Goal: Task Accomplishment & Management: Manage account settings

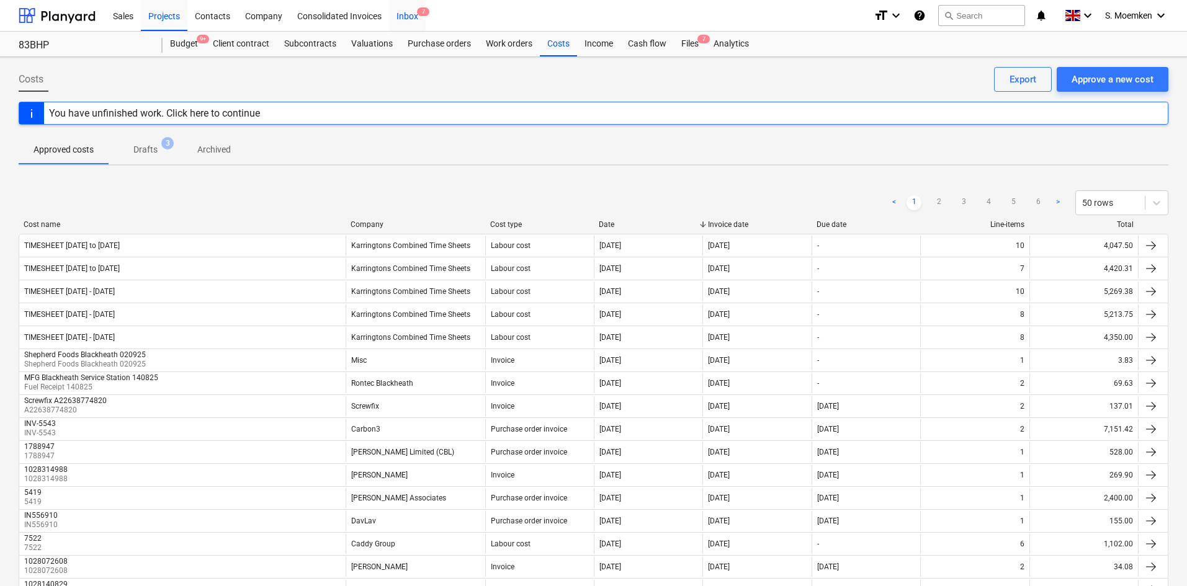
click at [419, 17] on div "Inbox 7" at bounding box center [407, 15] width 37 height 32
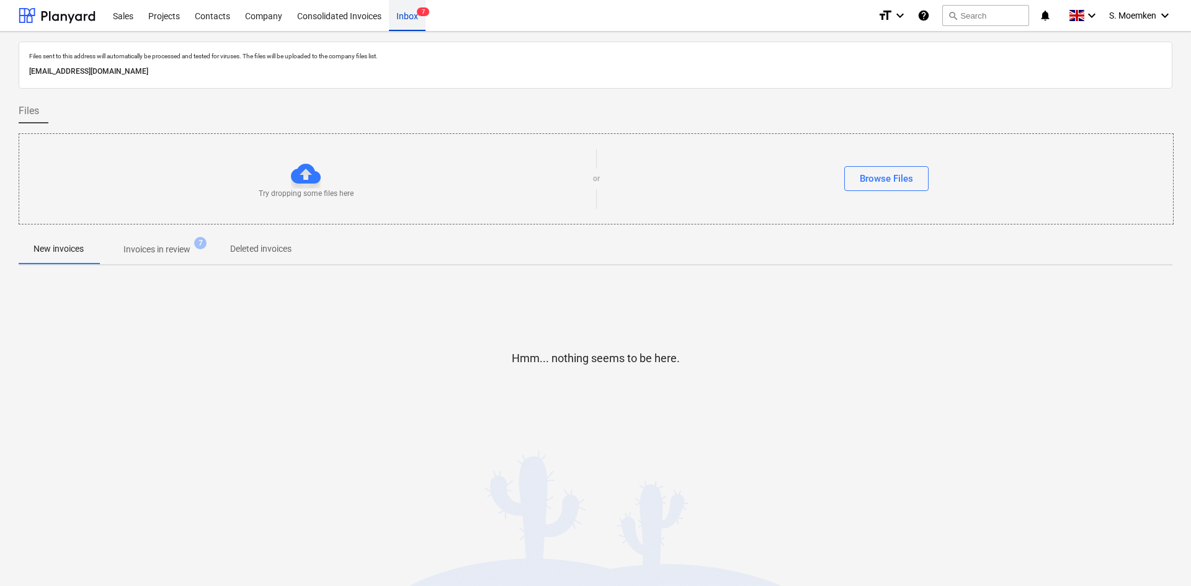
click at [412, 17] on div "Inbox 7" at bounding box center [407, 15] width 37 height 32
click at [161, 244] on p "Invoices in review" at bounding box center [156, 249] width 67 height 13
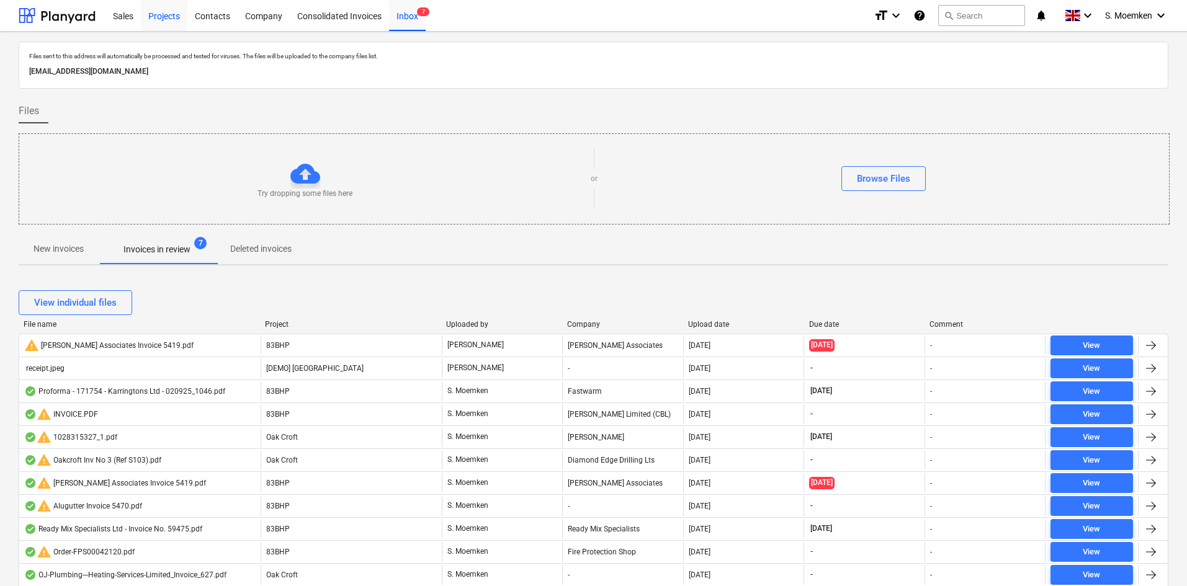
click at [163, 18] on div "Projects" at bounding box center [164, 15] width 47 height 32
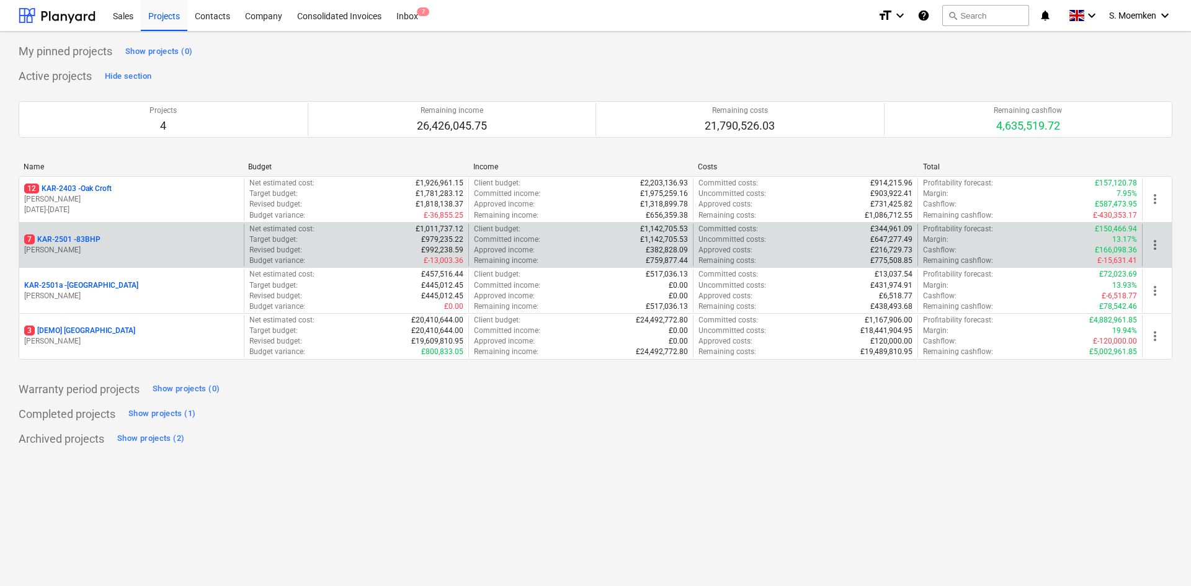
click at [112, 246] on p "G. Eastwood" at bounding box center [131, 250] width 215 height 11
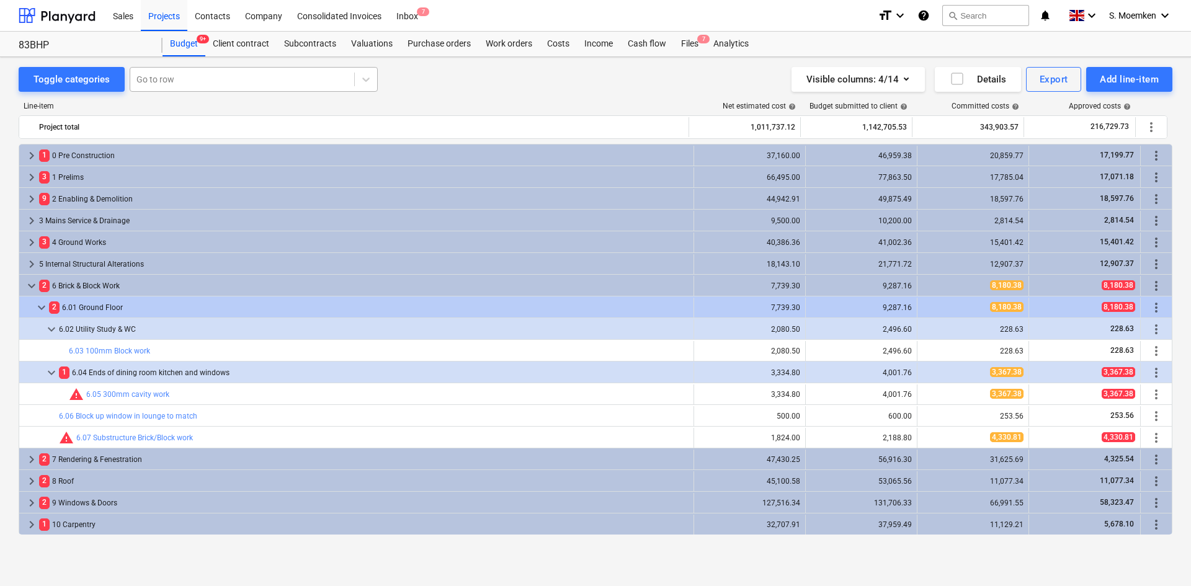
click at [180, 76] on div at bounding box center [242, 79] width 212 height 12
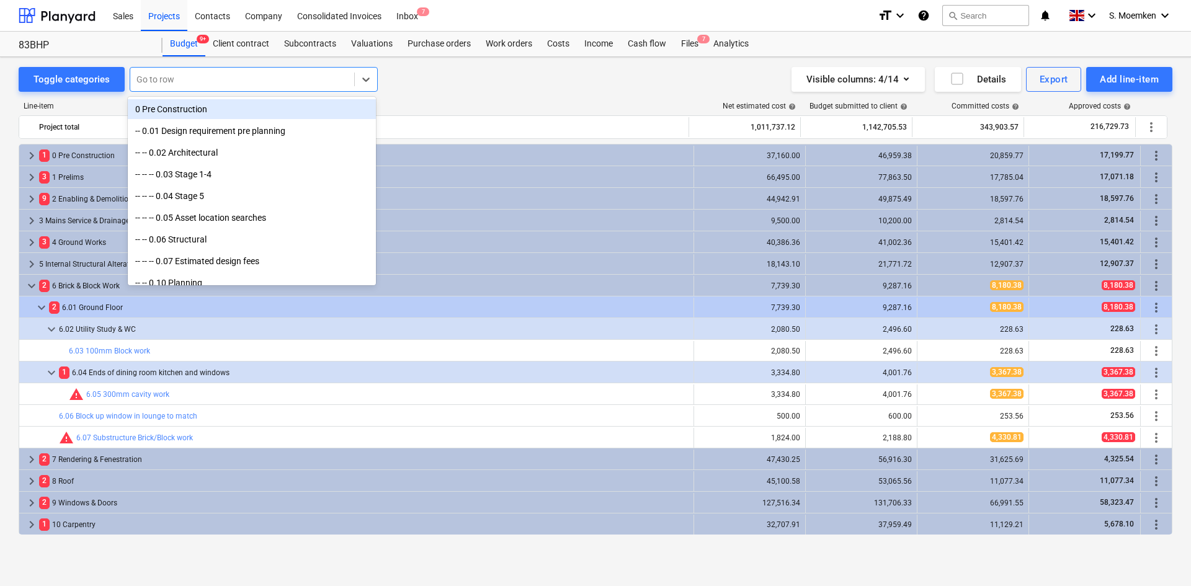
click at [215, 79] on div at bounding box center [242, 79] width 212 height 12
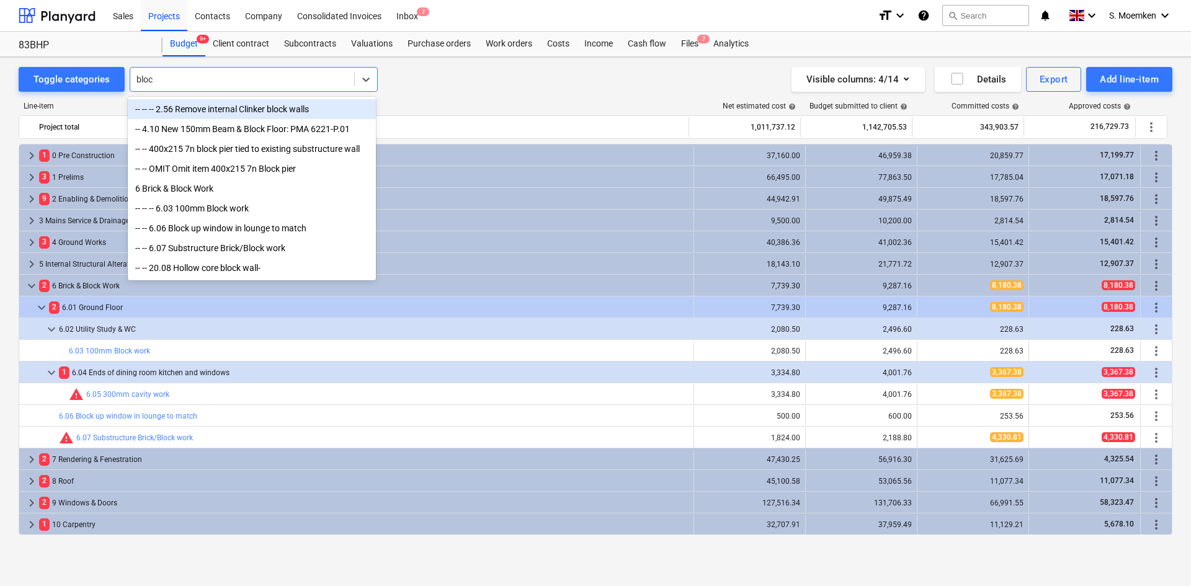
type input "block"
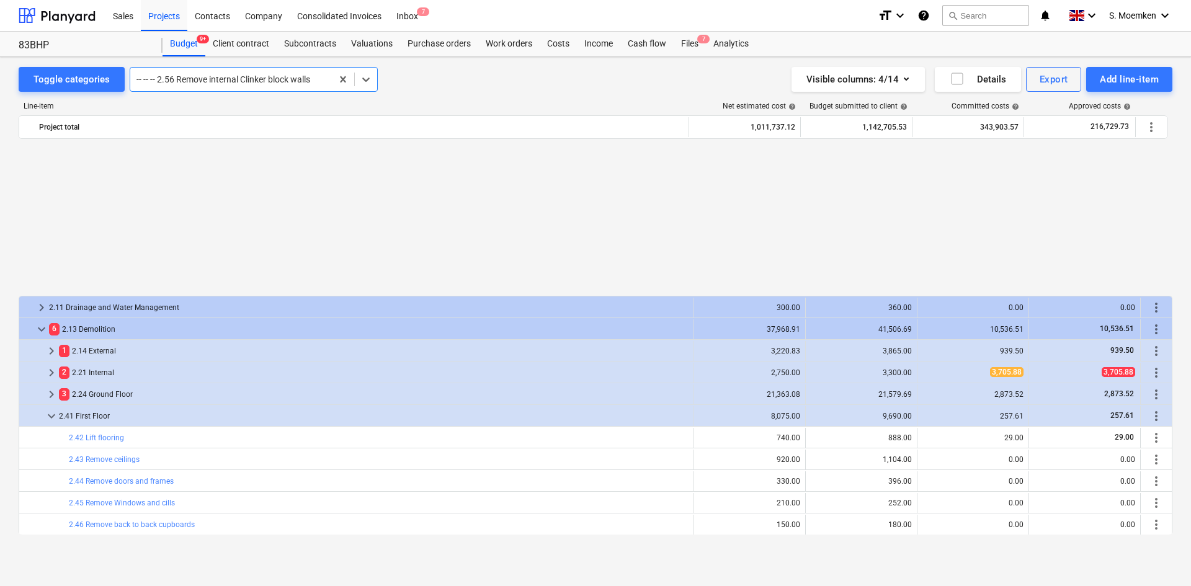
scroll to position [586, 0]
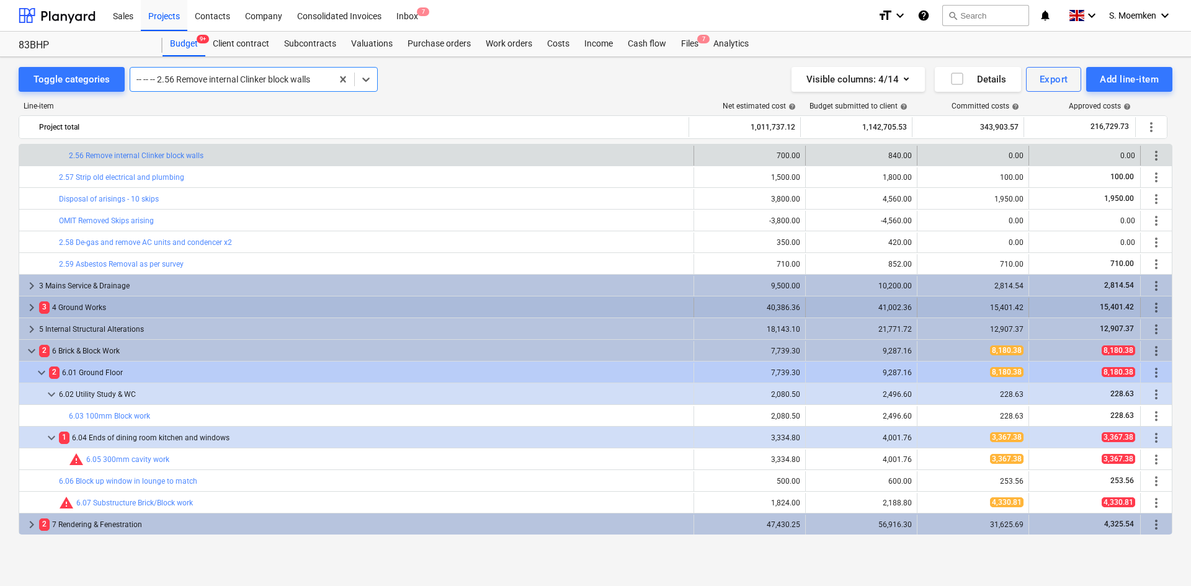
click at [31, 305] on span "keyboard_arrow_right" at bounding box center [31, 307] width 15 height 15
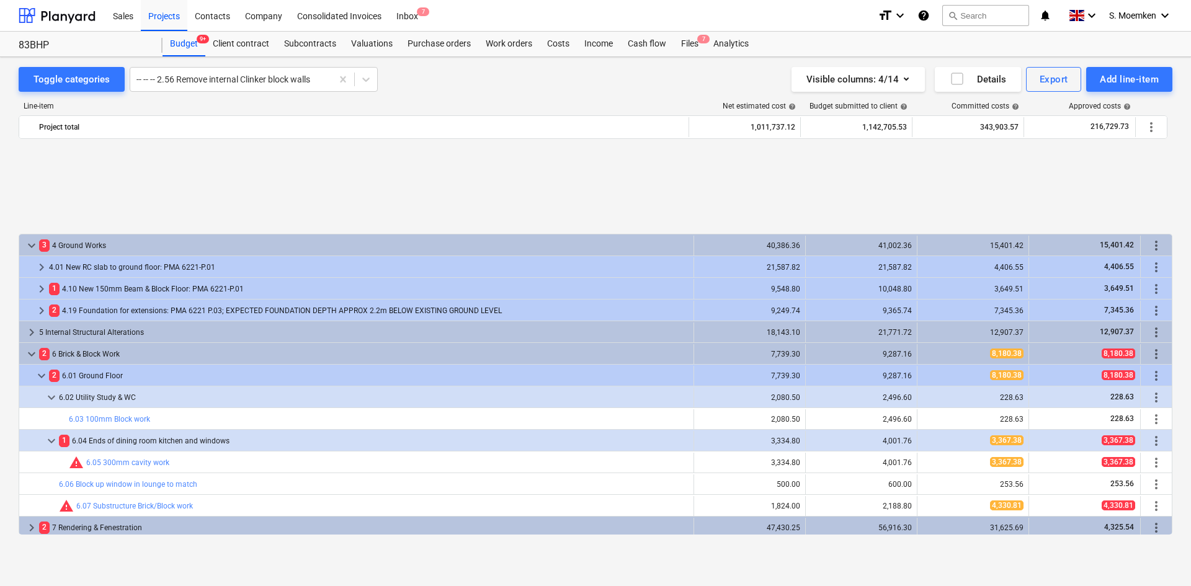
scroll to position [772, 0]
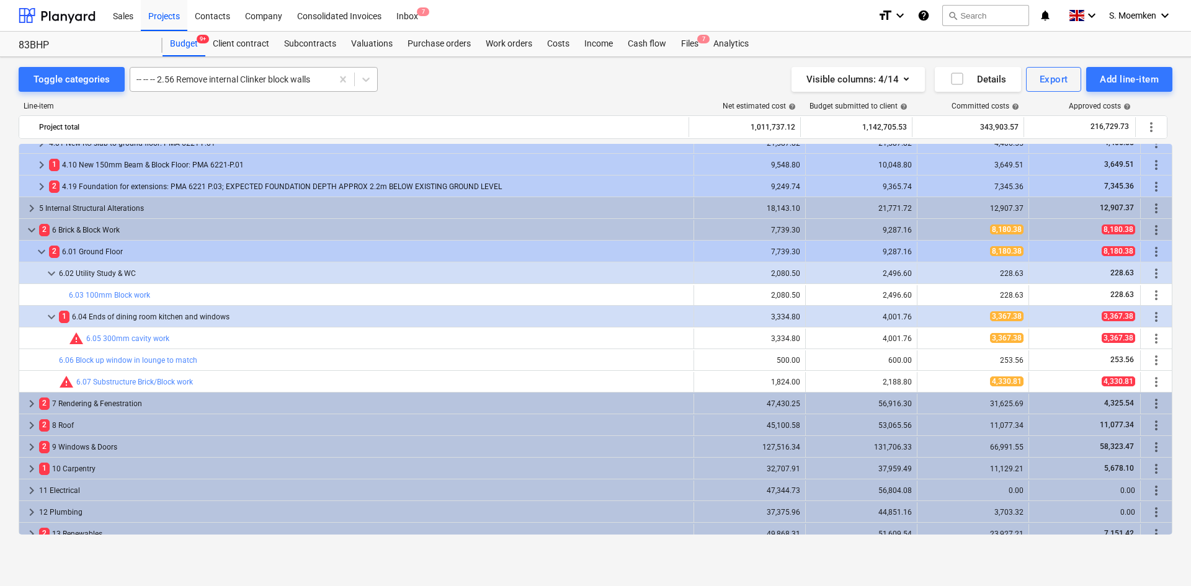
click at [278, 84] on div at bounding box center [230, 79] width 189 height 12
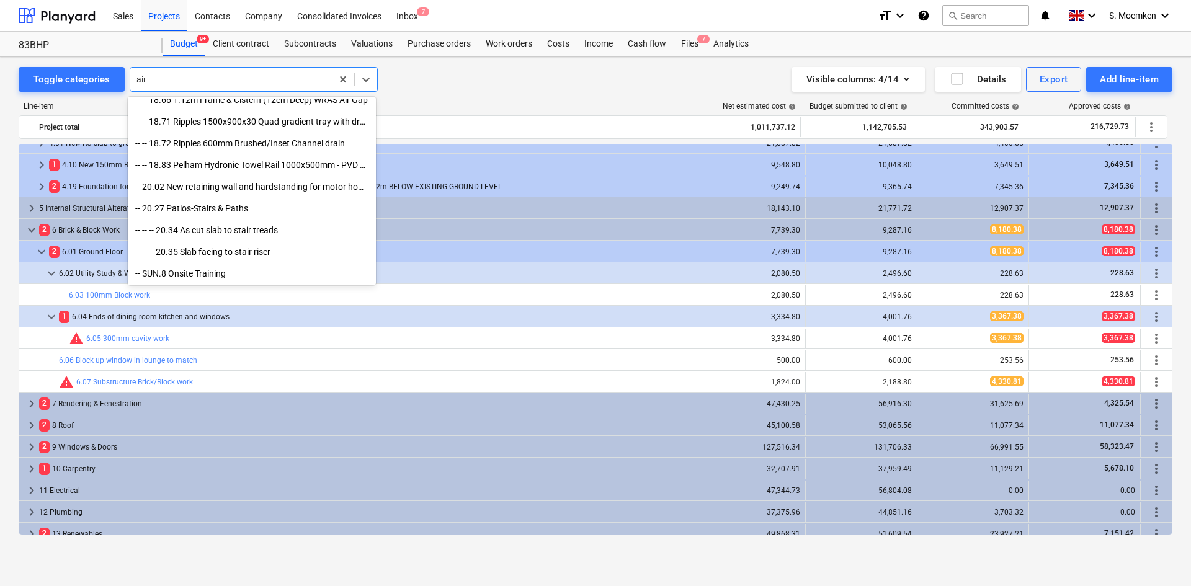
scroll to position [313, 0]
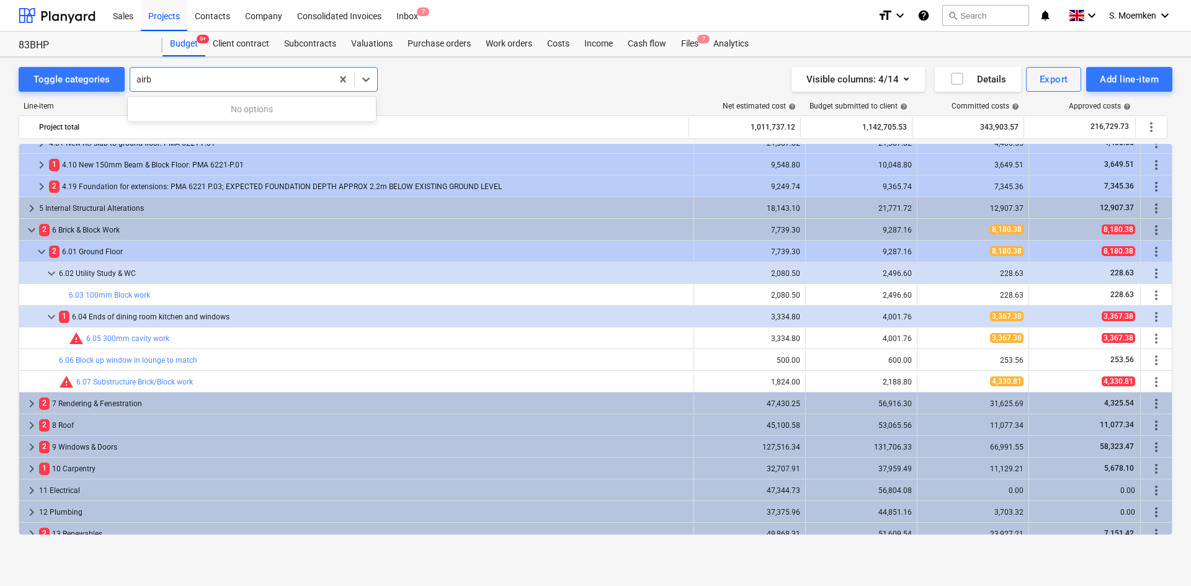
type input "air"
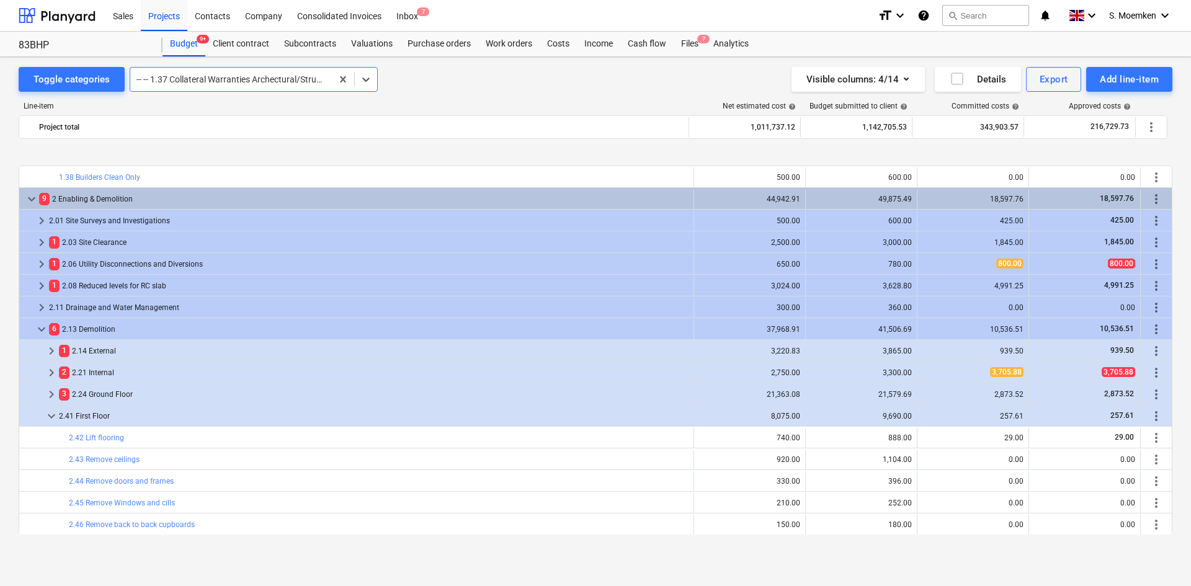
scroll to position [453, 0]
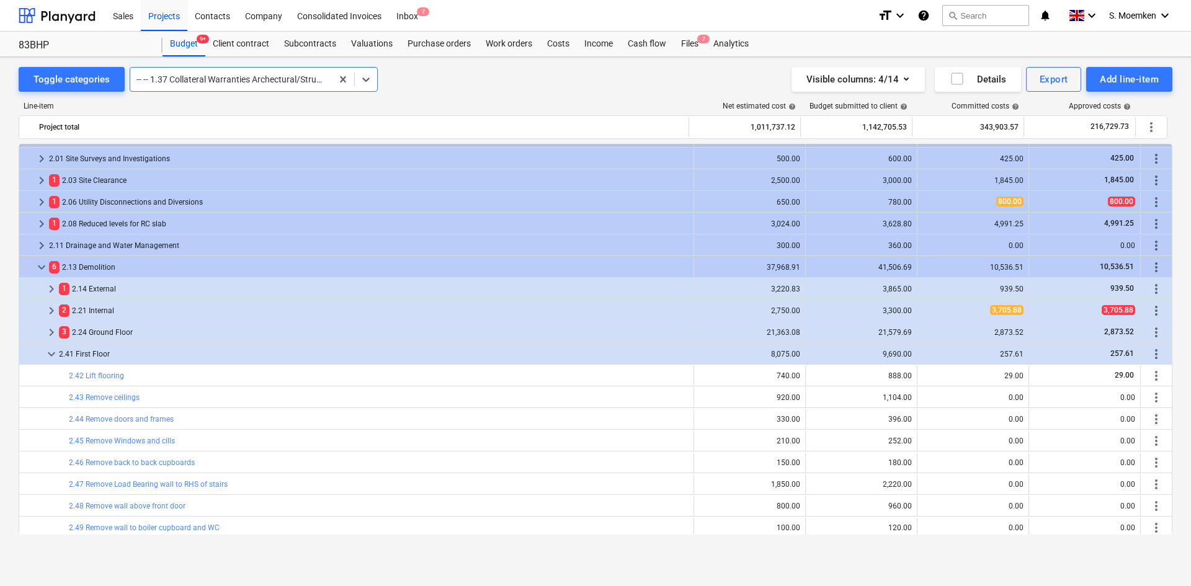
click at [234, 82] on div at bounding box center [230, 79] width 189 height 12
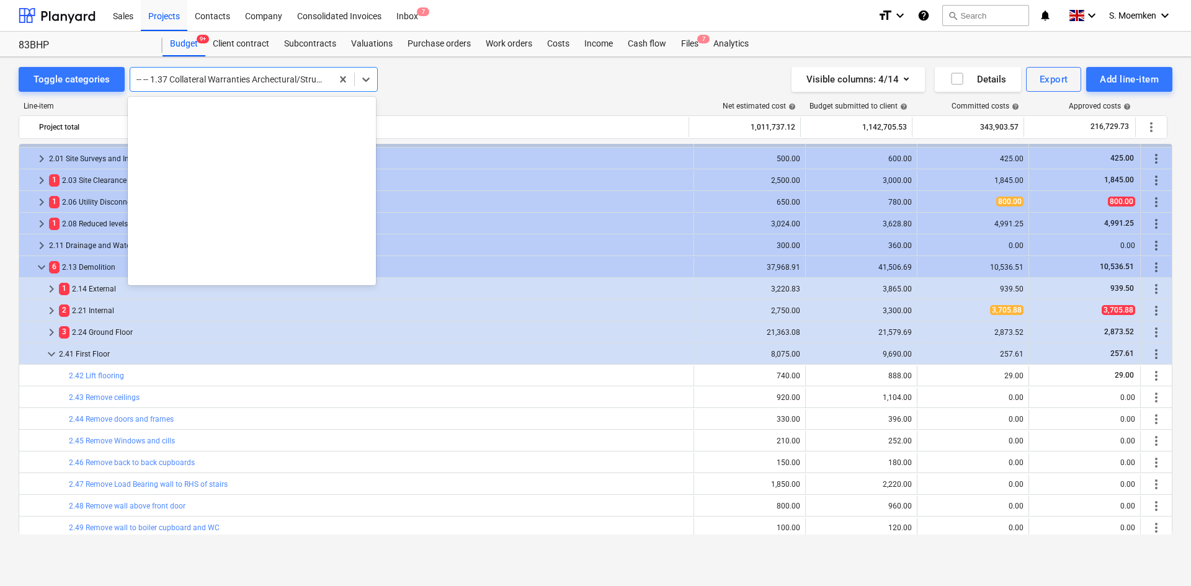
scroll to position [1259, 0]
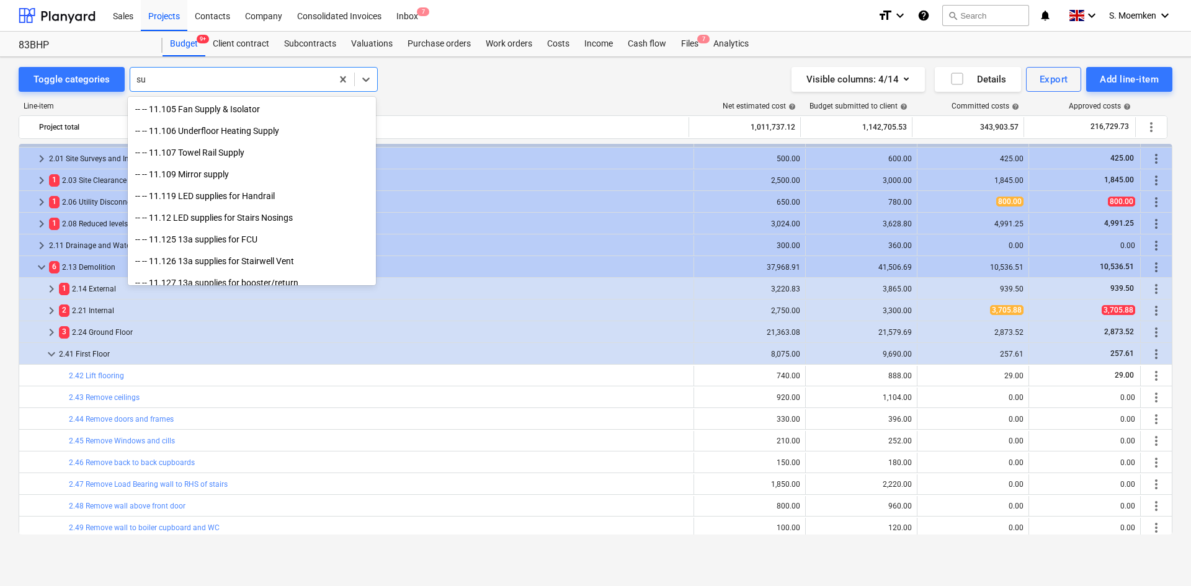
type input "sub"
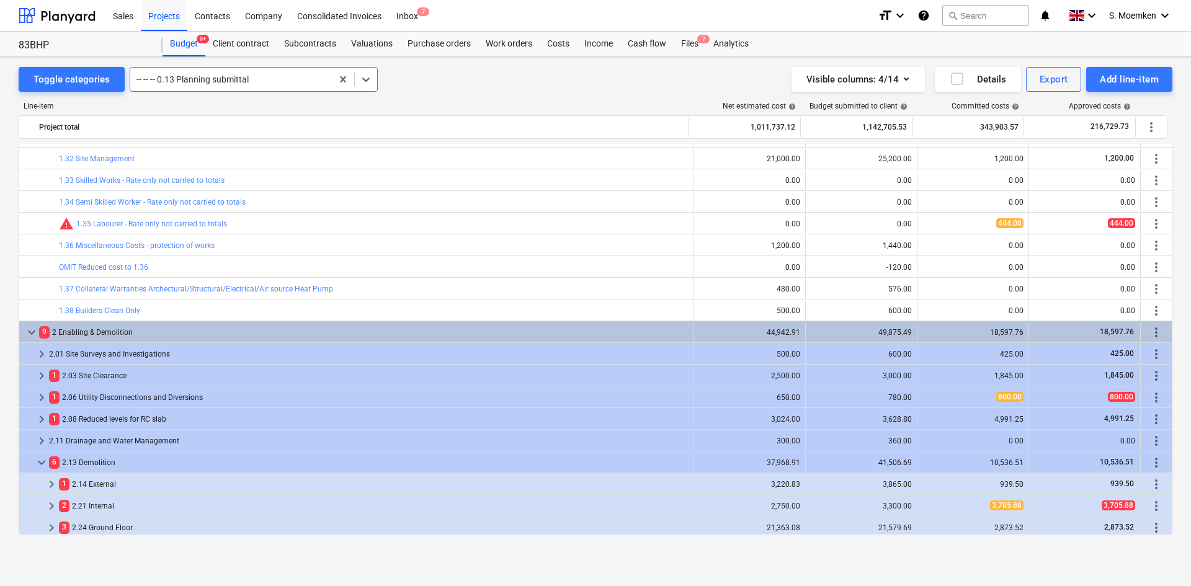
scroll to position [152, 0]
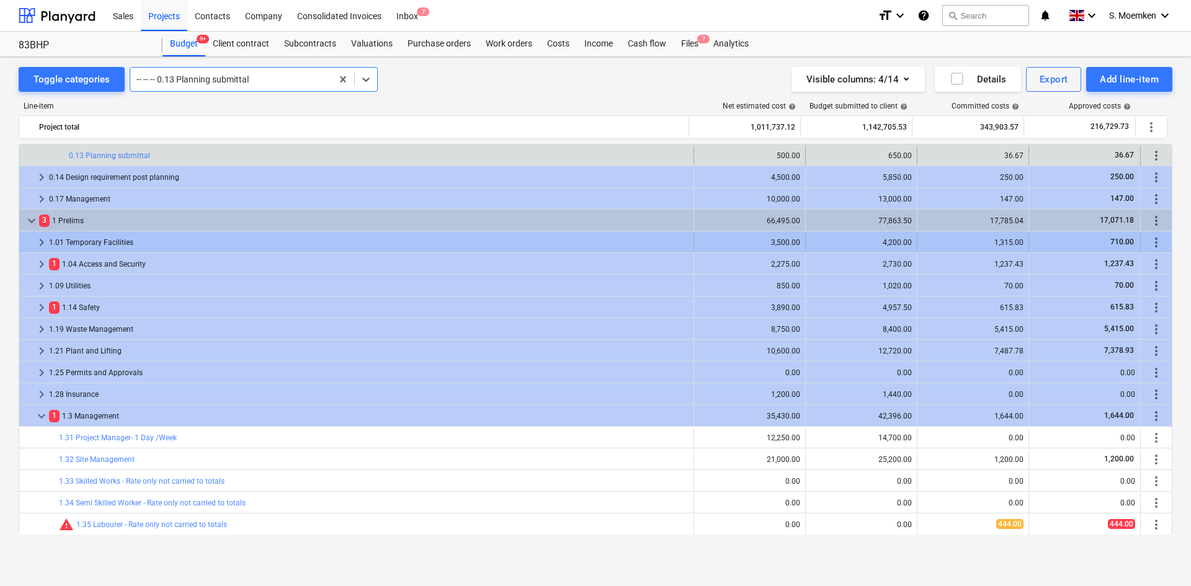
click at [43, 239] on span "keyboard_arrow_right" at bounding box center [41, 242] width 15 height 15
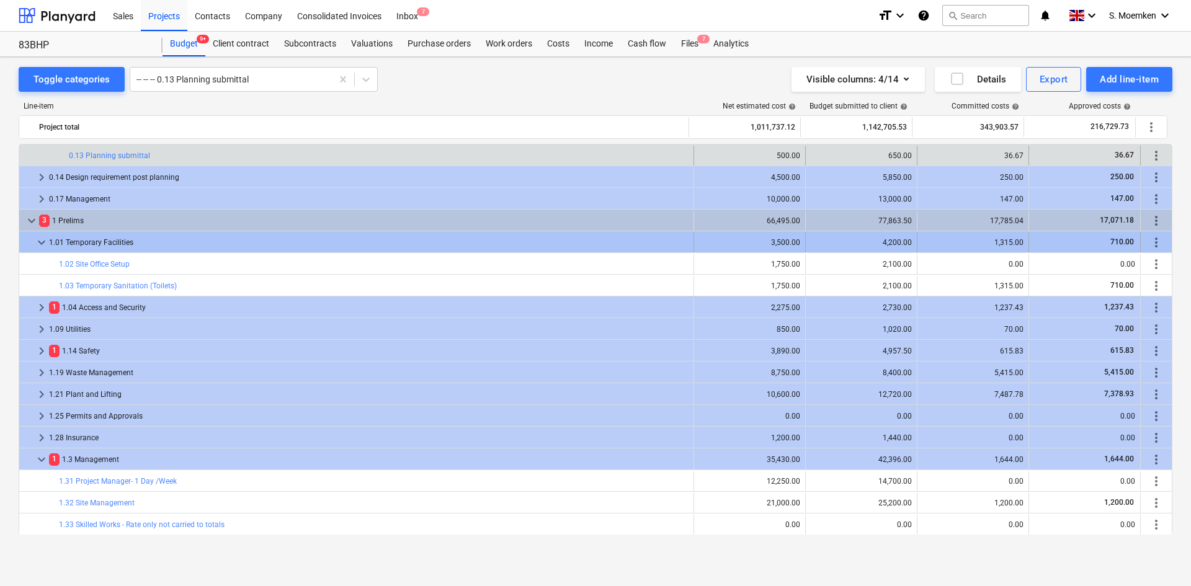
click at [42, 239] on span "keyboard_arrow_down" at bounding box center [41, 242] width 15 height 15
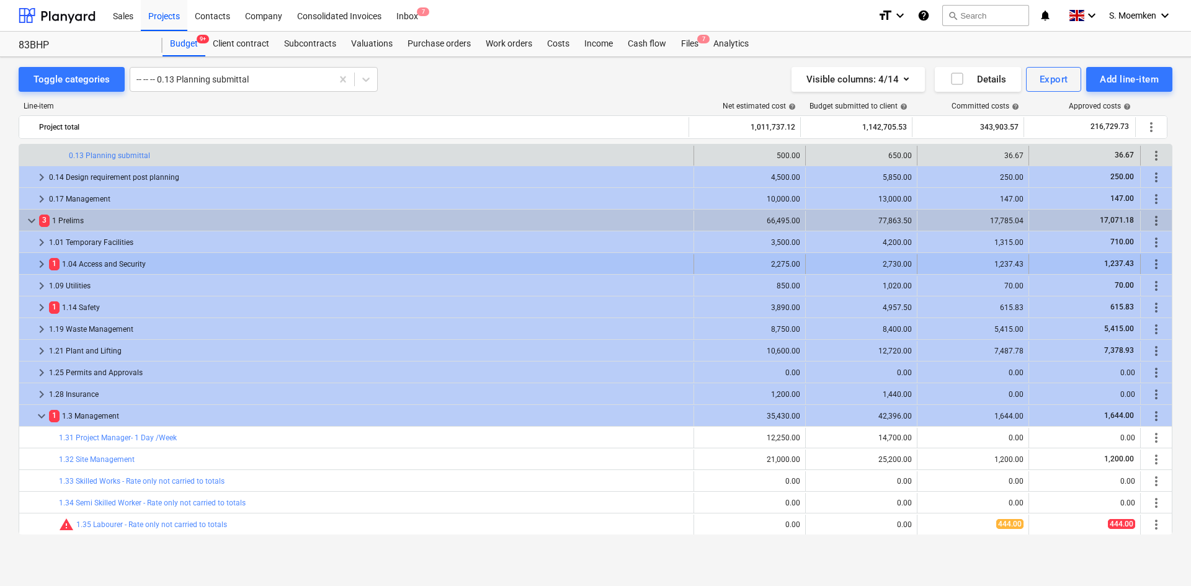
click at [38, 262] on span "keyboard_arrow_right" at bounding box center [41, 264] width 15 height 15
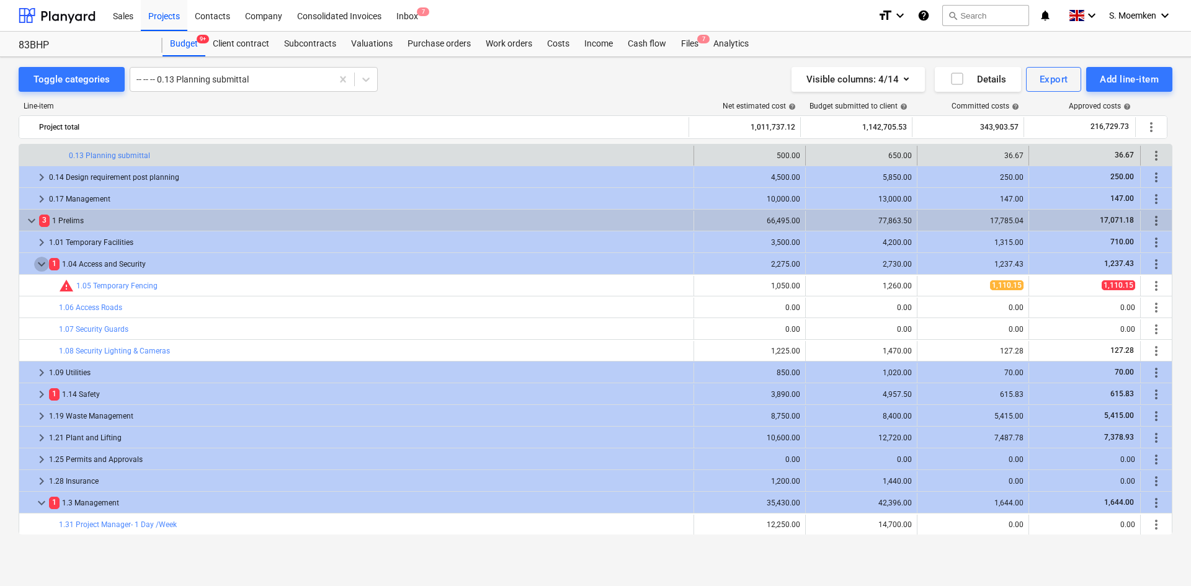
click at [38, 262] on span "keyboard_arrow_down" at bounding box center [41, 264] width 15 height 15
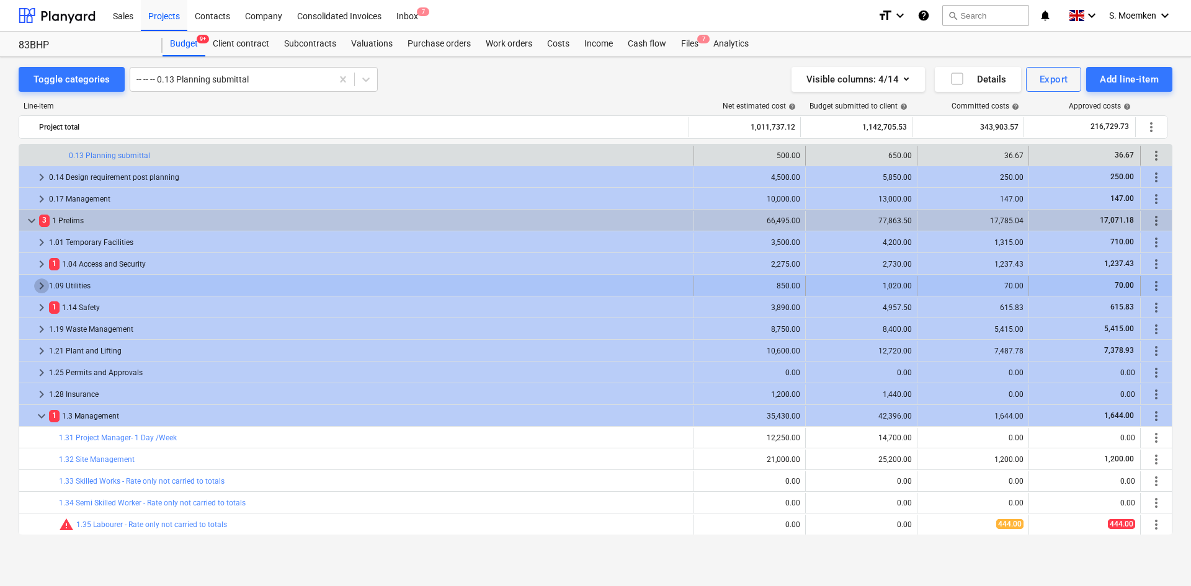
click at [40, 285] on span "keyboard_arrow_right" at bounding box center [41, 286] width 15 height 15
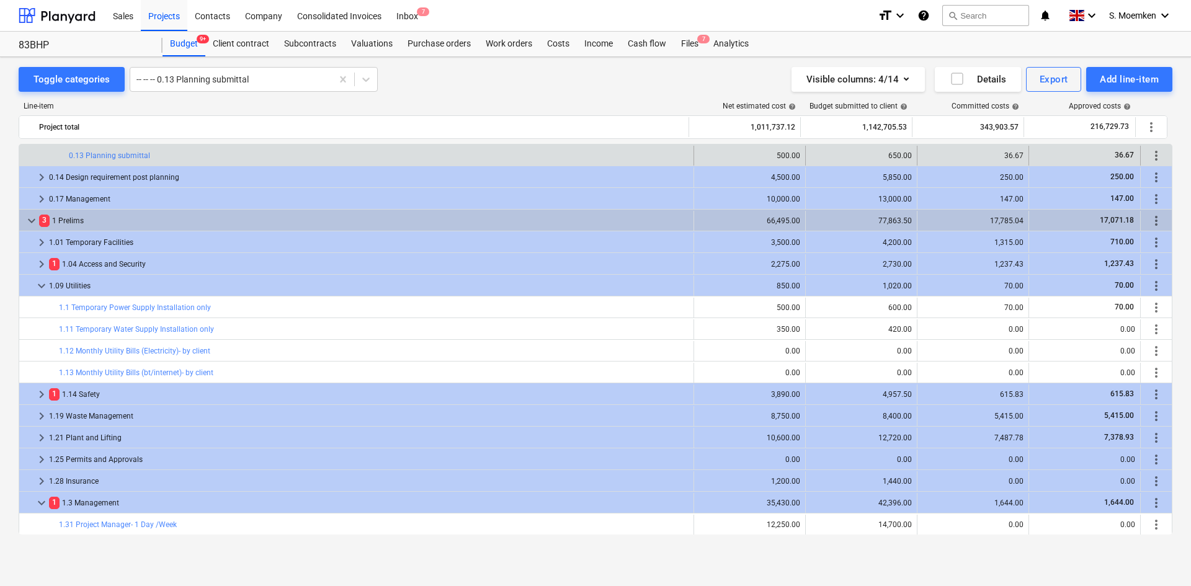
click at [40, 285] on span "keyboard_arrow_down" at bounding box center [41, 286] width 15 height 15
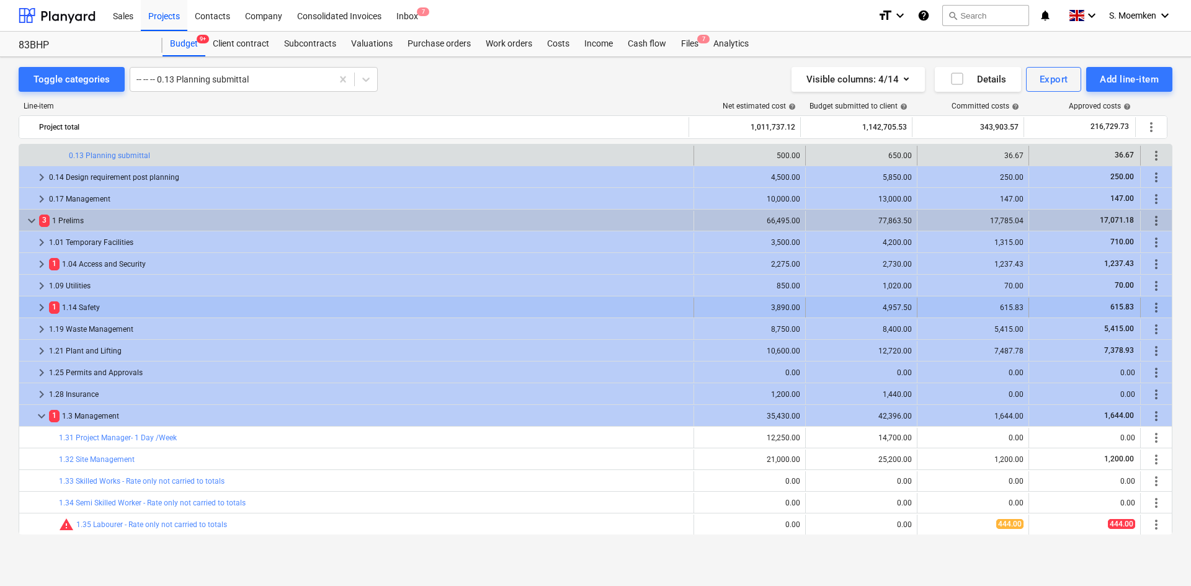
click at [40, 306] on span "keyboard_arrow_right" at bounding box center [41, 307] width 15 height 15
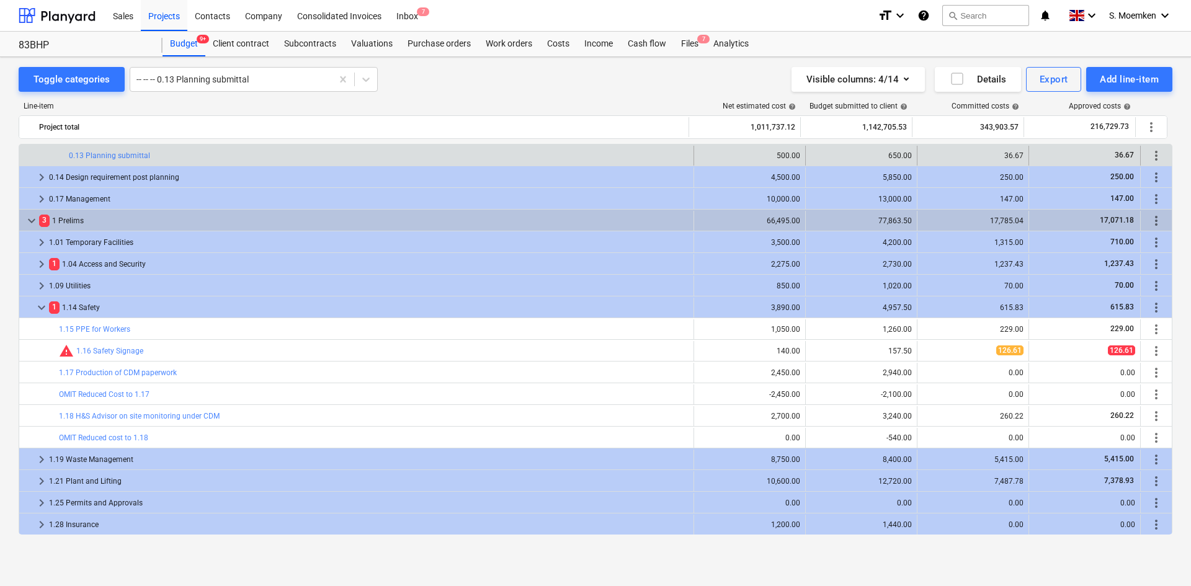
click at [40, 306] on span "keyboard_arrow_down" at bounding box center [41, 307] width 15 height 15
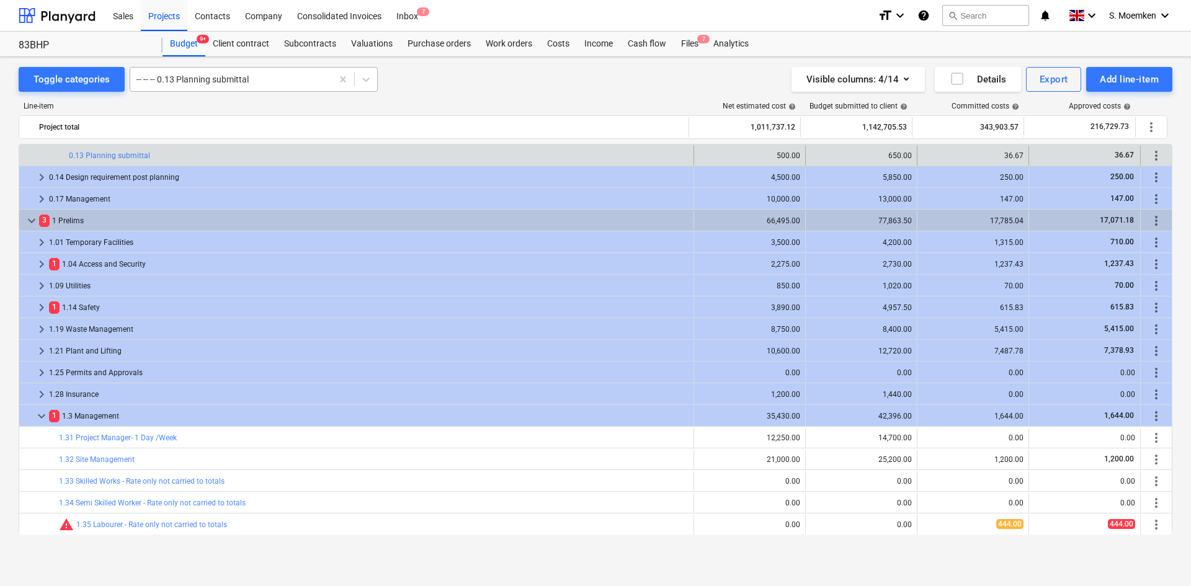
click at [288, 86] on div at bounding box center [230, 79] width 189 height 12
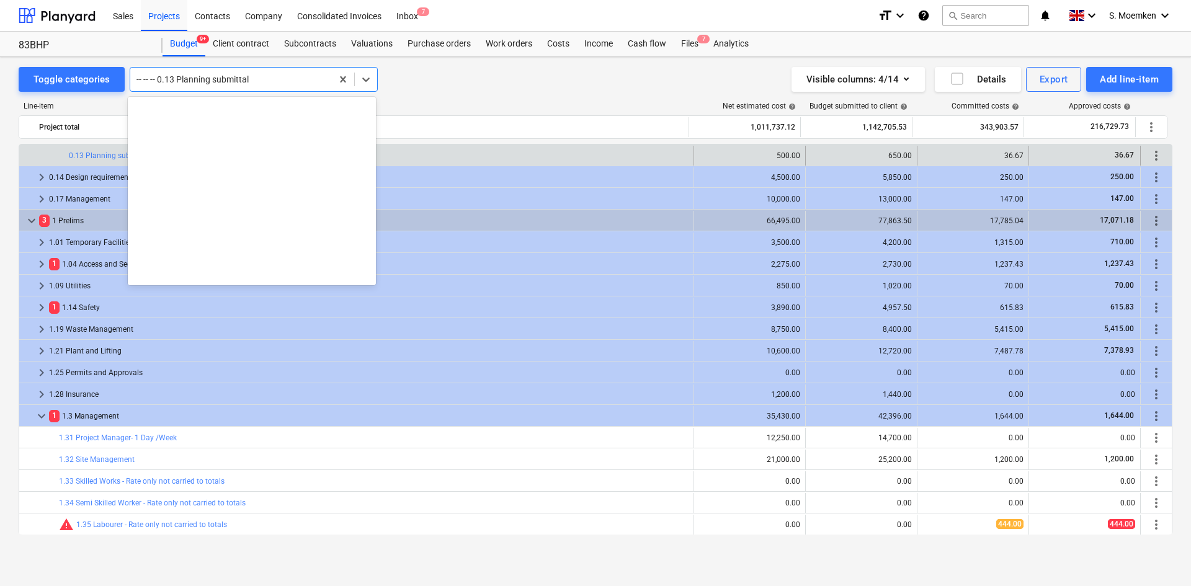
scroll to position [239, 0]
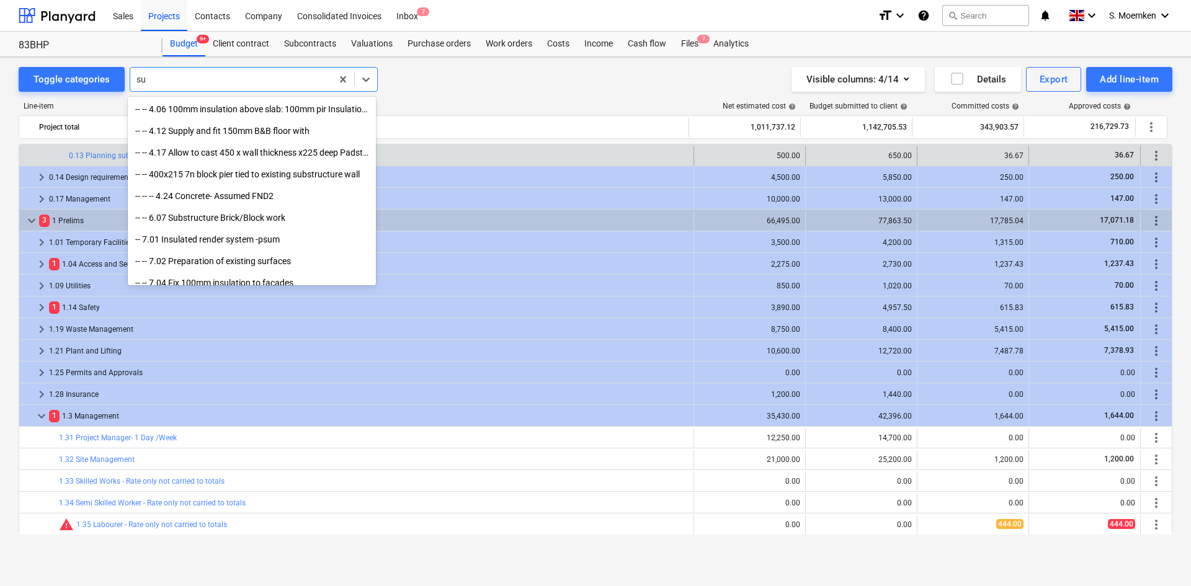
type input "sub"
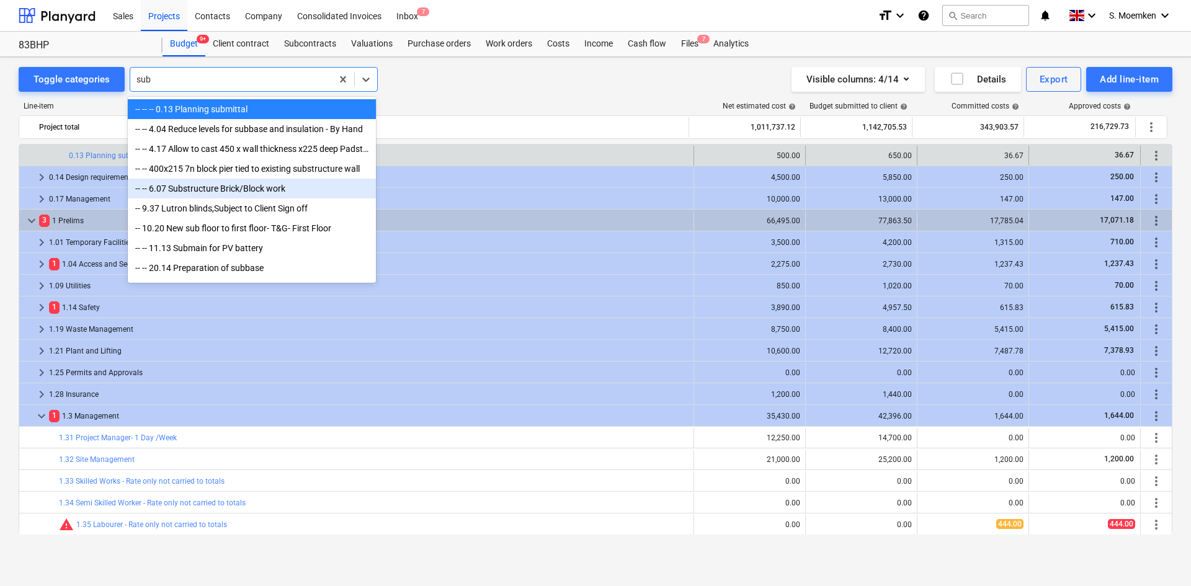
click at [240, 192] on div "-- -- 6.07 Substructure Brick/Block work" at bounding box center [252, 189] width 248 height 20
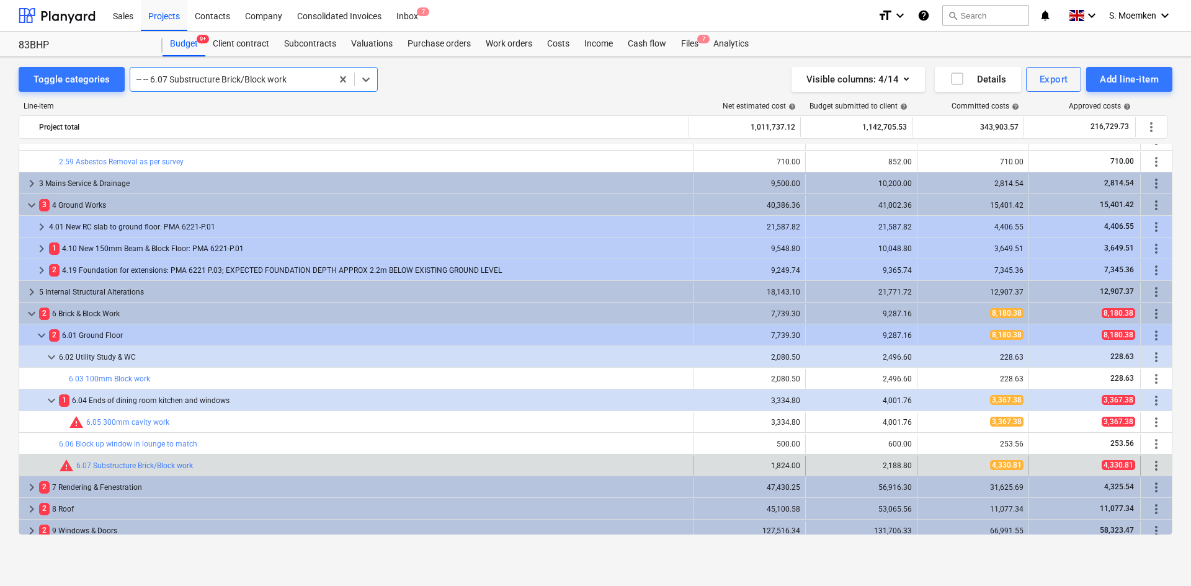
scroll to position [1337, 0]
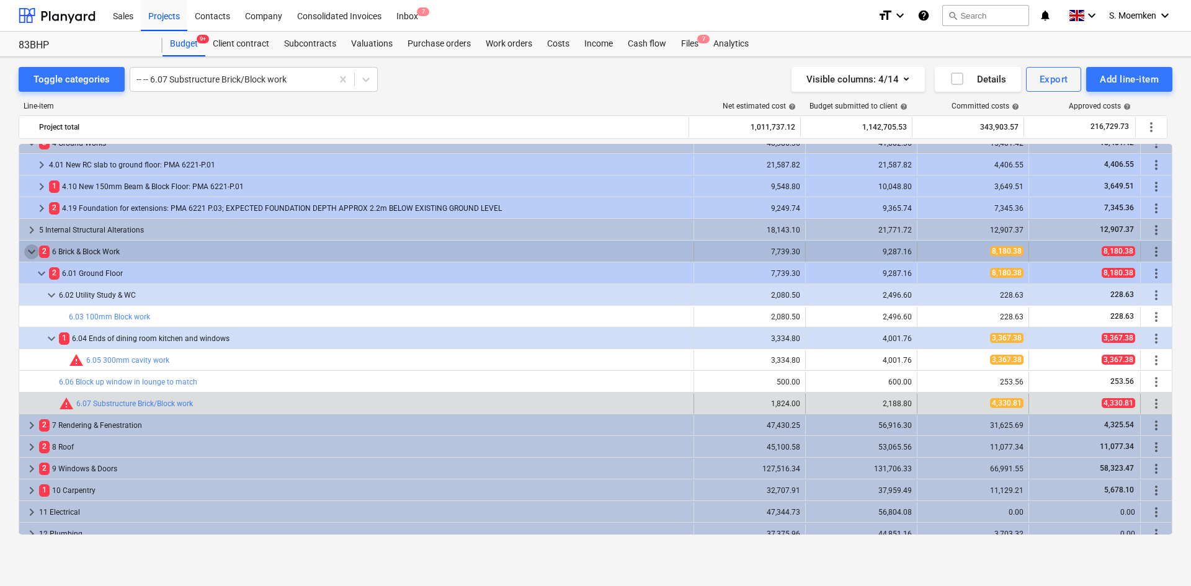
click at [33, 249] on span "keyboard_arrow_down" at bounding box center [31, 251] width 15 height 15
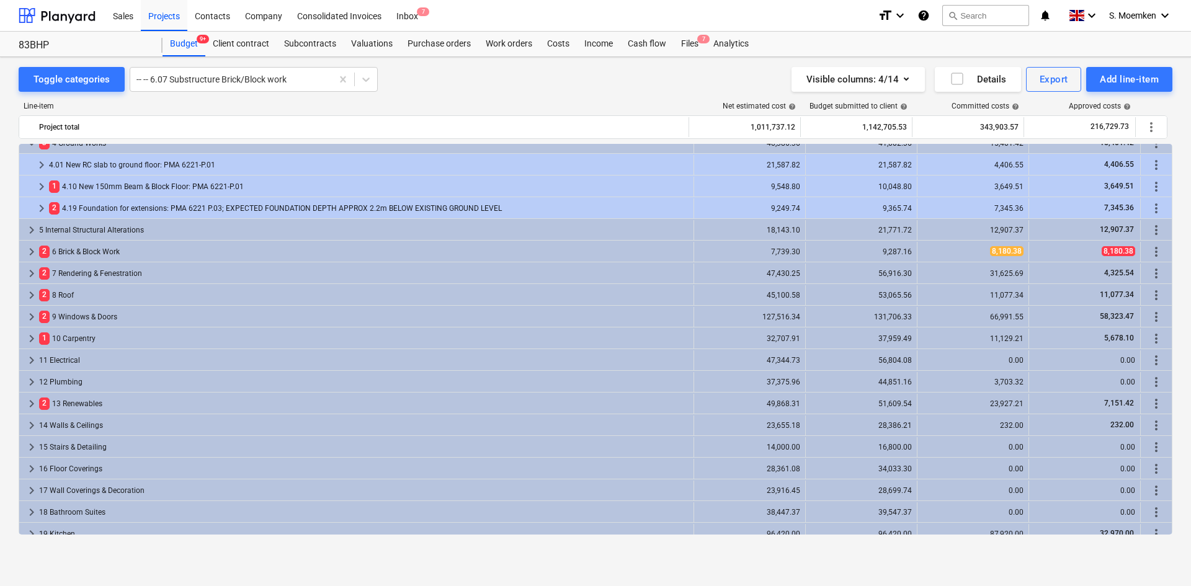
click at [33, 249] on span "keyboard_arrow_right" at bounding box center [31, 251] width 15 height 15
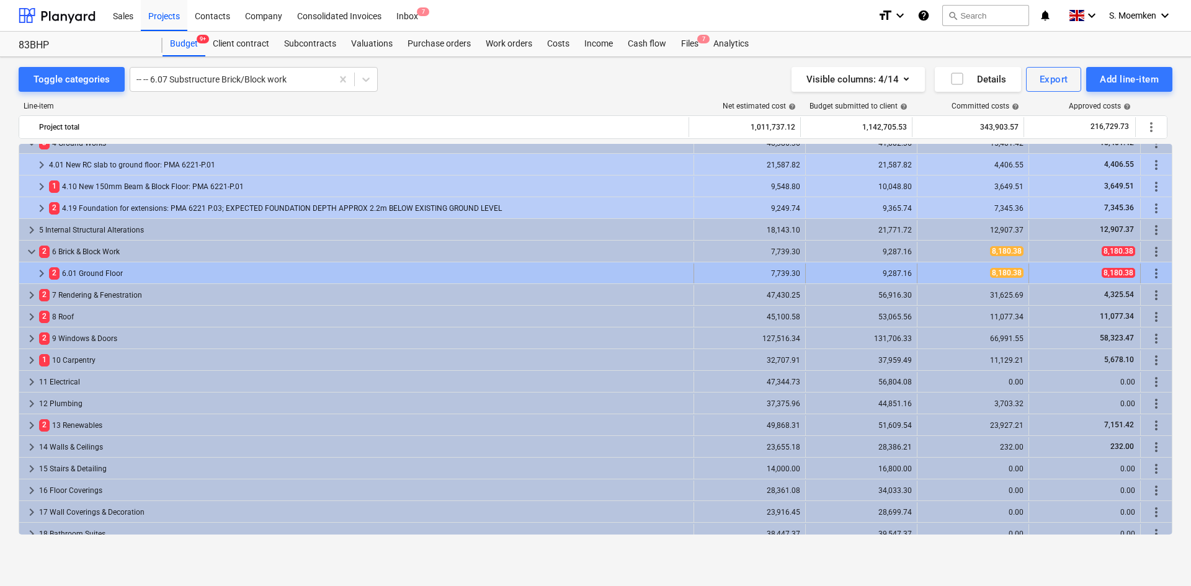
click at [42, 269] on span "keyboard_arrow_right" at bounding box center [41, 273] width 15 height 15
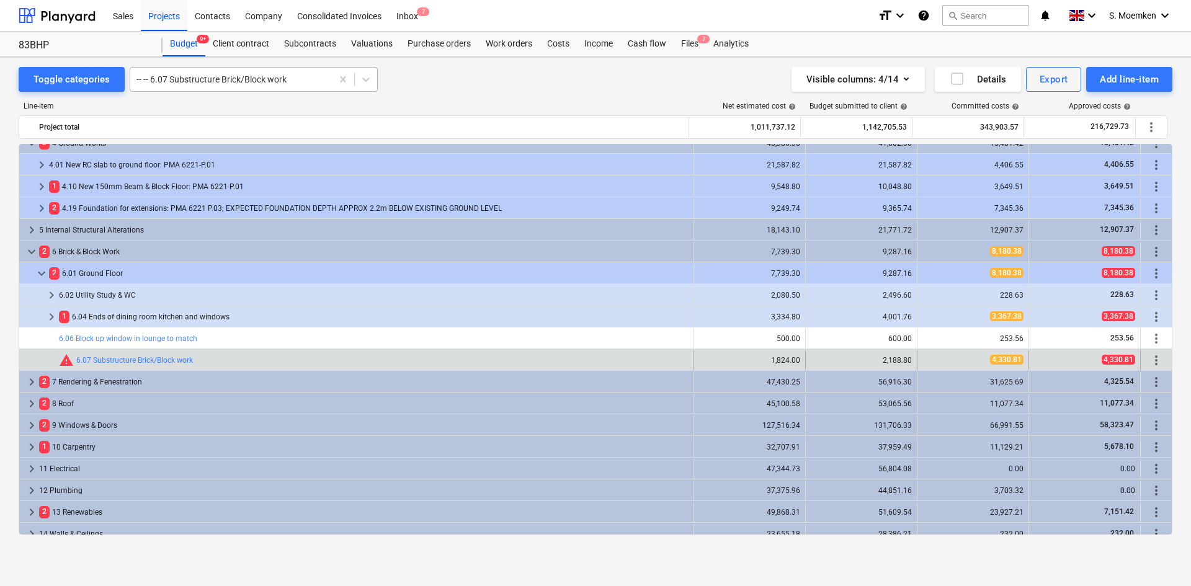
click at [300, 81] on div at bounding box center [230, 79] width 189 height 12
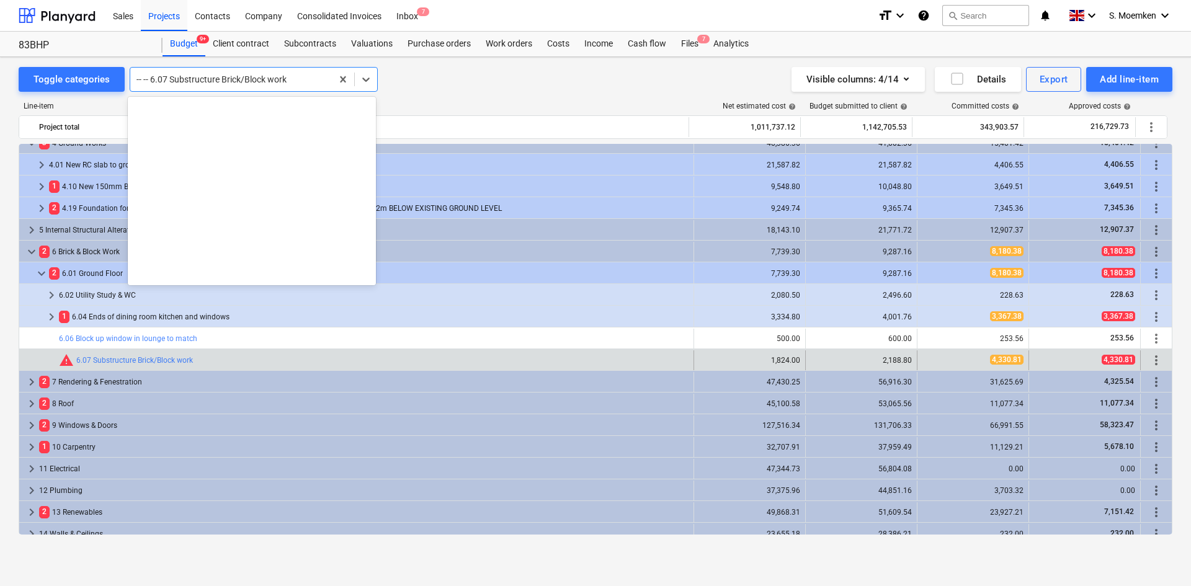
scroll to position [3843, 0]
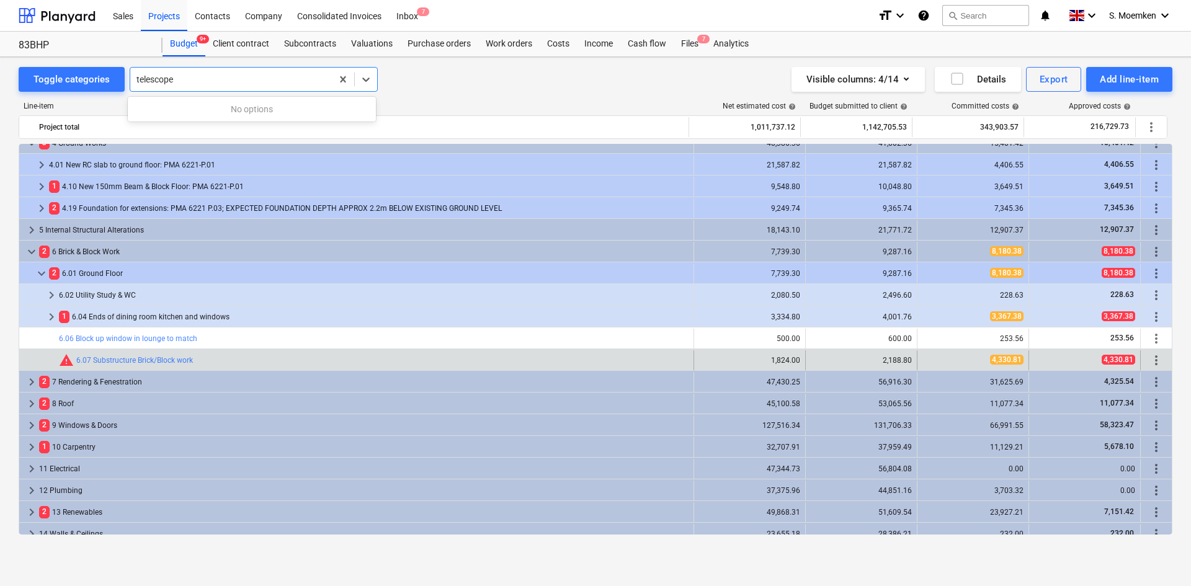
type input "telescope"
click at [246, 84] on div at bounding box center [230, 79] width 189 height 12
click at [293, 76] on div at bounding box center [230, 79] width 189 height 12
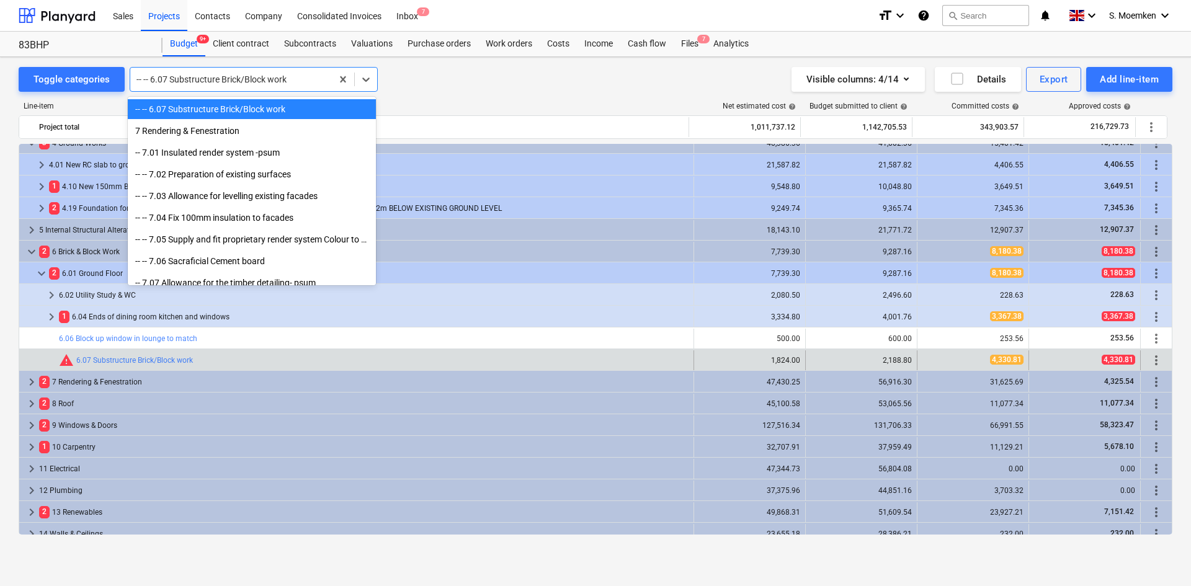
click at [300, 76] on div at bounding box center [230, 79] width 189 height 12
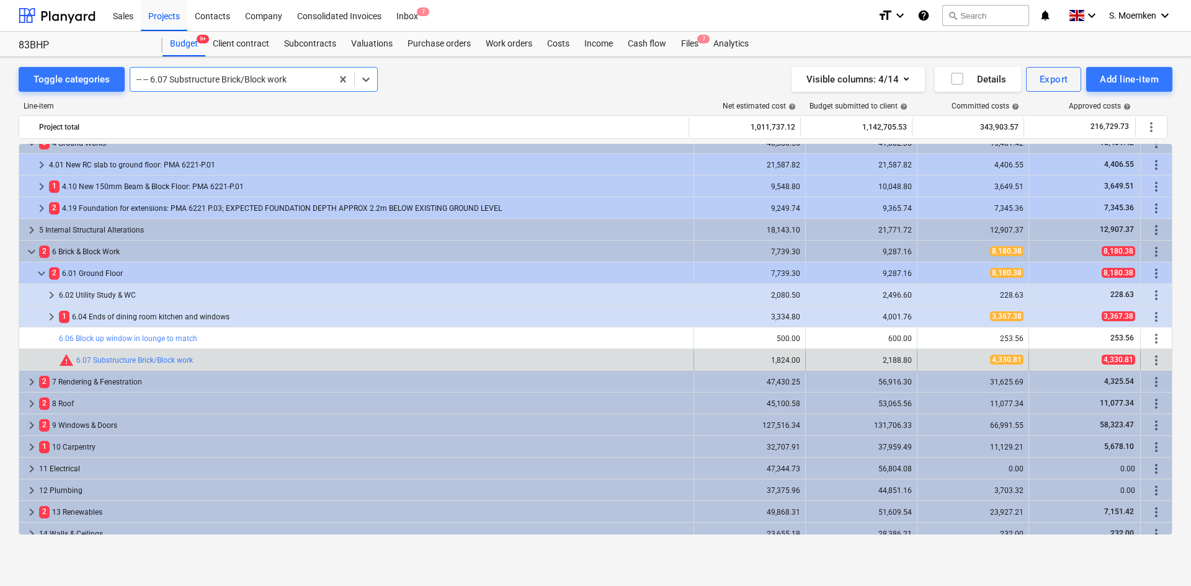
click at [300, 76] on div at bounding box center [230, 79] width 189 height 12
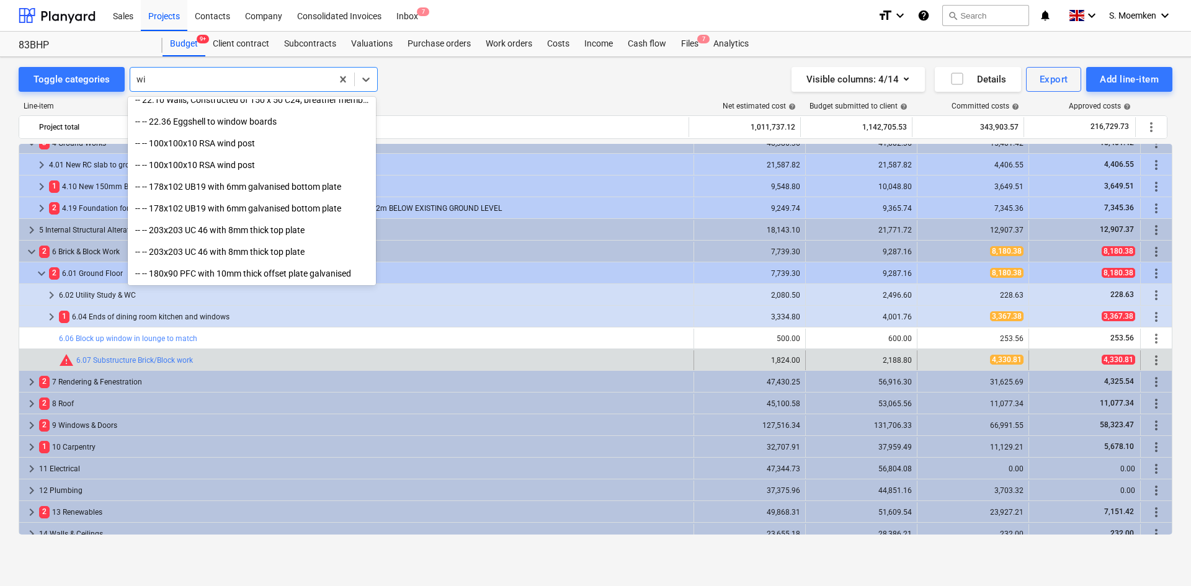
scroll to position [0, 0]
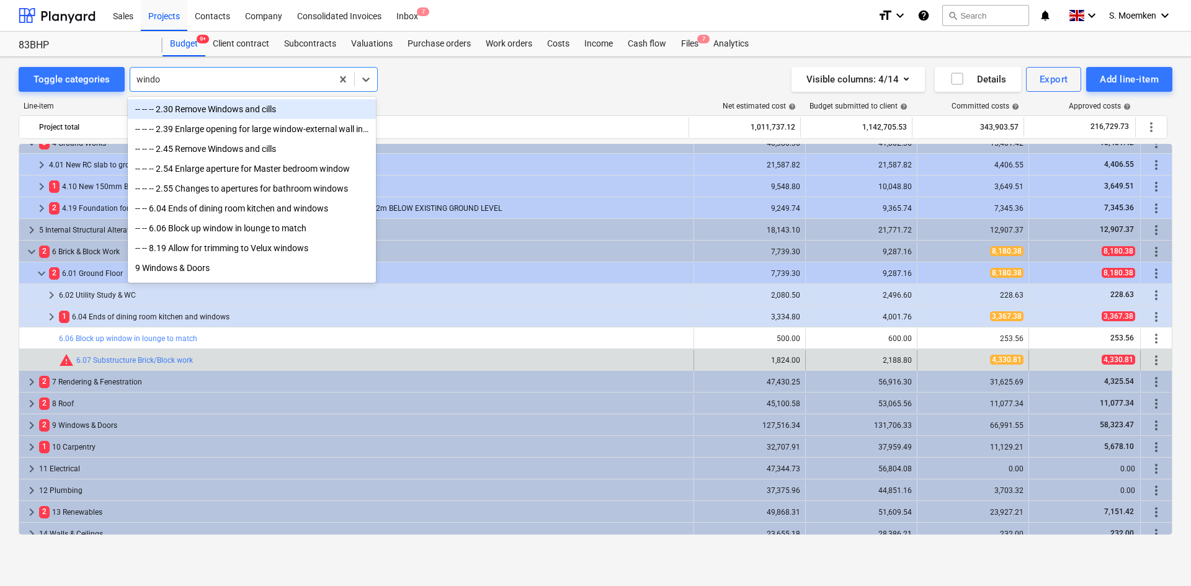
type input "window"
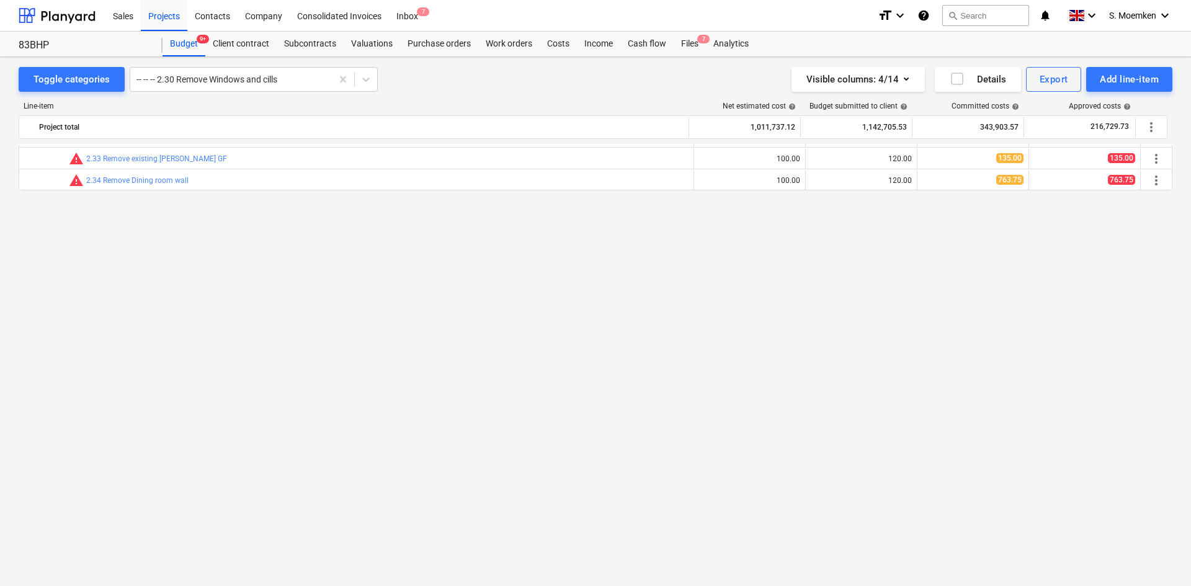
scroll to position [667, 0]
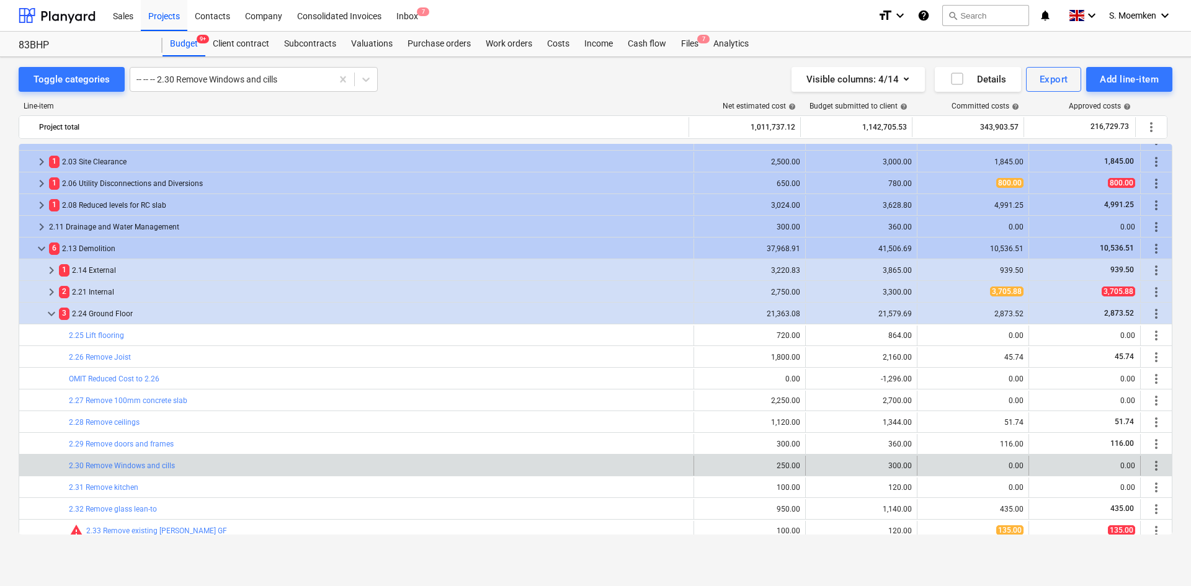
click at [50, 267] on span "keyboard_arrow_right" at bounding box center [51, 270] width 15 height 15
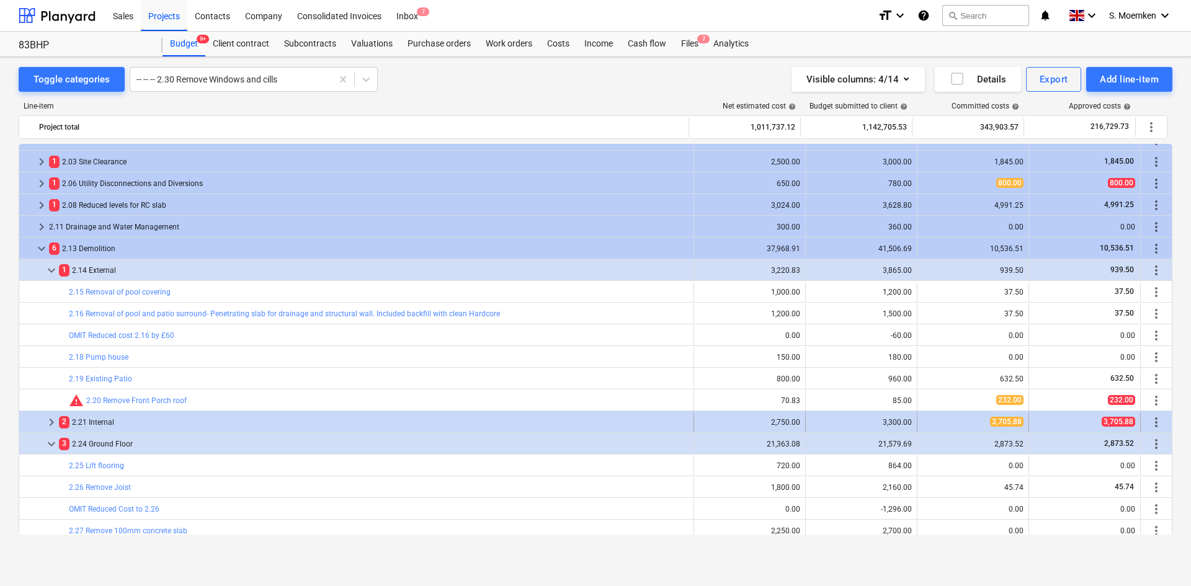
click at [49, 419] on span "keyboard_arrow_right" at bounding box center [51, 422] width 15 height 15
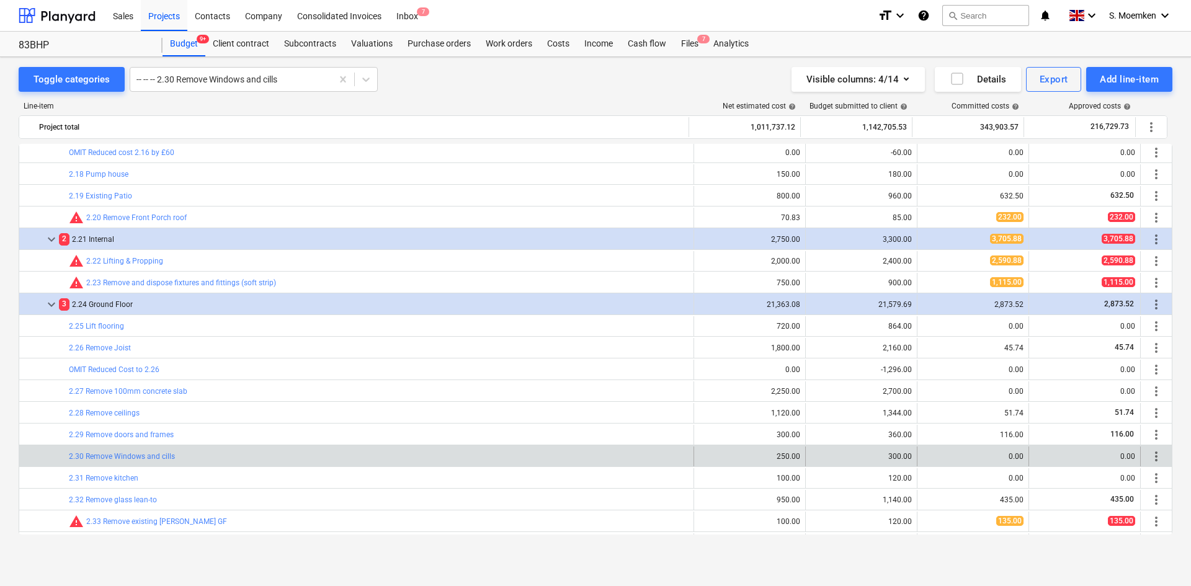
scroll to position [853, 0]
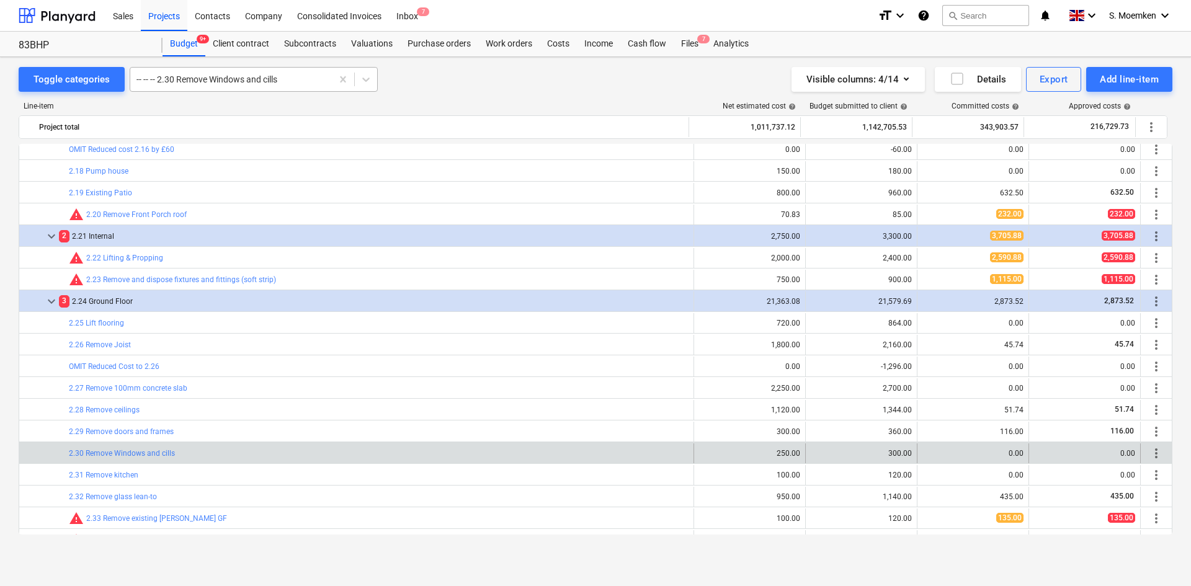
click at [284, 78] on div at bounding box center [230, 79] width 189 height 12
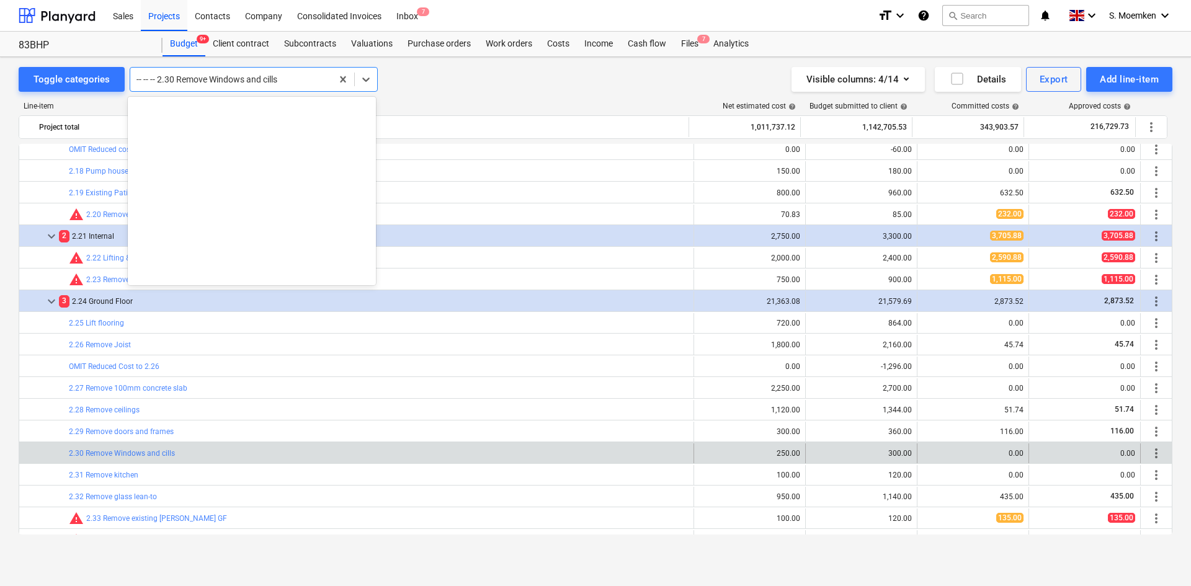
scroll to position [1998, 0]
type input "v"
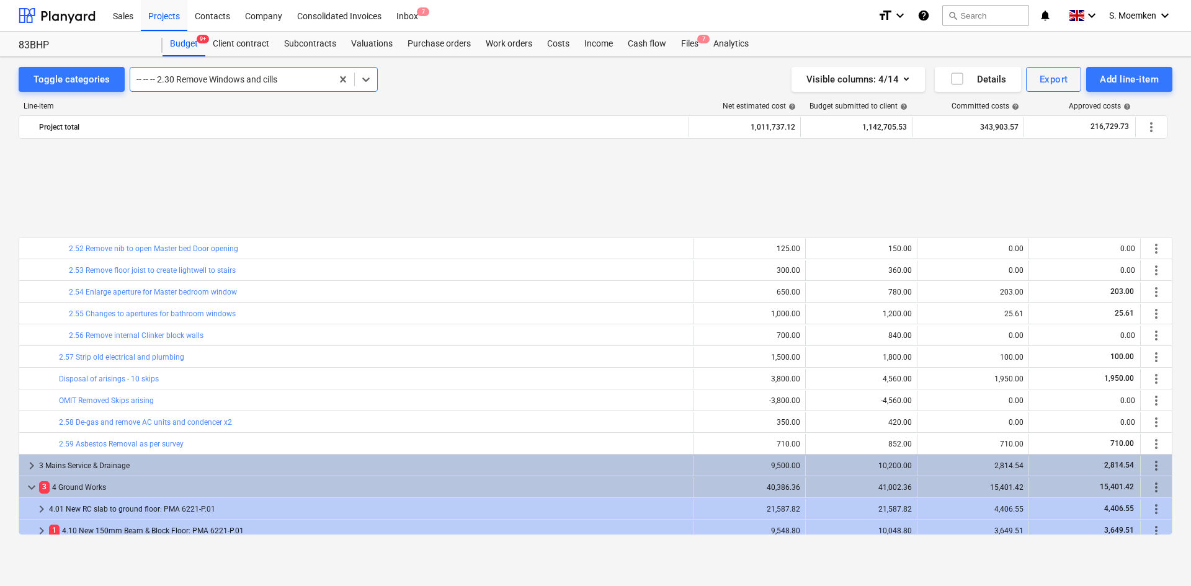
scroll to position [1721, 0]
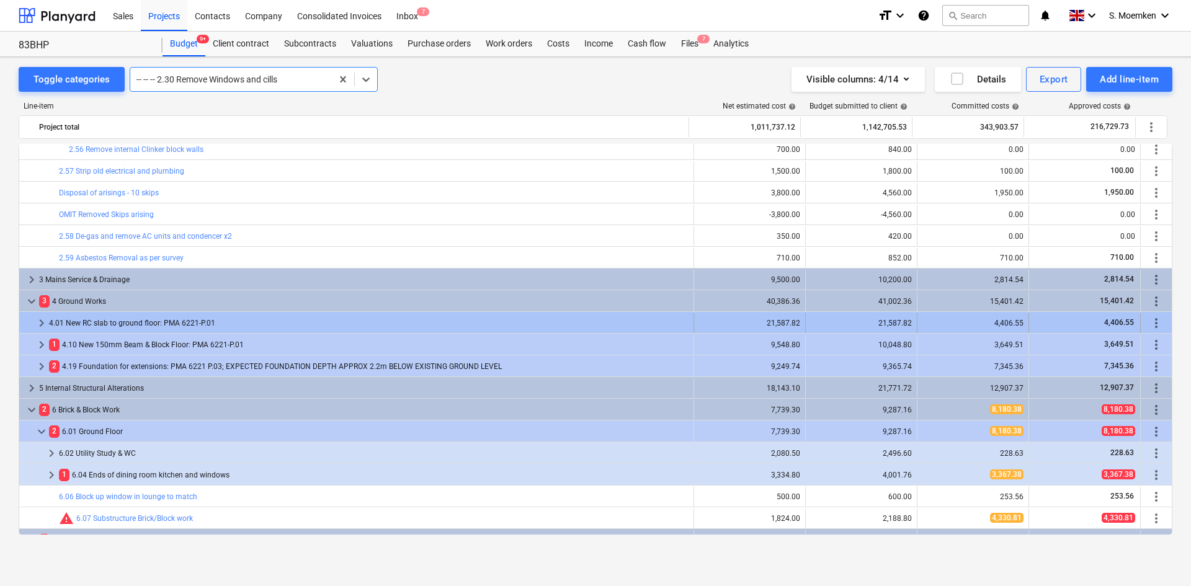
click at [40, 319] on span "keyboard_arrow_right" at bounding box center [41, 323] width 15 height 15
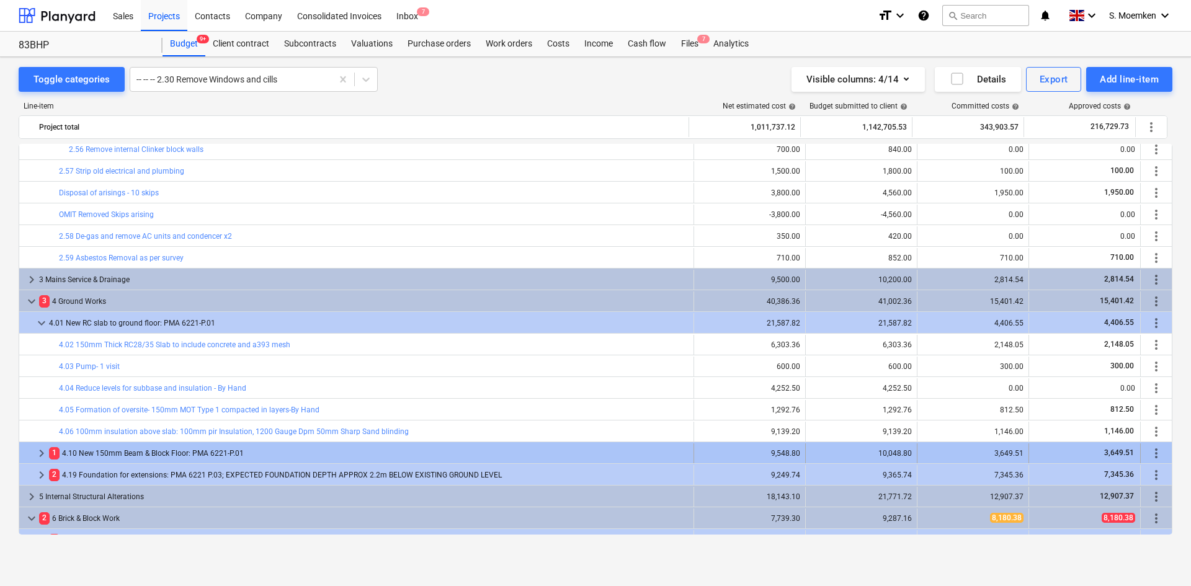
click at [39, 450] on span "keyboard_arrow_right" at bounding box center [41, 453] width 15 height 15
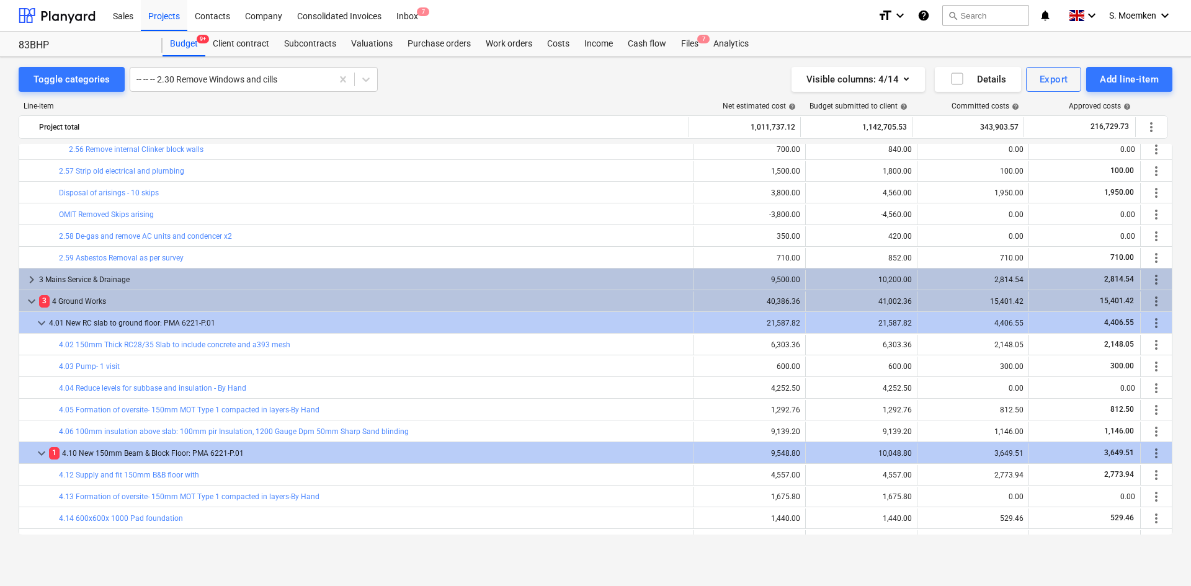
scroll to position [1784, 0]
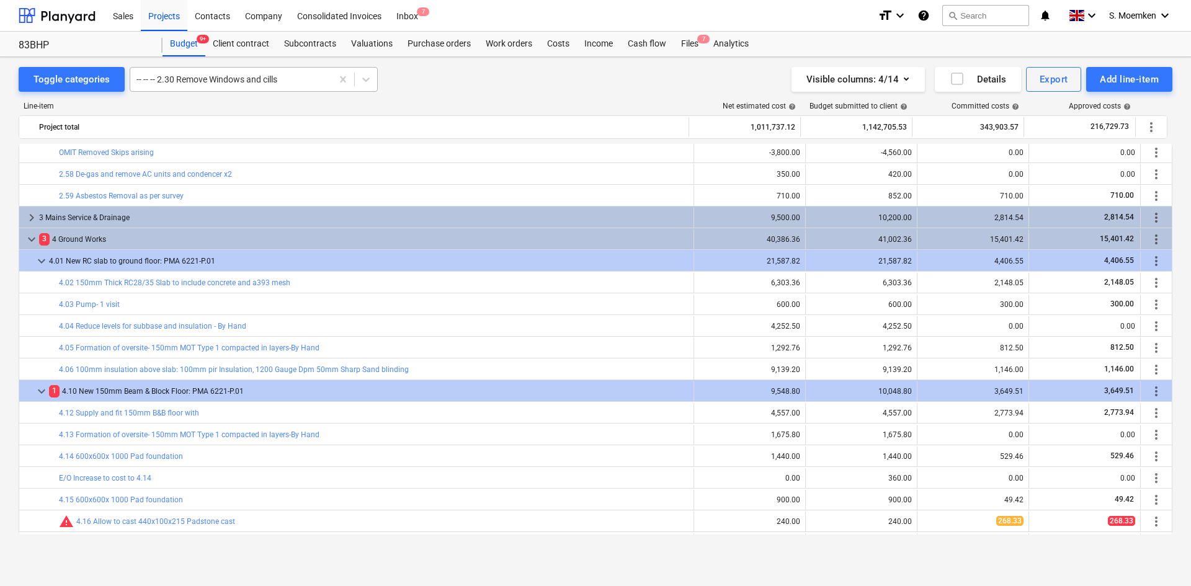
click at [259, 83] on div at bounding box center [230, 79] width 189 height 12
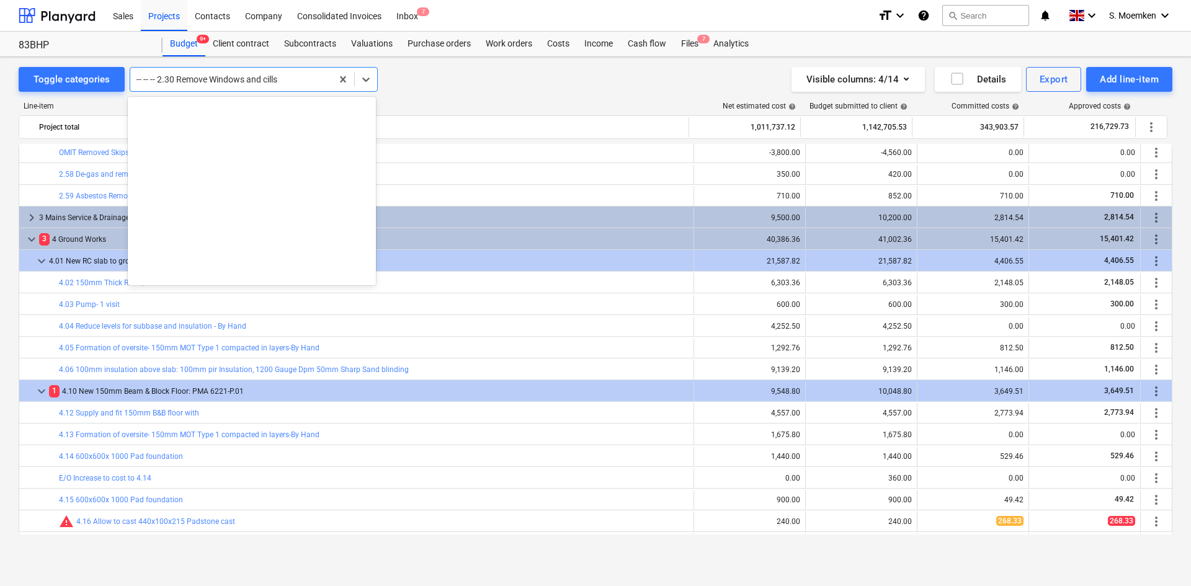
scroll to position [1998, 0]
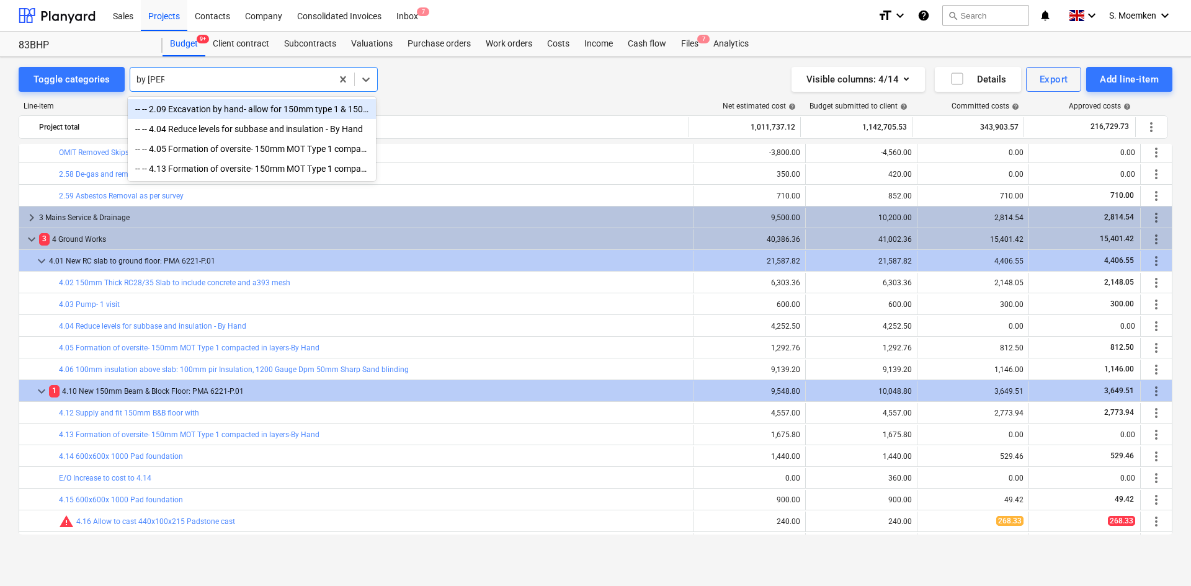
type input "by hand"
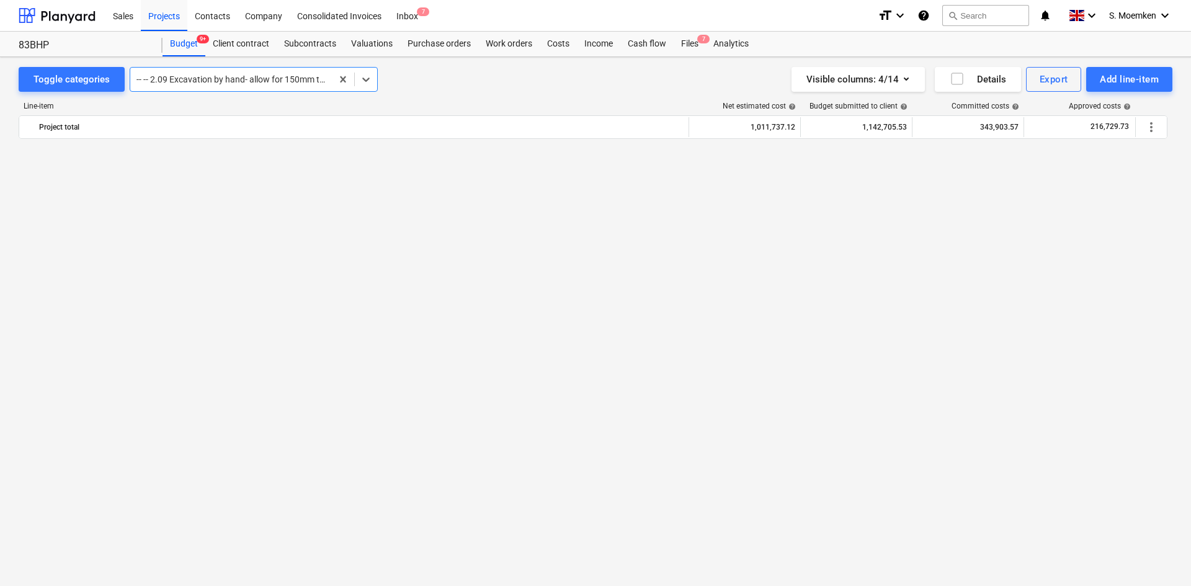
scroll to position [738, 0]
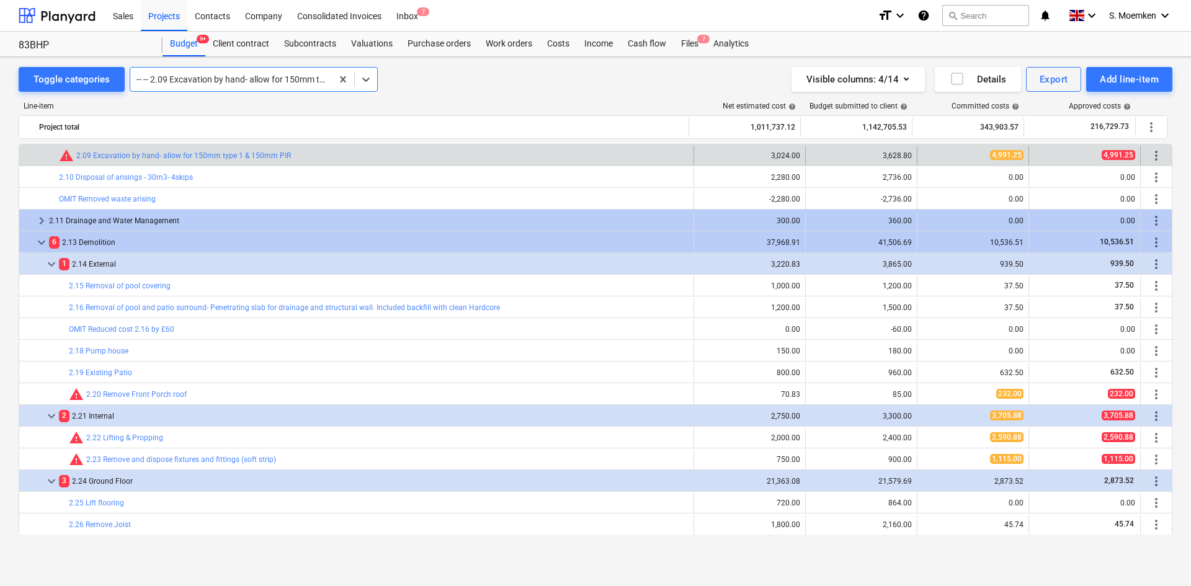
click at [259, 83] on div at bounding box center [230, 79] width 189 height 12
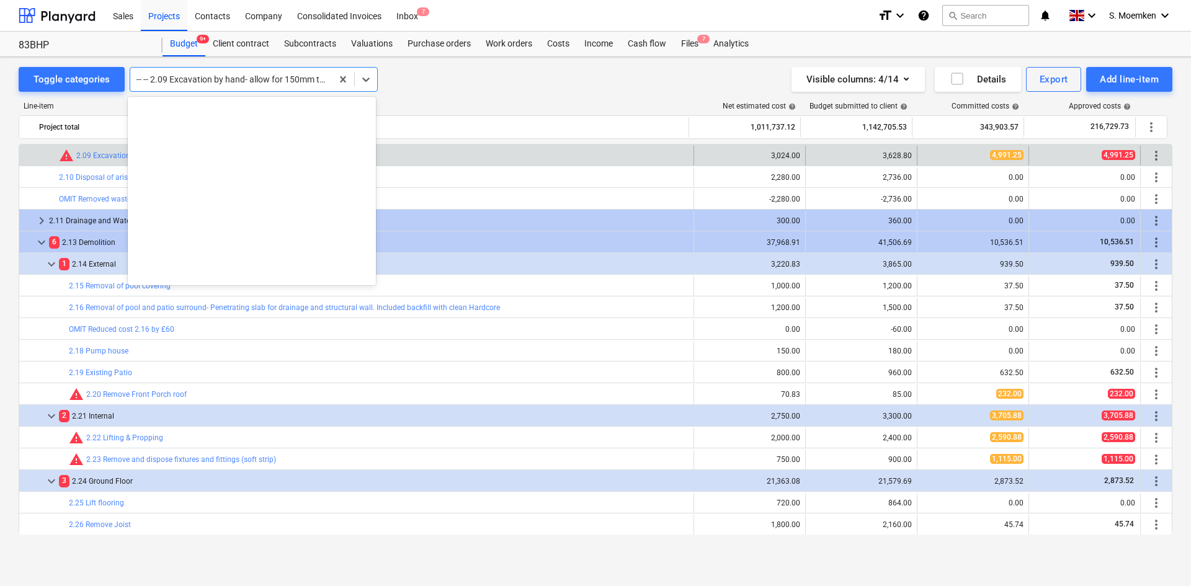
scroll to position [1498, 0]
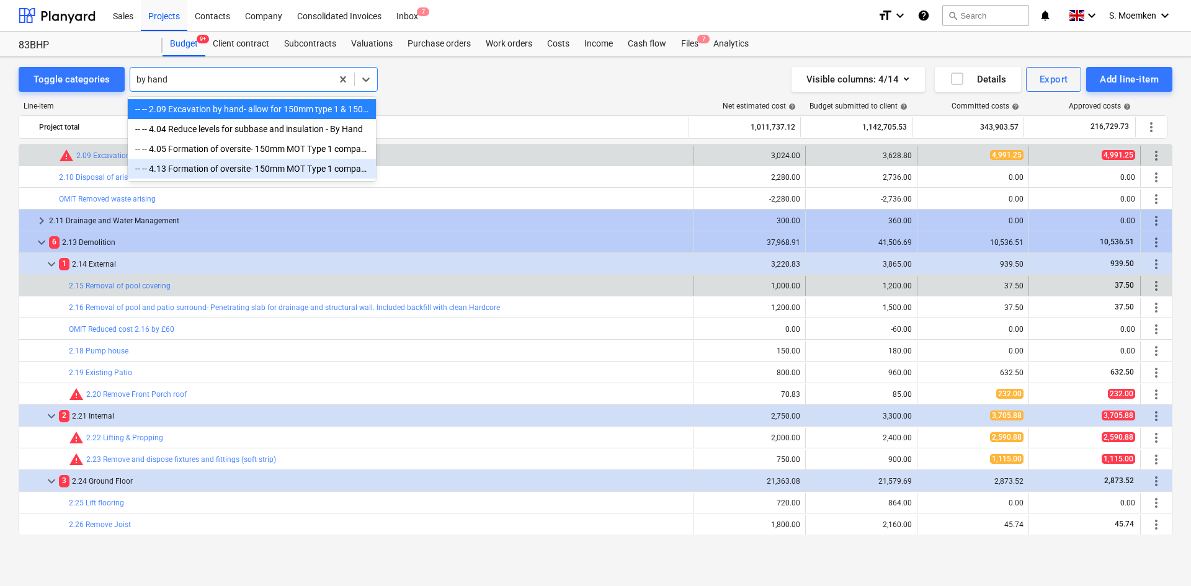
type input "by hand"
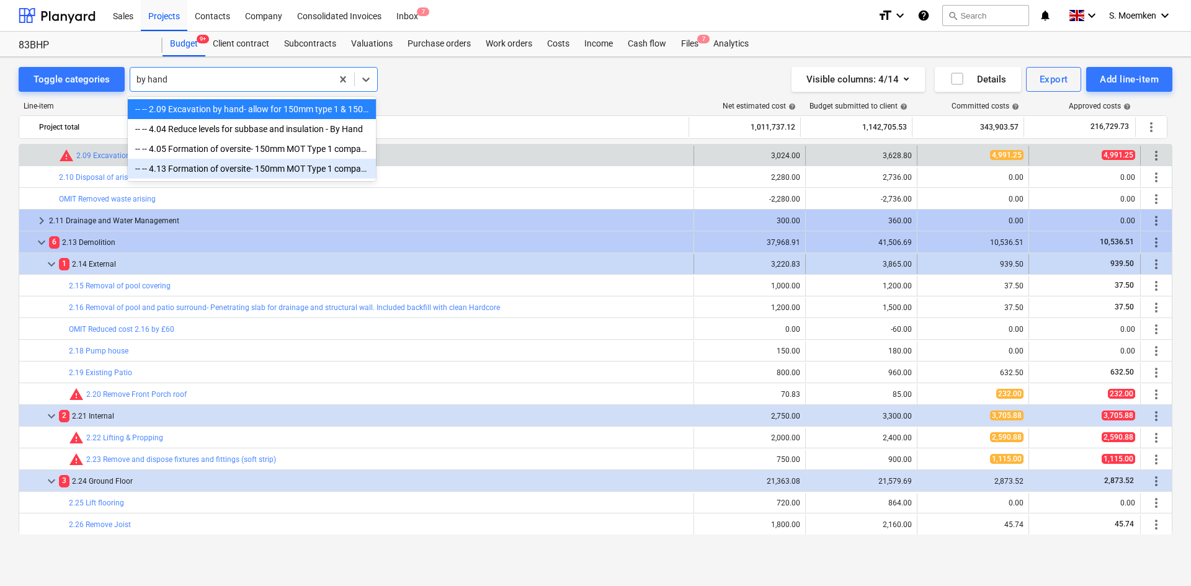
drag, startPoint x: 433, startPoint y: 279, endPoint x: 425, endPoint y: 259, distance: 22.0
click at [433, 279] on div "bar_chart 2.15 Removal of pool covering" at bounding box center [379, 286] width 620 height 20
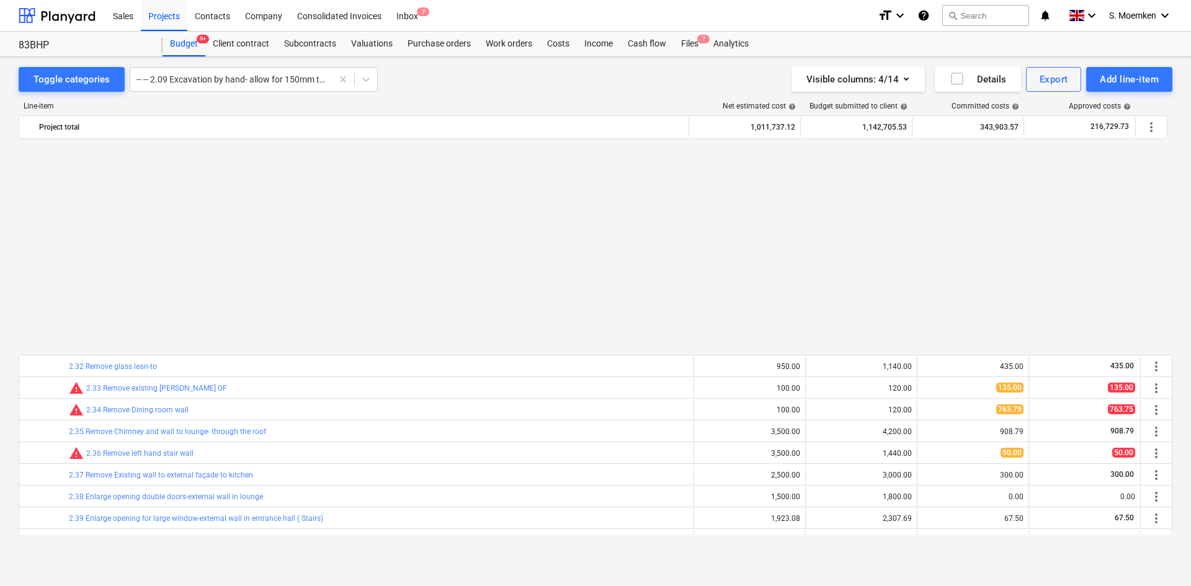
scroll to position [1297, 0]
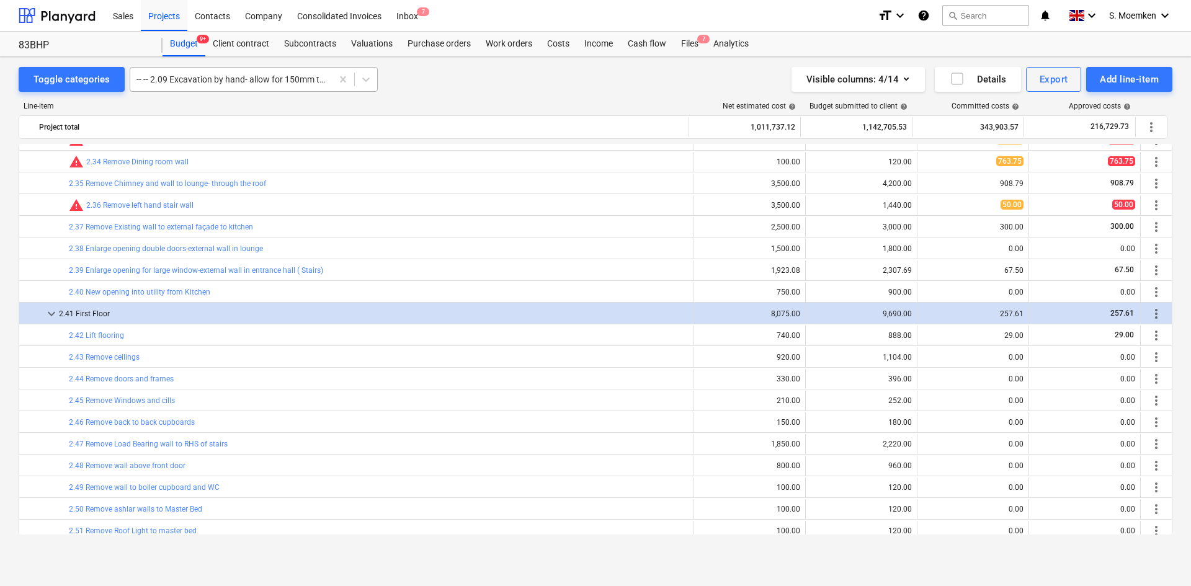
click at [249, 82] on div at bounding box center [230, 79] width 189 height 12
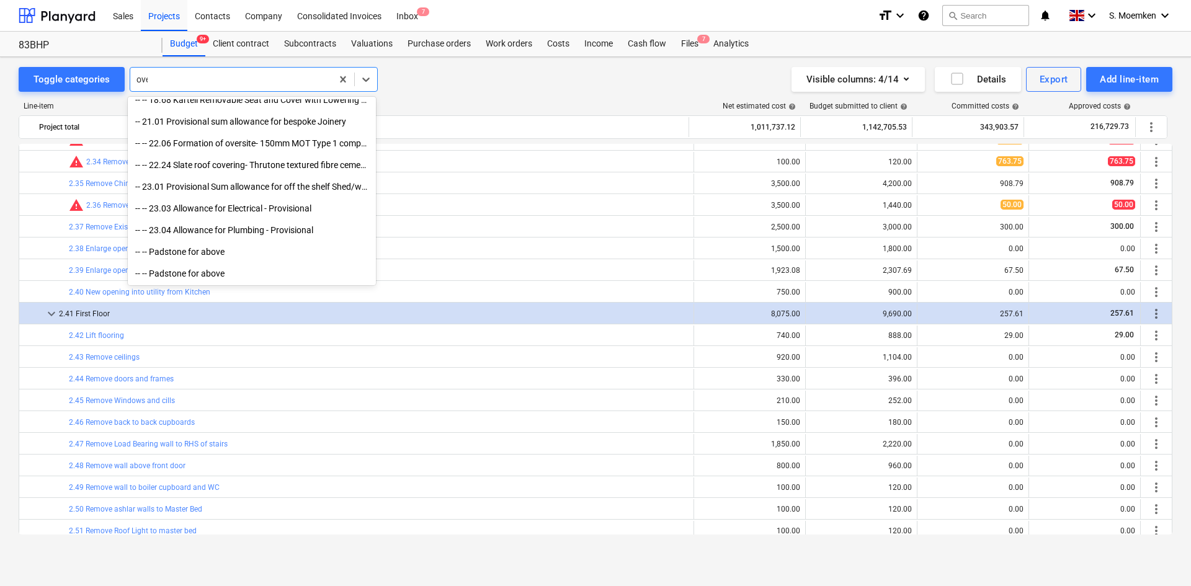
scroll to position [965, 0]
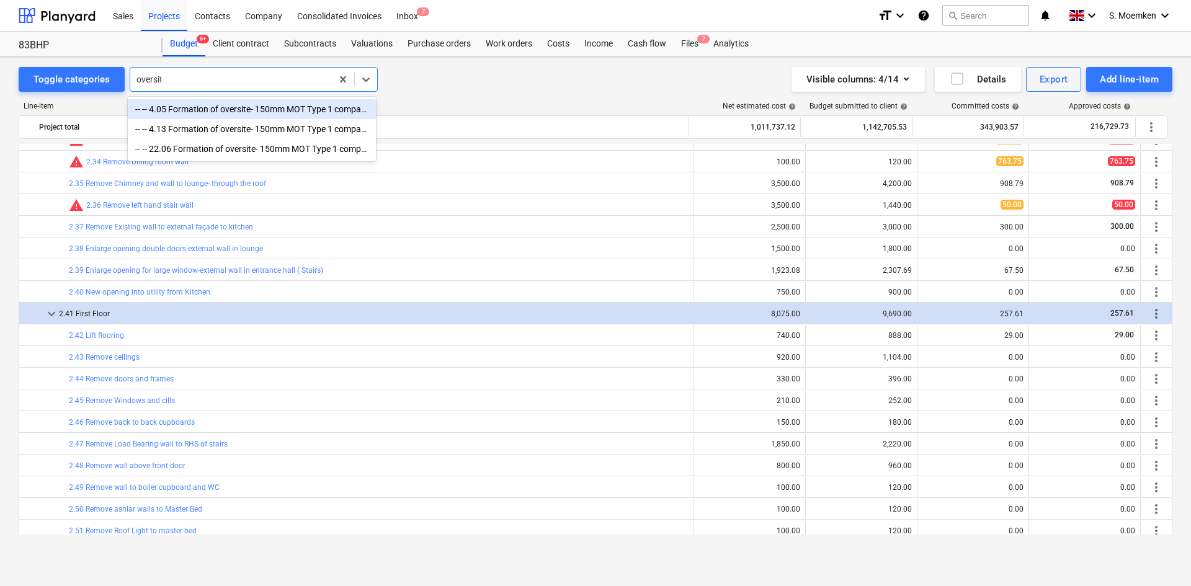
type input "oversite"
click at [290, 107] on div "-- -- 4.05 Formation of oversite- 150mm MOT Type 1 compacted in layers-By Hand" at bounding box center [252, 109] width 248 height 20
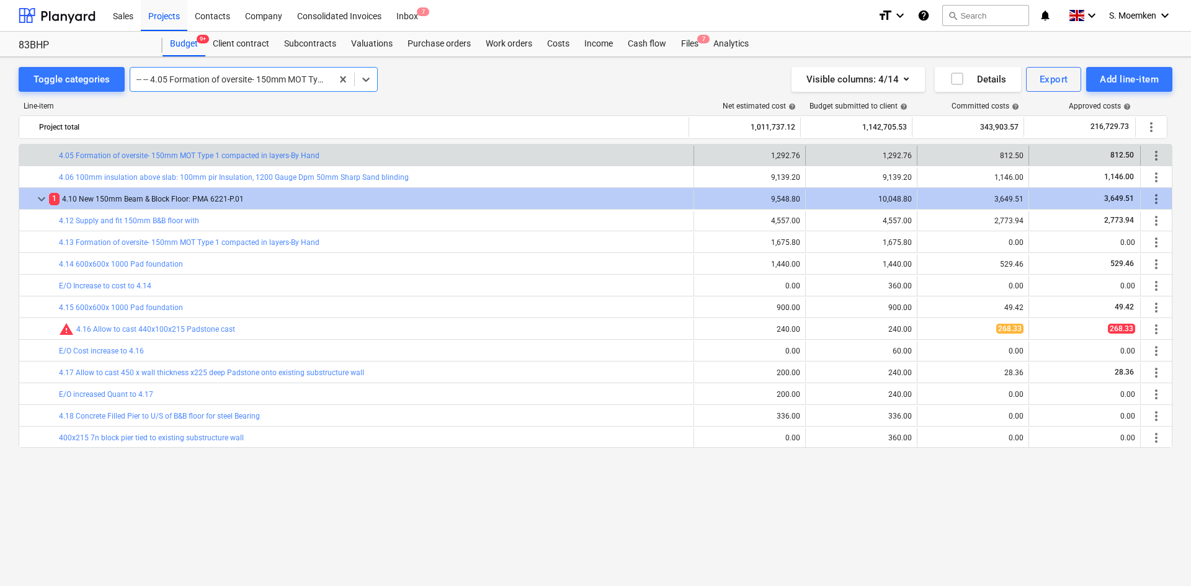
scroll to position [1917, 0]
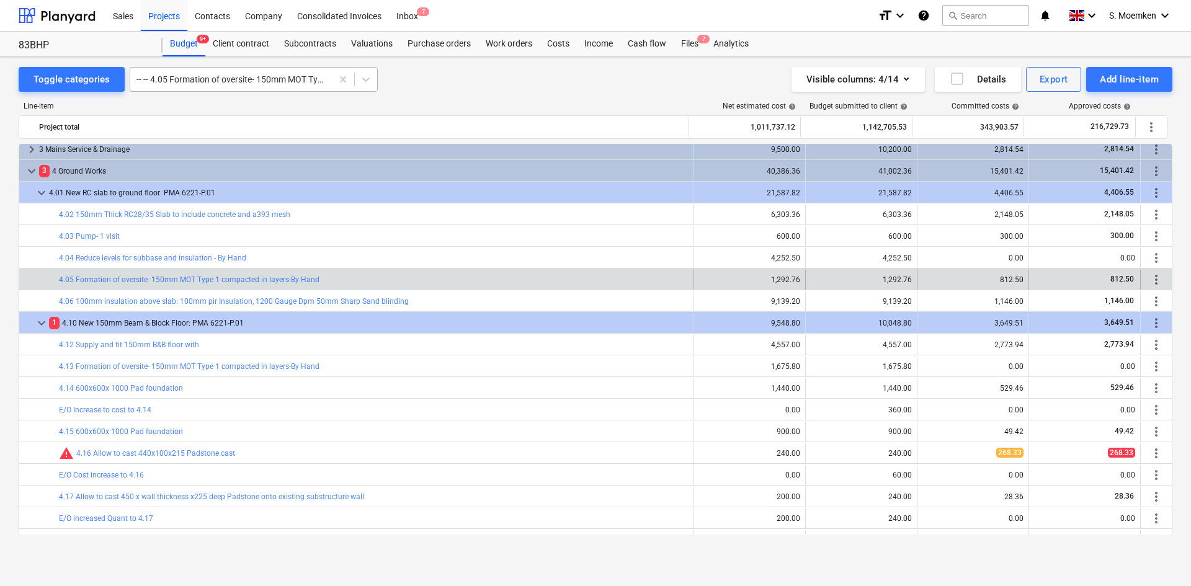
click at [276, 79] on div at bounding box center [230, 79] width 189 height 12
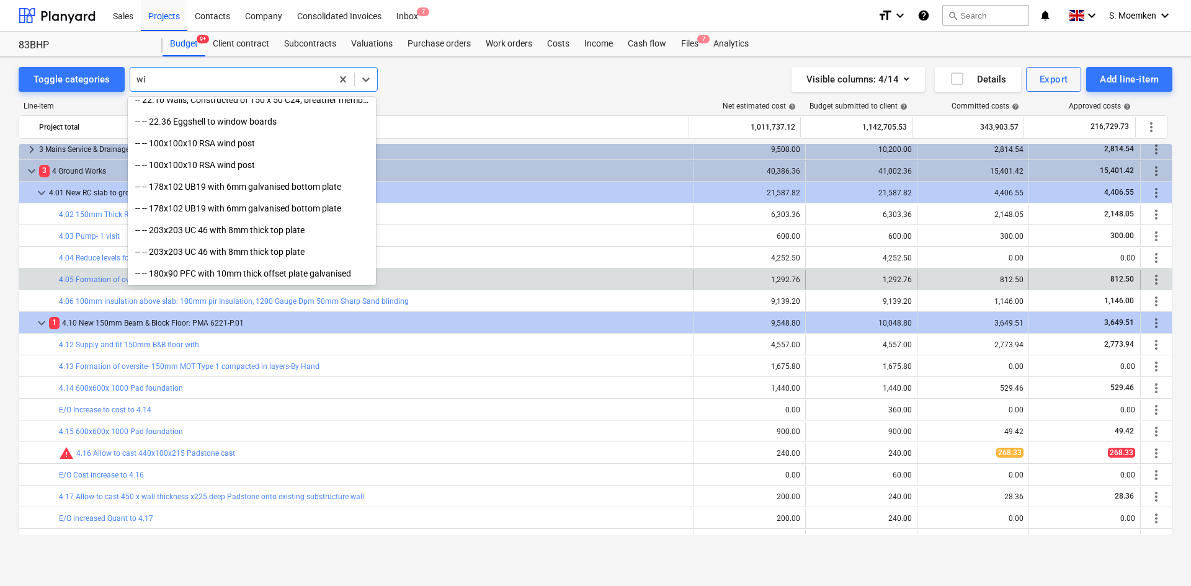
scroll to position [878, 0]
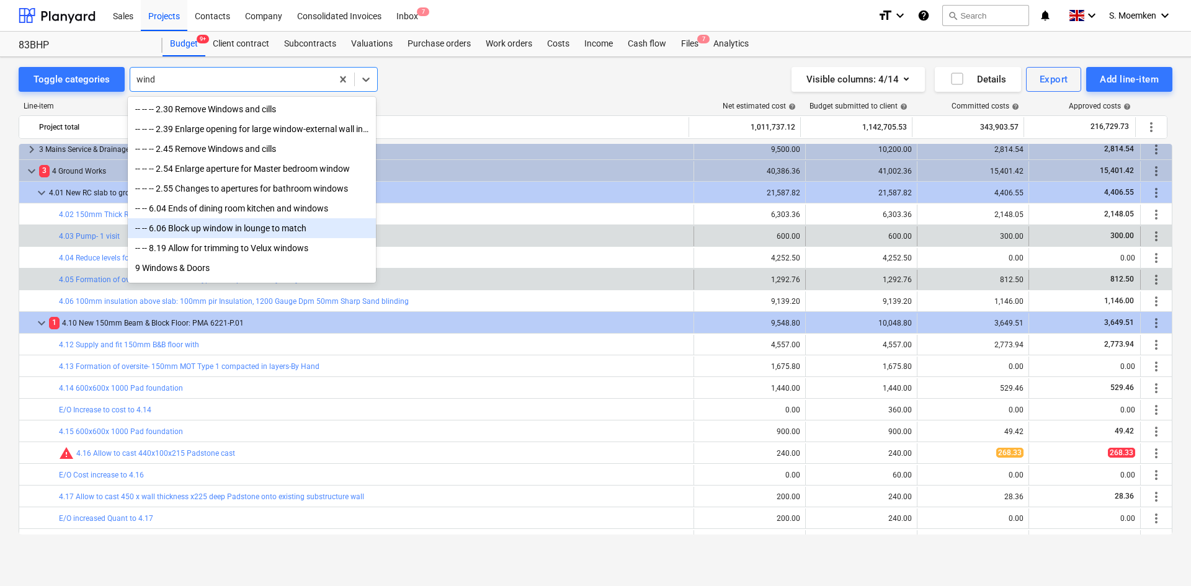
type input "wind"
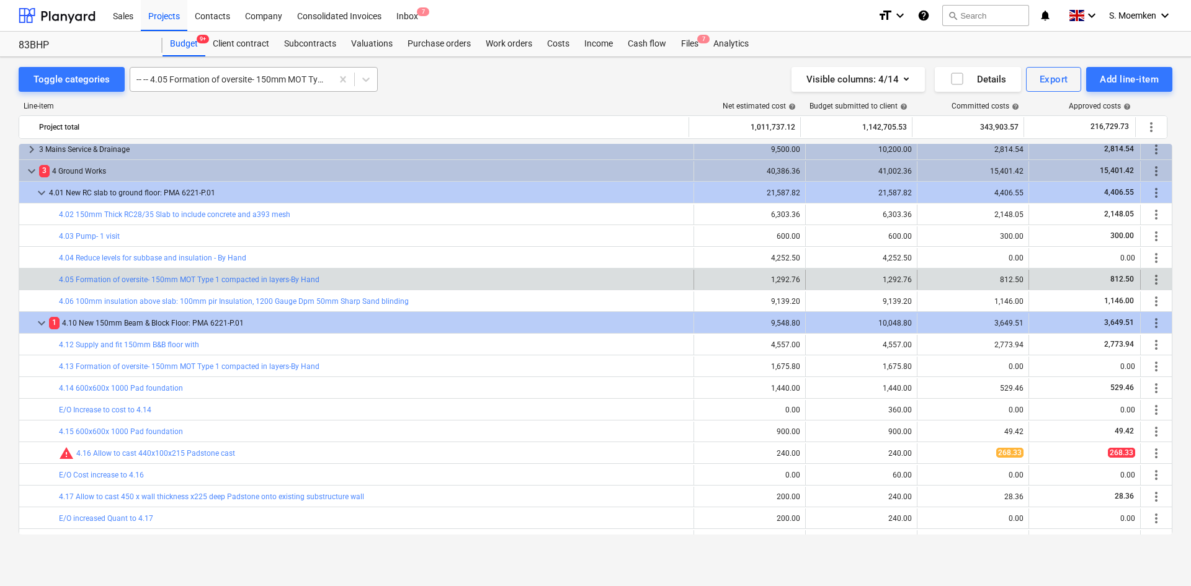
click at [288, 79] on div at bounding box center [230, 79] width 189 height 12
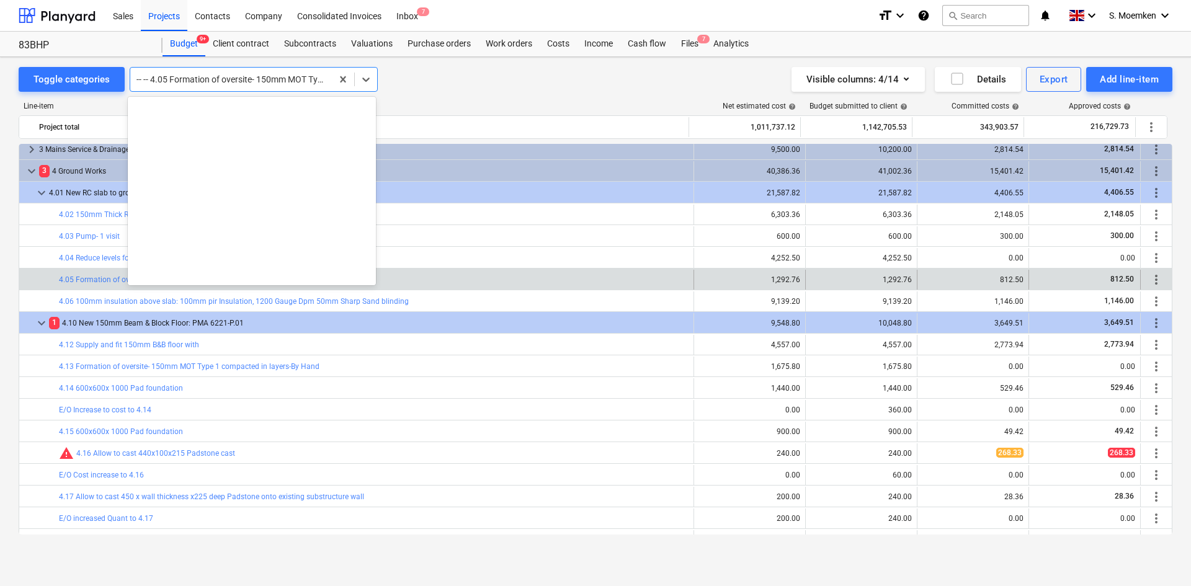
click at [269, 79] on div at bounding box center [230, 79] width 189 height 12
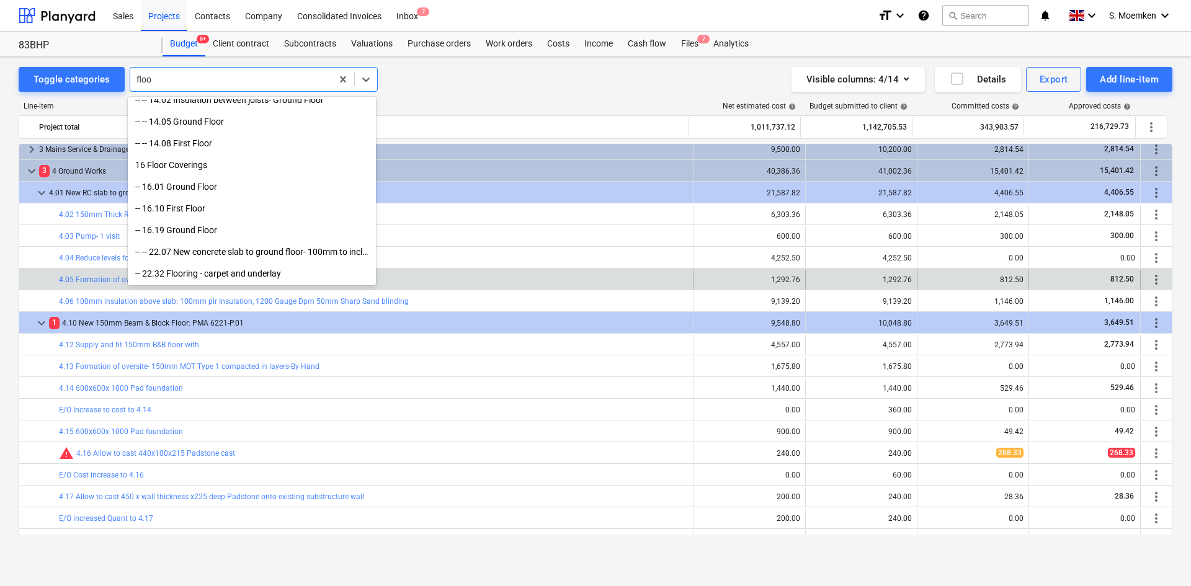
scroll to position [378, 0]
type input "floor"
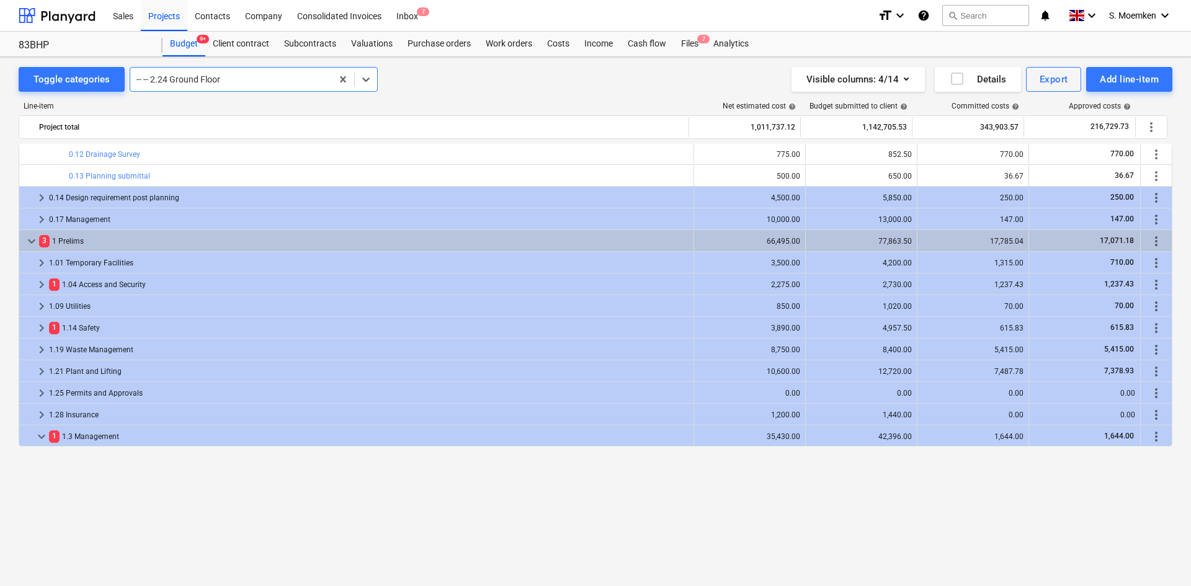
scroll to position [0, 0]
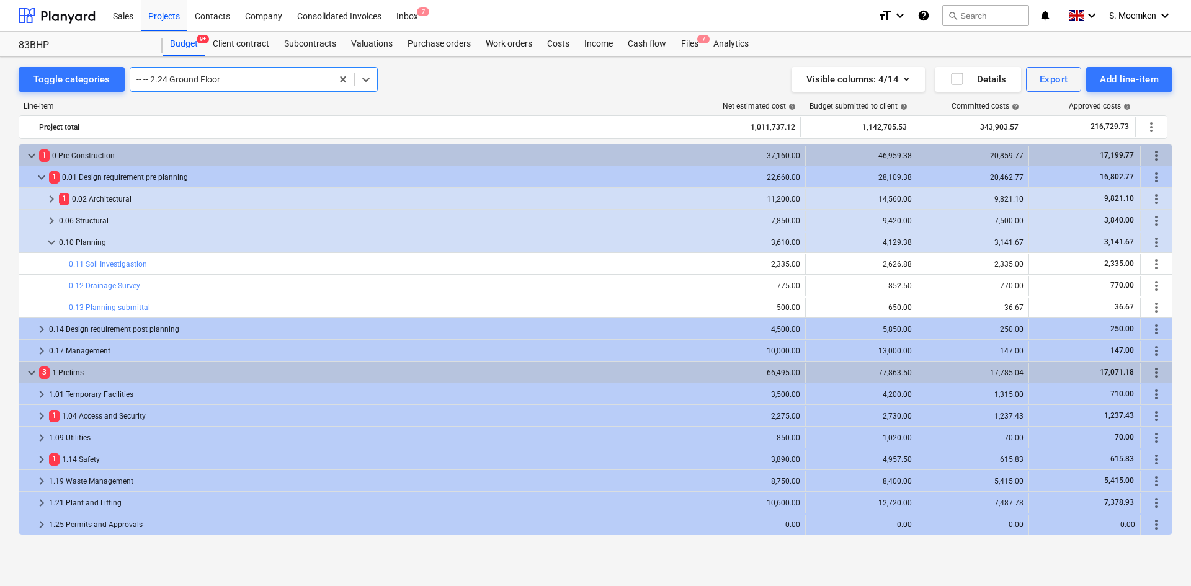
click at [218, 79] on div at bounding box center [230, 79] width 189 height 12
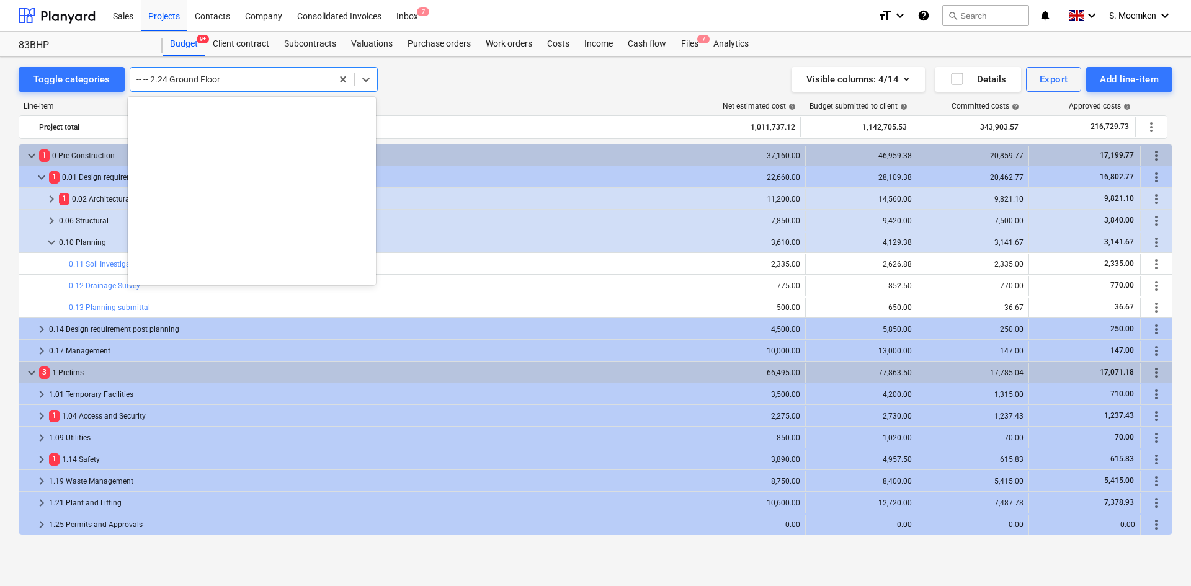
scroll to position [1846, 0]
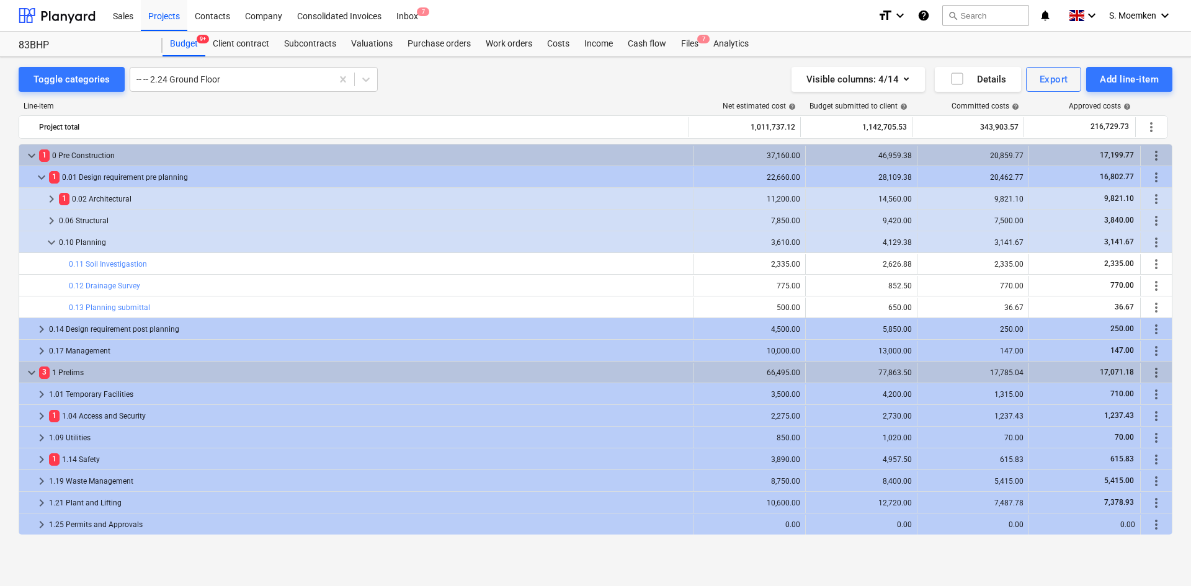
click at [440, 94] on div "Line-item Net estimated cost help Budget submitted to client help Committed cos…" at bounding box center [596, 321] width 1154 height 458
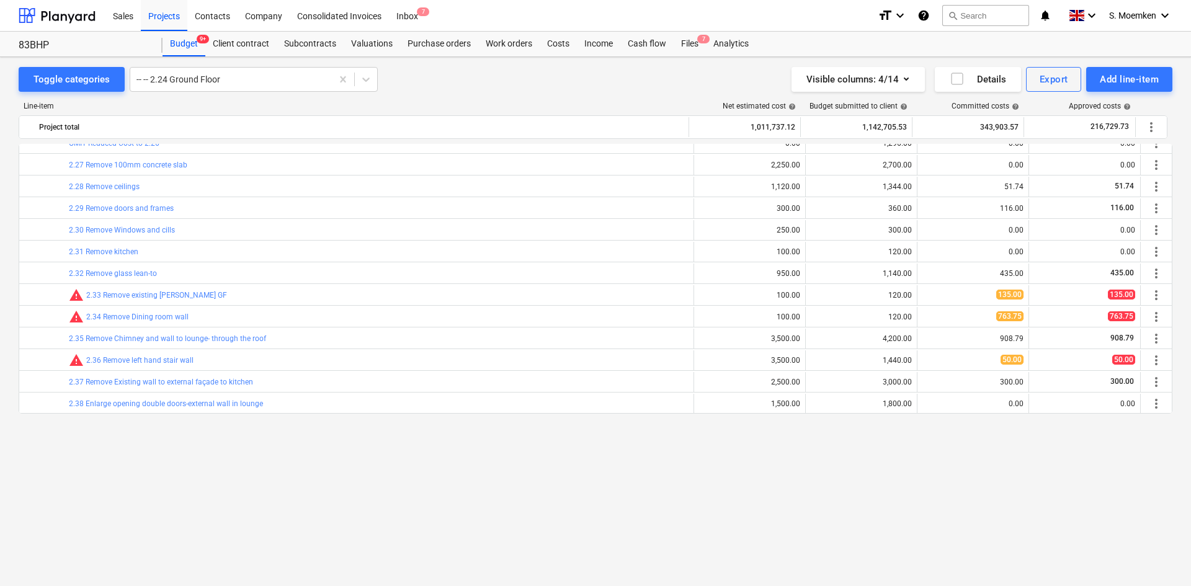
scroll to position [993, 0]
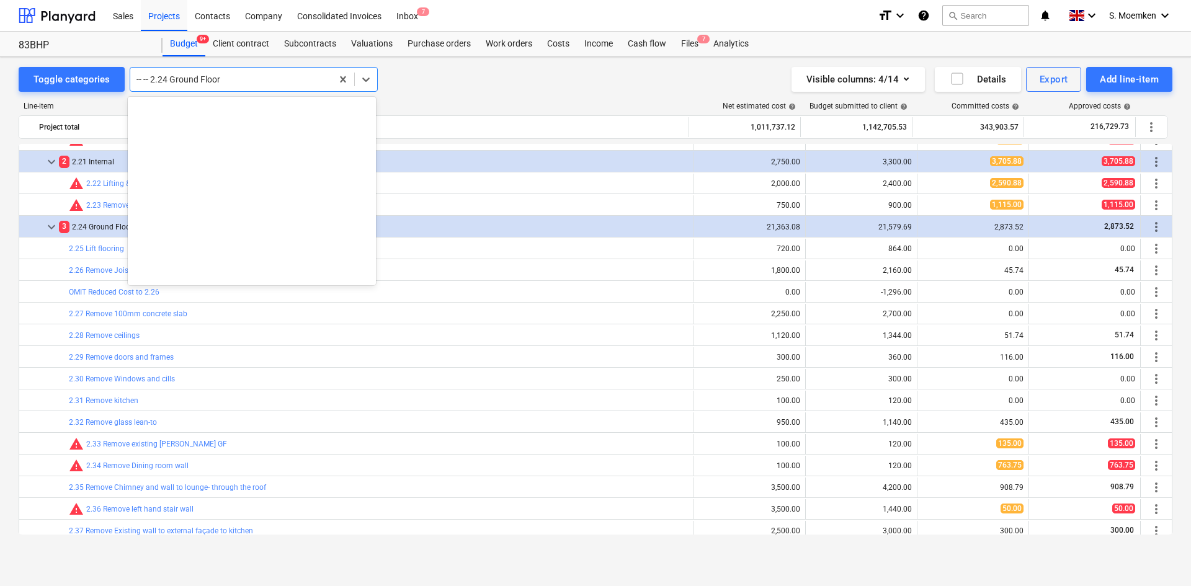
click at [259, 72] on div "-- -- 2.24 Ground Floor" at bounding box center [231, 79] width 202 height 17
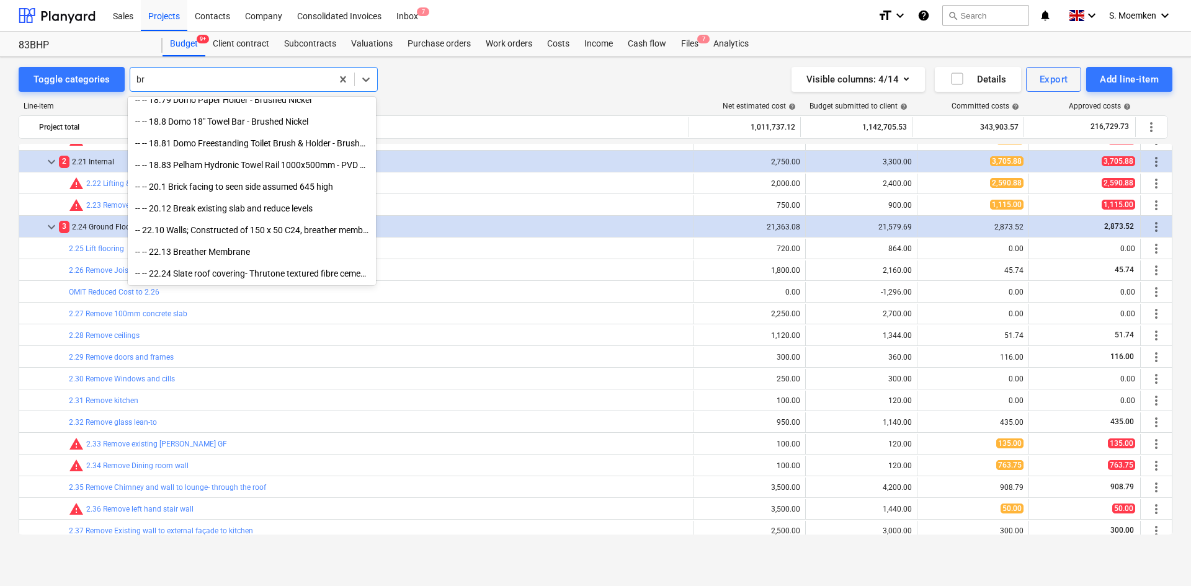
scroll to position [878, 0]
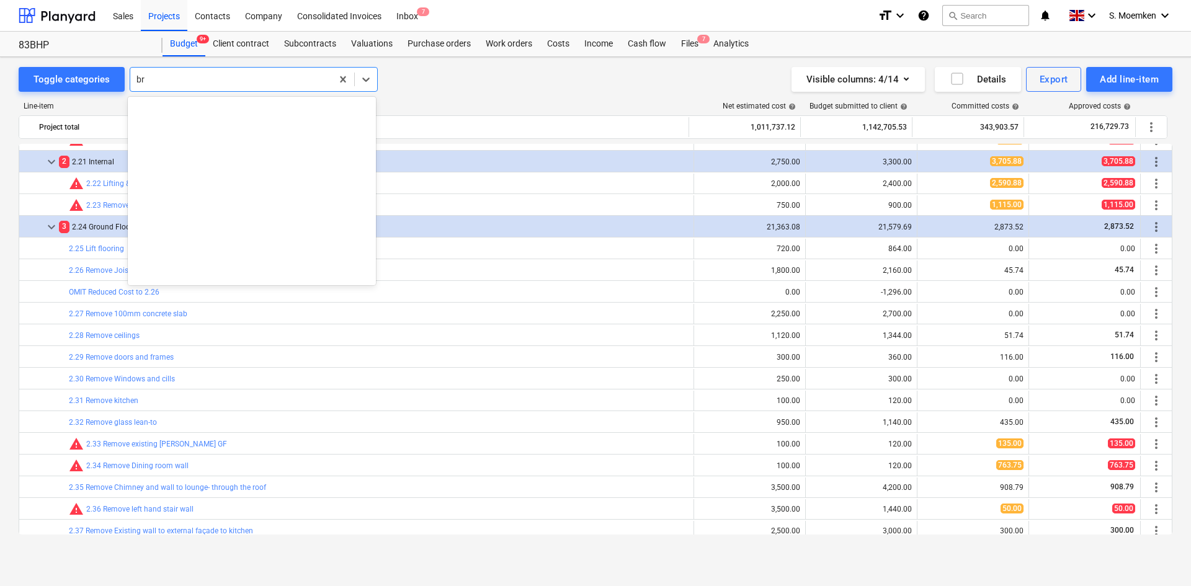
type input "b"
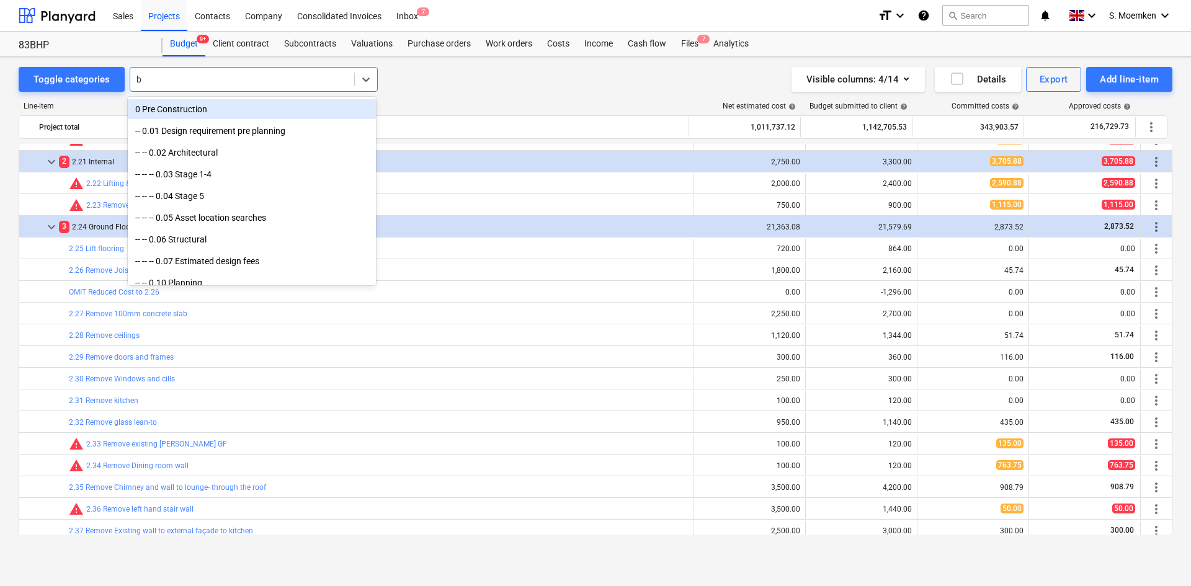
type input "b"
click at [449, 91] on div "Toggle categories All selected options have been cleared. option 0 Pre Construc…" at bounding box center [596, 79] width 1154 height 25
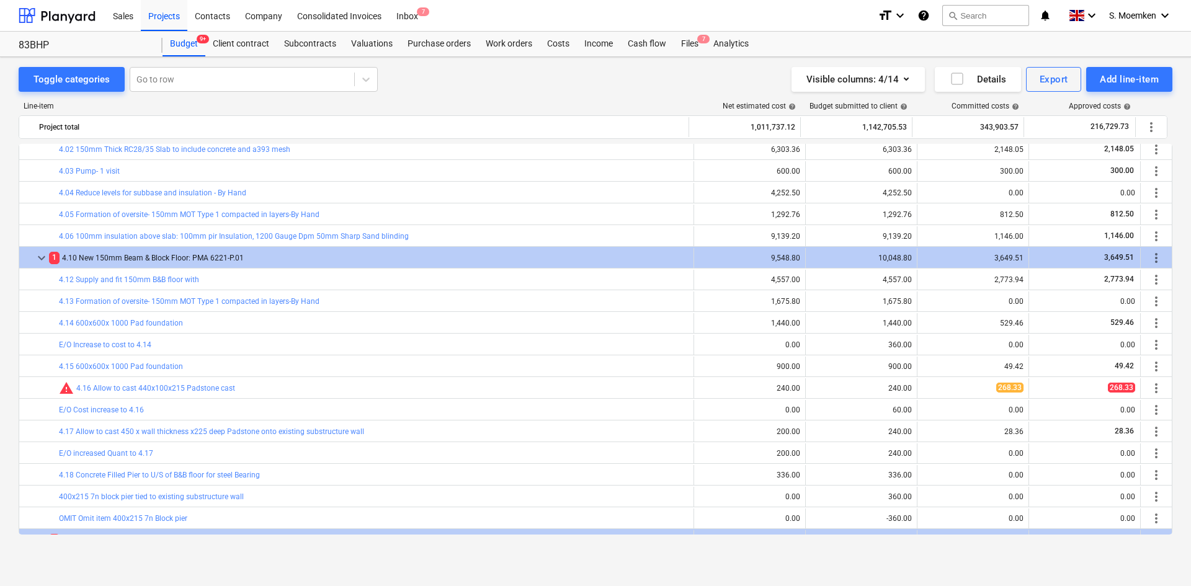
scroll to position [1985, 0]
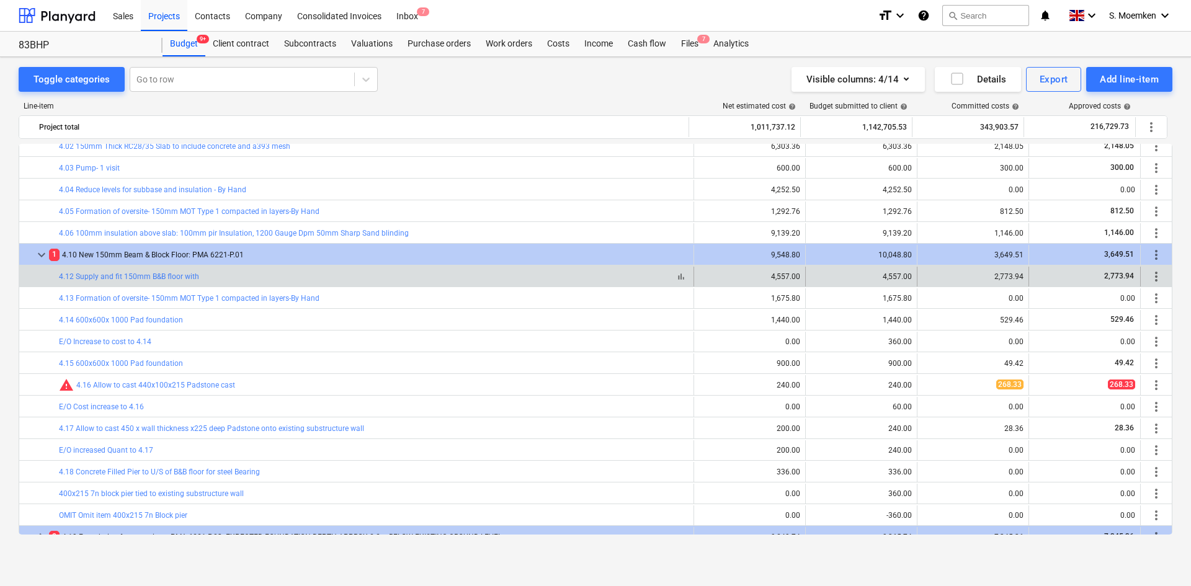
click at [213, 273] on div "bar_chart 4.12 Supply and fit 150mm B&B floor with" at bounding box center [374, 276] width 630 height 9
click at [164, 276] on link "4.12 Supply and fit 150mm B&B floor with" at bounding box center [129, 276] width 140 height 9
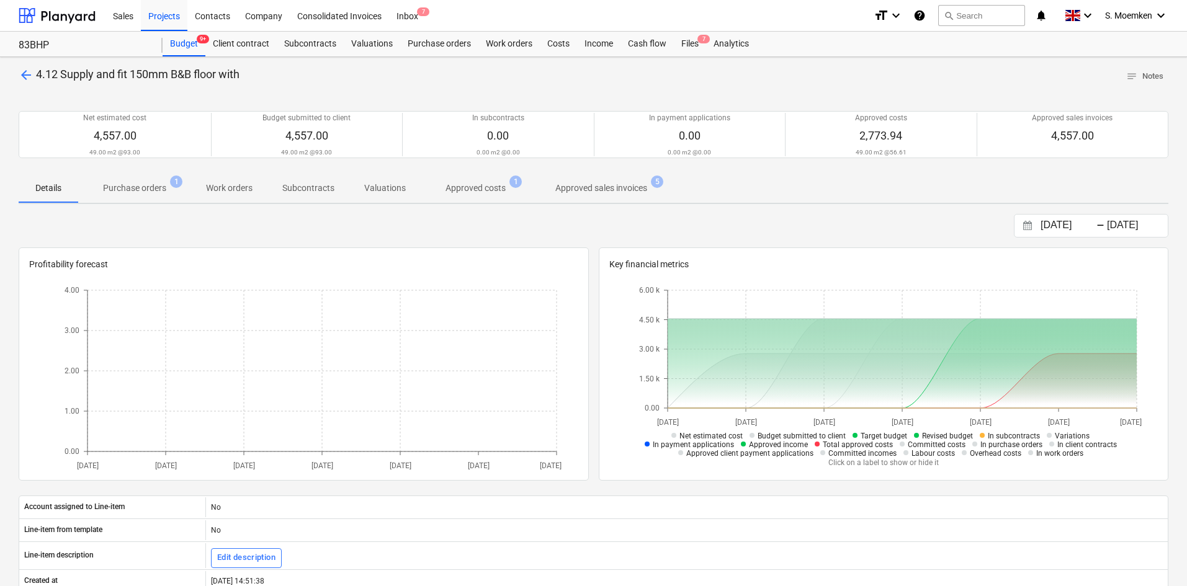
click at [28, 75] on span "arrow_back" at bounding box center [26, 75] width 15 height 15
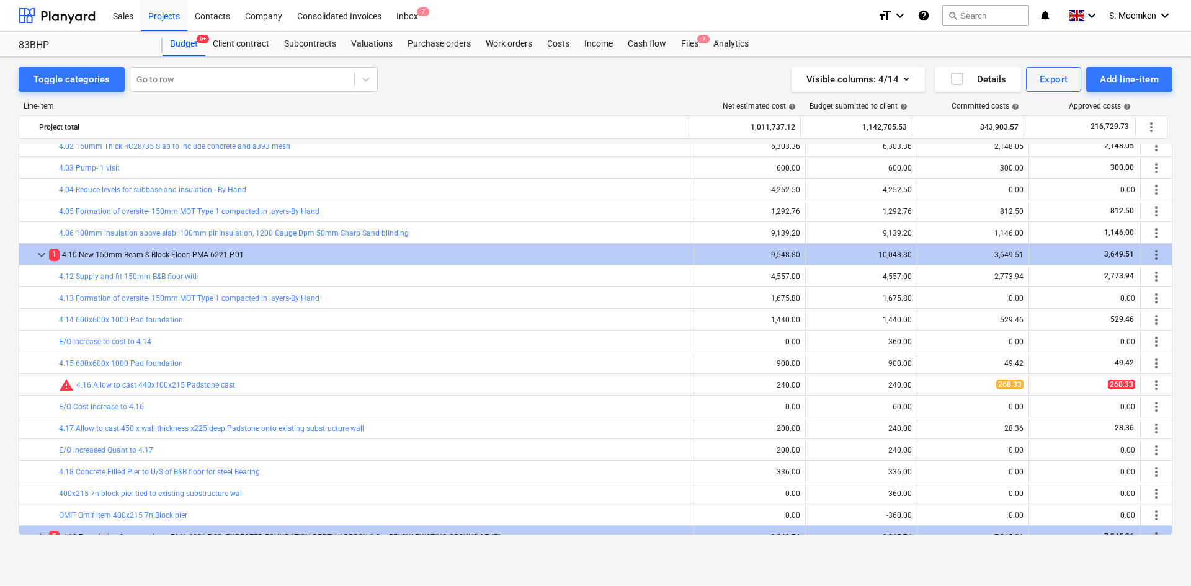
scroll to position [1985, 0]
click at [234, 79] on div at bounding box center [242, 79] width 212 height 12
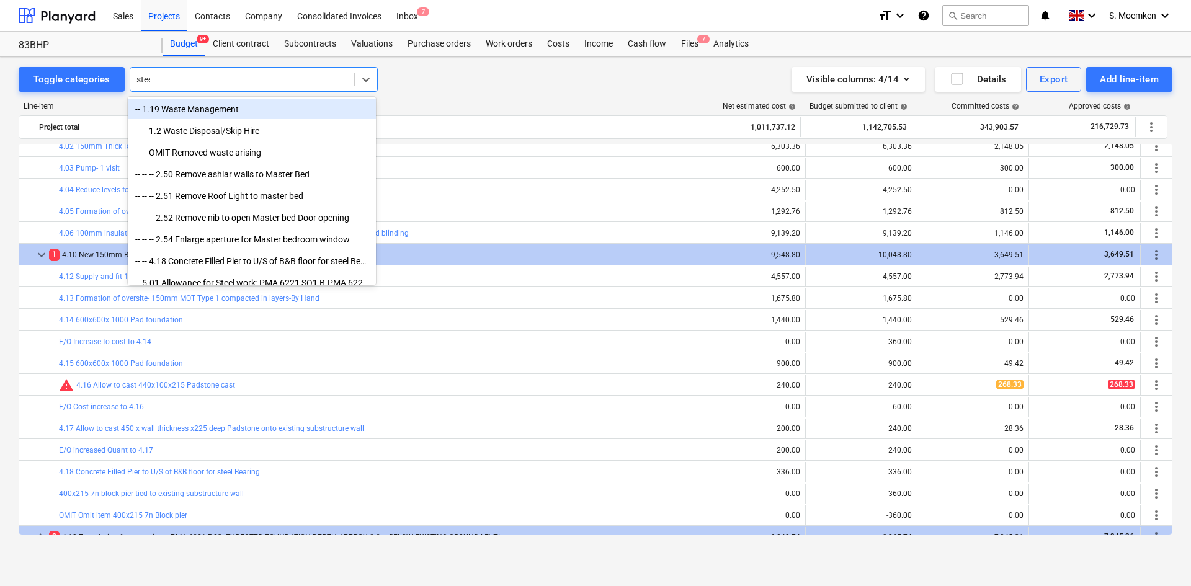
type input "steel"
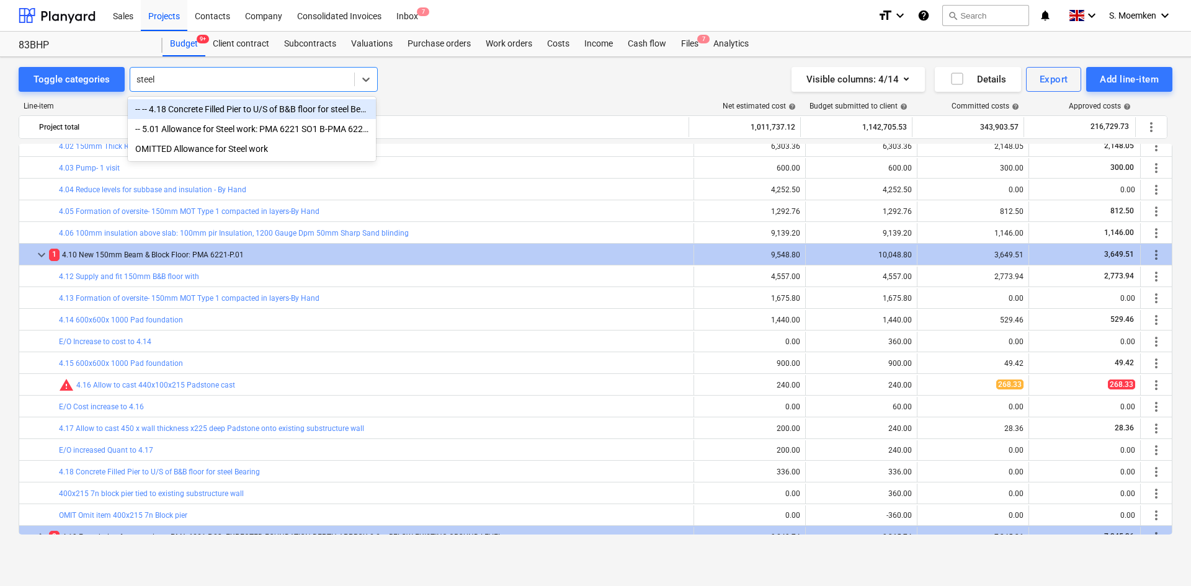
click at [225, 102] on div "-- -- 4.18 Concrete Filled Pier to U/S of B&B floor for steel Bearing" at bounding box center [252, 109] width 248 height 20
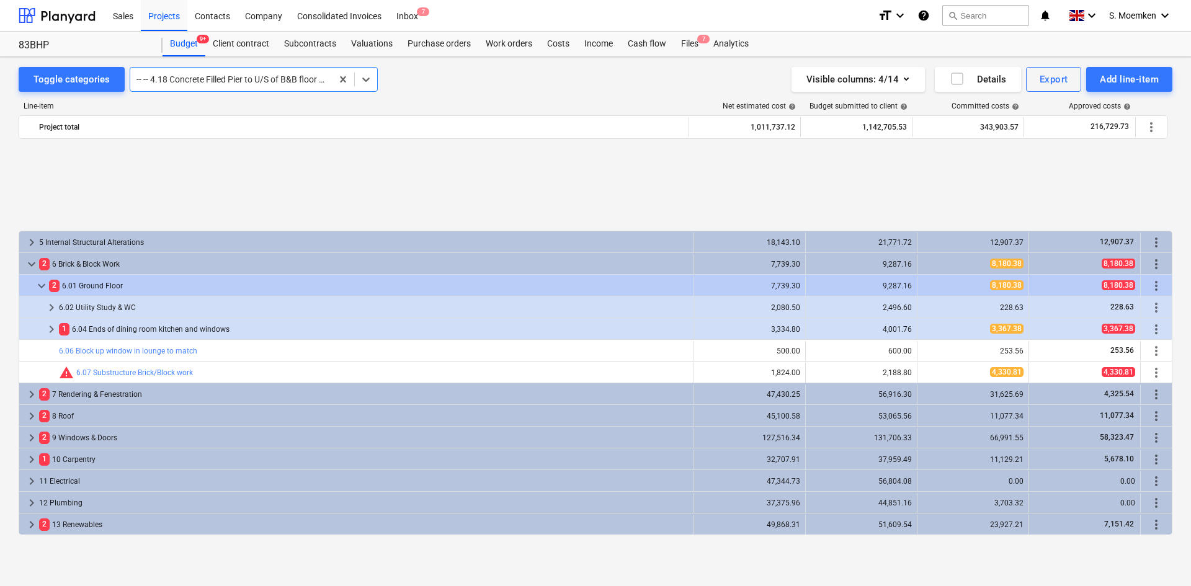
scroll to position [2550, 0]
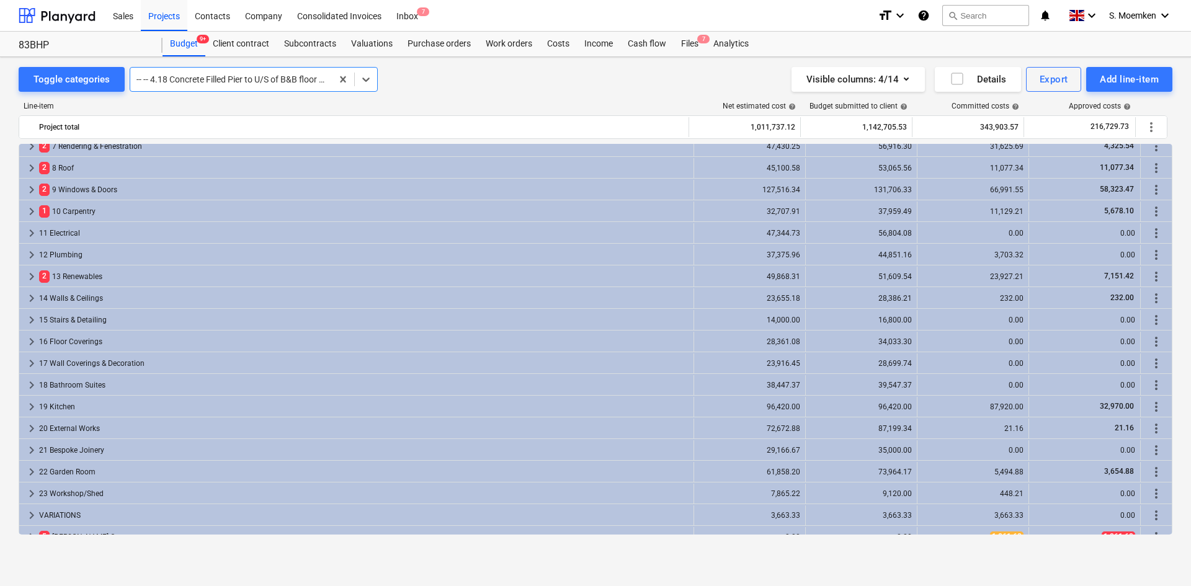
click at [285, 80] on div at bounding box center [230, 79] width 189 height 12
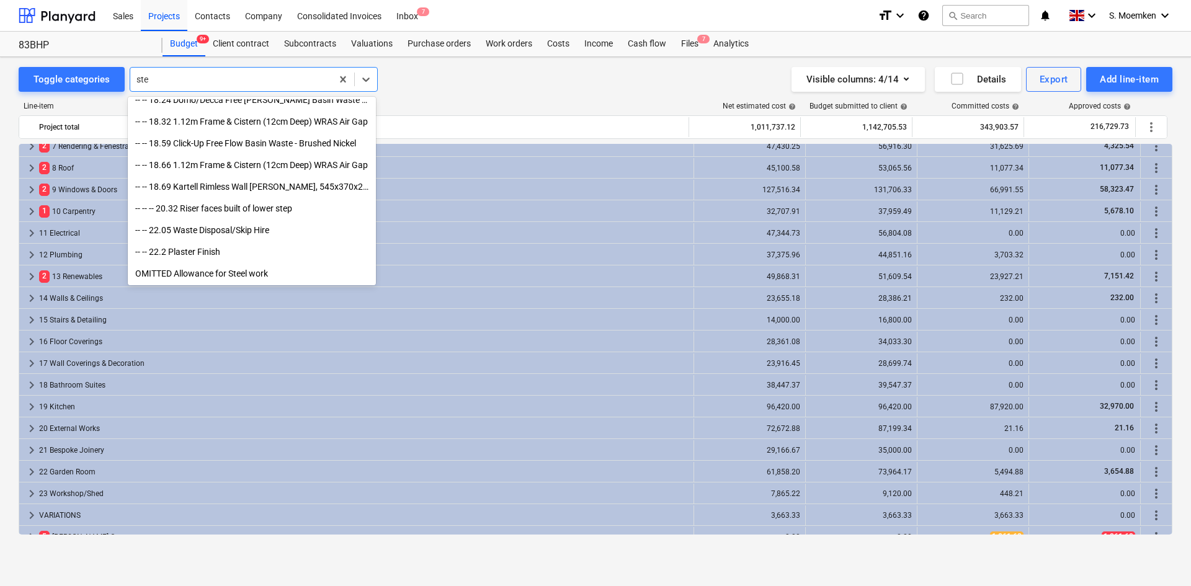
scroll to position [726, 0]
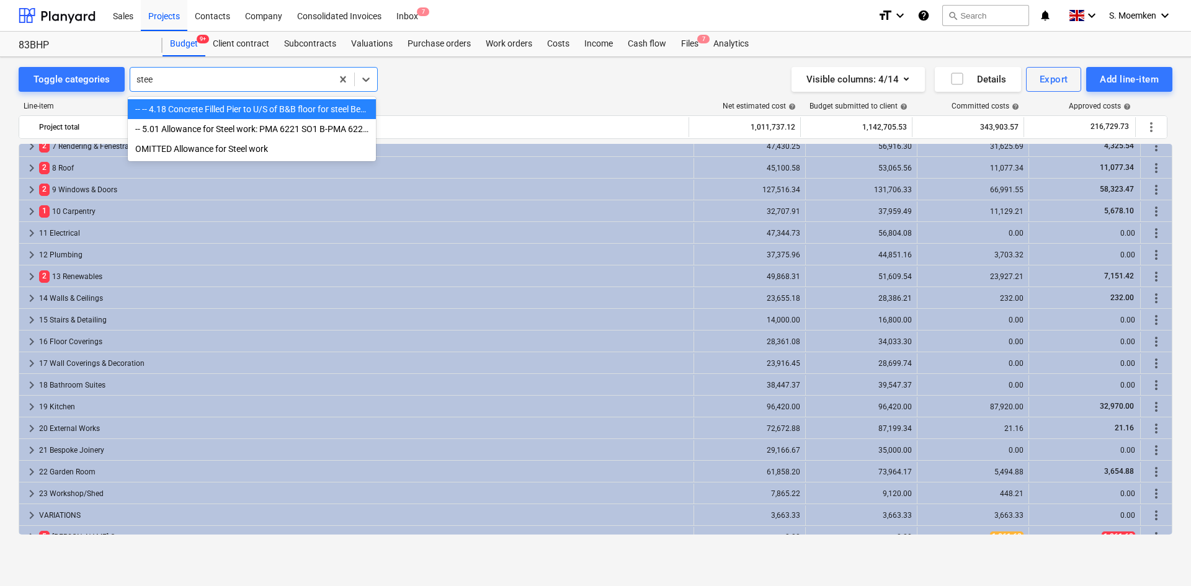
type input "steel"
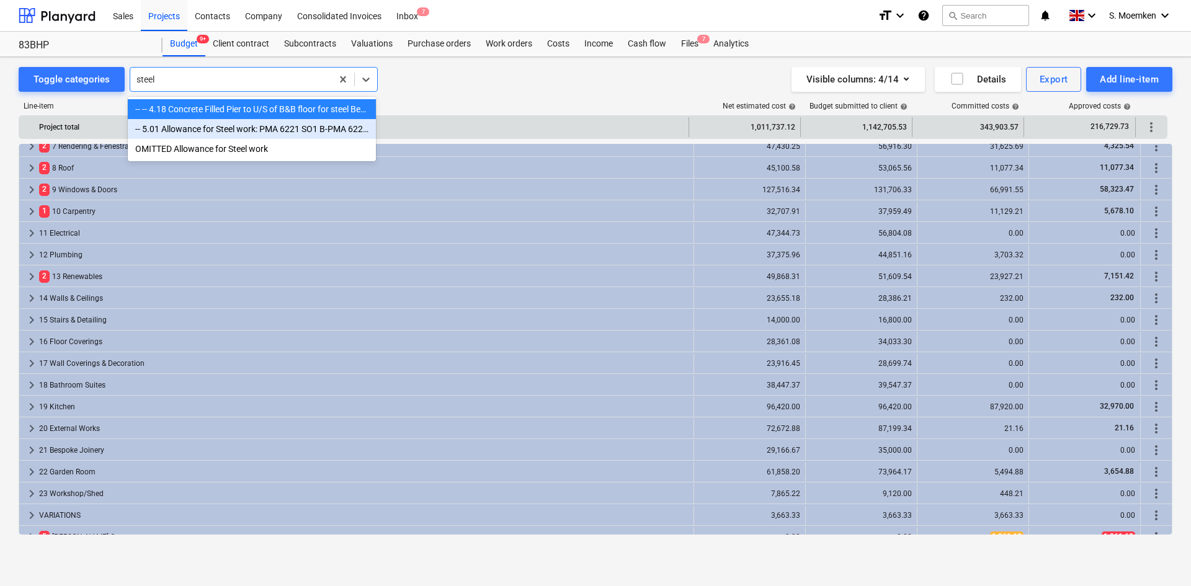
click at [293, 130] on div "-- 5.01 Allowance for Steel work: PMA 6221 SO1 B-PMA 6221 SO2 B" at bounding box center [252, 129] width 248 height 20
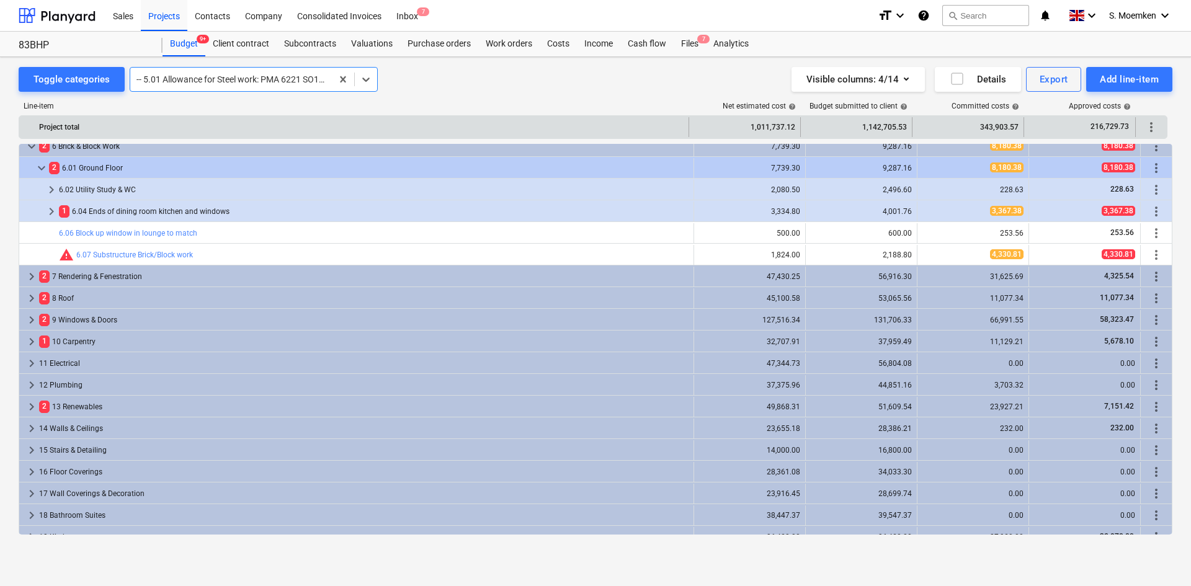
scroll to position [2410, 0]
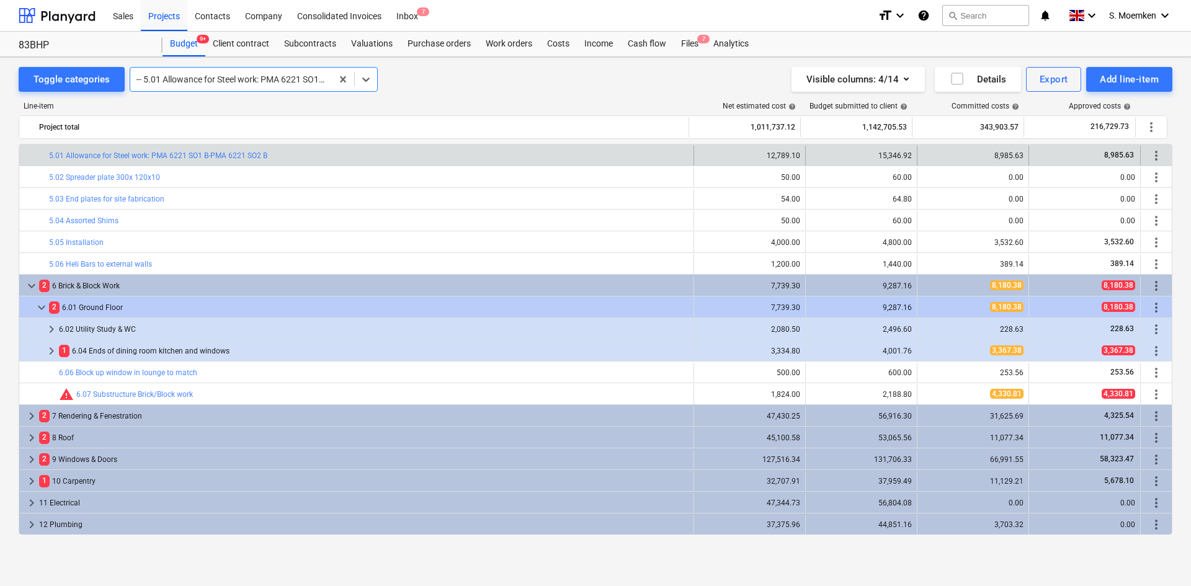
click at [274, 77] on div at bounding box center [230, 79] width 189 height 12
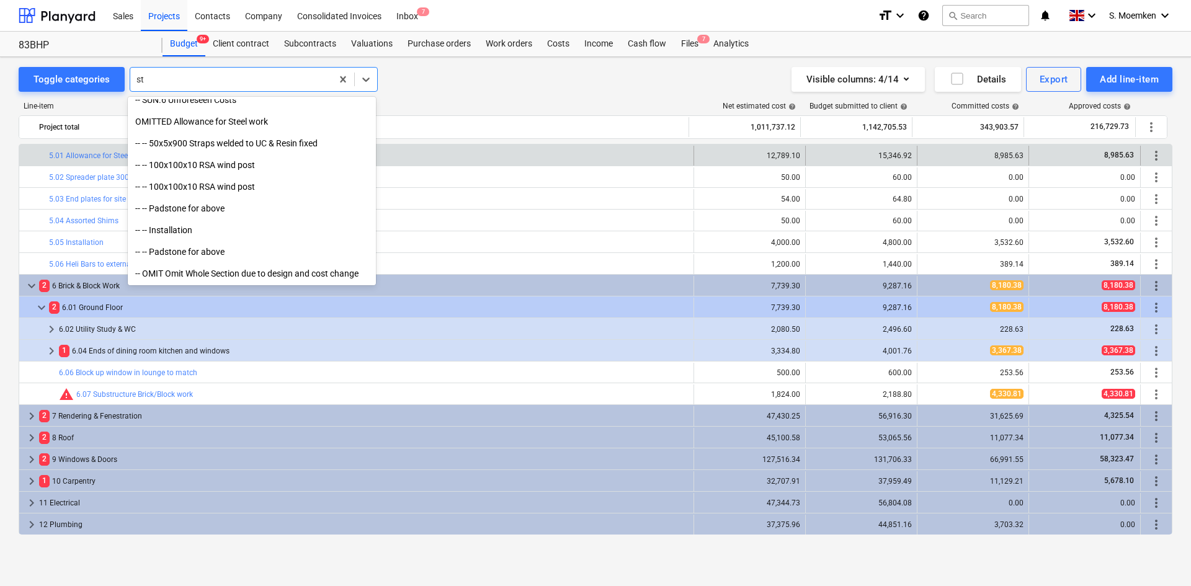
scroll to position [726, 0]
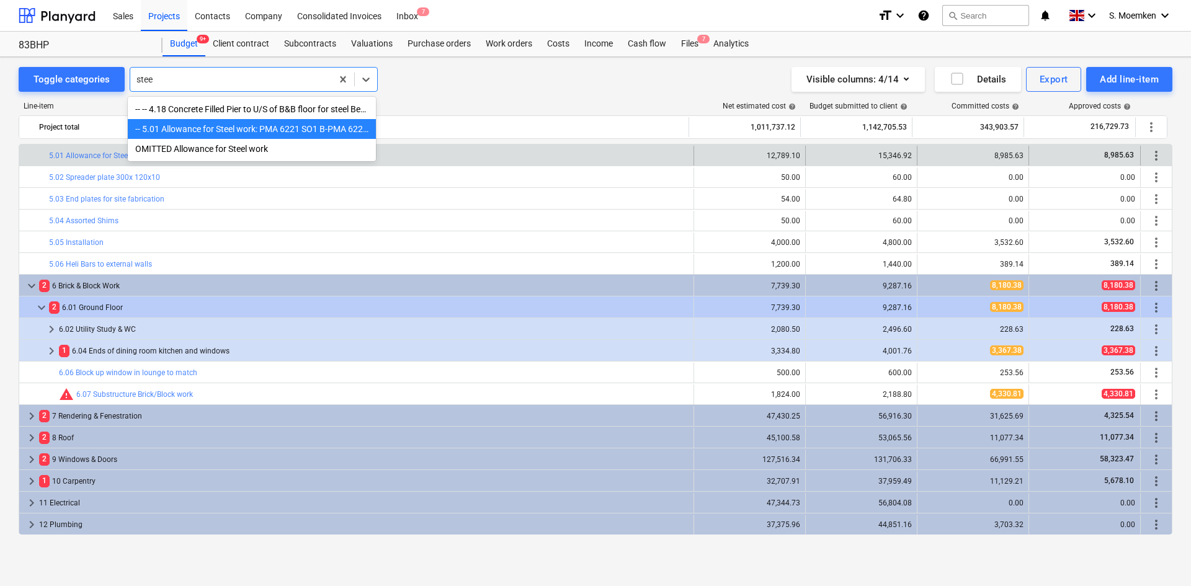
type input "steel"
click at [230, 151] on div "OMITTED Allowance for Steel work" at bounding box center [252, 149] width 248 height 20
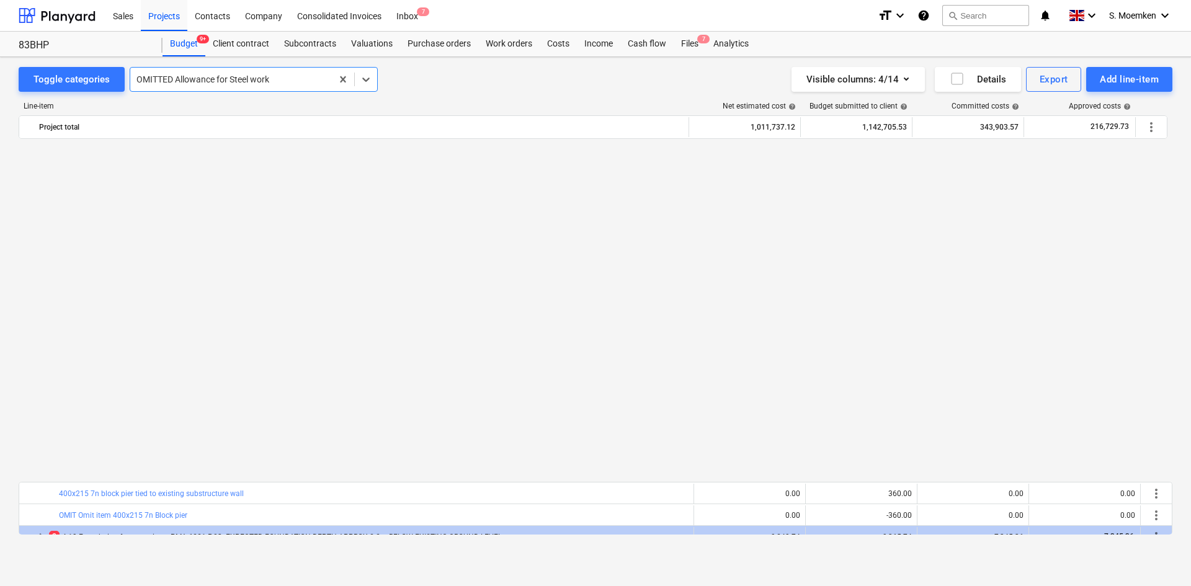
scroll to position [2357, 0]
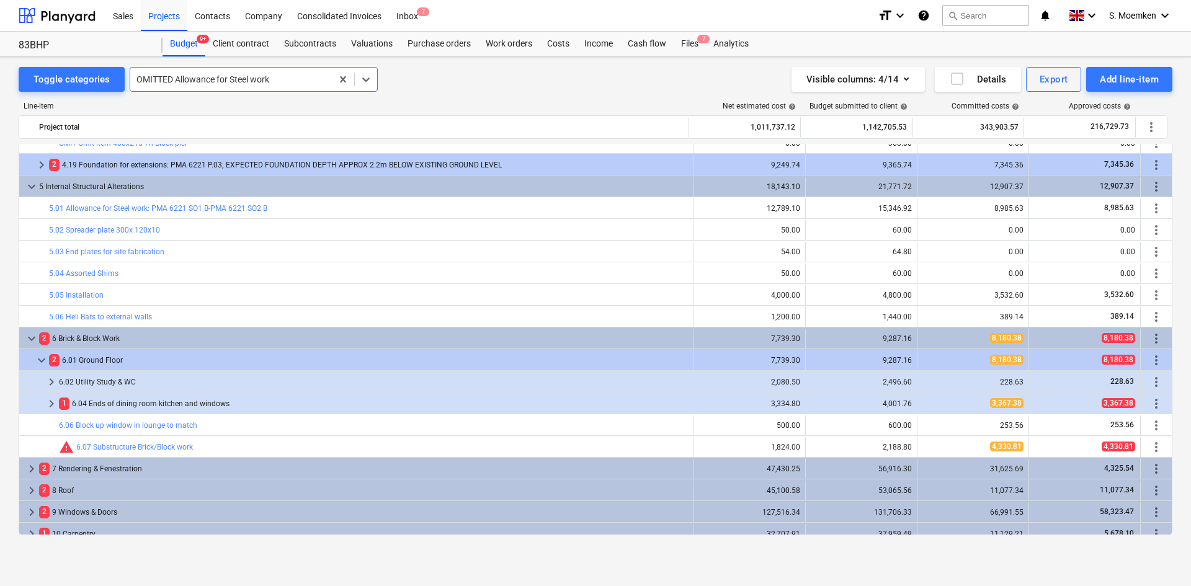
click at [284, 83] on div at bounding box center [230, 79] width 189 height 12
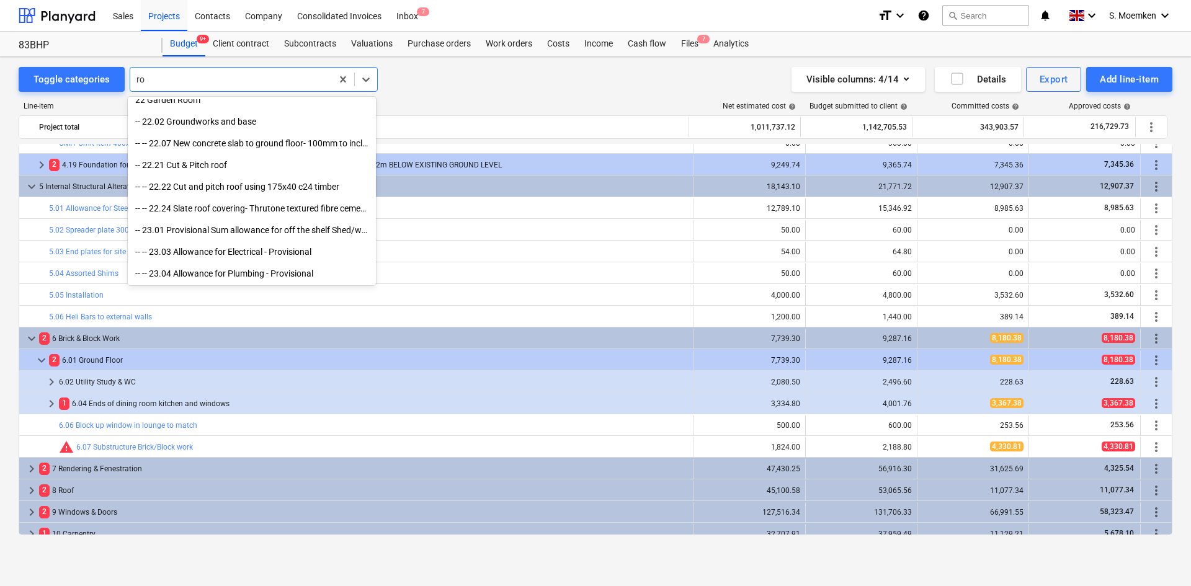
scroll to position [2984, 0]
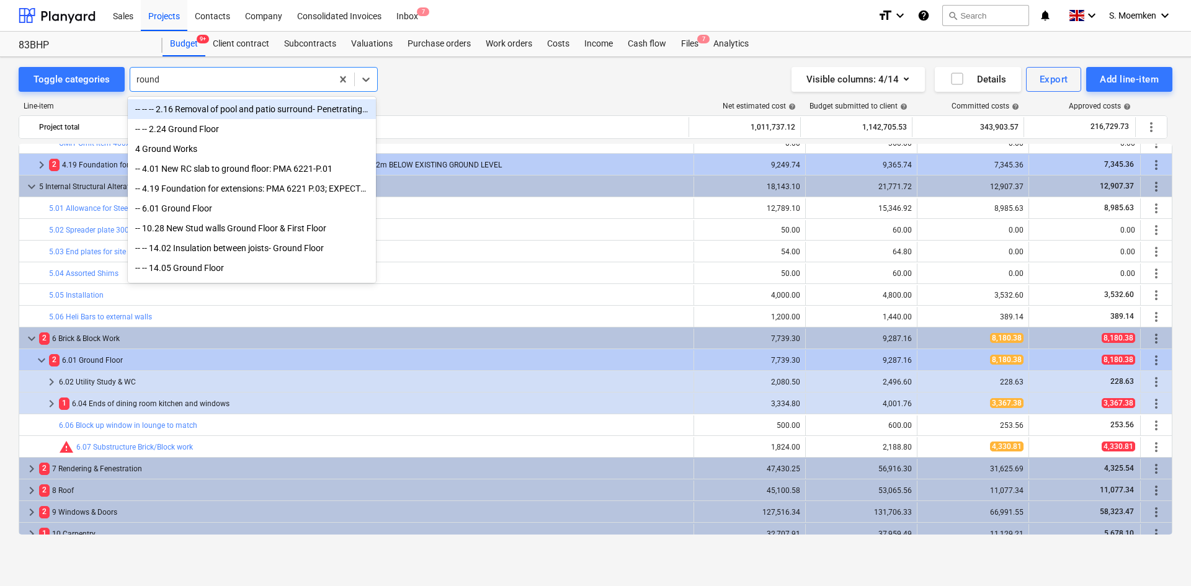
type input "round"
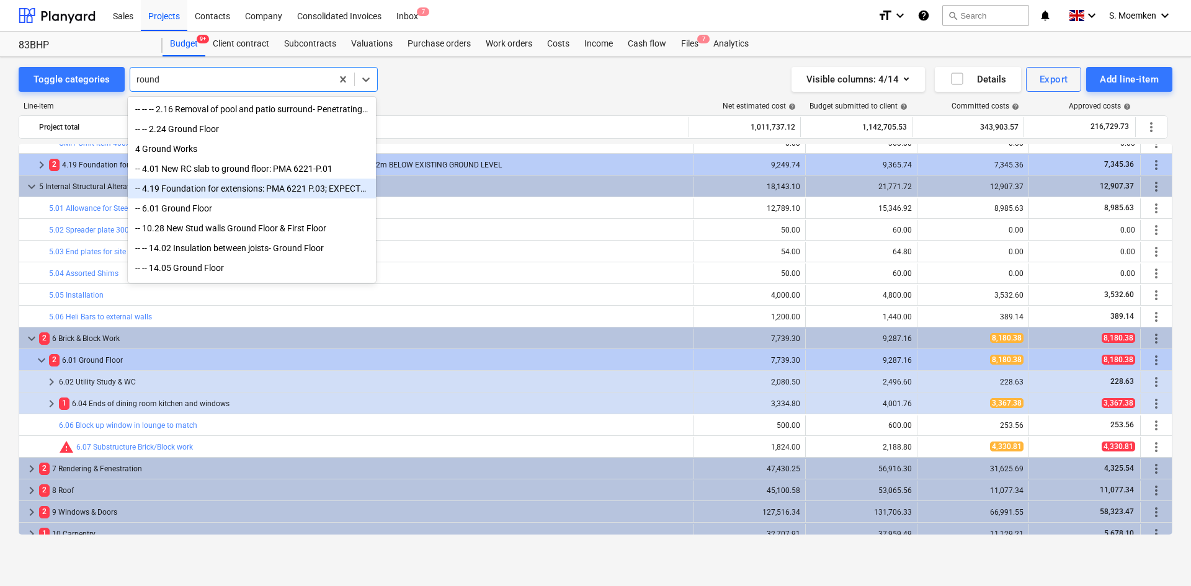
click at [186, 194] on div "-- 4.19 Foundation for extensions: PMA 6221 P.03; EXPECTED FOUNDATION DEPTH APP…" at bounding box center [252, 189] width 248 height 20
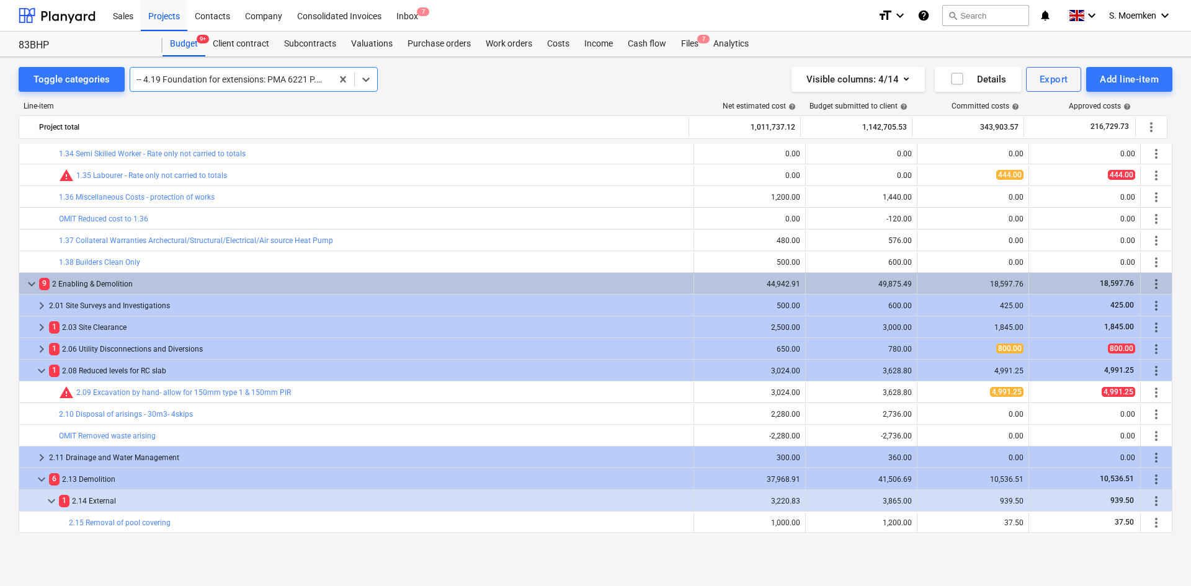
scroll to position [558, 0]
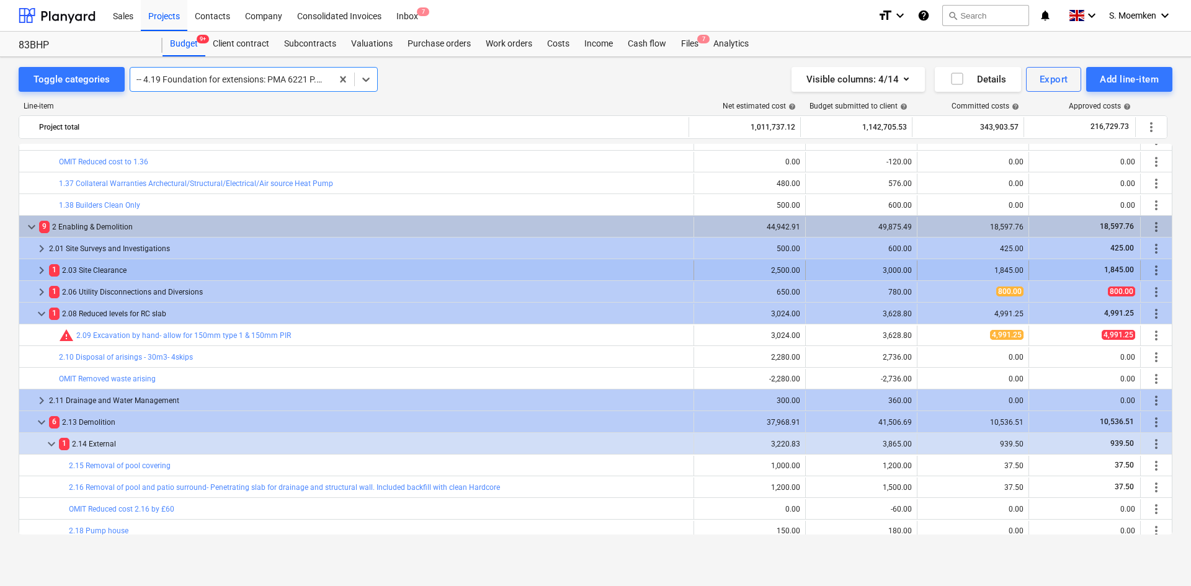
click at [42, 268] on span "keyboard_arrow_right" at bounding box center [41, 270] width 15 height 15
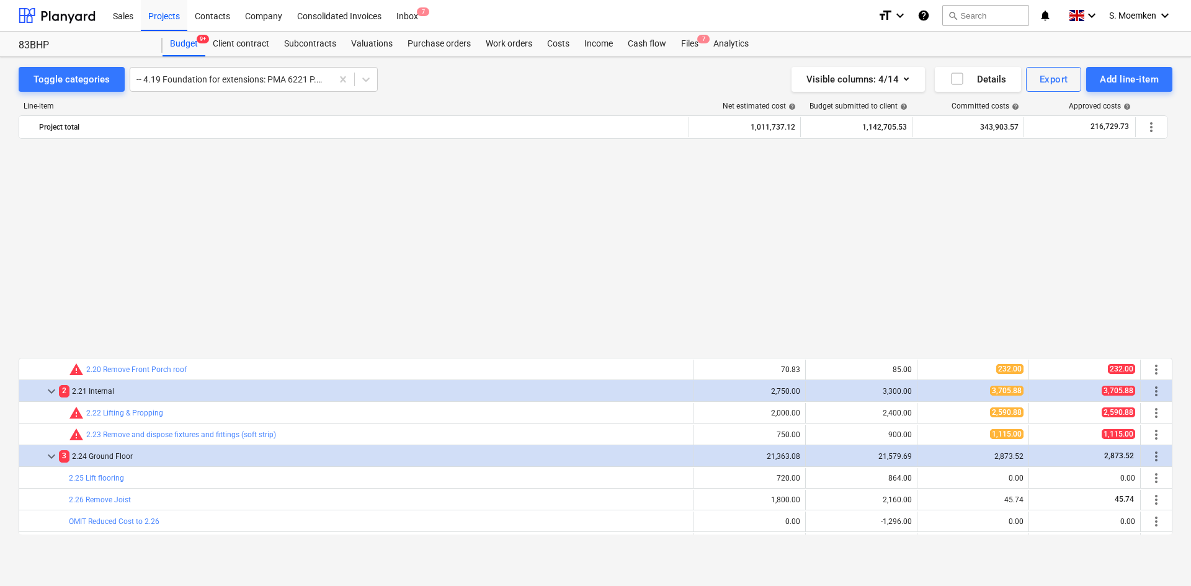
scroll to position [1055, 0]
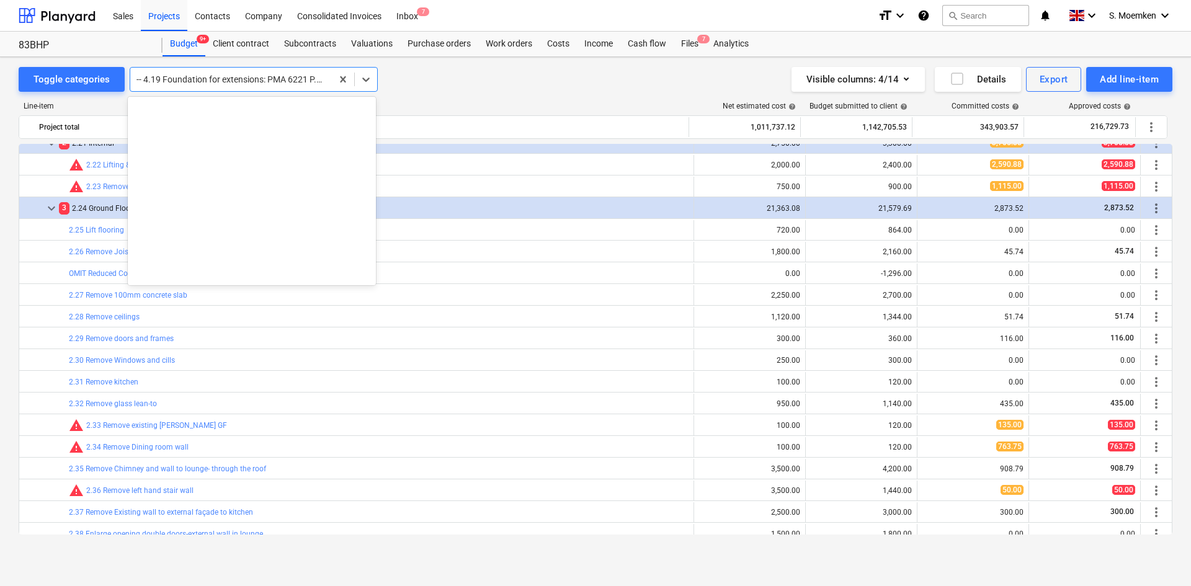
click at [229, 82] on div at bounding box center [230, 79] width 189 height 12
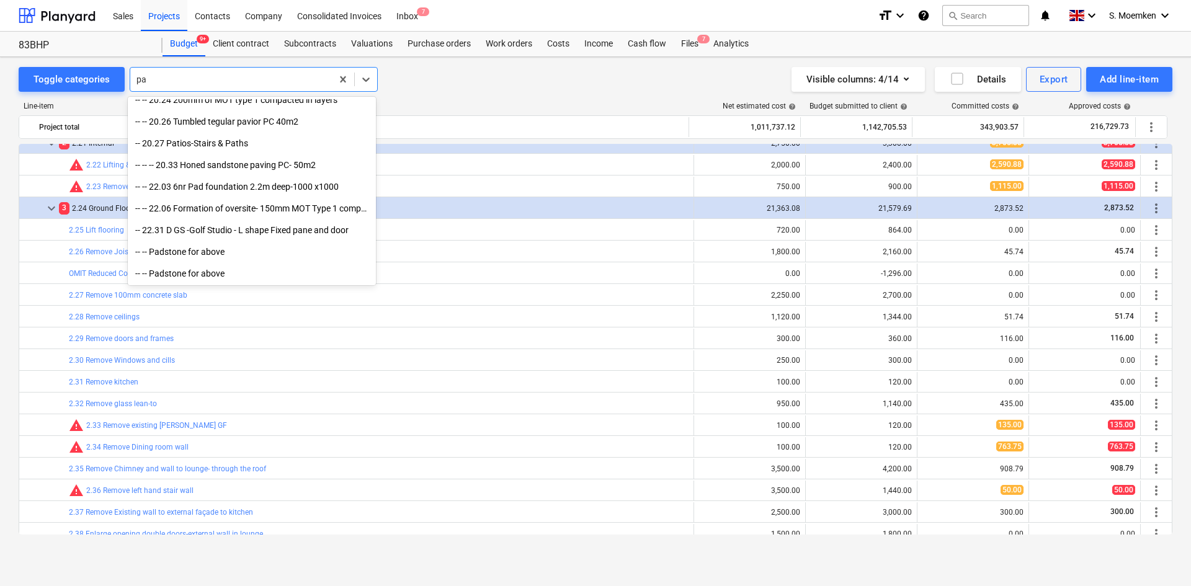
scroll to position [726, 0]
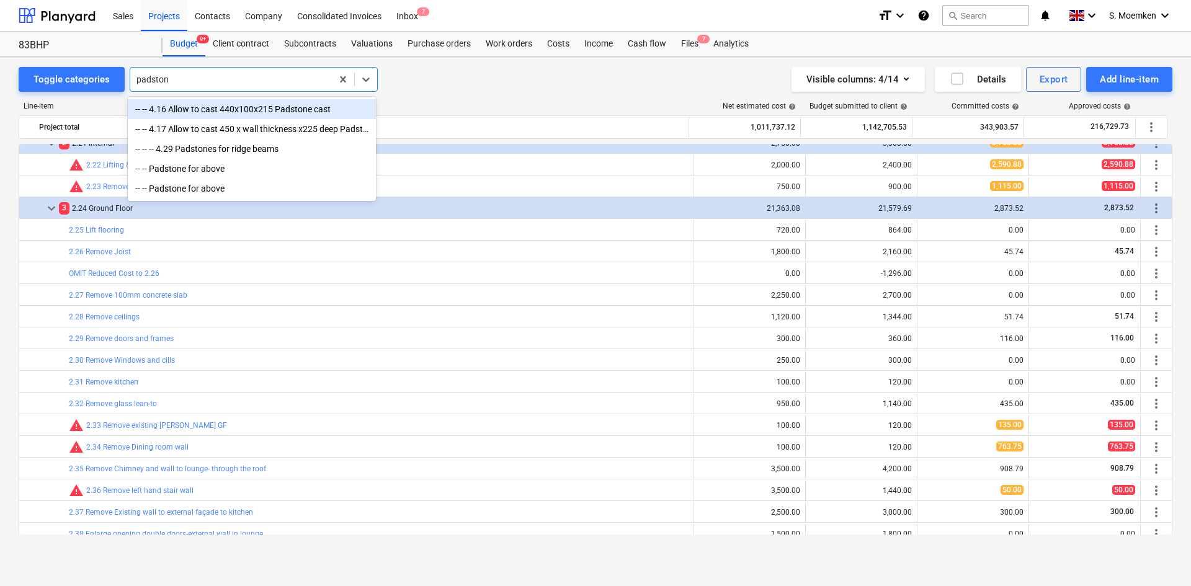
type input "padstone"
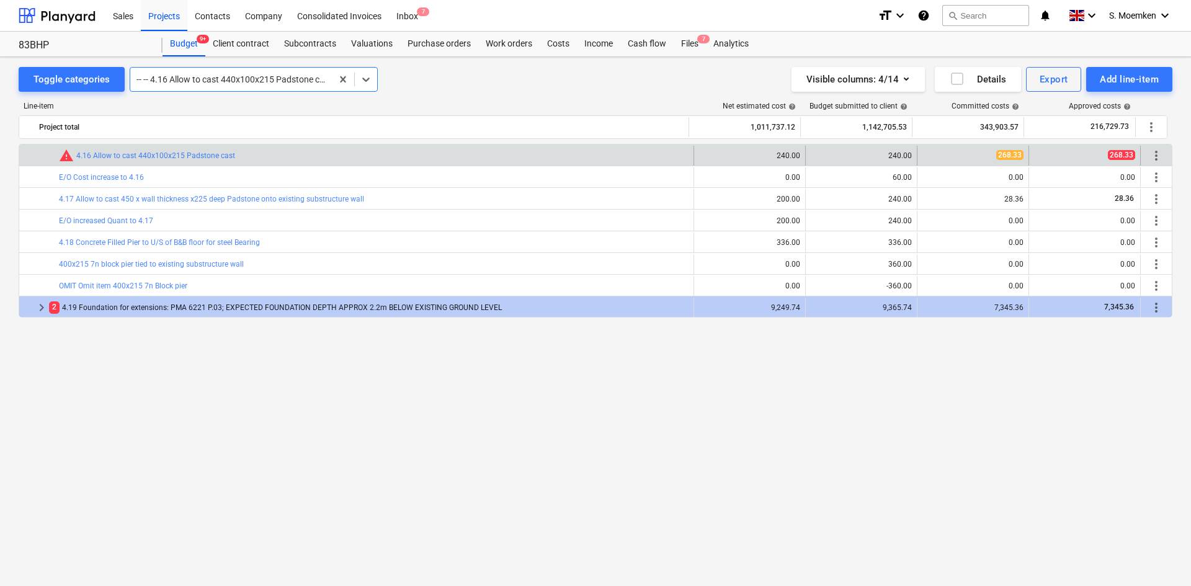
scroll to position [1824, 0]
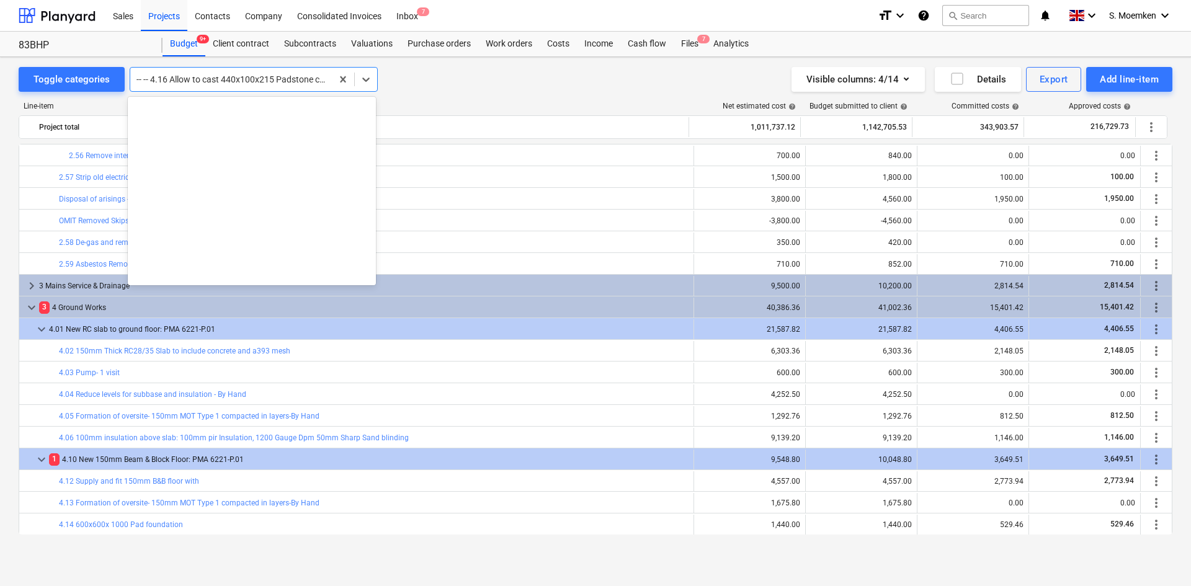
click at [239, 78] on div at bounding box center [230, 79] width 189 height 12
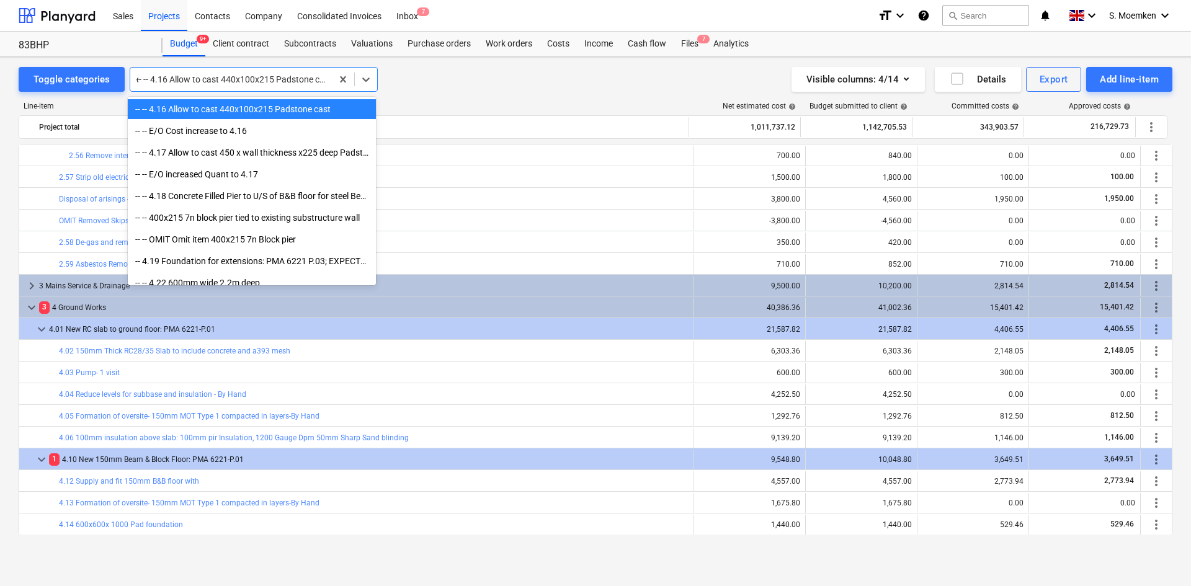
scroll to position [878, 0]
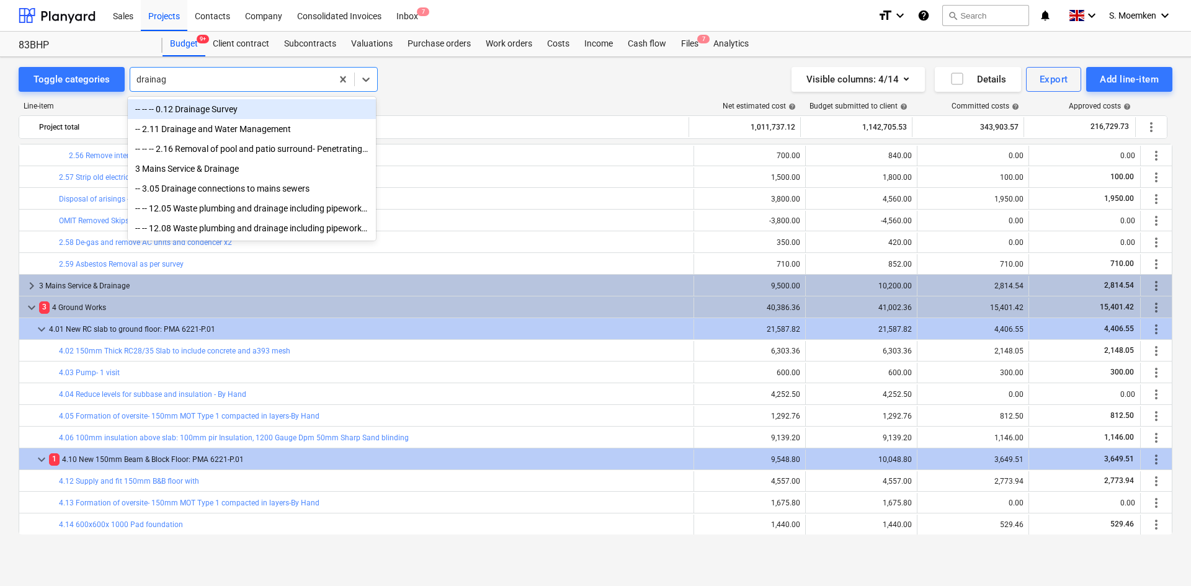
type input "drainage"
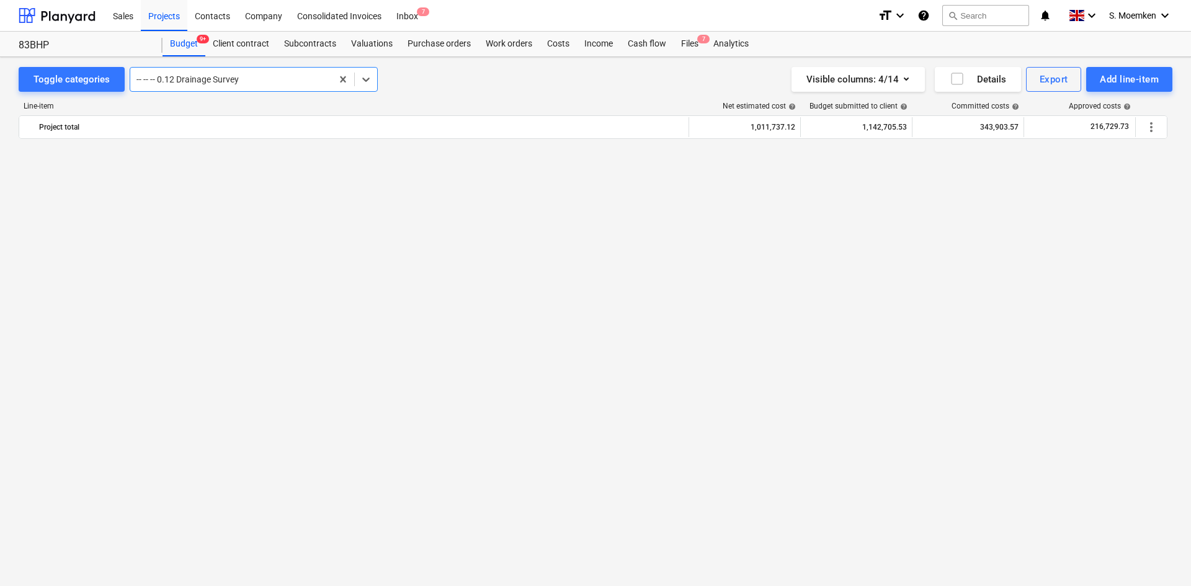
scroll to position [130, 0]
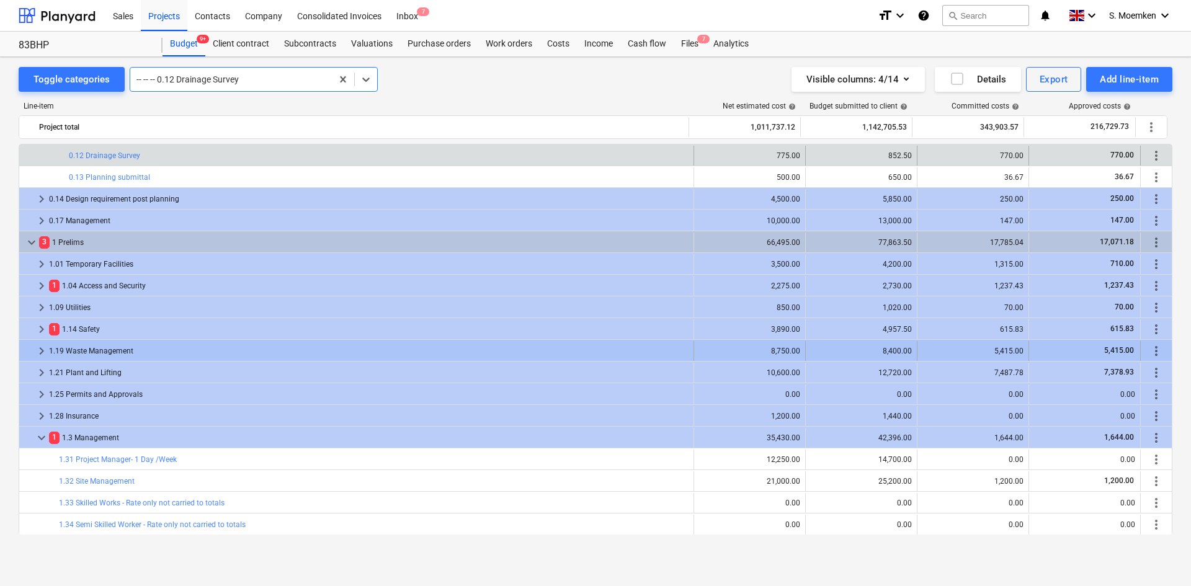
click at [42, 351] on span "keyboard_arrow_right" at bounding box center [41, 351] width 15 height 15
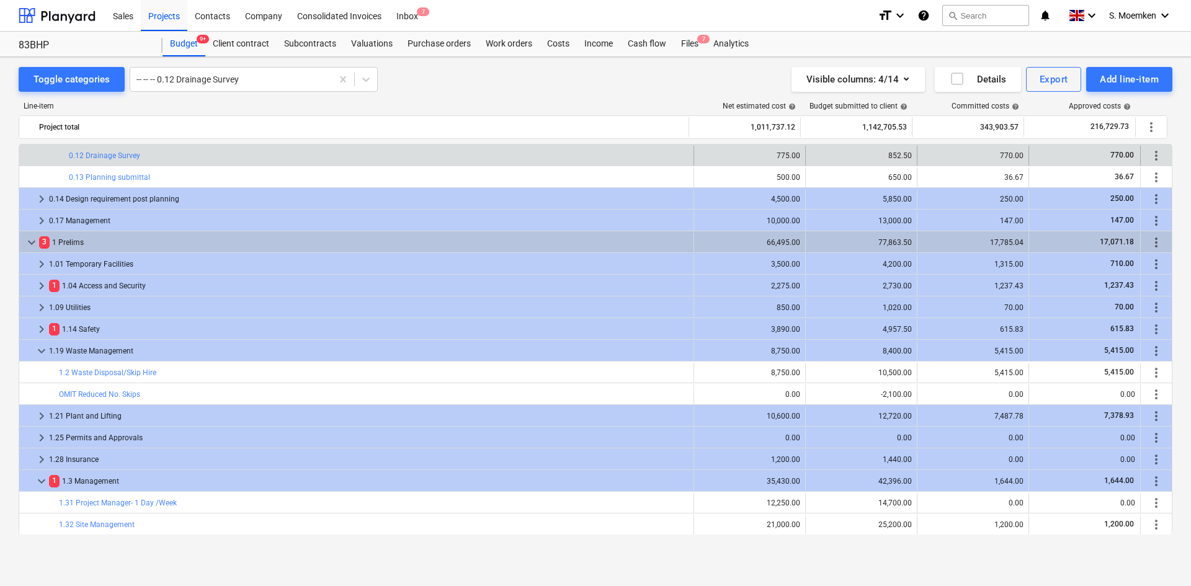
click at [42, 351] on span "keyboard_arrow_down" at bounding box center [41, 351] width 15 height 15
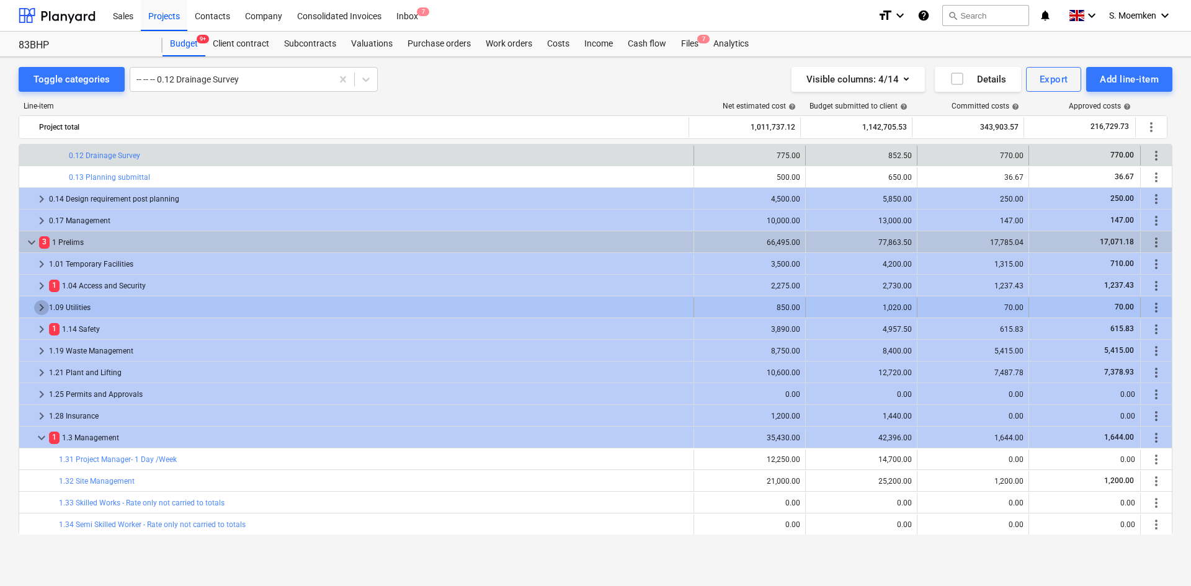
click at [42, 306] on span "keyboard_arrow_right" at bounding box center [41, 307] width 15 height 15
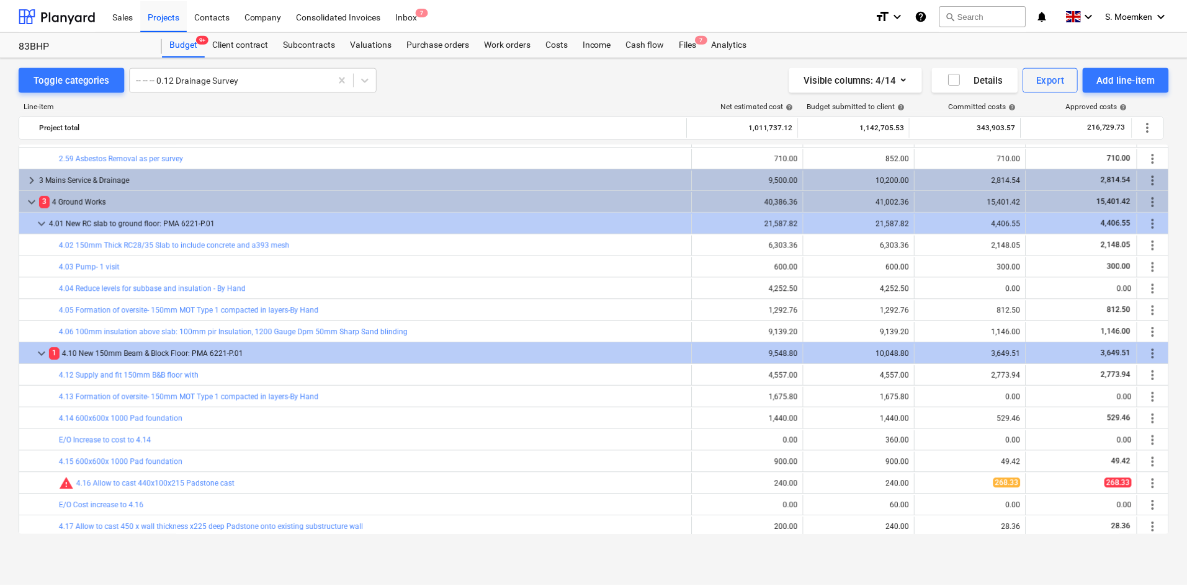
scroll to position [2047, 0]
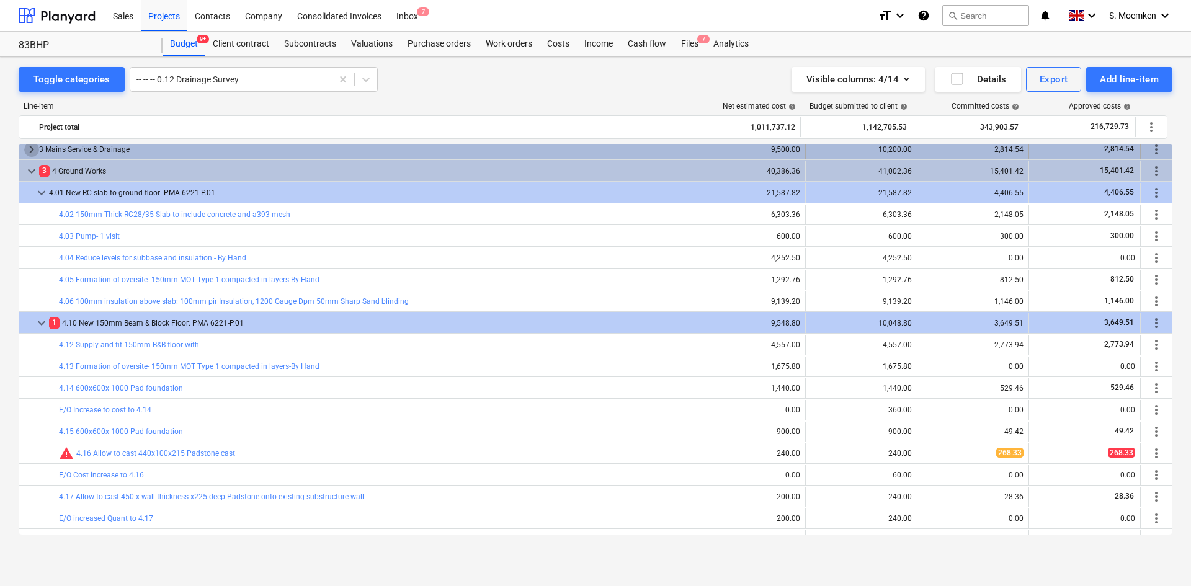
click at [30, 148] on span "keyboard_arrow_right" at bounding box center [31, 149] width 15 height 15
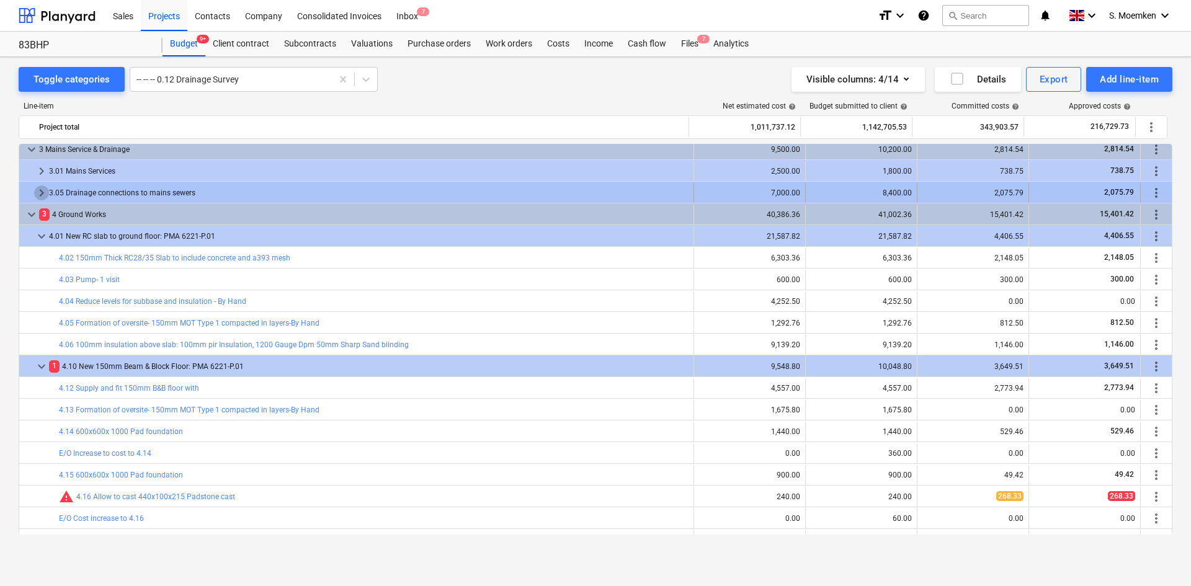
click at [38, 189] on span "keyboard_arrow_right" at bounding box center [41, 192] width 15 height 15
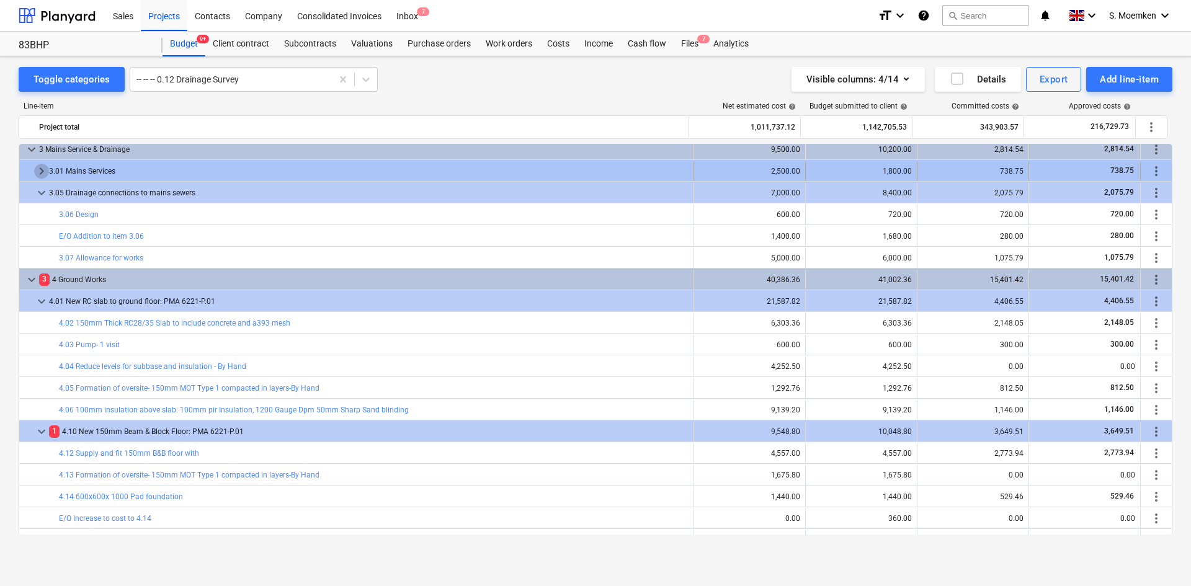
click at [43, 171] on span "keyboard_arrow_right" at bounding box center [41, 171] width 15 height 15
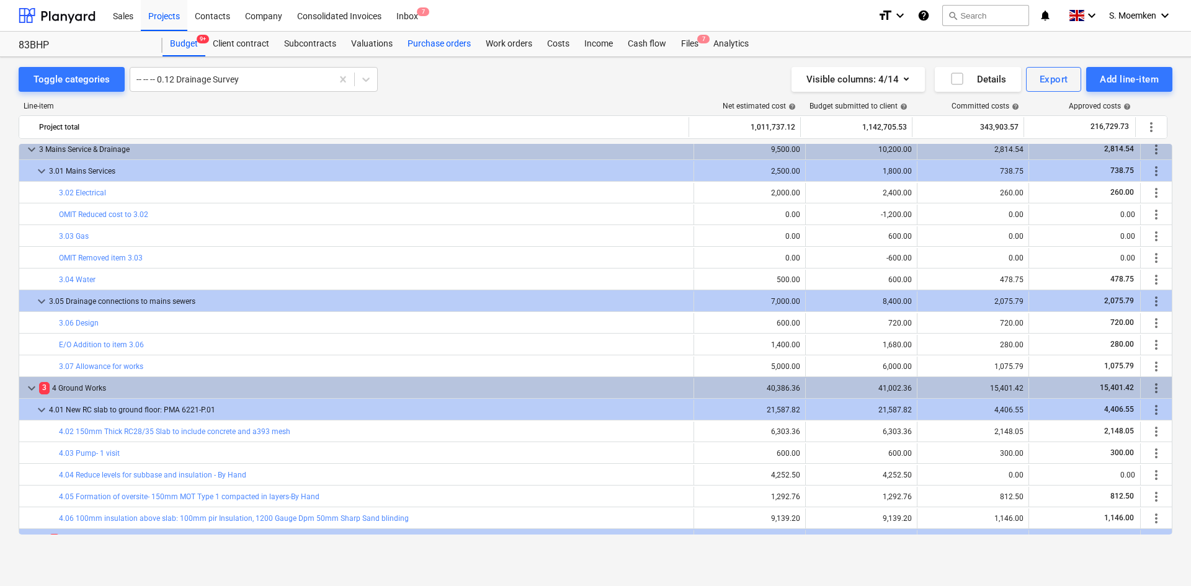
click at [426, 42] on div "Purchase orders" at bounding box center [439, 44] width 78 height 25
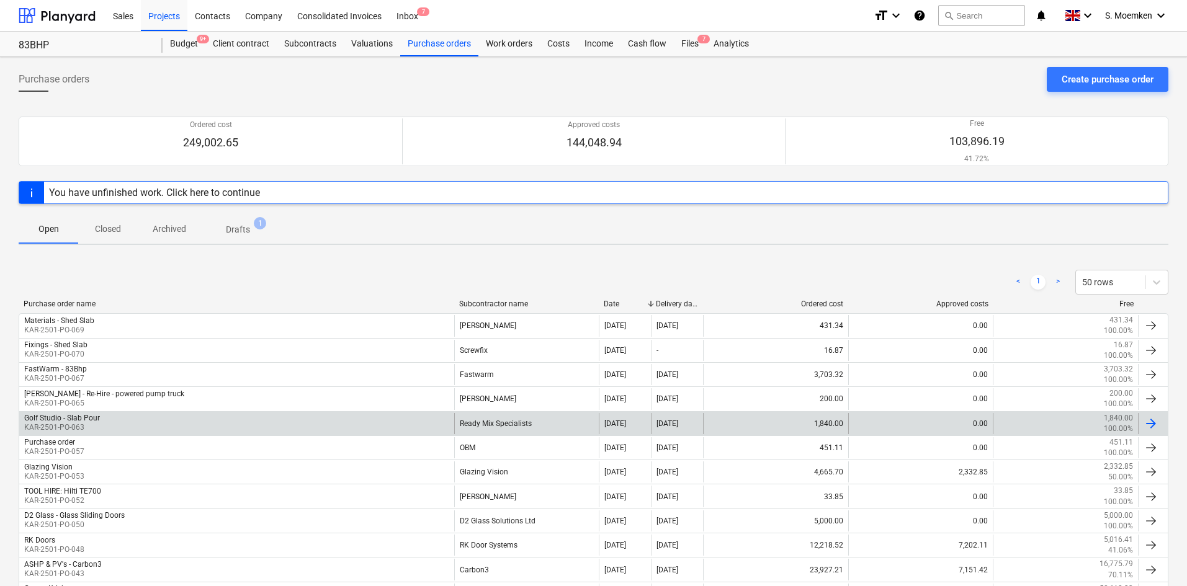
click at [110, 422] on div "Golf Studio - Slab Pour KAR-2501-PO-063" at bounding box center [236, 423] width 435 height 21
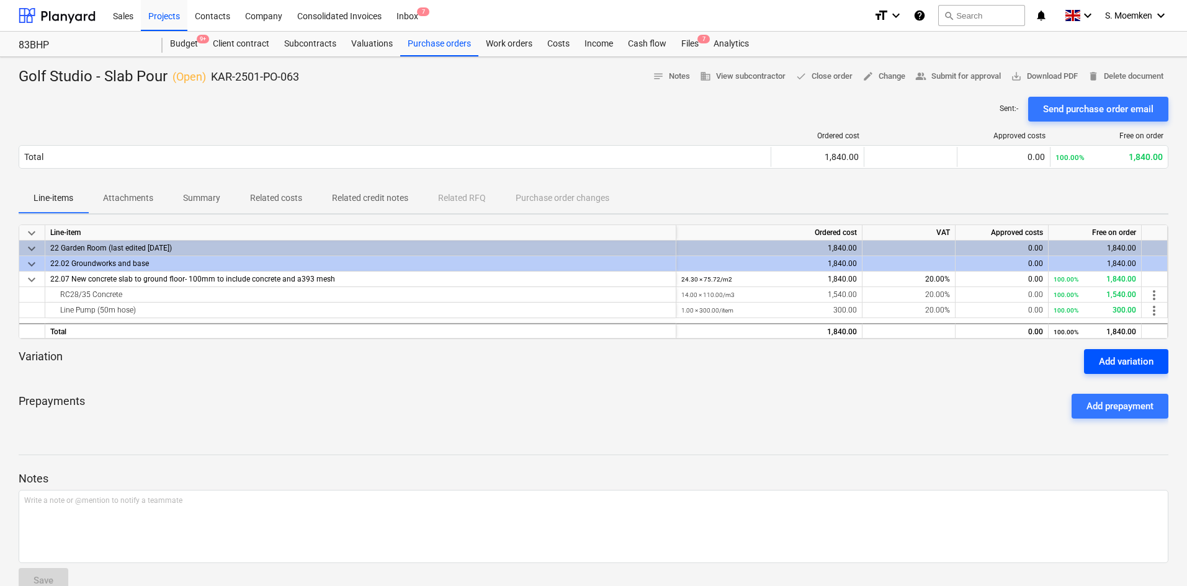
click at [1109, 364] on div "Add variation" at bounding box center [1126, 362] width 55 height 16
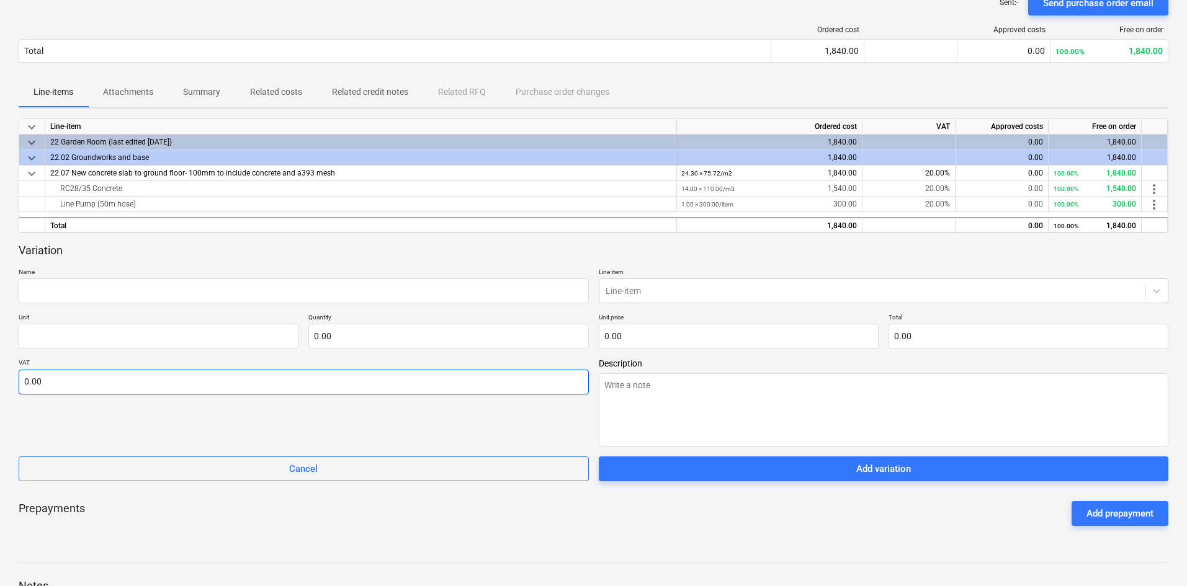
scroll to position [124, 0]
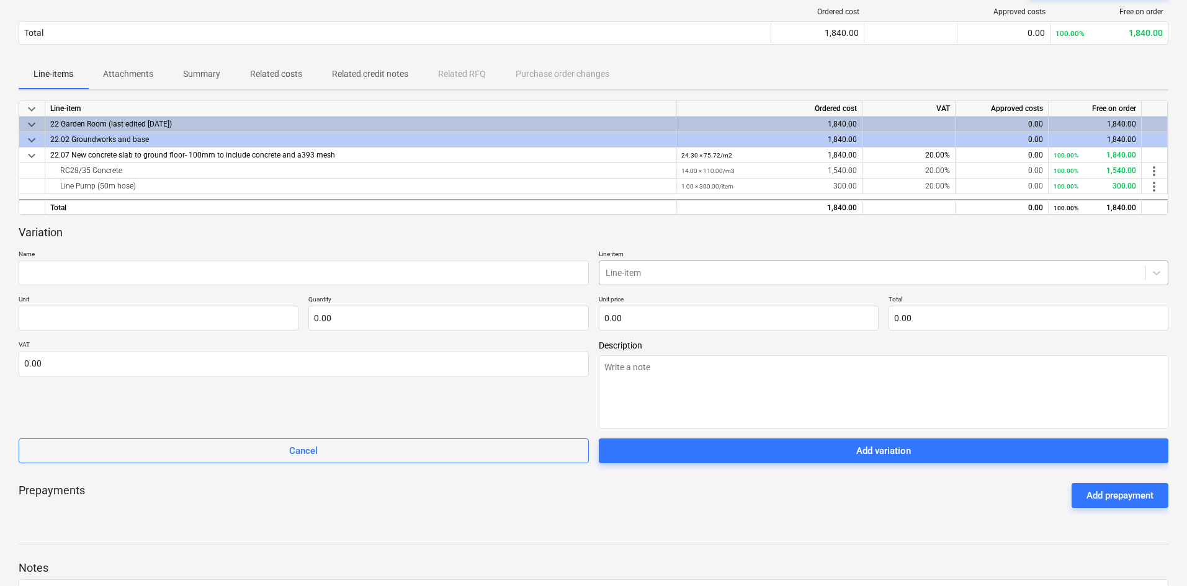
click at [692, 273] on div at bounding box center [872, 273] width 534 height 12
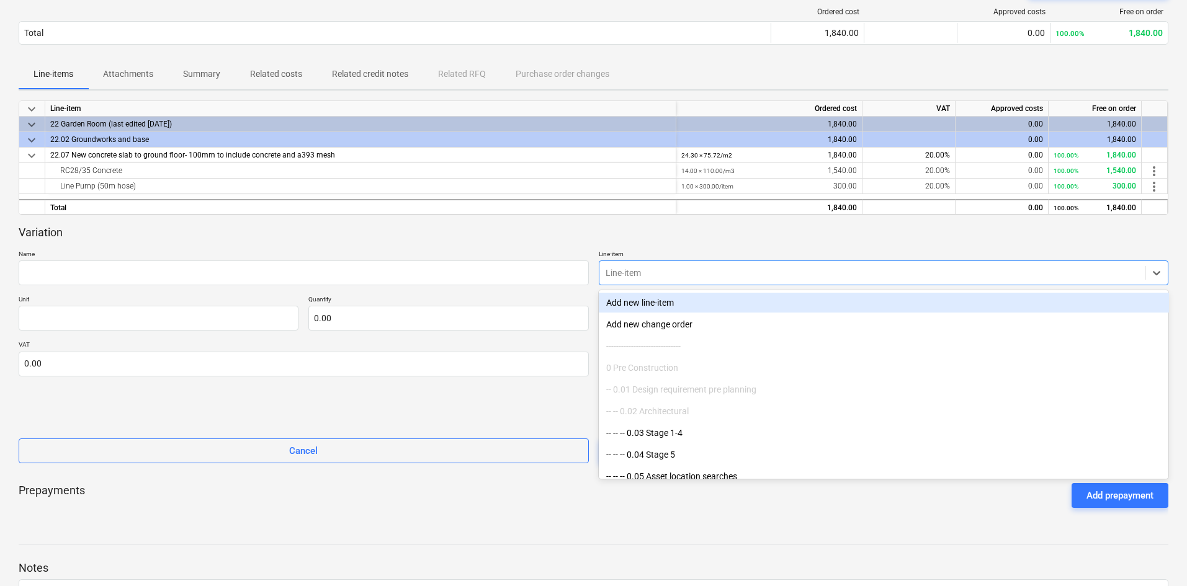
click at [692, 273] on div at bounding box center [872, 273] width 534 height 12
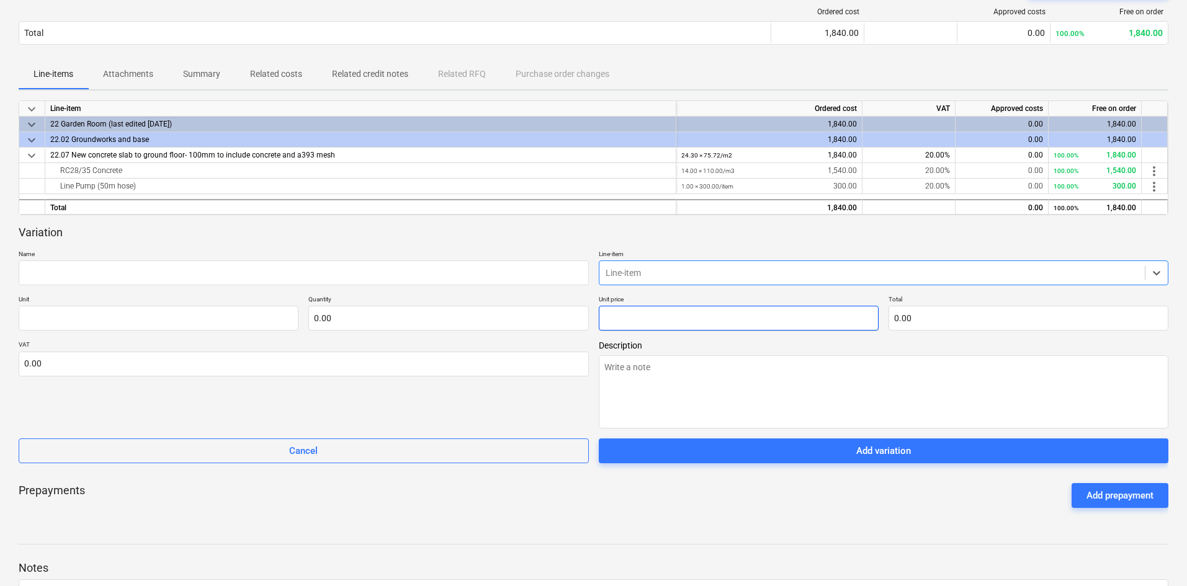
click at [744, 314] on input "text" at bounding box center [739, 318] width 280 height 25
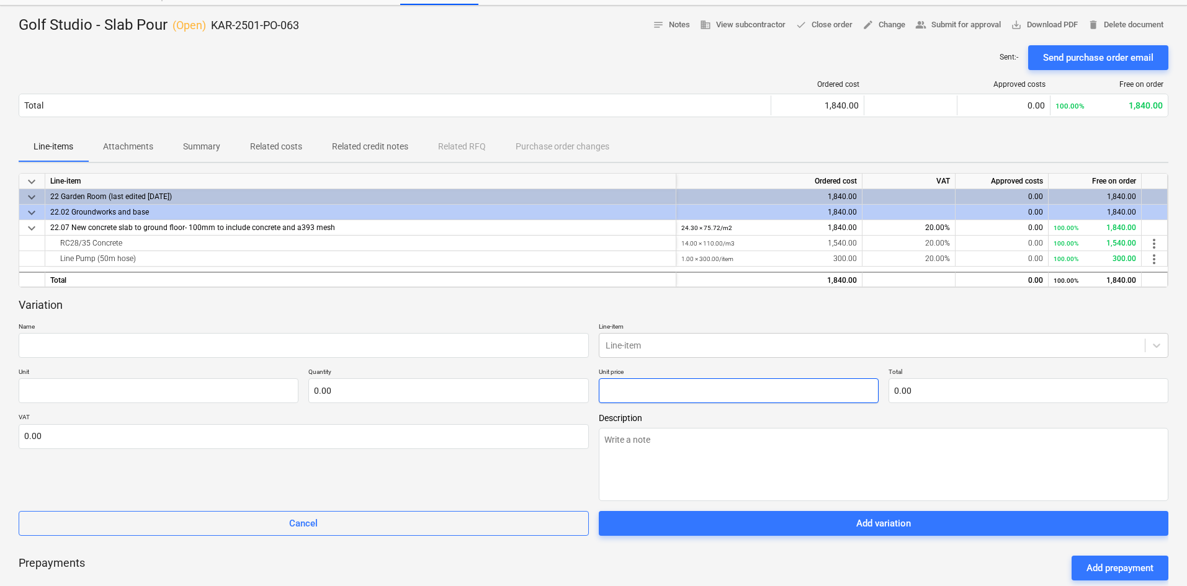
scroll to position [0, 0]
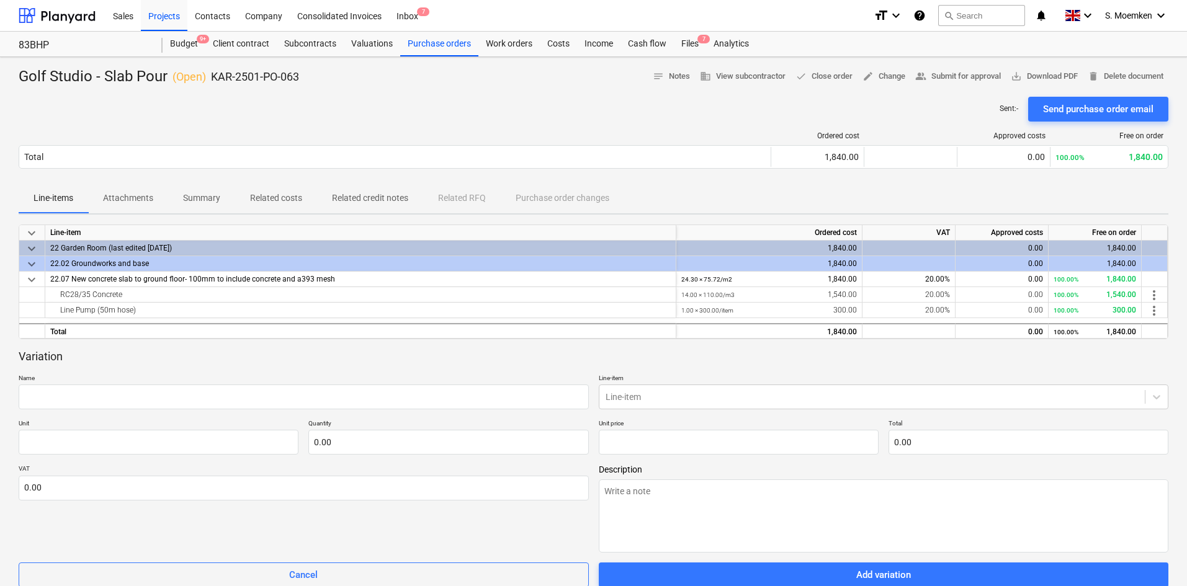
type input "0.00"
click at [465, 107] on div "Sent : - Send purchase order email" at bounding box center [594, 109] width 1150 height 25
click at [427, 42] on div "Purchase orders" at bounding box center [439, 44] width 78 height 25
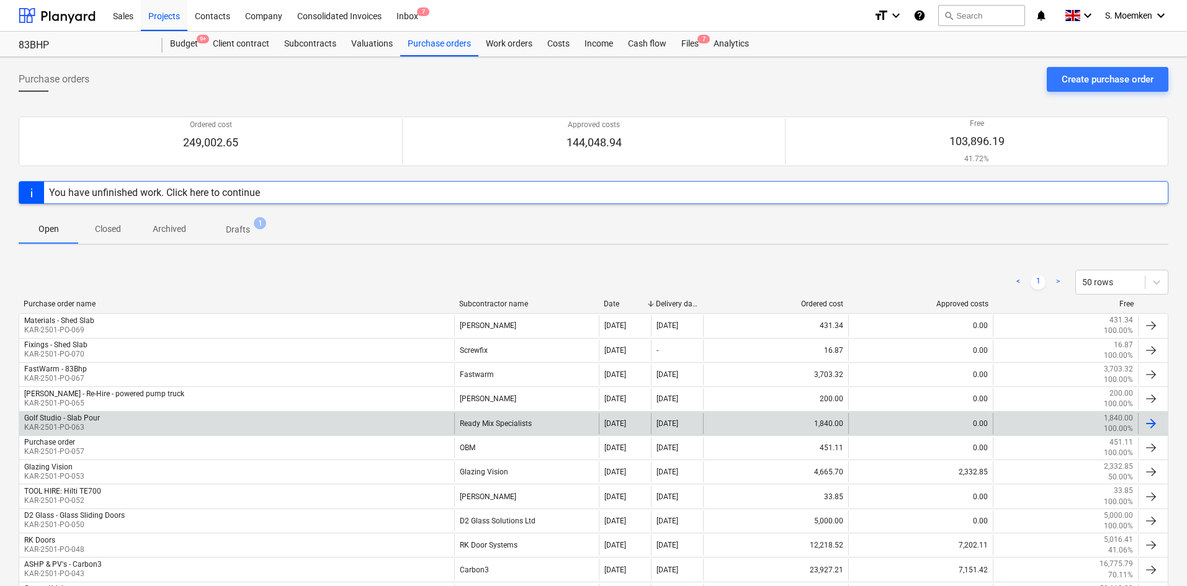
click at [185, 421] on div "Golf Studio - Slab Pour KAR-2501-PO-063" at bounding box center [236, 423] width 435 height 21
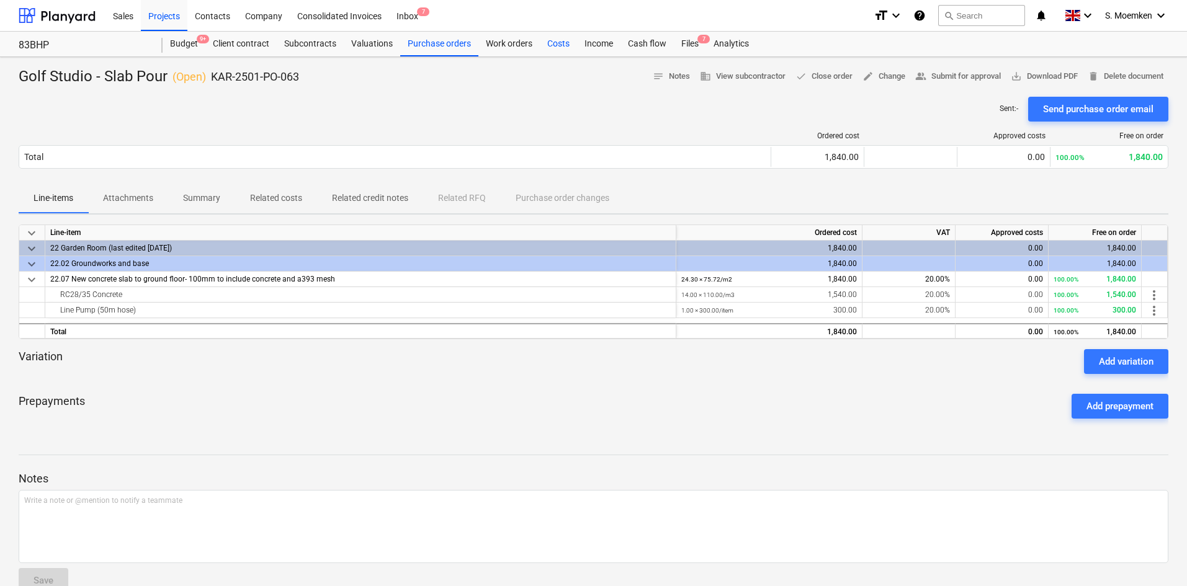
click at [556, 44] on div "Costs" at bounding box center [558, 44] width 37 height 25
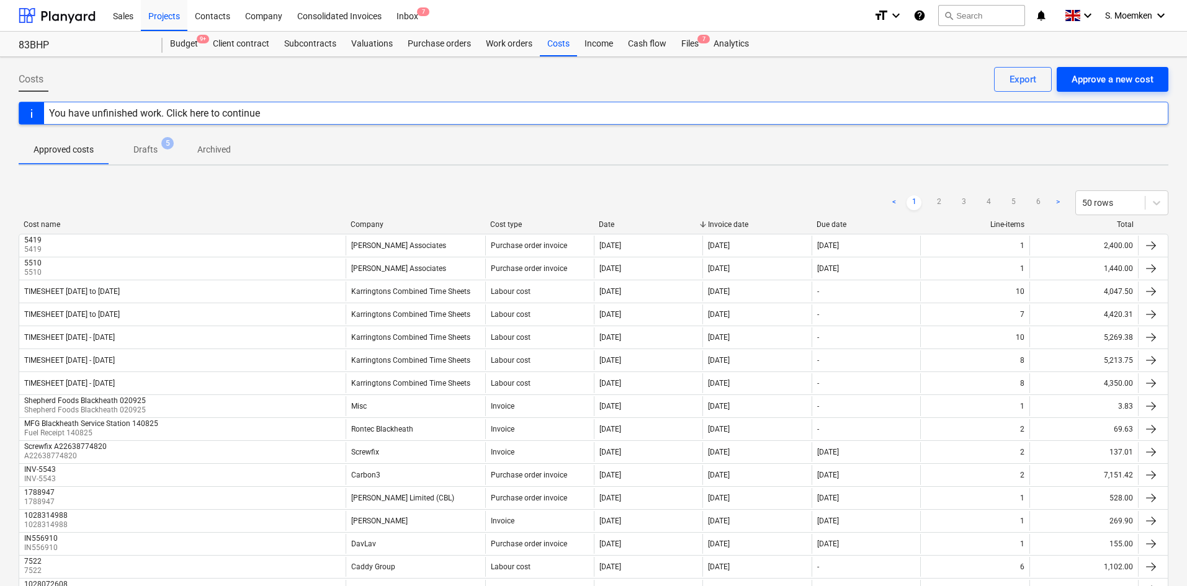
click at [1091, 80] on div "Approve a new cost" at bounding box center [1112, 79] width 82 height 16
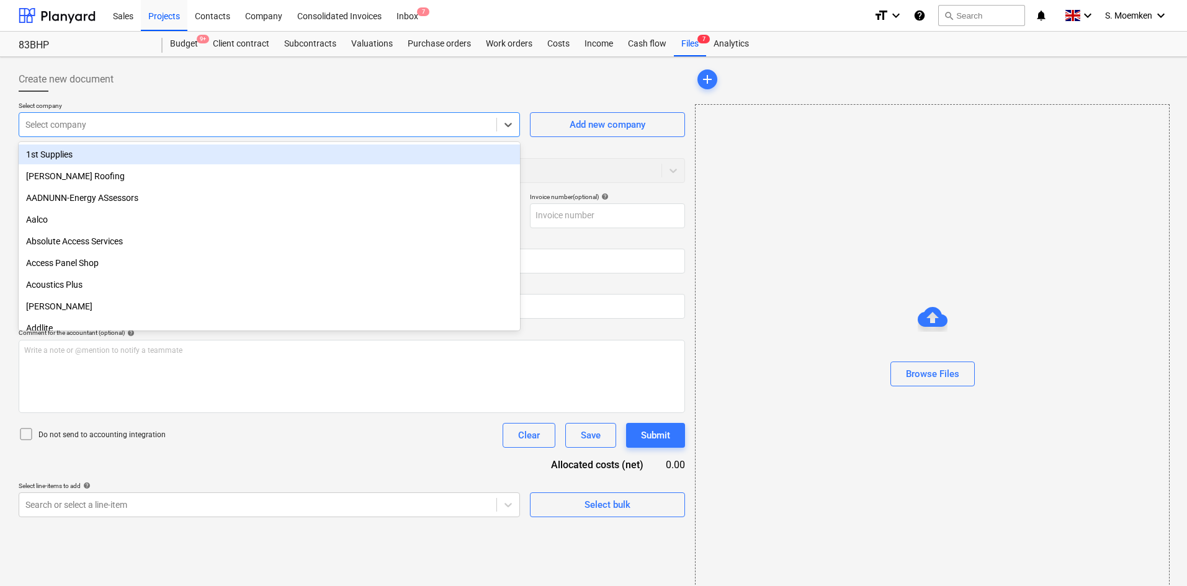
click at [185, 124] on div at bounding box center [257, 124] width 465 height 12
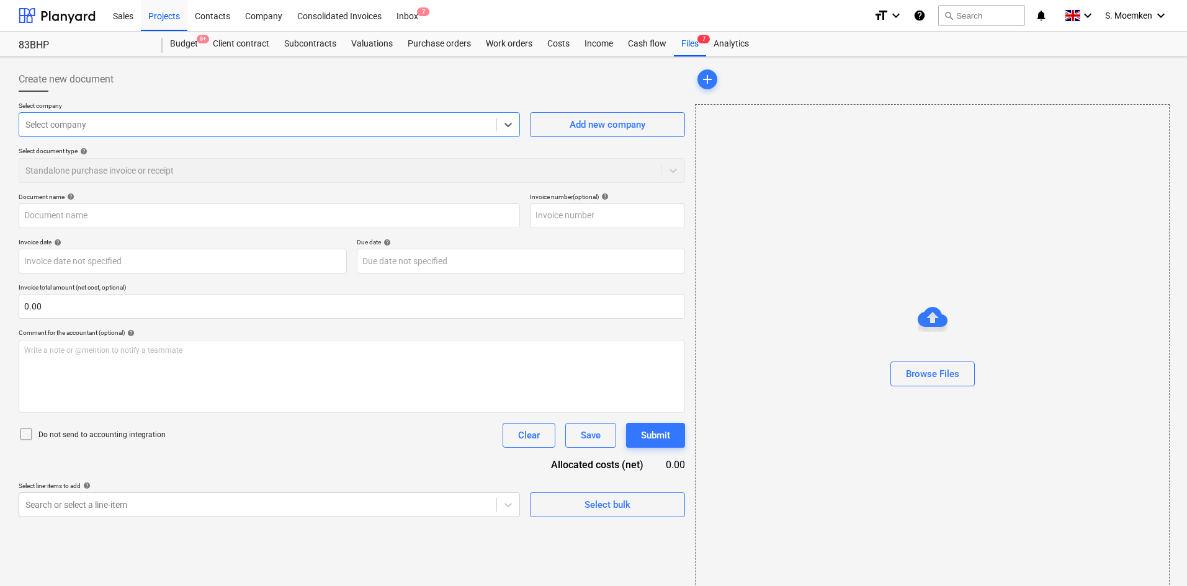
click at [185, 124] on div at bounding box center [257, 124] width 465 height 12
type input "Ready Mix Specialists Ltd - Invoice No. 59475.pdf"
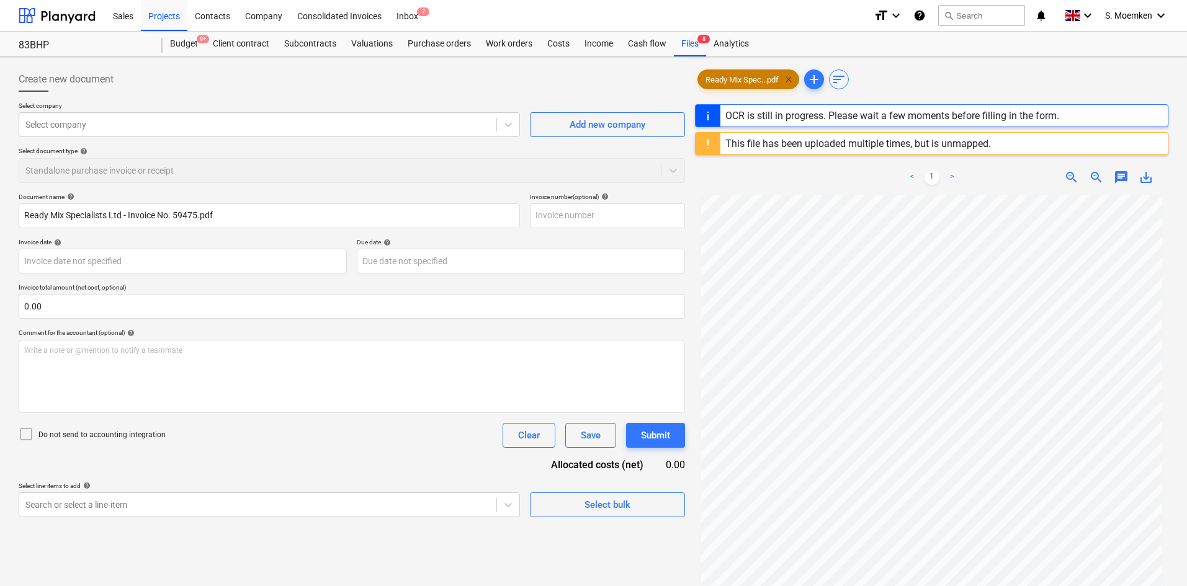
click at [792, 76] on span "clear" at bounding box center [788, 79] width 15 height 15
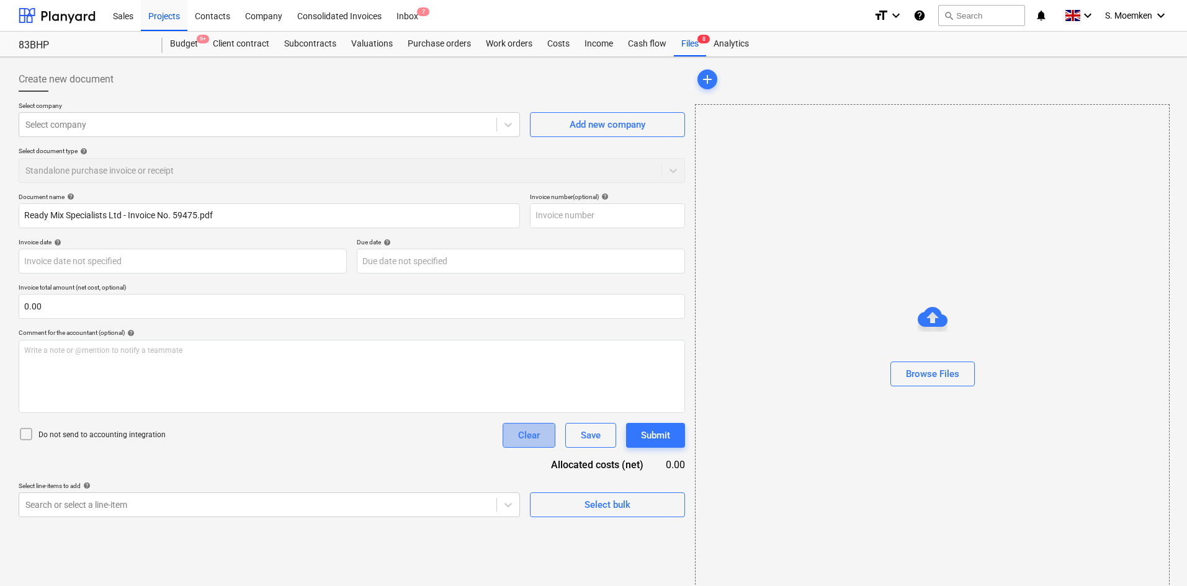
click at [537, 434] on div "Clear" at bounding box center [529, 435] width 22 height 16
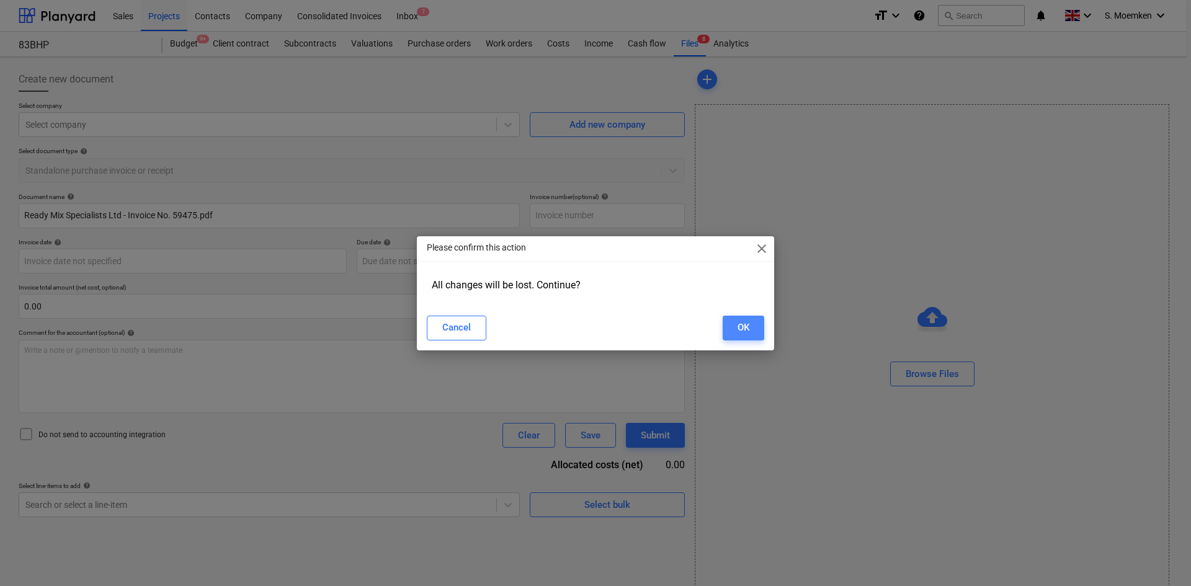
click at [756, 329] on button "OK" at bounding box center [744, 328] width 42 height 25
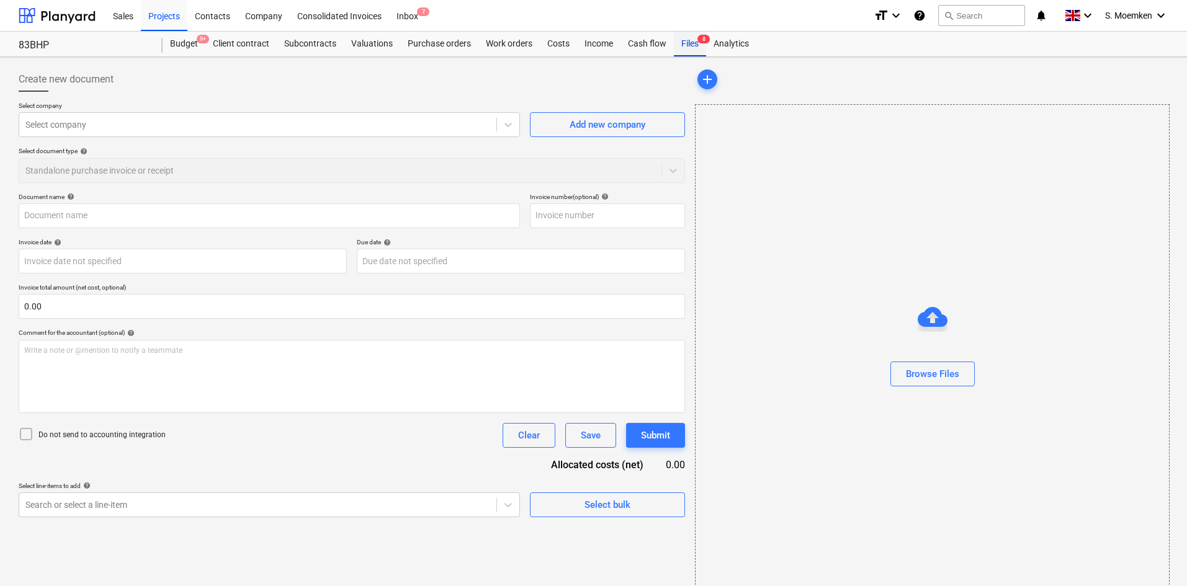
click at [695, 40] on div "Files 8" at bounding box center [690, 44] width 32 height 25
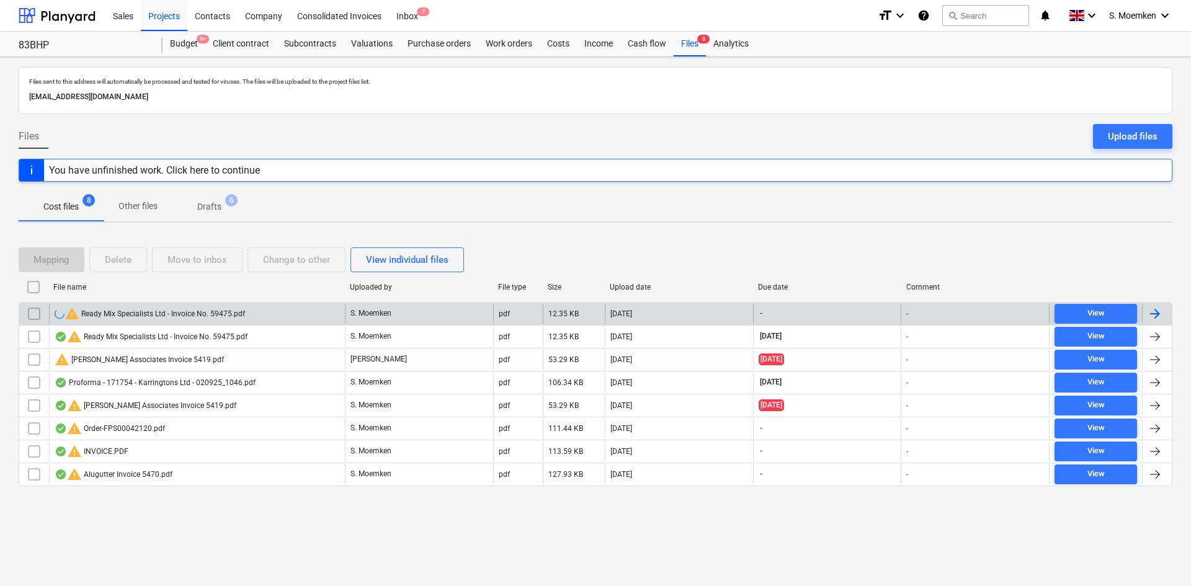
click at [1157, 313] on div at bounding box center [1155, 313] width 15 height 15
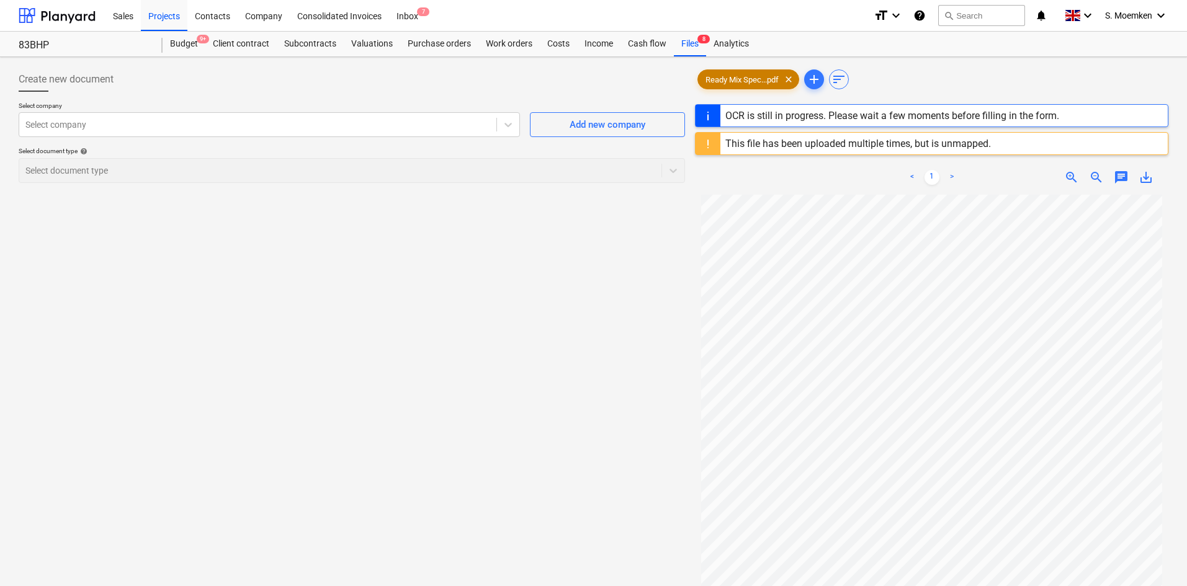
click at [793, 78] on span "clear" at bounding box center [788, 79] width 15 height 15
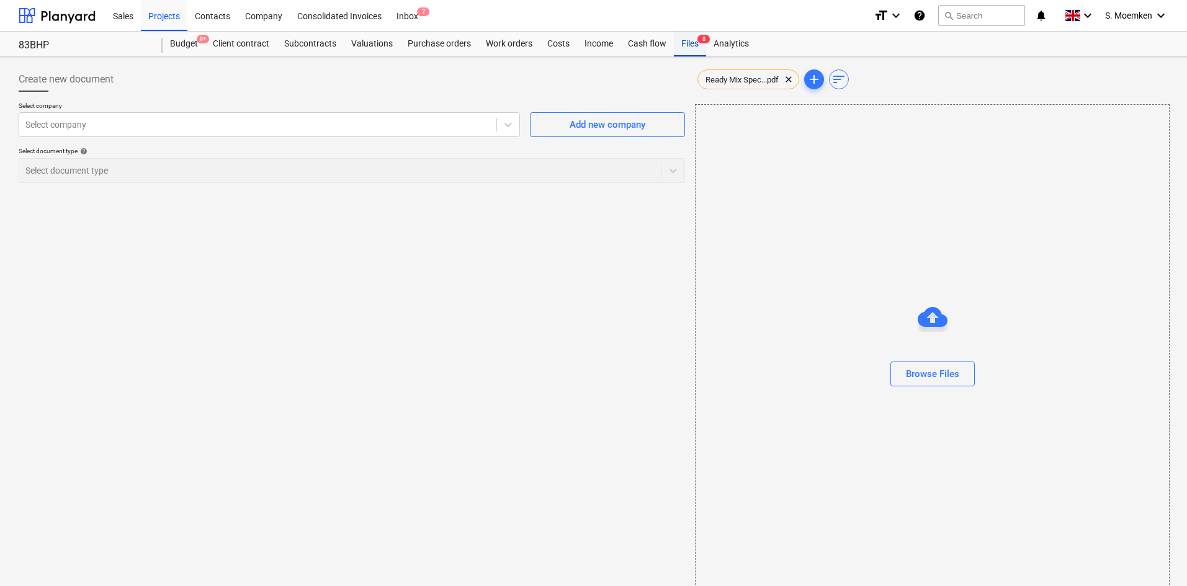
click at [691, 42] on div "Files 8" at bounding box center [690, 44] width 32 height 25
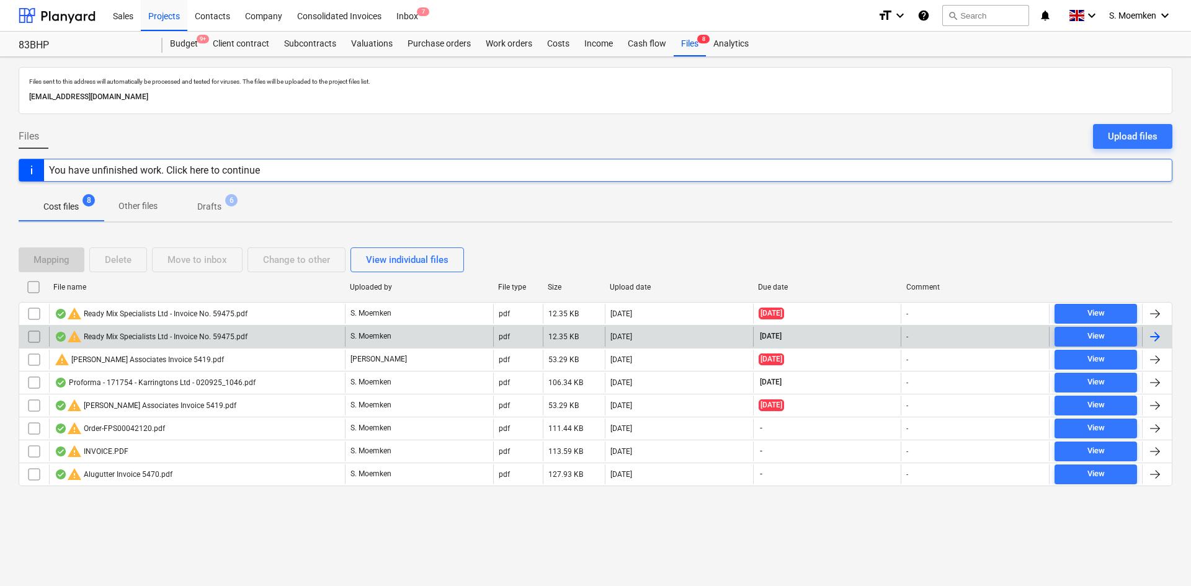
click at [244, 333] on div "warning Ready Mix Specialists Ltd - Invoice No. 59475.pdf" at bounding box center [151, 336] width 193 height 15
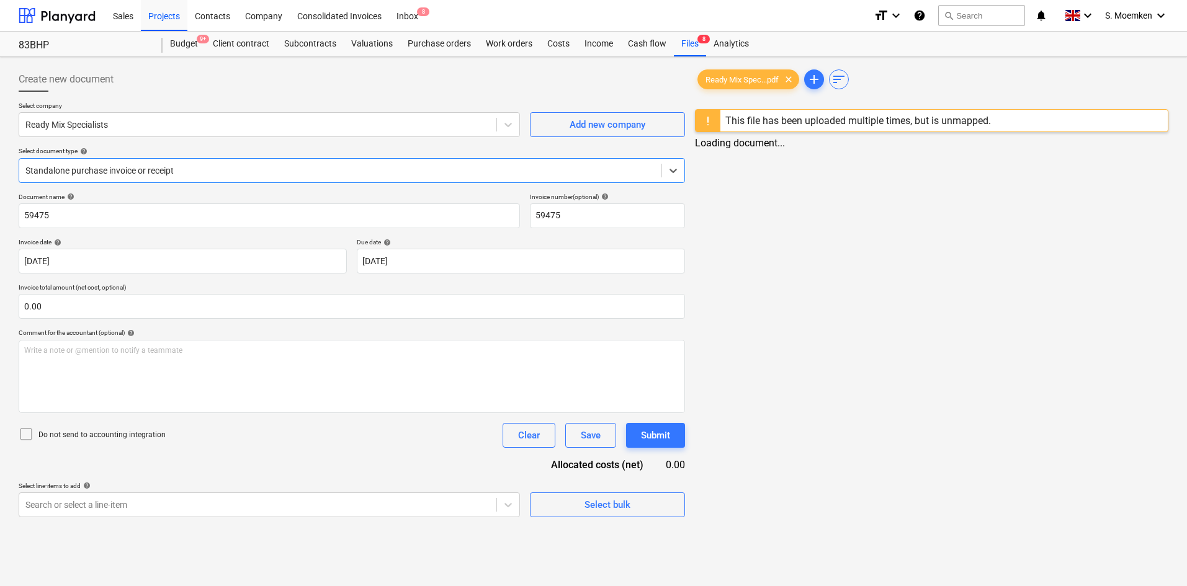
type input "59475"
type input "[DATE]"
click at [525, 171] on div at bounding box center [340, 170] width 630 height 12
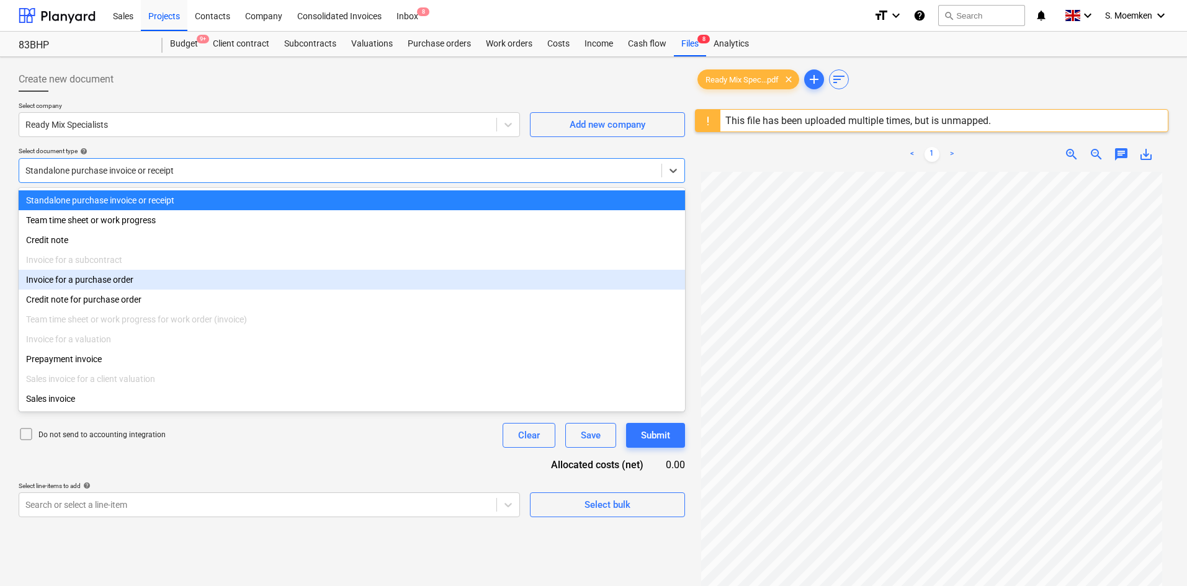
click at [162, 286] on div "Invoice for a purchase order" at bounding box center [352, 280] width 666 height 20
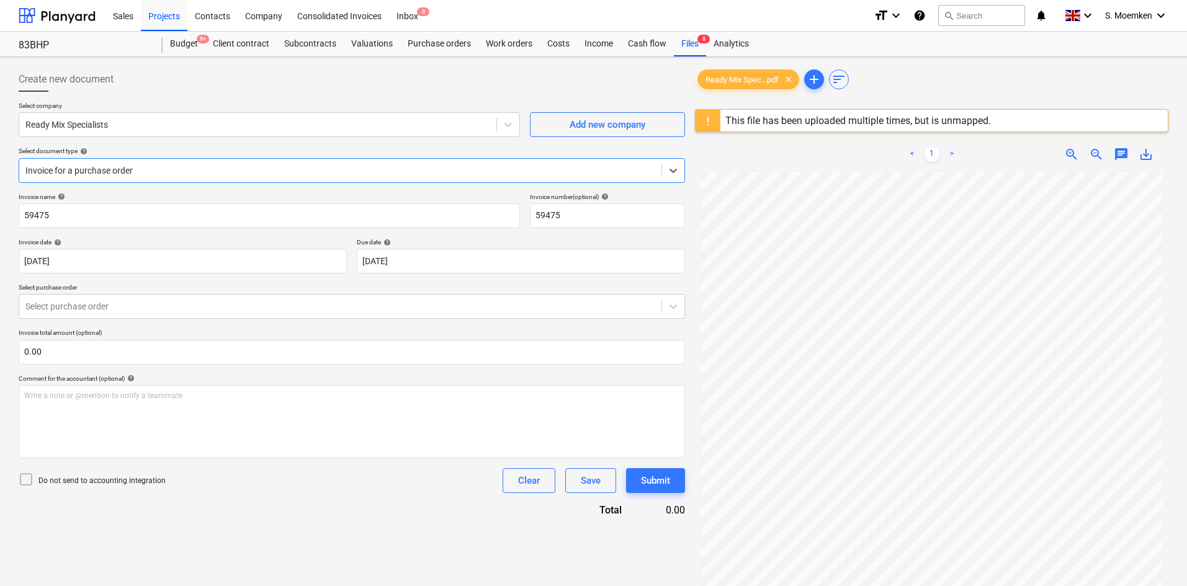
click at [954, 156] on link ">" at bounding box center [951, 154] width 15 height 15
click at [953, 151] on link ">" at bounding box center [951, 154] width 15 height 15
click at [1116, 150] on span "chat" at bounding box center [1121, 154] width 15 height 15
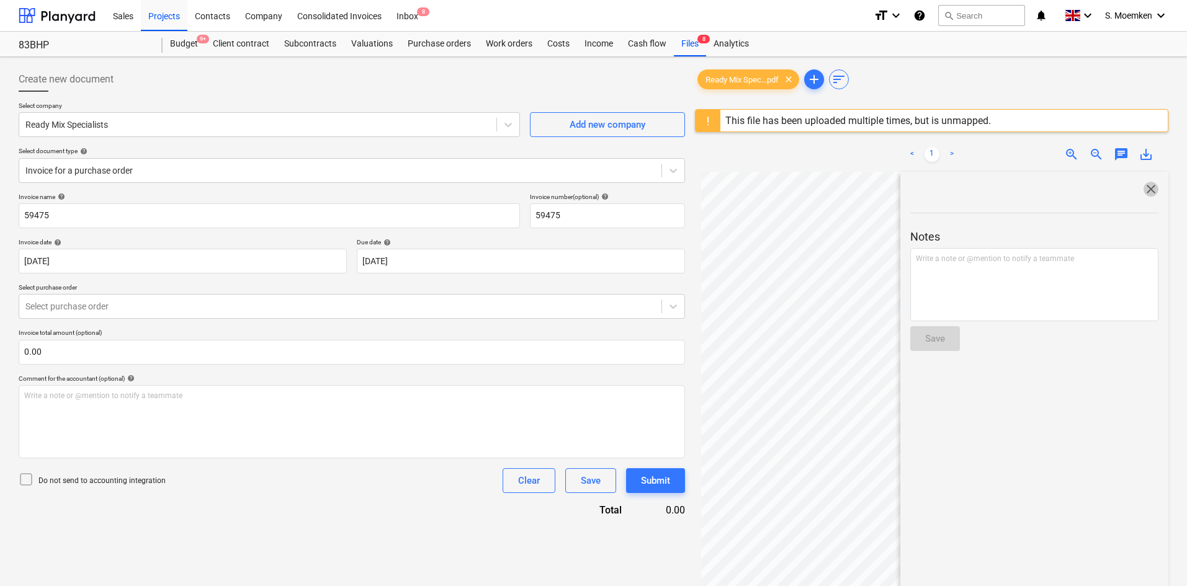
click at [1147, 188] on span "close" at bounding box center [1150, 189] width 15 height 15
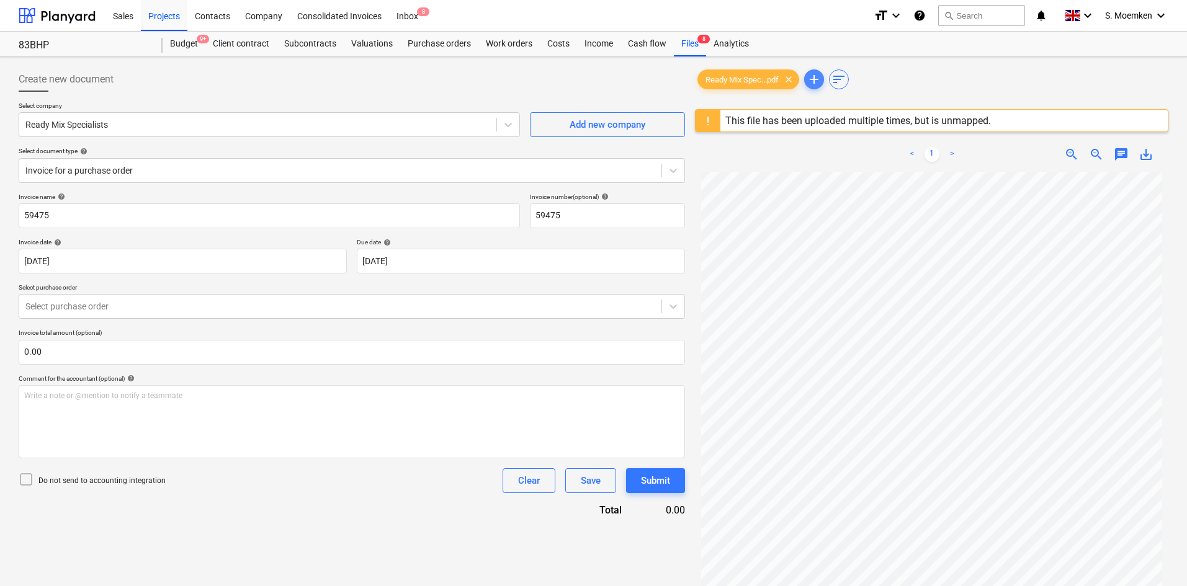
click at [813, 75] on span "add" at bounding box center [813, 79] width 15 height 15
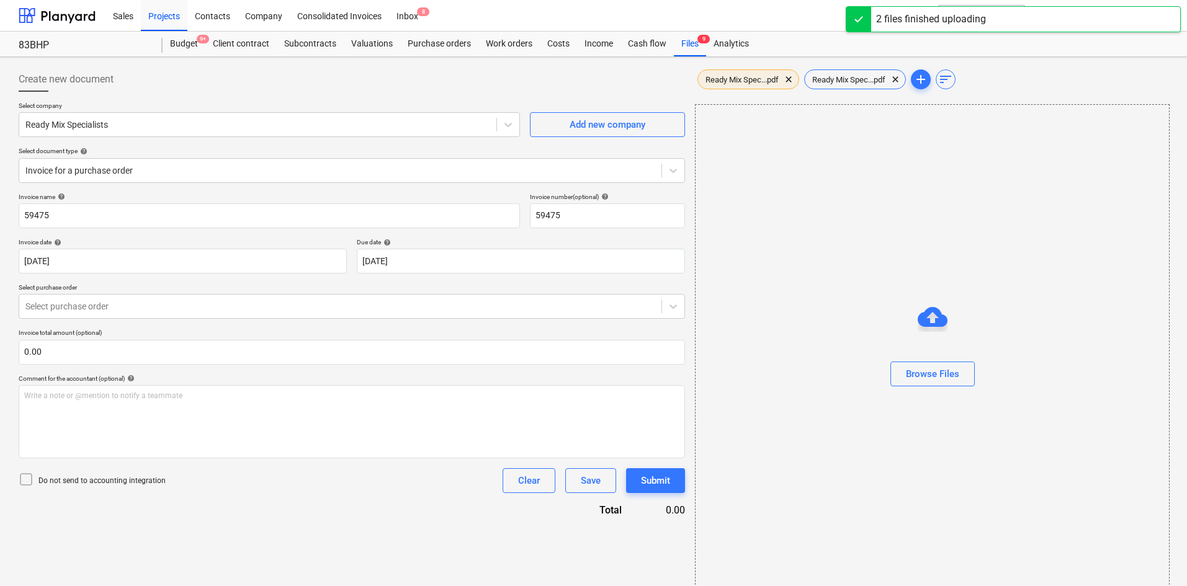
click at [737, 81] on span "Ready Mix Spec...pdf" at bounding box center [742, 79] width 88 height 9
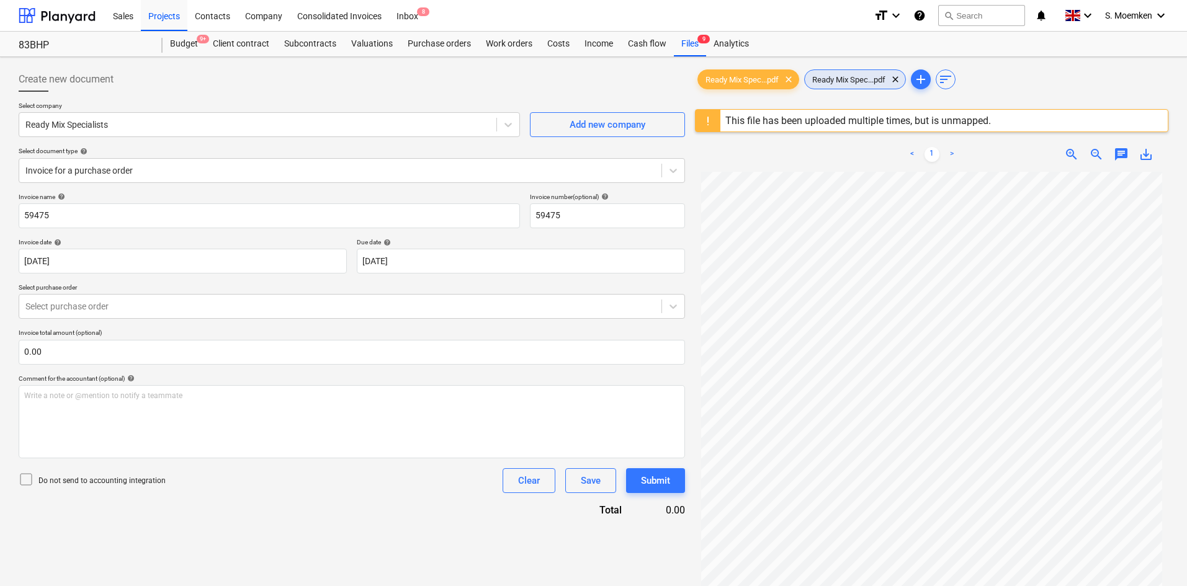
click at [842, 78] on span "Ready Mix Spec...pdf" at bounding box center [849, 79] width 88 height 9
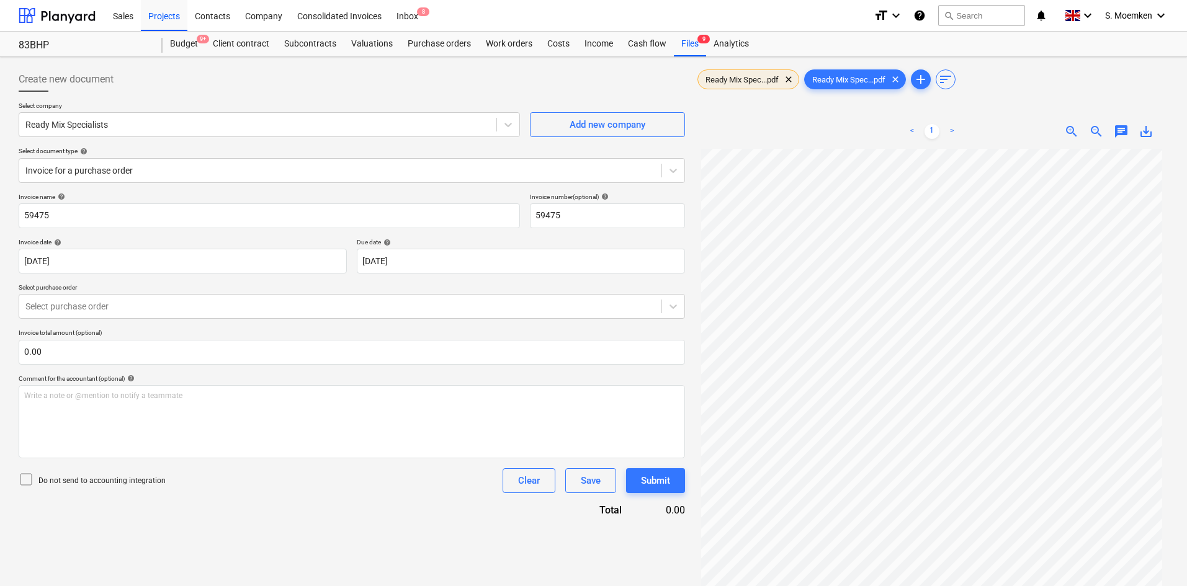
click at [738, 78] on span "Ready Mix Spec...pdf" at bounding box center [742, 79] width 88 height 9
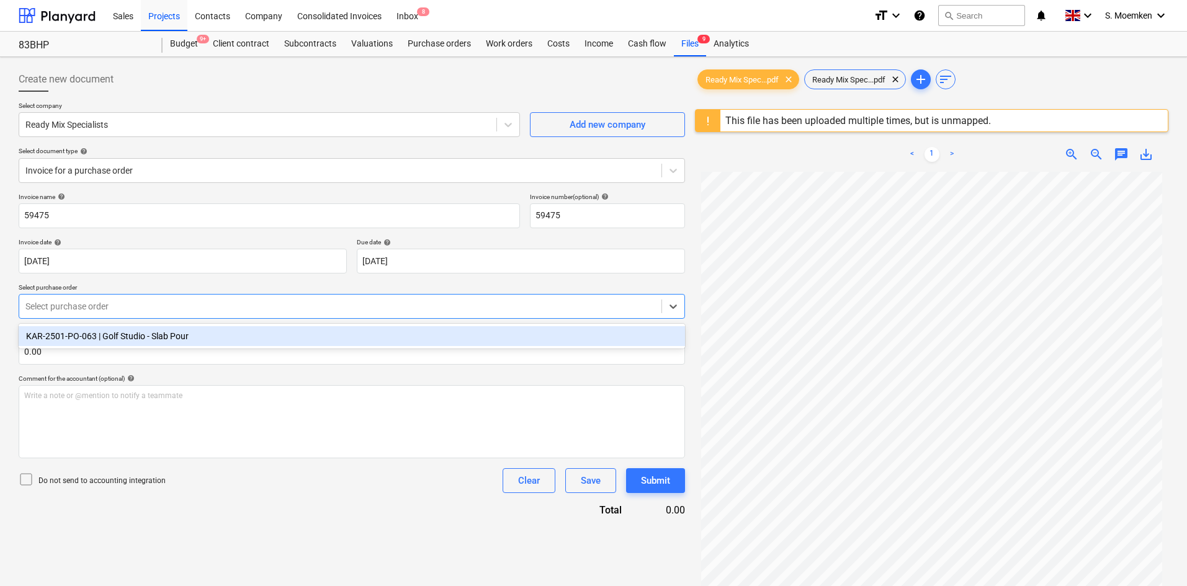
click at [218, 315] on div "Select purchase order" at bounding box center [340, 306] width 642 height 17
click at [203, 334] on div "KAR-2501-PO-063 | Golf Studio - Slab Pour" at bounding box center [352, 336] width 666 height 20
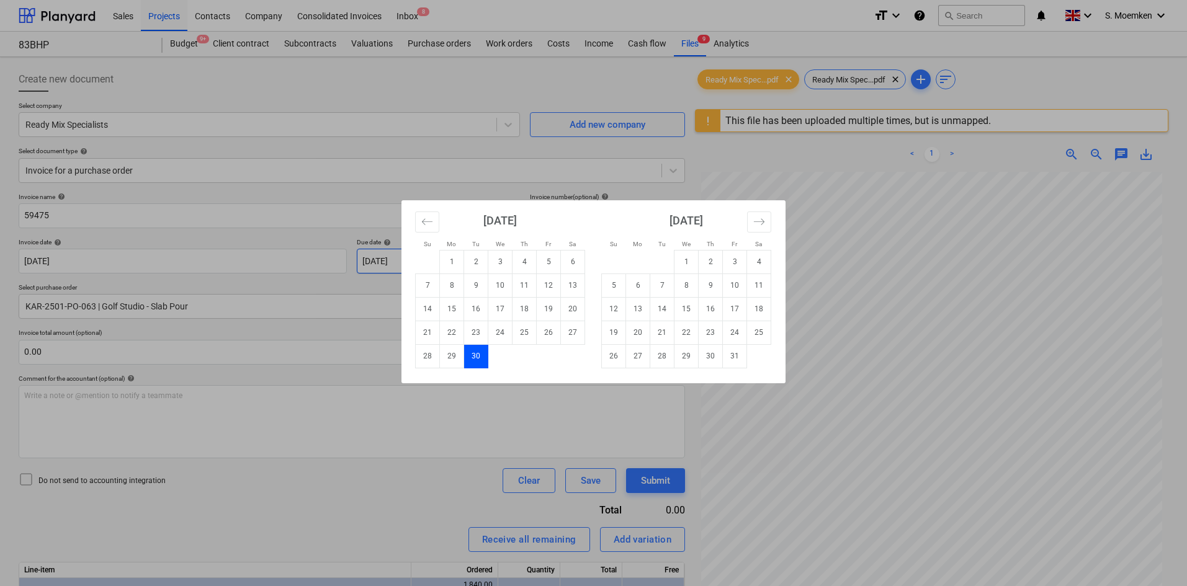
click at [467, 262] on body "Sales Projects Contacts Company Consolidated Invoices Inbox 8 format_size keybo…" at bounding box center [593, 293] width 1187 height 586
click at [477, 352] on td "30" at bounding box center [476, 356] width 24 height 24
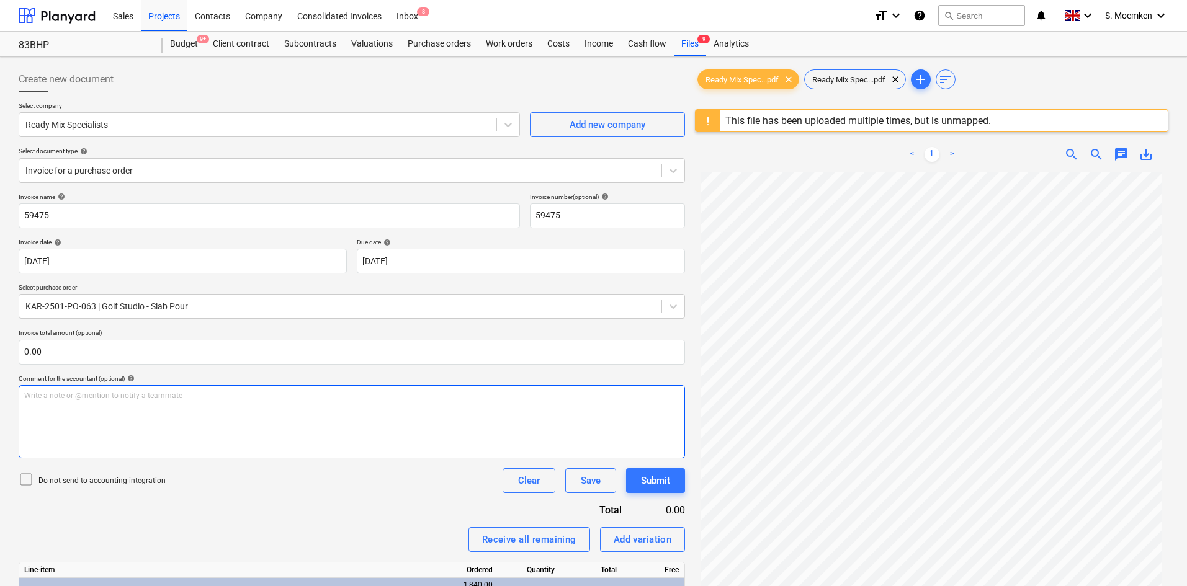
click at [315, 414] on div "Write a note or @mention to notify a teammate ﻿" at bounding box center [352, 421] width 666 height 73
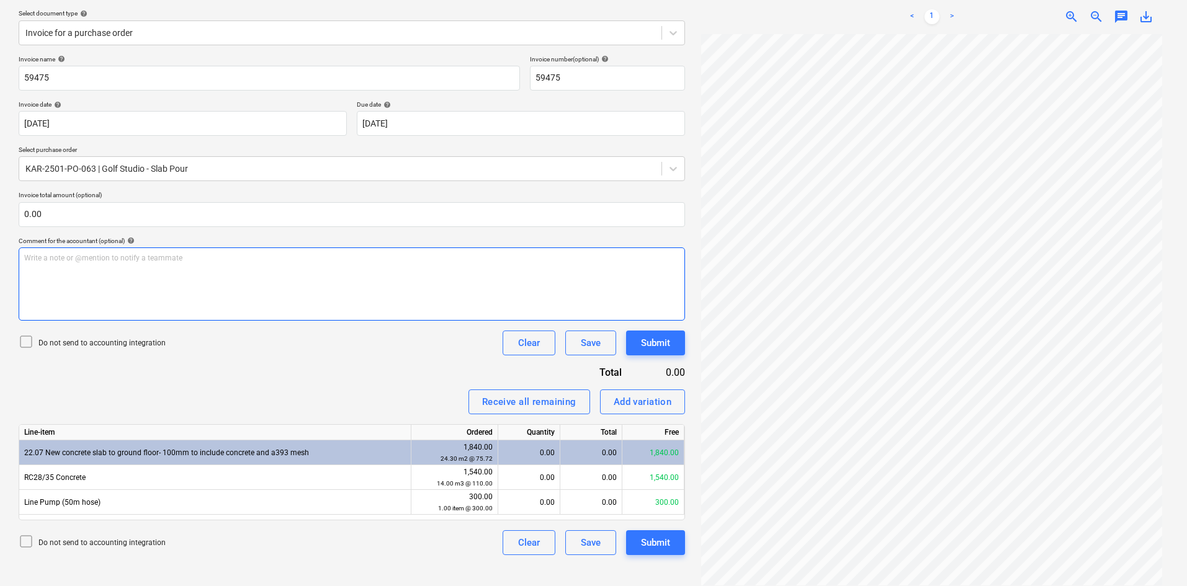
scroll to position [147, 0]
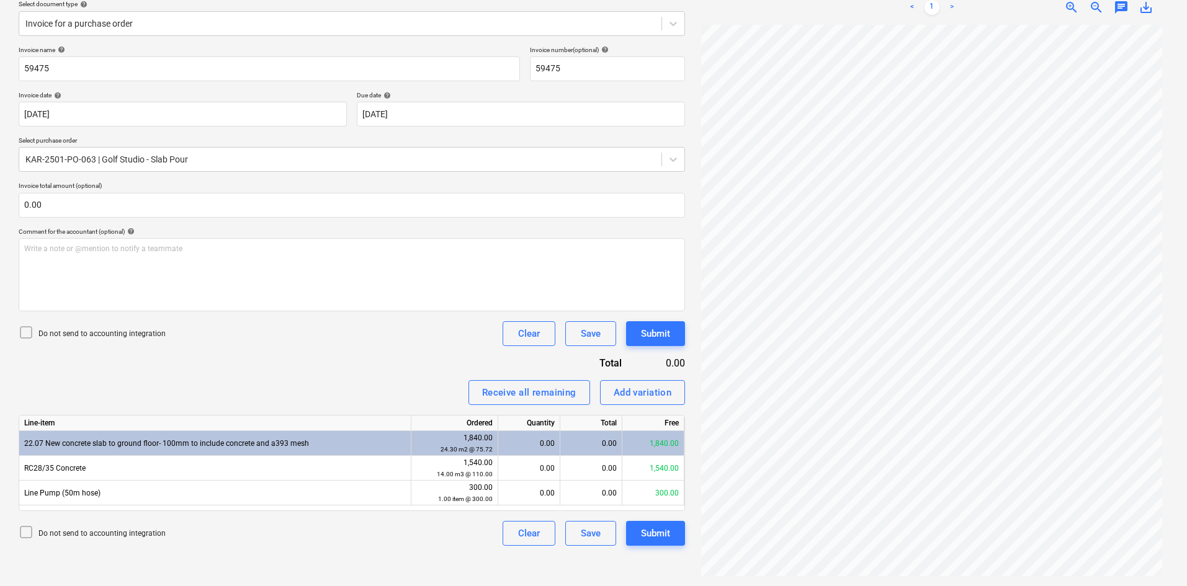
click at [24, 335] on icon at bounding box center [26, 332] width 15 height 15
click at [557, 397] on div "Receive all remaining" at bounding box center [529, 393] width 94 height 16
click at [638, 393] on div "Add variation" at bounding box center [643, 393] width 58 height 16
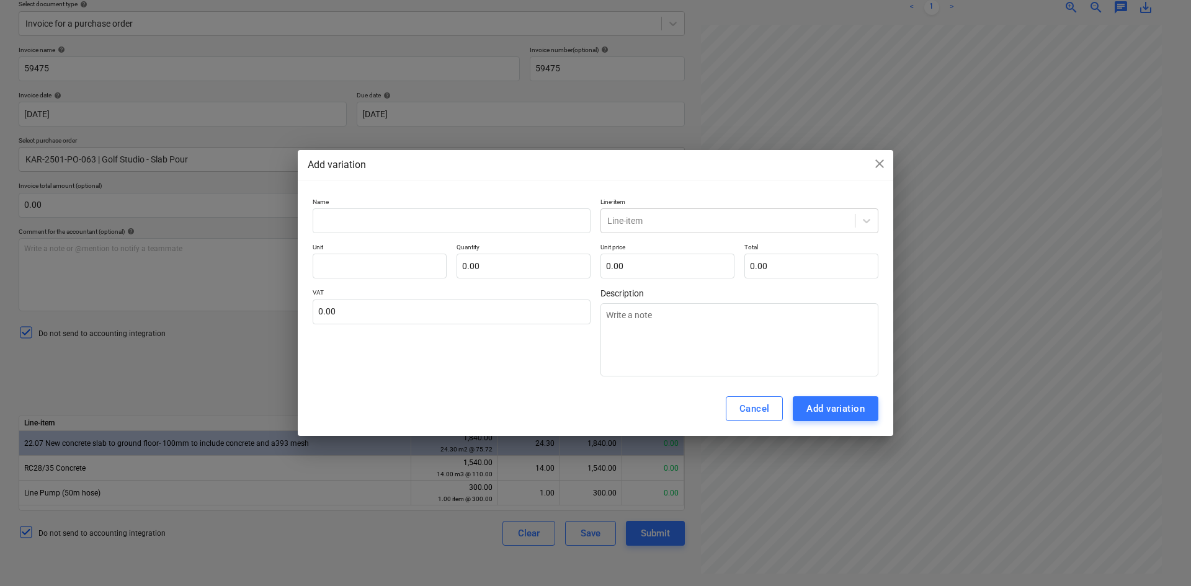
drag, startPoint x: 615, startPoint y: 173, endPoint x: 551, endPoint y: 149, distance: 67.7
click at [551, 149] on div "Add variation close Name Line-item Line-item Unit Quantity 0.00 Unit price 0.00…" at bounding box center [595, 293] width 1191 height 586
click at [699, 232] on div "Line-item" at bounding box center [740, 220] width 278 height 25
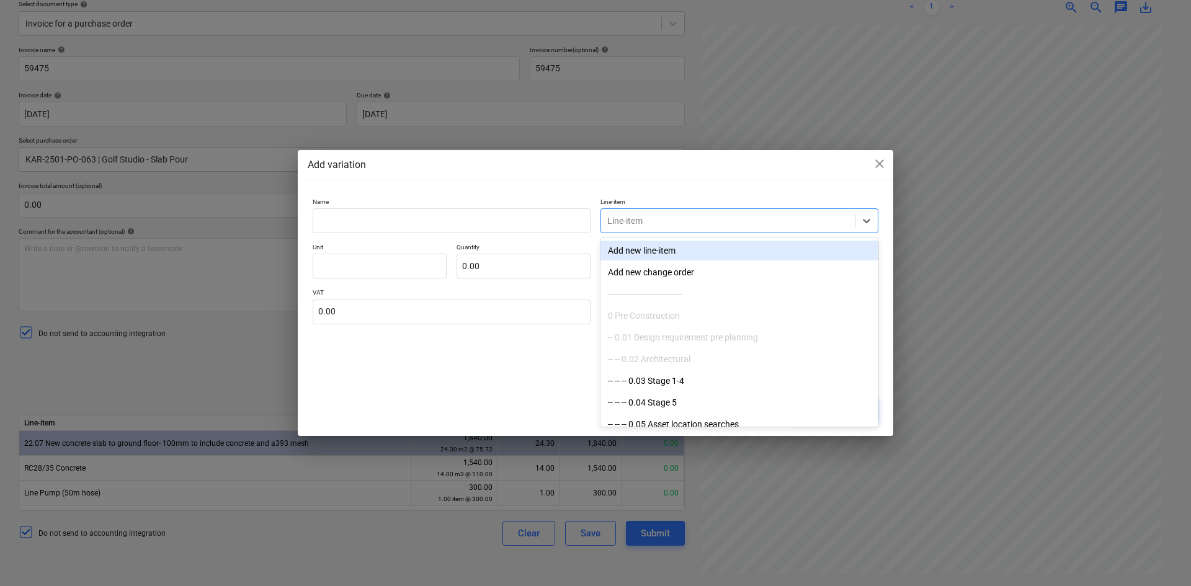
click at [697, 221] on div at bounding box center [727, 221] width 241 height 12
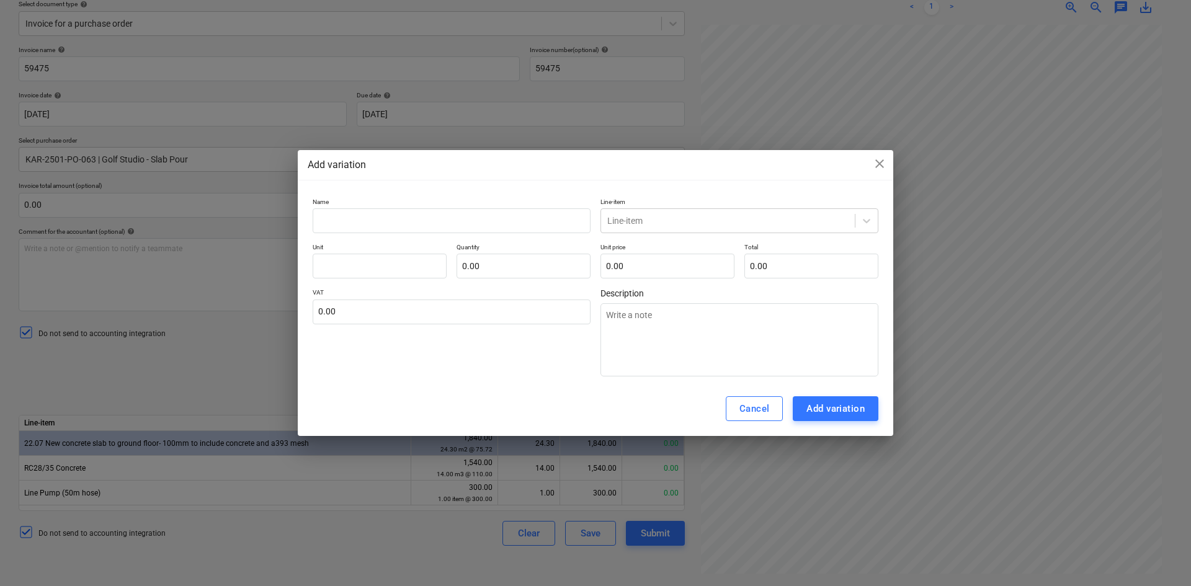
drag, startPoint x: 684, startPoint y: 156, endPoint x: 917, endPoint y: 141, distance: 233.7
click at [917, 141] on div "Add variation close Name Line-item Line-item Unit Quantity 0.00 Unit price 0.00…" at bounding box center [595, 293] width 1191 height 586
click at [877, 164] on span "close" at bounding box center [879, 163] width 15 height 15
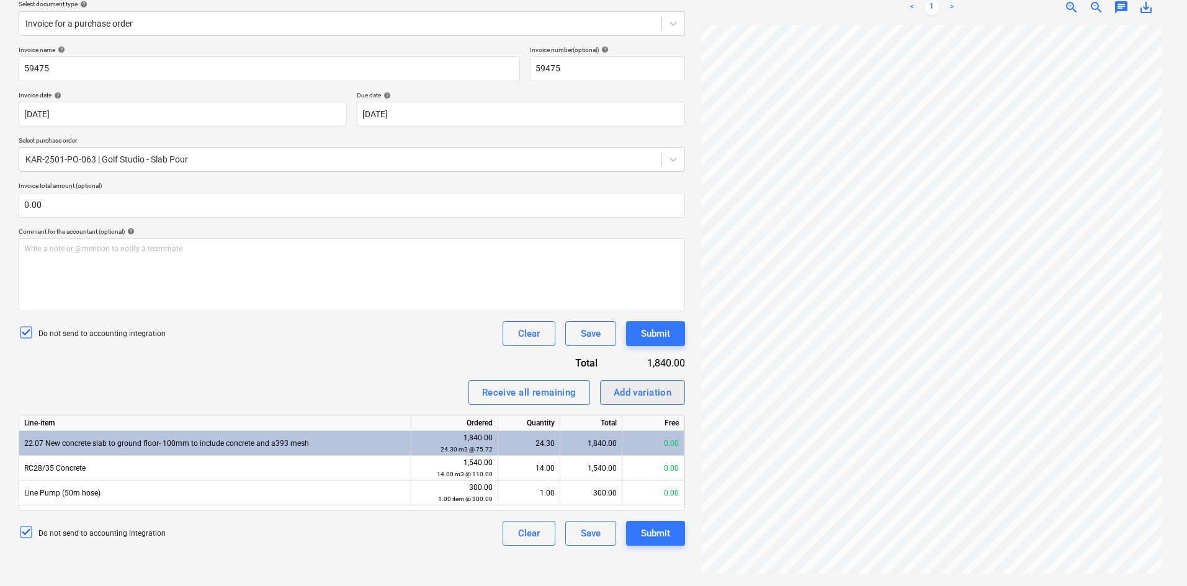
click at [652, 394] on div "Add variation" at bounding box center [643, 393] width 58 height 16
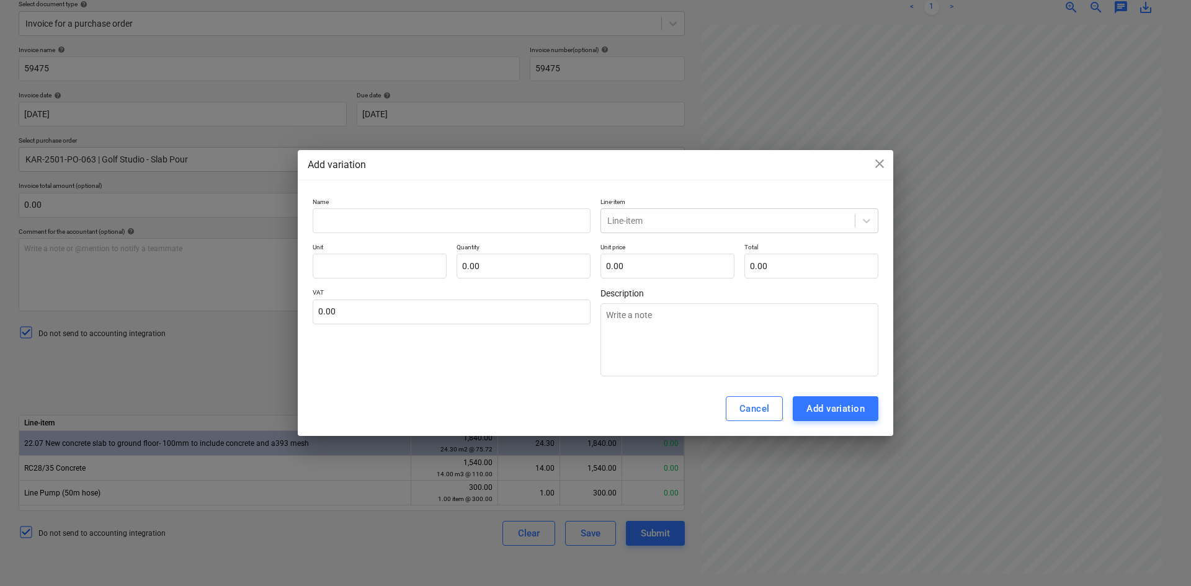
drag, startPoint x: 653, startPoint y: 164, endPoint x: 625, endPoint y: 169, distance: 27.7
click at [626, 169] on div "Add variation close" at bounding box center [596, 165] width 576 height 15
click at [645, 218] on div at bounding box center [727, 221] width 241 height 12
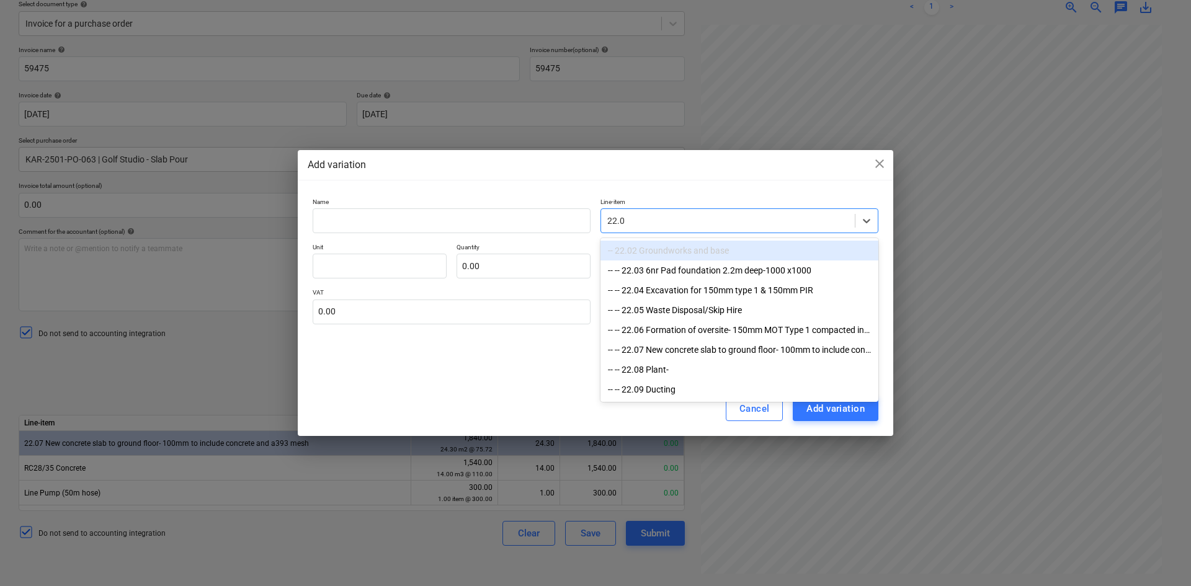
type input "22.07"
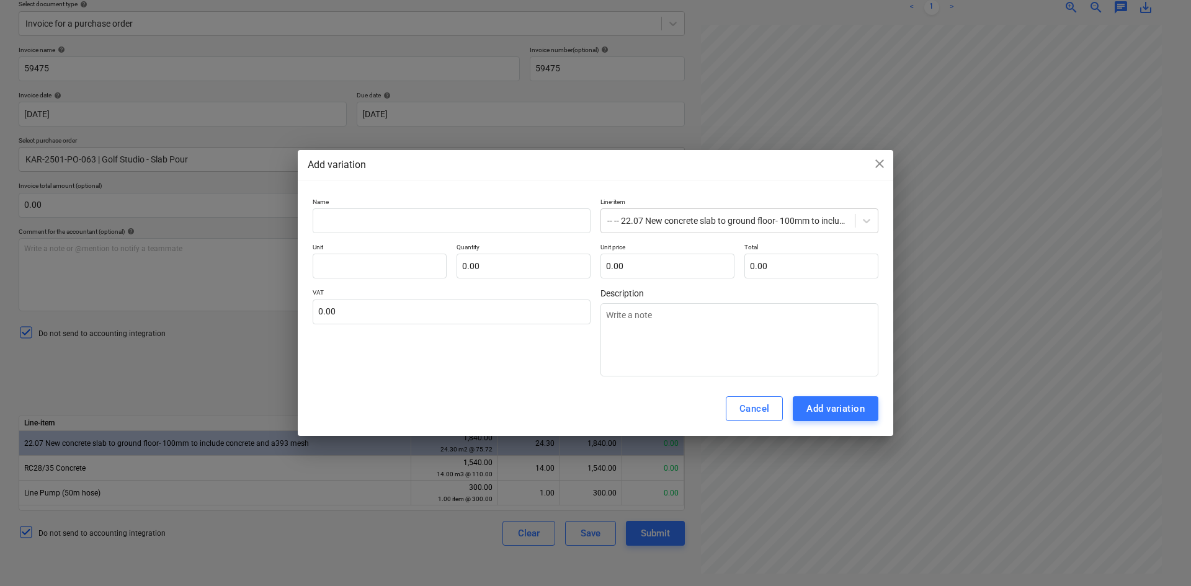
click at [651, 165] on div "Add variation close" at bounding box center [596, 165] width 576 height 15
click at [681, 267] on input "text" at bounding box center [668, 266] width 134 height 25
type input "pcs"
type input "1"
type input "1.00"
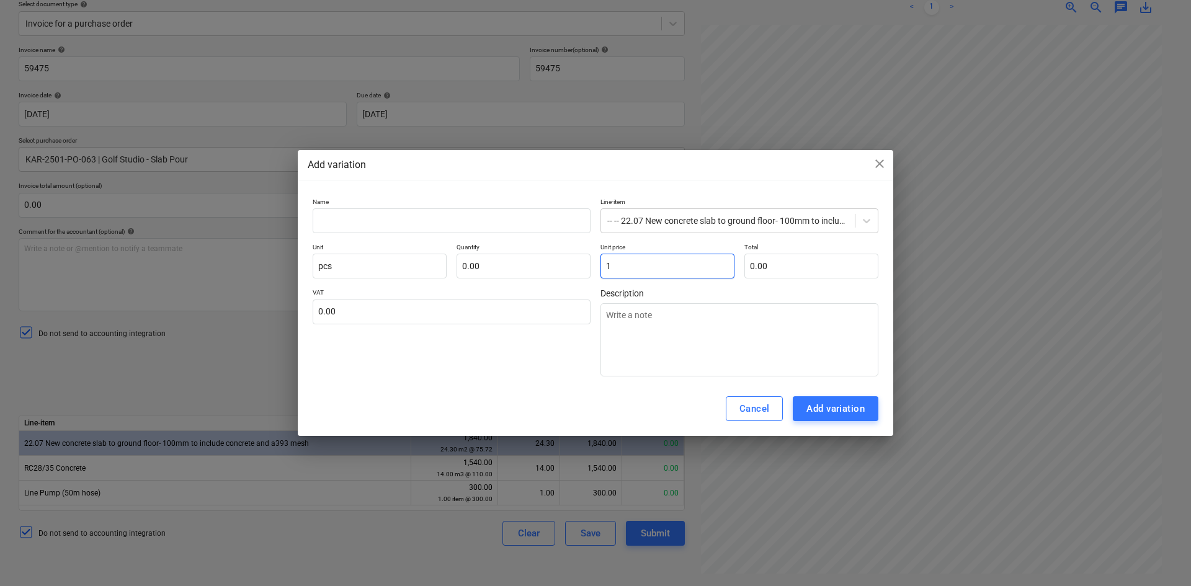
type input "1.00"
type input "0.00"
type input "O"
type input "I"
type input "1"
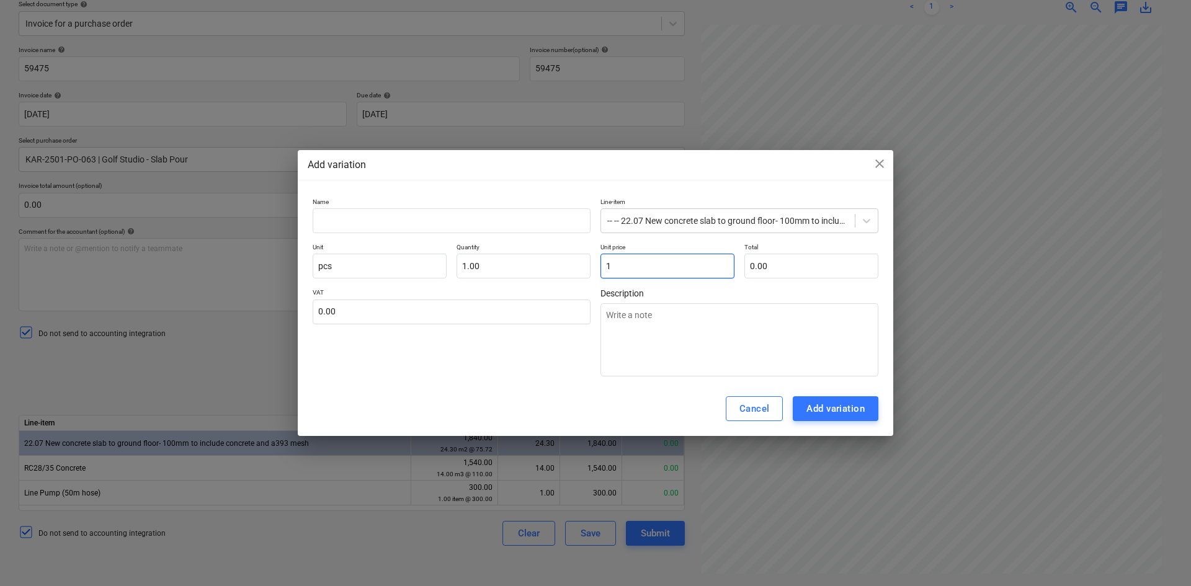
type input "1.00"
type input "1"
type input "1.00"
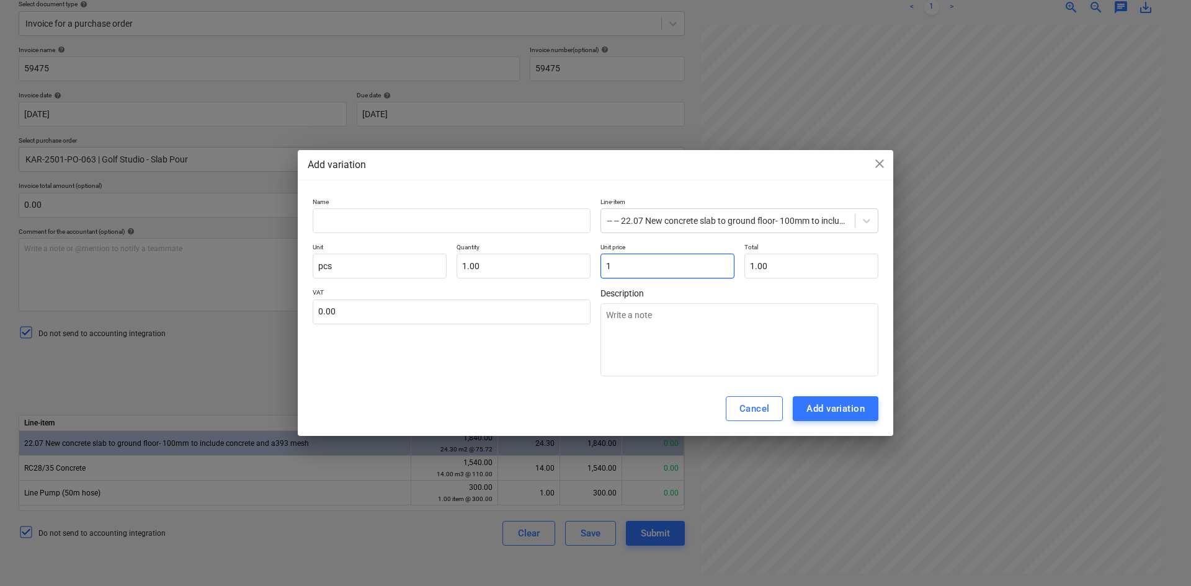
click at [633, 266] on input "1" at bounding box center [668, 266] width 134 height 25
type input "0.00"
type input "3"
type input "3.00"
type input "32"
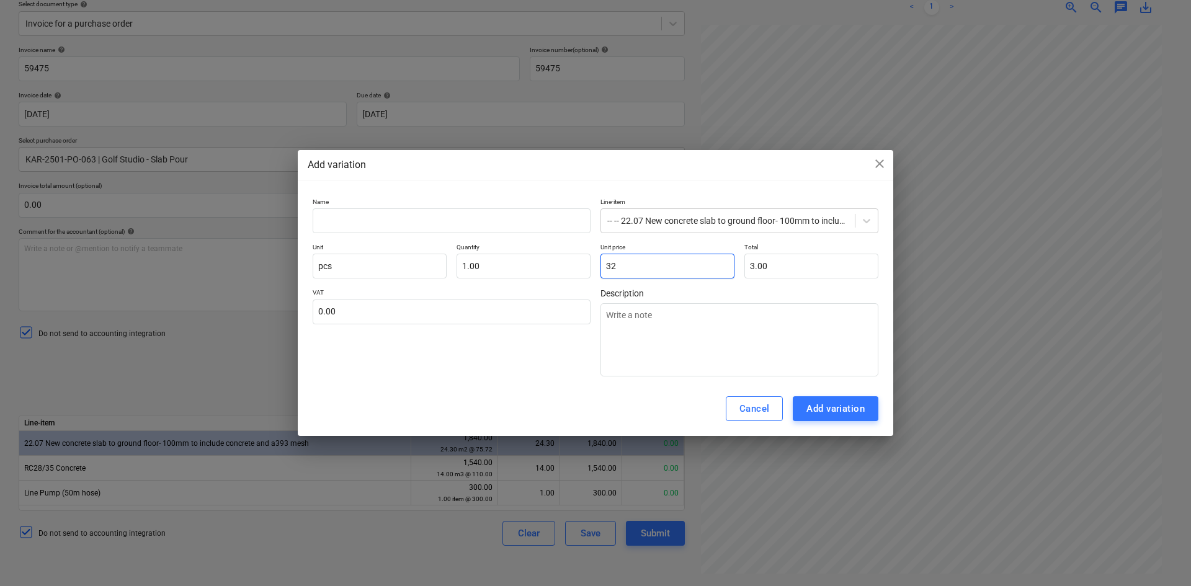
type input "32.00"
type input "320"
type input "320.00"
click at [681, 334] on textarea at bounding box center [740, 339] width 278 height 73
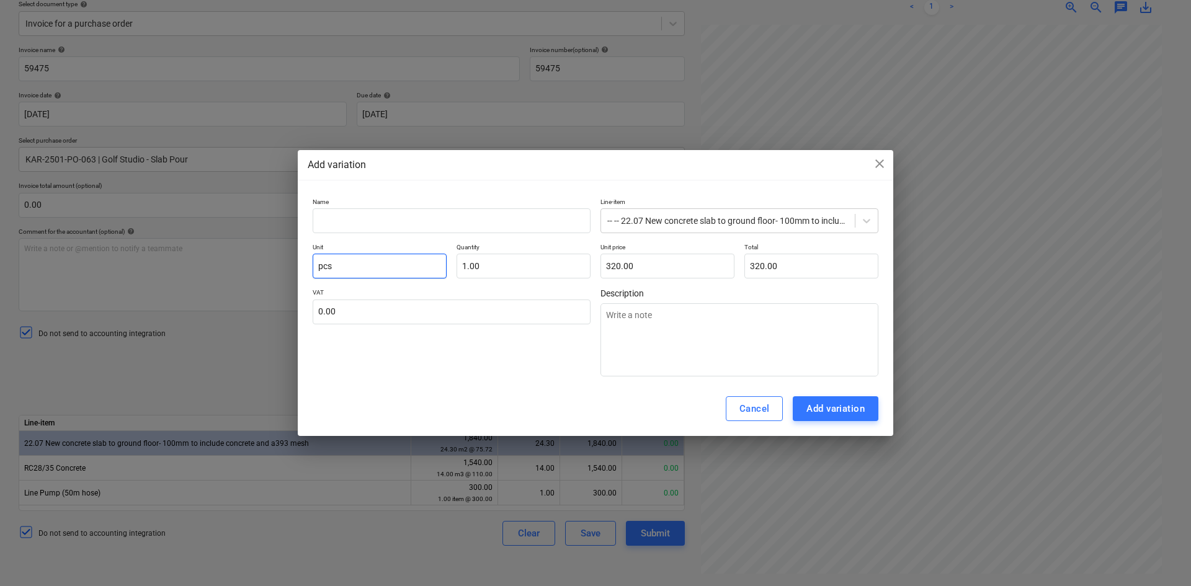
drag, startPoint x: 320, startPoint y: 267, endPoint x: 309, endPoint y: 265, distance: 11.3
click at [309, 265] on div "Name Line-item -- -- 22.07 New concrete slab to ground floor- 100mm to include …" at bounding box center [596, 287] width 596 height 189
type input "E"
type input "Item"
click at [836, 409] on div "Add variation" at bounding box center [835, 409] width 58 height 16
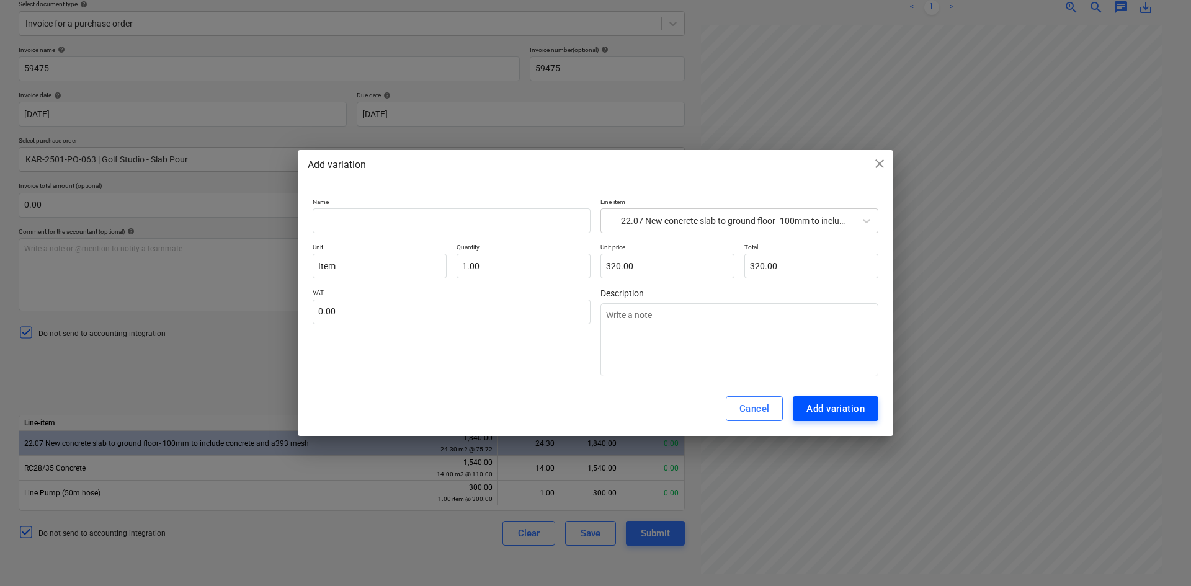
click at [846, 408] on div "Add variation" at bounding box center [835, 409] width 58 height 16
click at [663, 319] on textarea at bounding box center [740, 339] width 278 height 73
type textarea "I"
type textarea "More items required and invoiced then credit note given. This is the difference."
click at [830, 411] on div "Add variation" at bounding box center [835, 409] width 58 height 16
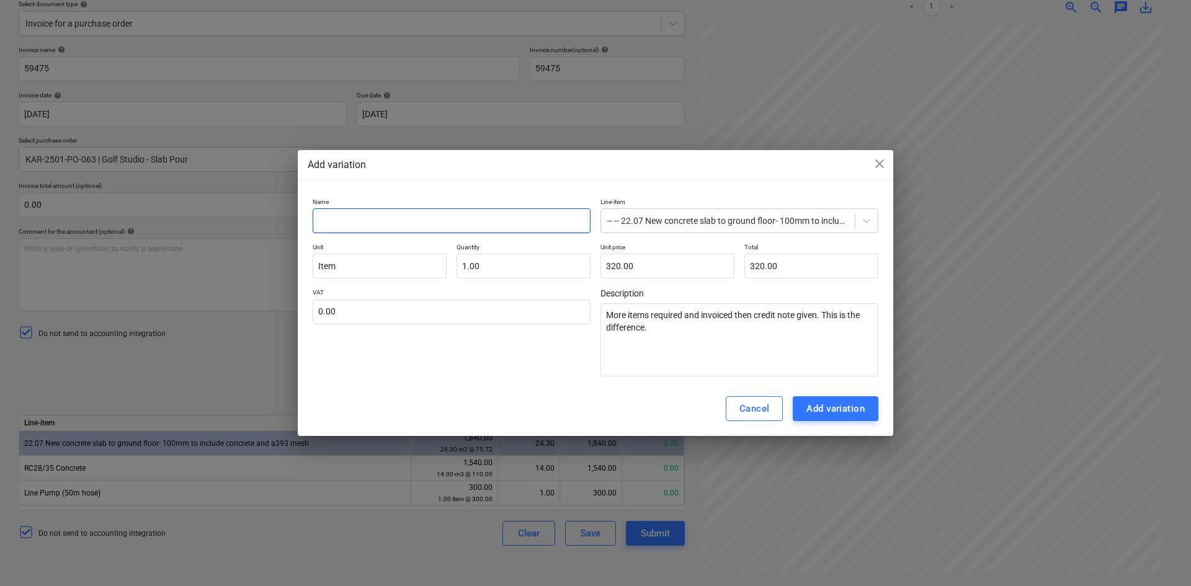
click at [495, 215] on input "text" at bounding box center [452, 220] width 278 height 25
click at [821, 413] on div "Add variation" at bounding box center [835, 409] width 58 height 16
click at [455, 207] on p "Name" at bounding box center [452, 203] width 278 height 11
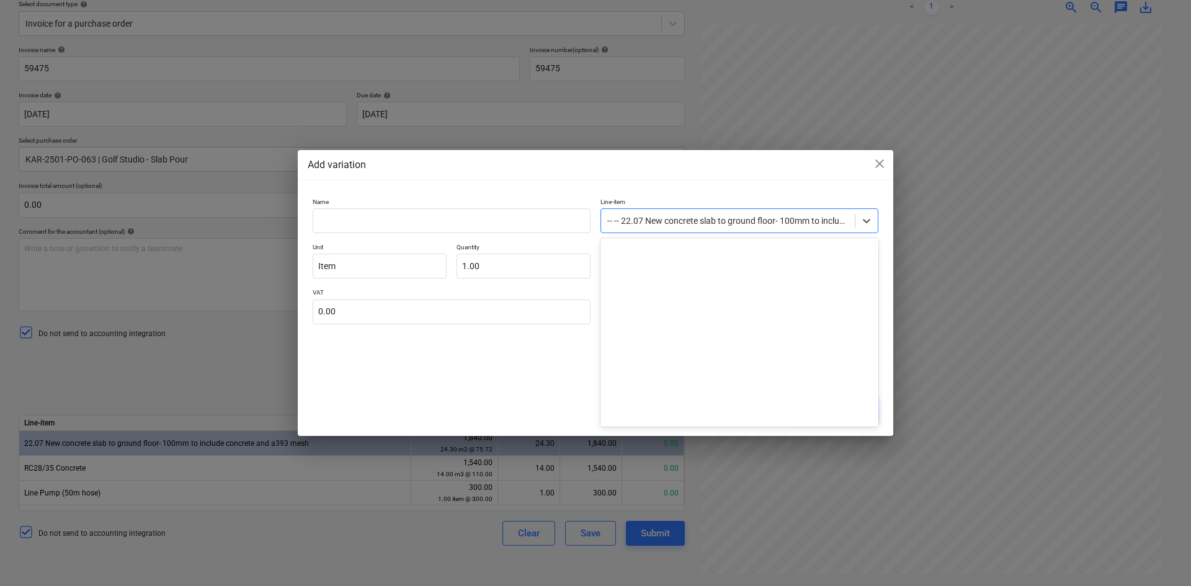
click at [743, 225] on div at bounding box center [727, 221] width 241 height 12
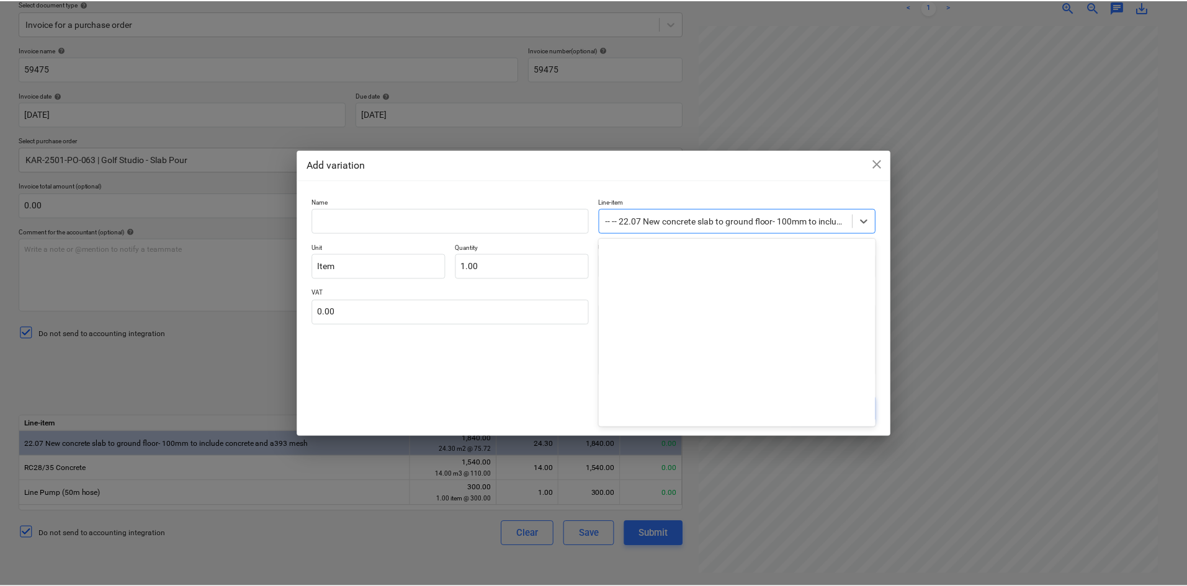
scroll to position [14395, 0]
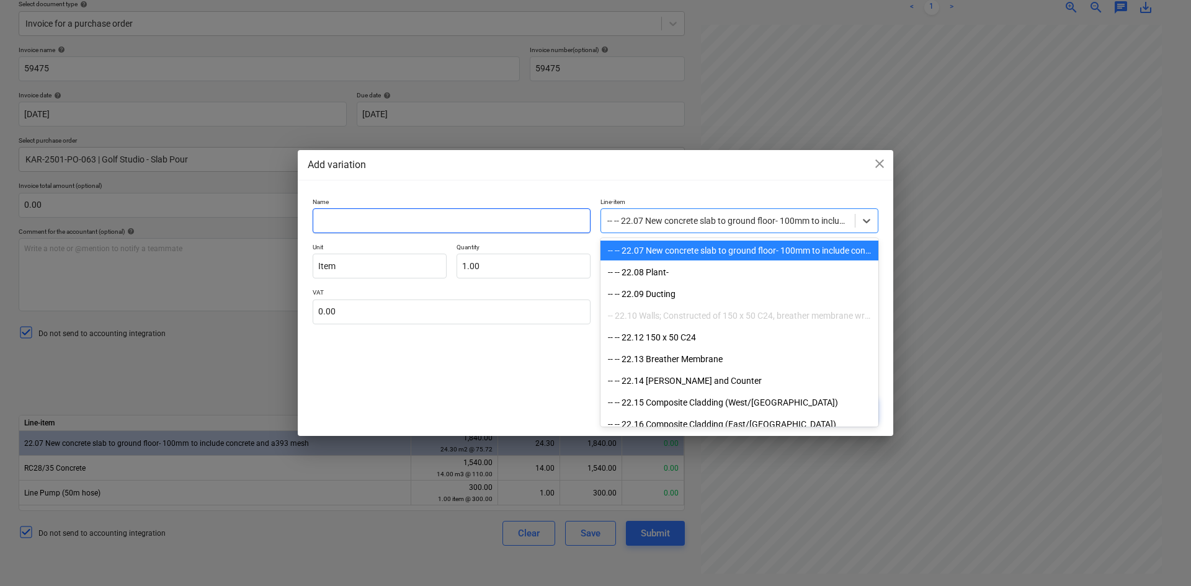
click at [507, 218] on input "text" at bounding box center [452, 220] width 278 height 25
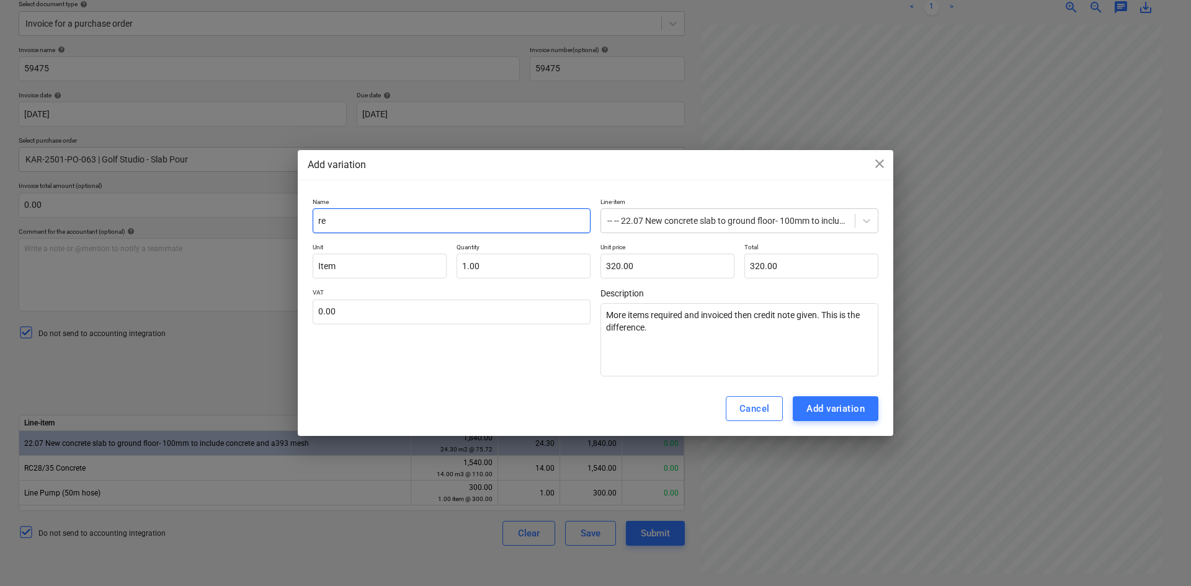
type input "r"
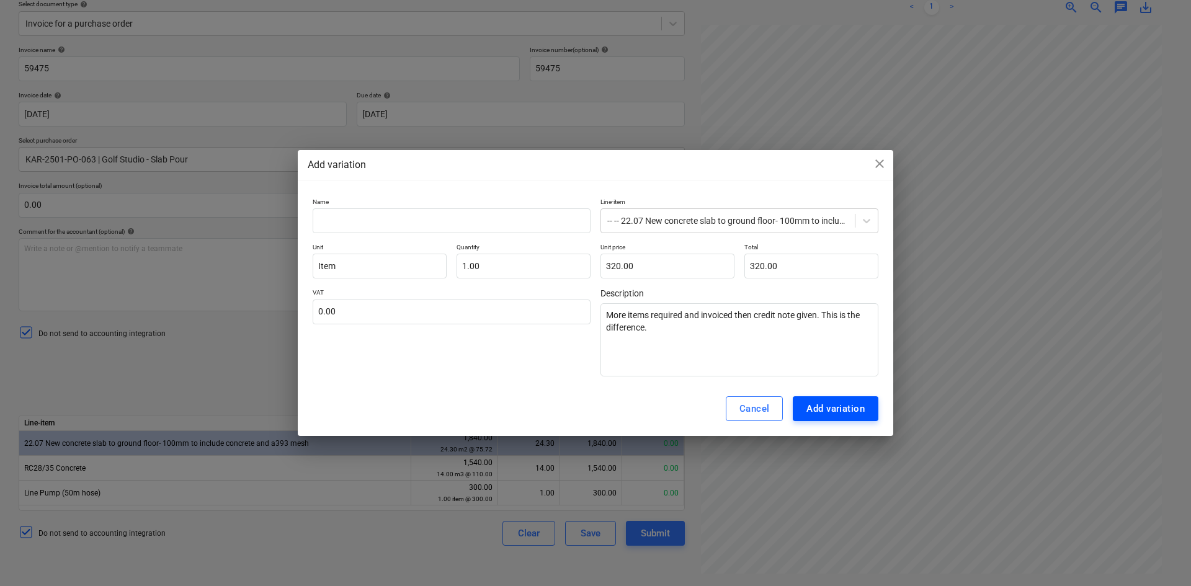
drag, startPoint x: 813, startPoint y: 401, endPoint x: 818, endPoint y: 408, distance: 8.8
click at [814, 403] on div "Add variation" at bounding box center [835, 409] width 58 height 16
drag, startPoint x: 818, startPoint y: 408, endPoint x: 814, endPoint y: 396, distance: 13.1
click at [819, 408] on div "Add variation" at bounding box center [835, 409] width 58 height 16
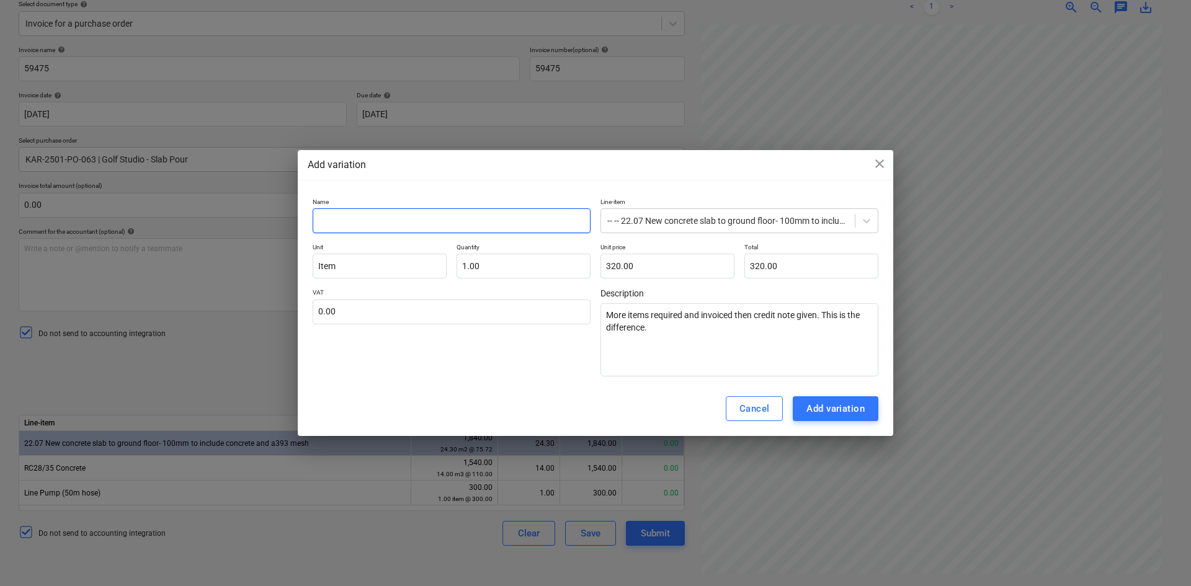
click at [402, 215] on input "text" at bounding box center [452, 220] width 278 height 25
type input "."
click at [826, 408] on div "Add variation" at bounding box center [835, 409] width 58 height 16
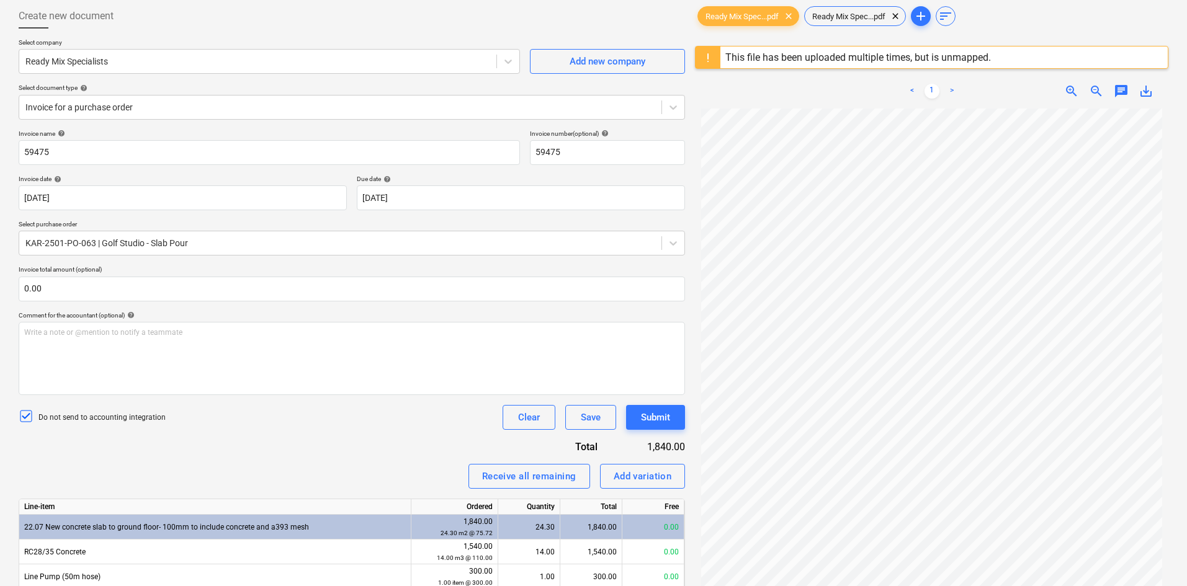
scroll to position [147, 0]
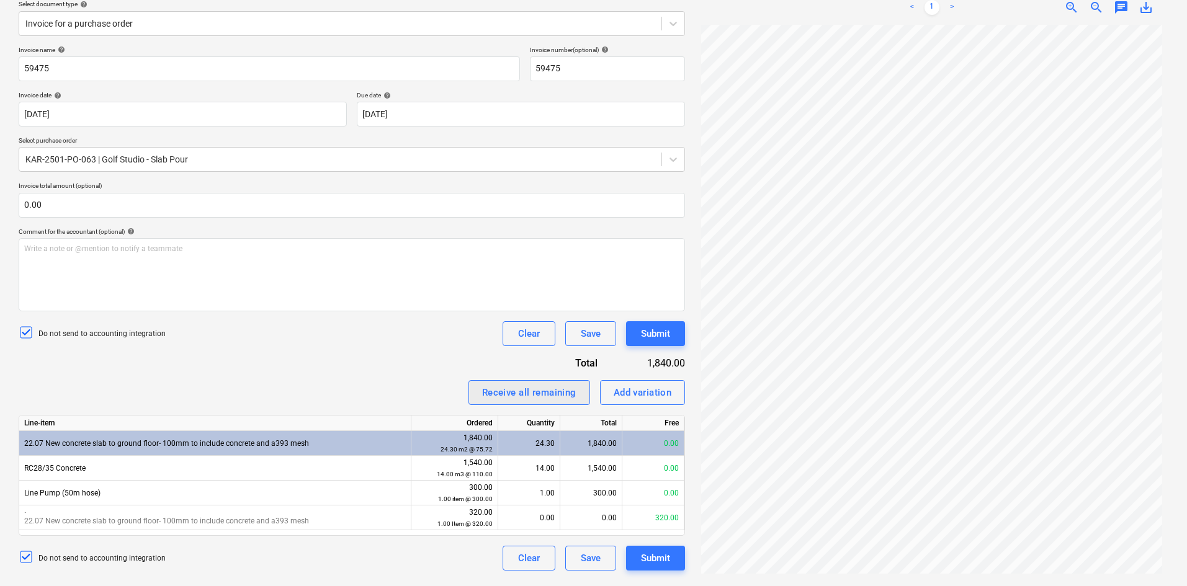
click at [549, 393] on div "Receive all remaining" at bounding box center [529, 393] width 94 height 16
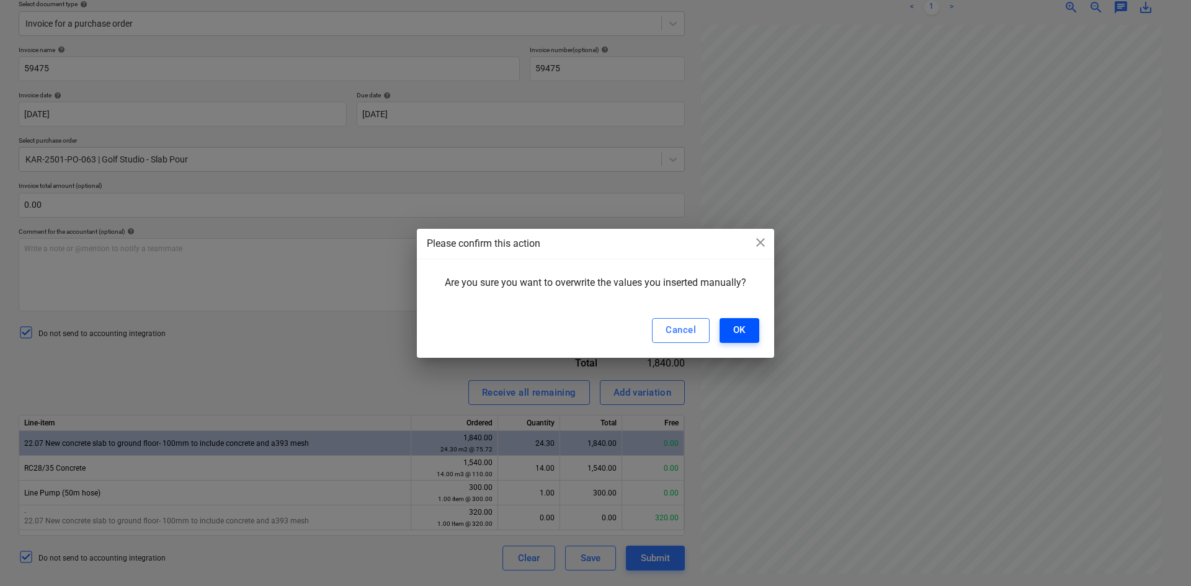
click at [734, 331] on div "OK" at bounding box center [739, 330] width 12 height 16
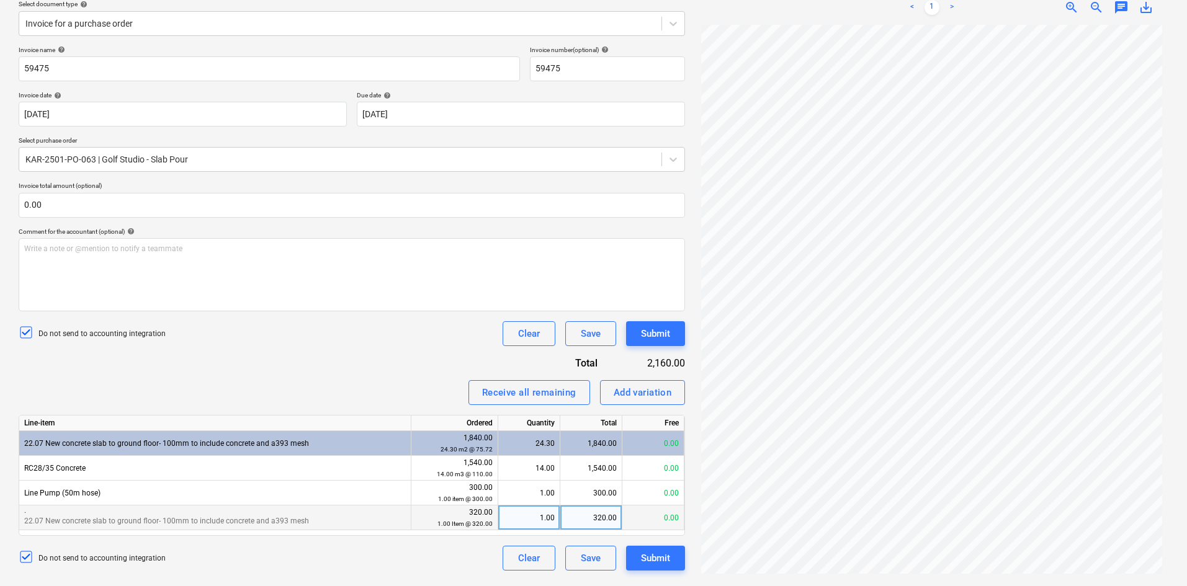
click at [578, 514] on div "320.00" at bounding box center [591, 518] width 62 height 25
type input "2"
type input "420."
click at [550, 520] on div "1.00" at bounding box center [528, 518] width 51 height 25
click at [537, 559] on div "Clear" at bounding box center [529, 558] width 22 height 16
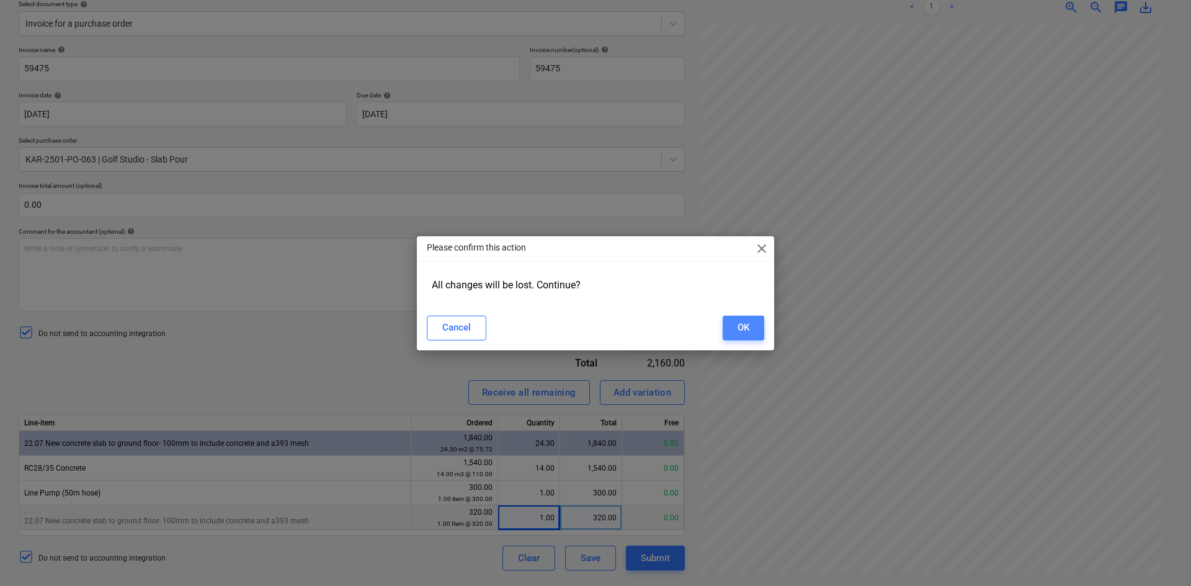
click at [739, 325] on div "OK" at bounding box center [744, 327] width 12 height 16
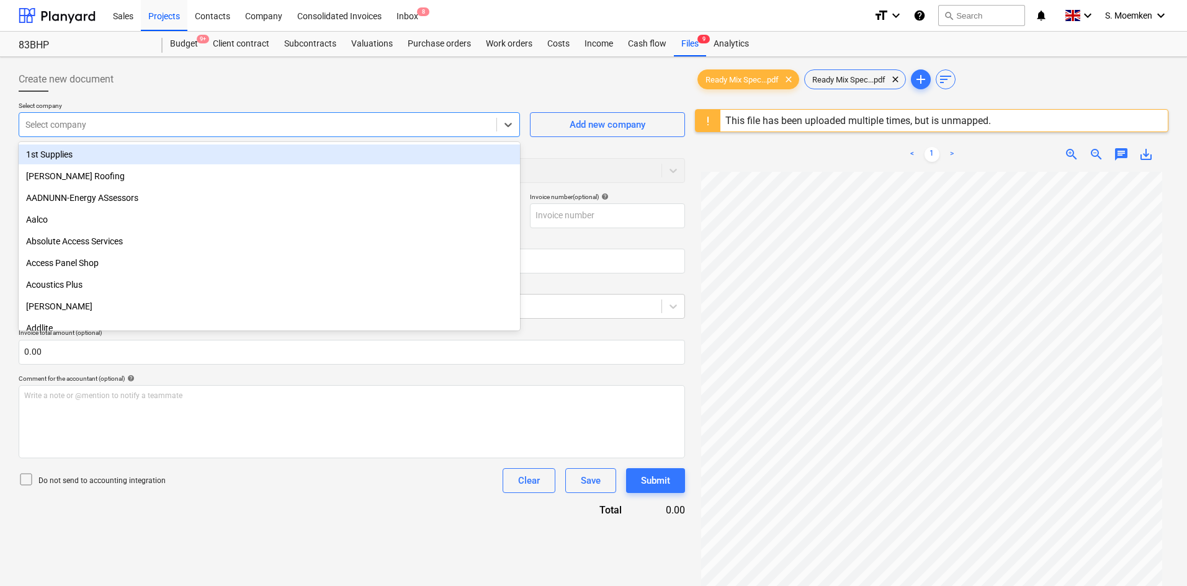
click at [257, 119] on div at bounding box center [257, 124] width 465 height 12
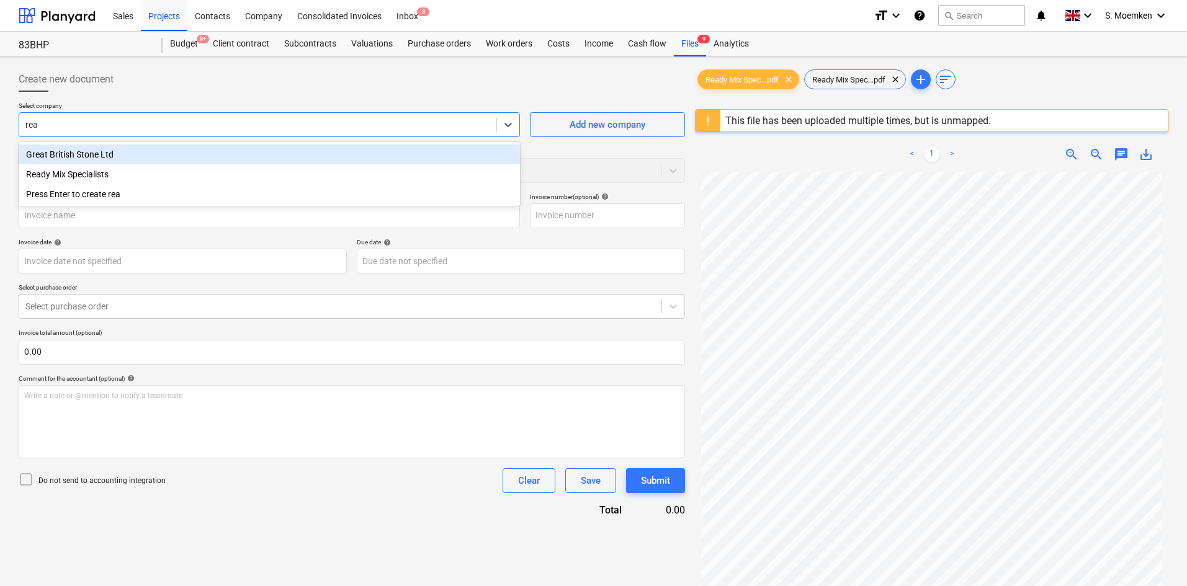
type input "read"
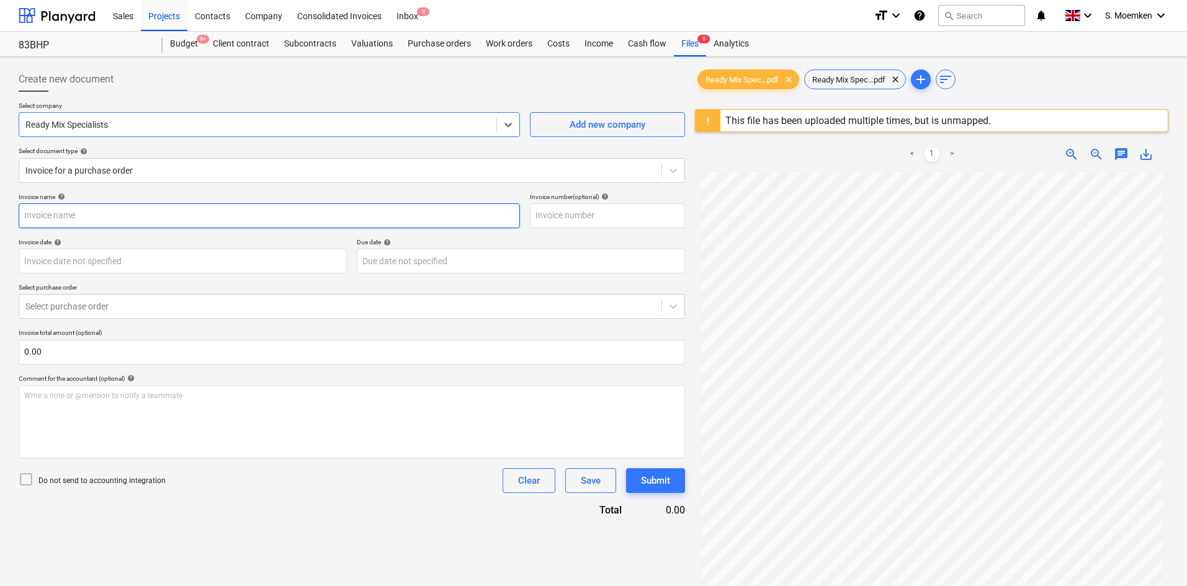
click at [202, 222] on input "text" at bounding box center [269, 215] width 501 height 25
type input "59475"
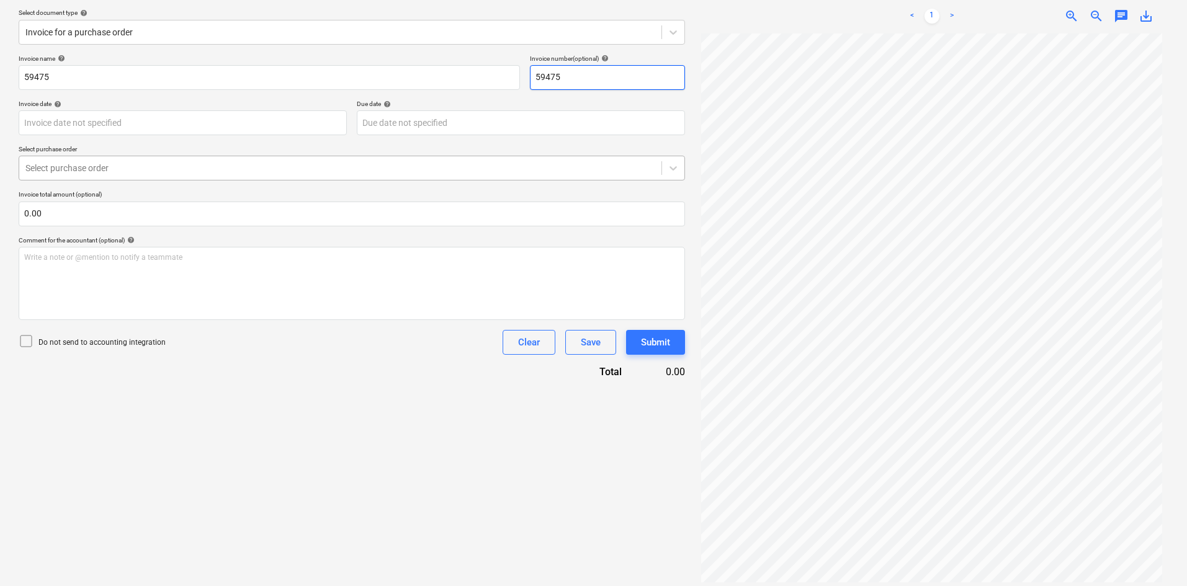
scroll to position [147, 0]
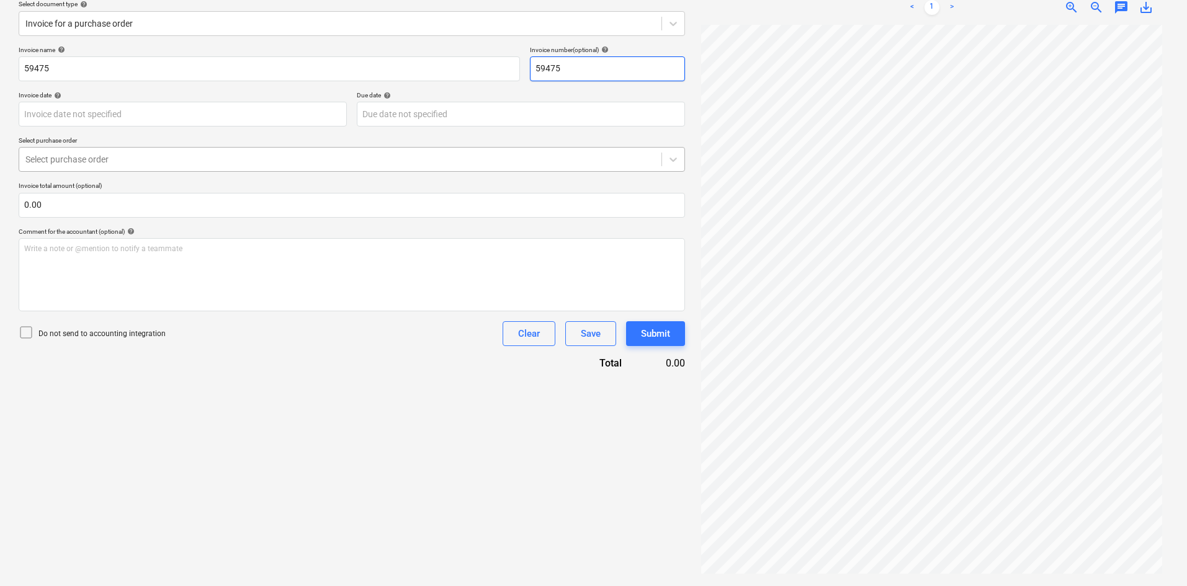
type input "59475"
click at [216, 157] on div at bounding box center [340, 159] width 630 height 12
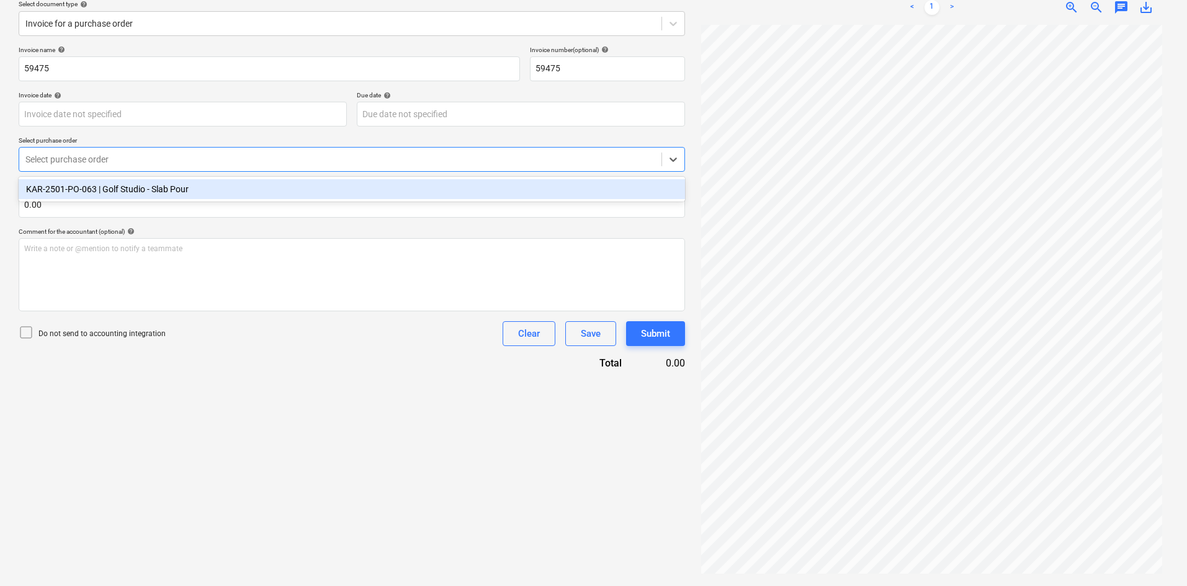
click at [115, 189] on div "KAR-2501-PO-063 | Golf Studio - Slab Pour" at bounding box center [352, 189] width 666 height 20
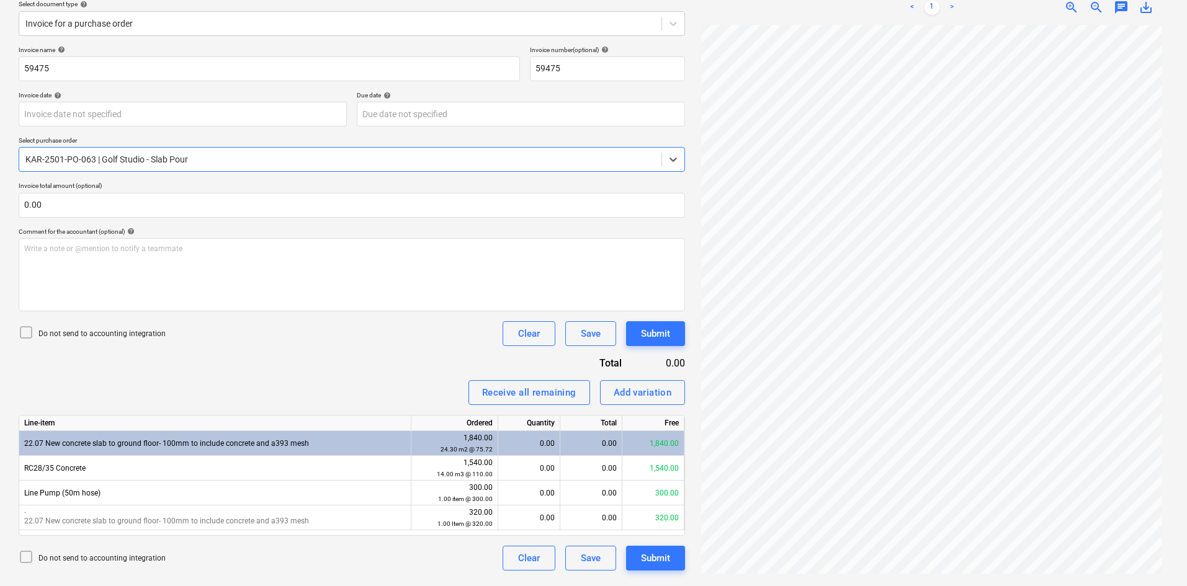
click at [25, 332] on icon at bounding box center [26, 332] width 15 height 15
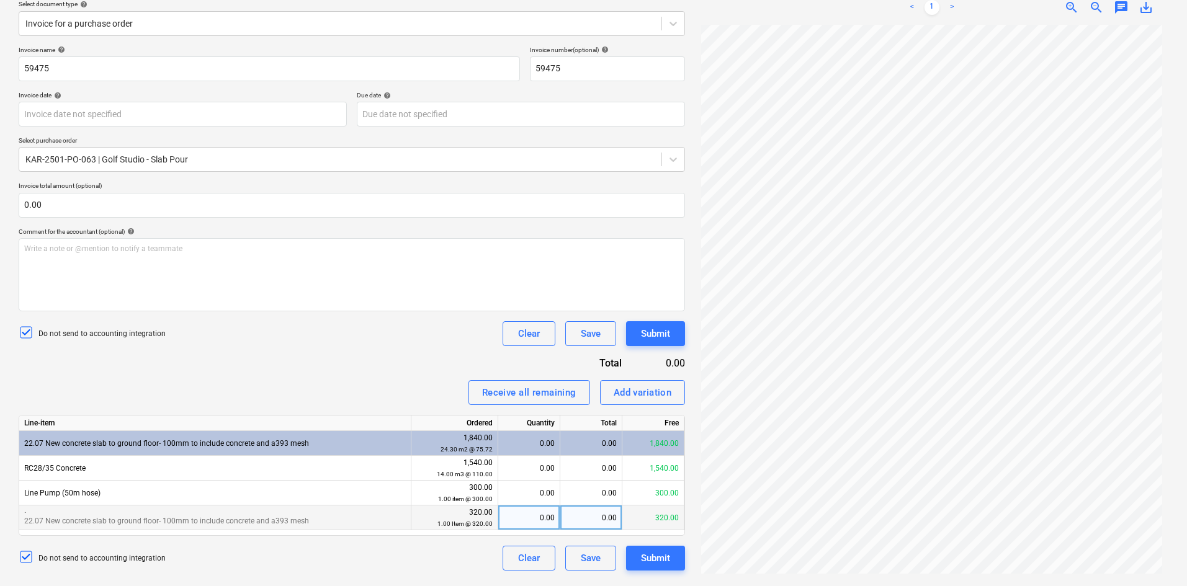
click at [447, 519] on div "1.00 Item @ 320.00" at bounding box center [454, 524] width 76 height 12
click at [465, 512] on div "320.00 1.00 Item @ 320.00" at bounding box center [454, 518] width 76 height 23
drag, startPoint x: 460, startPoint y: 518, endPoint x: 437, endPoint y: 512, distance: 23.6
click at [437, 512] on div "320.00 1.00 Item @ 320.00" at bounding box center [454, 518] width 76 height 23
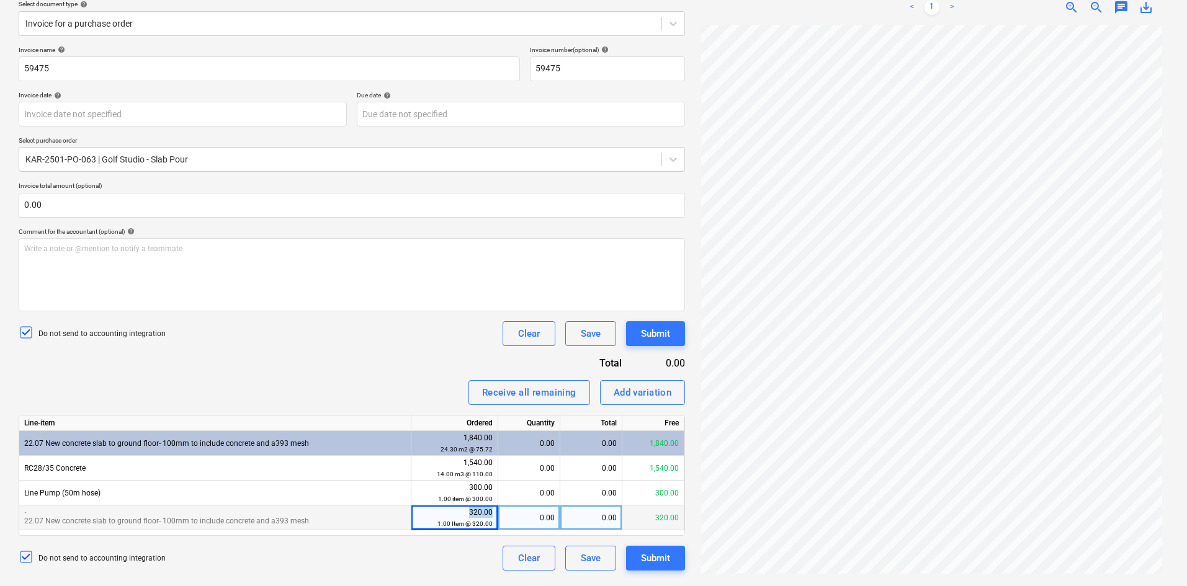
click at [452, 514] on div "320.00 1.00 Item @ 320.00" at bounding box center [454, 518] width 76 height 23
click at [475, 519] on div "1.00 Item @ 320.00" at bounding box center [454, 524] width 76 height 12
click at [465, 521] on small "1.00 Item @ 320.00" at bounding box center [464, 523] width 55 height 7
click at [484, 520] on small "1.00 Item @ 320.00" at bounding box center [464, 523] width 55 height 7
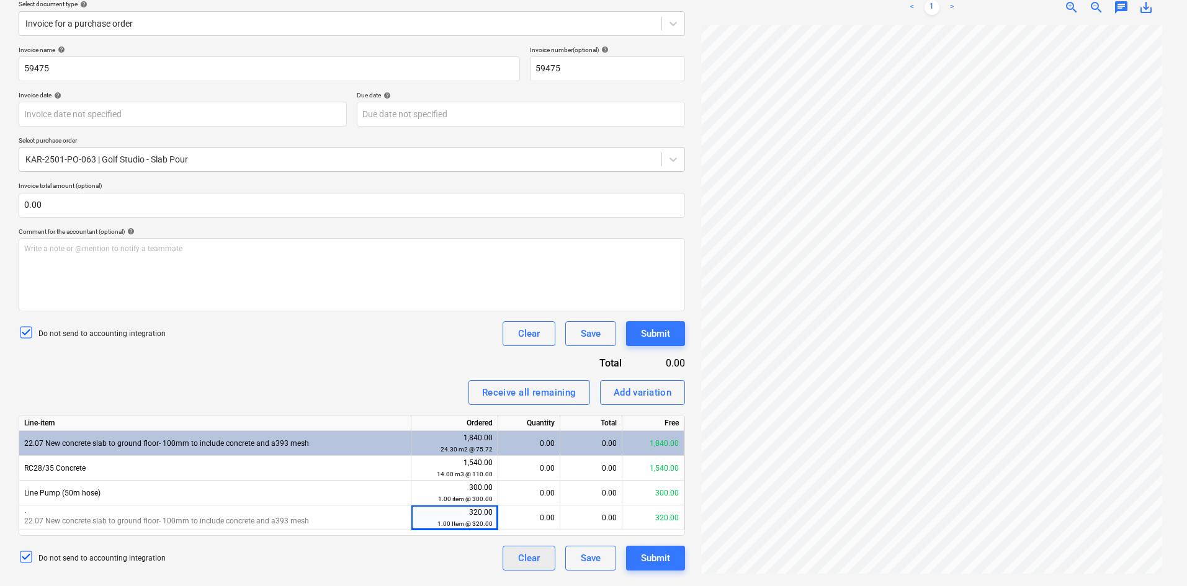
click at [535, 555] on div "Clear" at bounding box center [529, 558] width 22 height 16
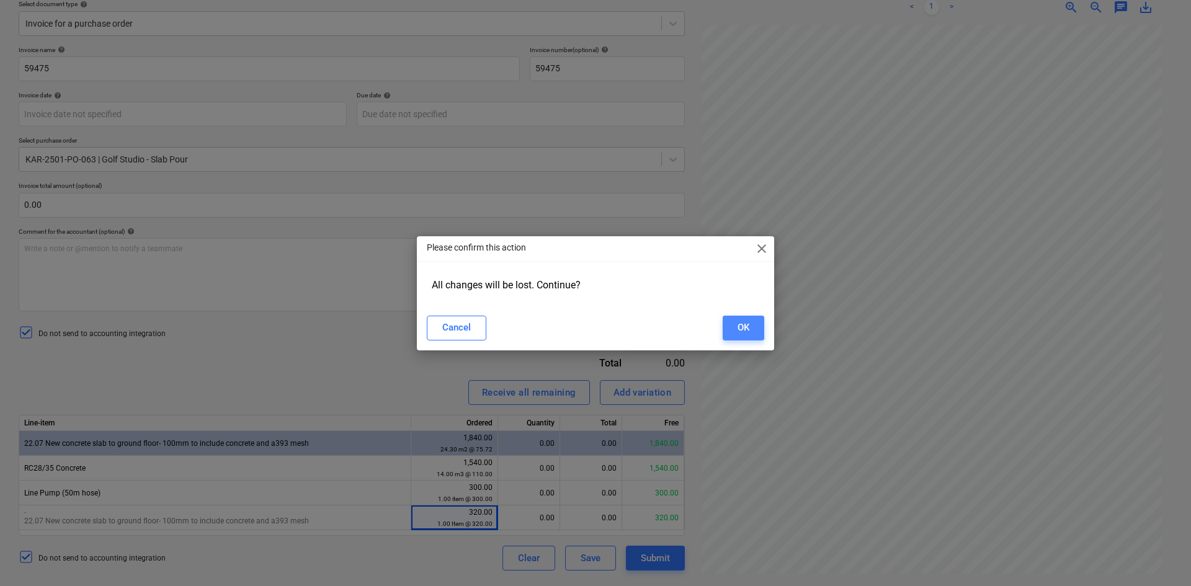
click at [751, 323] on button "OK" at bounding box center [744, 328] width 42 height 25
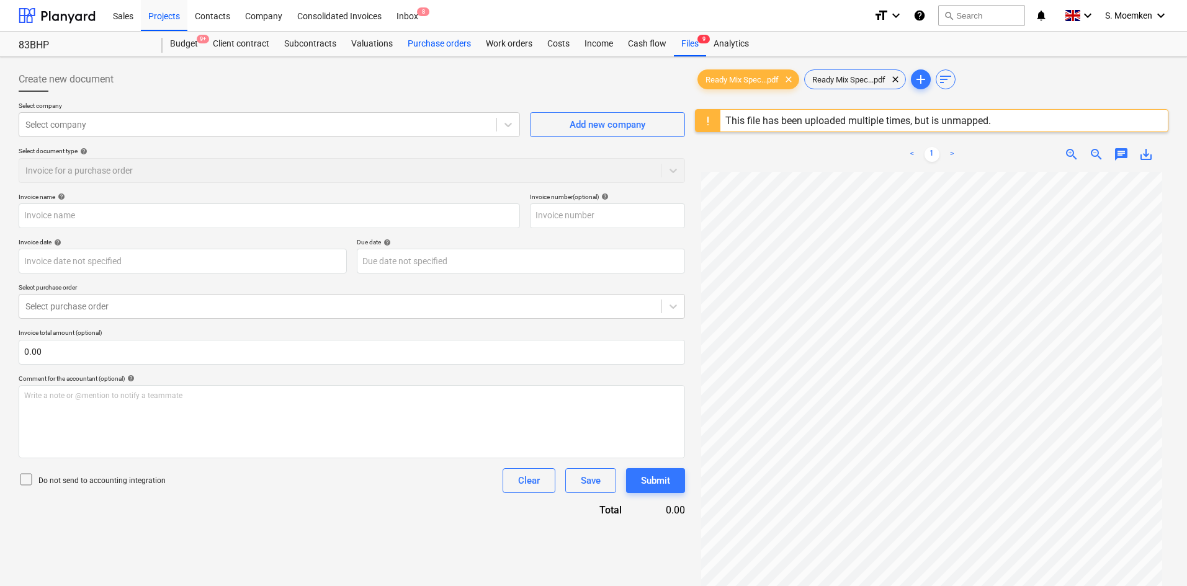
click at [437, 41] on div "Purchase orders" at bounding box center [439, 44] width 78 height 25
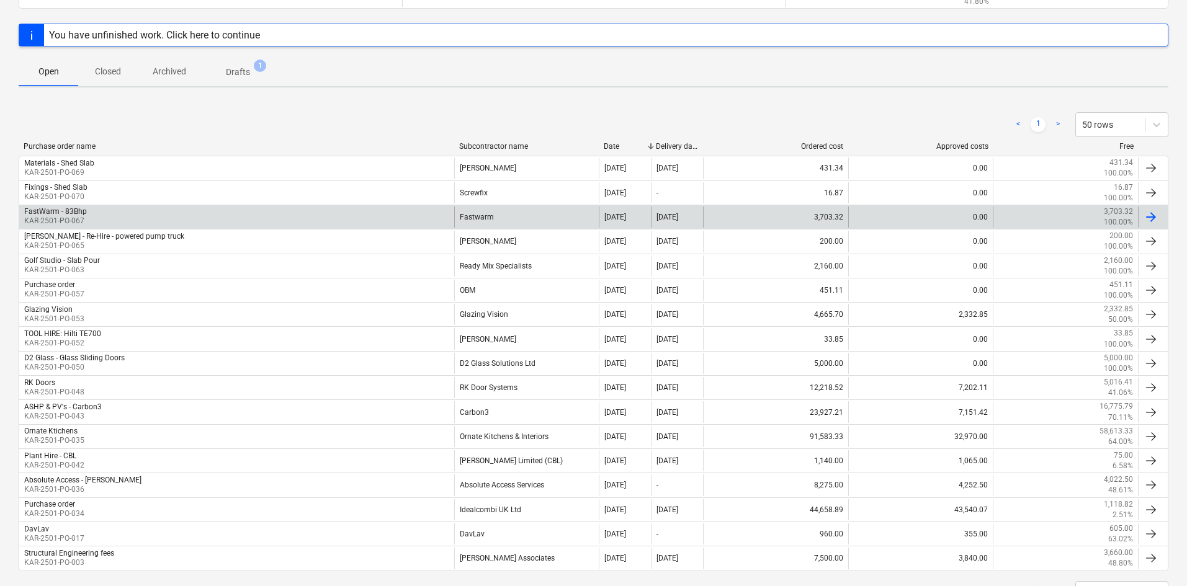
scroll to position [186, 0]
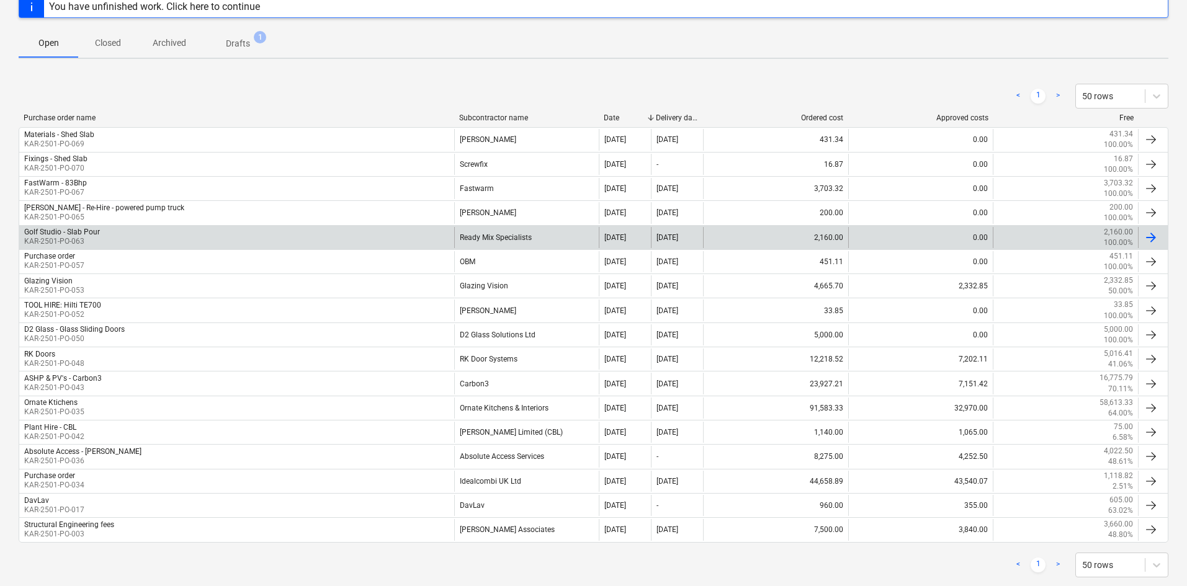
click at [129, 236] on div "Golf Studio - Slab Pour KAR-2501-PO-063" at bounding box center [236, 237] width 435 height 21
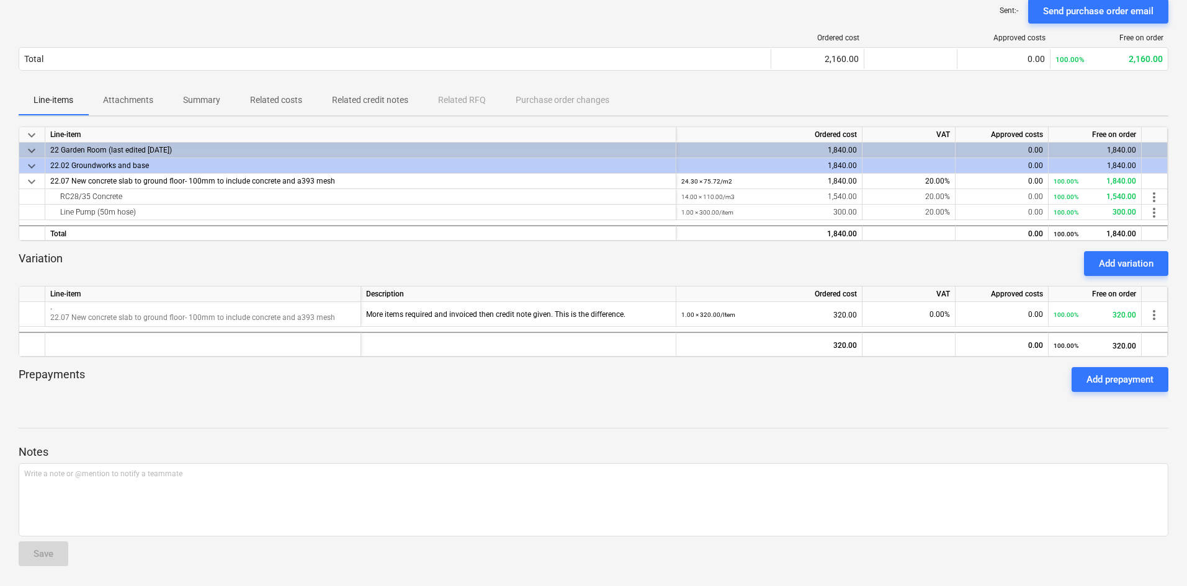
scroll to position [98, 0]
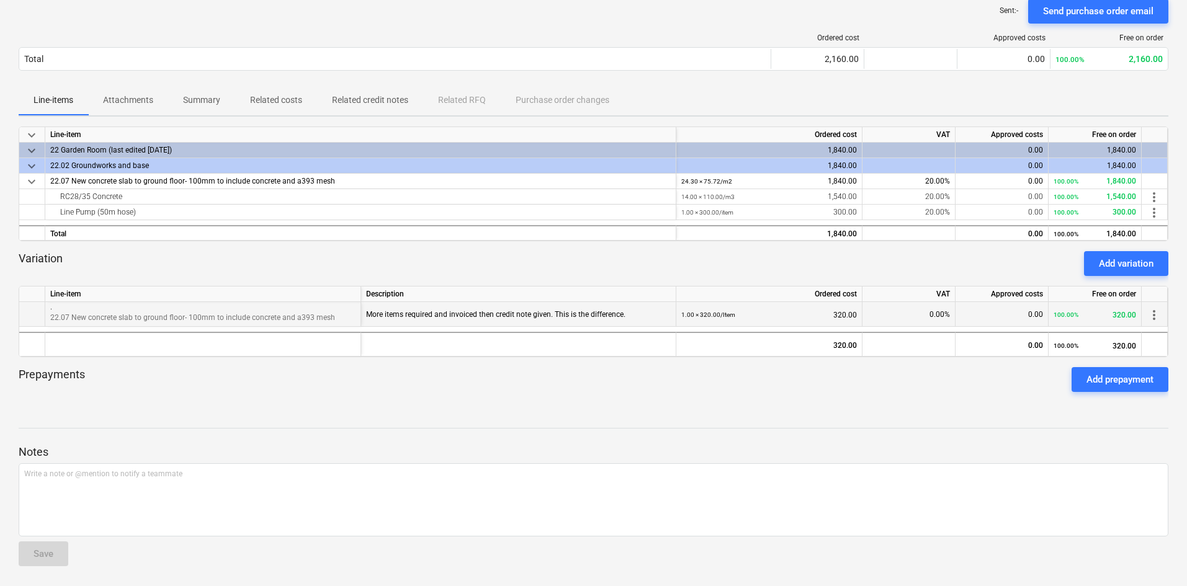
click at [1155, 312] on span "more_vert" at bounding box center [1153, 315] width 15 height 15
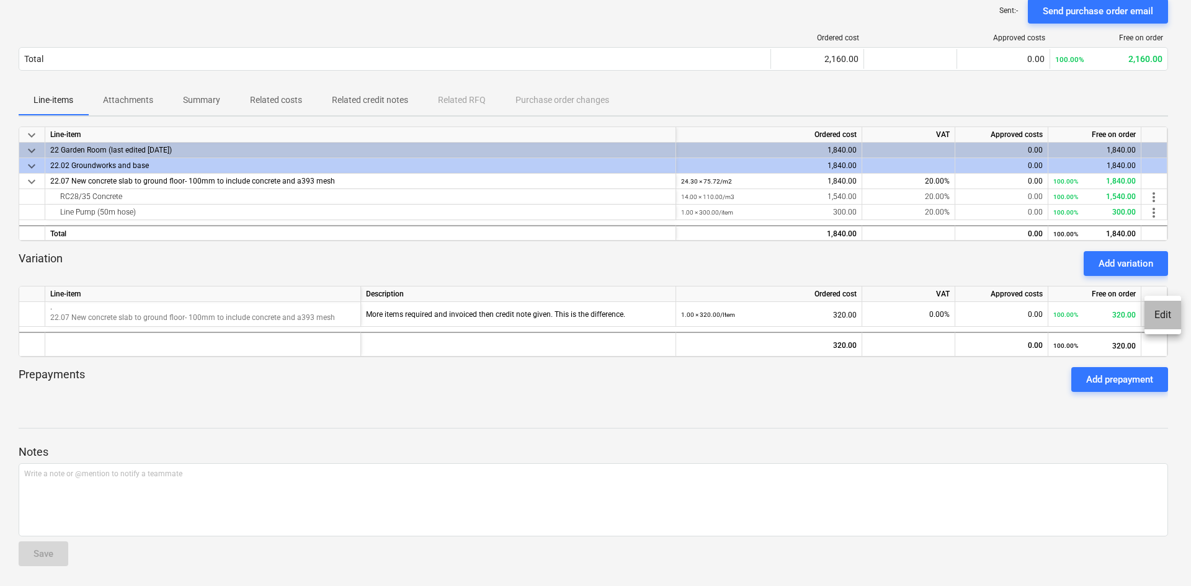
click at [1163, 316] on li "Edit" at bounding box center [1163, 315] width 37 height 29
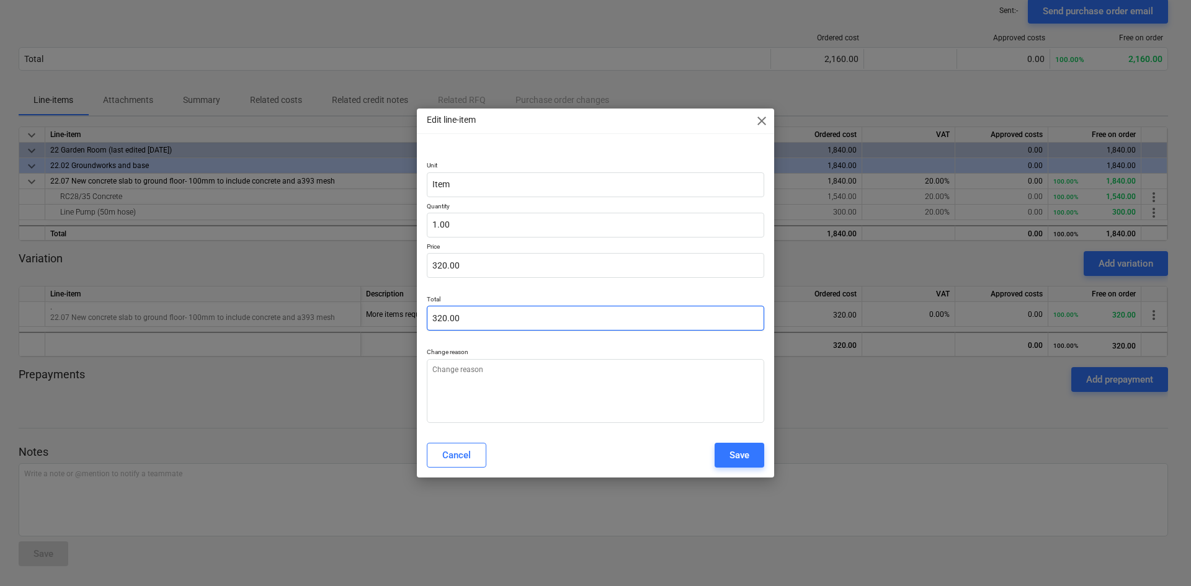
type input "320"
drag, startPoint x: 474, startPoint y: 317, endPoint x: 412, endPoint y: 316, distance: 62.0
click at [412, 316] on div "Edit line-item close Unit Item Quantity 1.00 Price 320.00 Total 320 Change reas…" at bounding box center [595, 293] width 1191 height 586
type input "0.00"
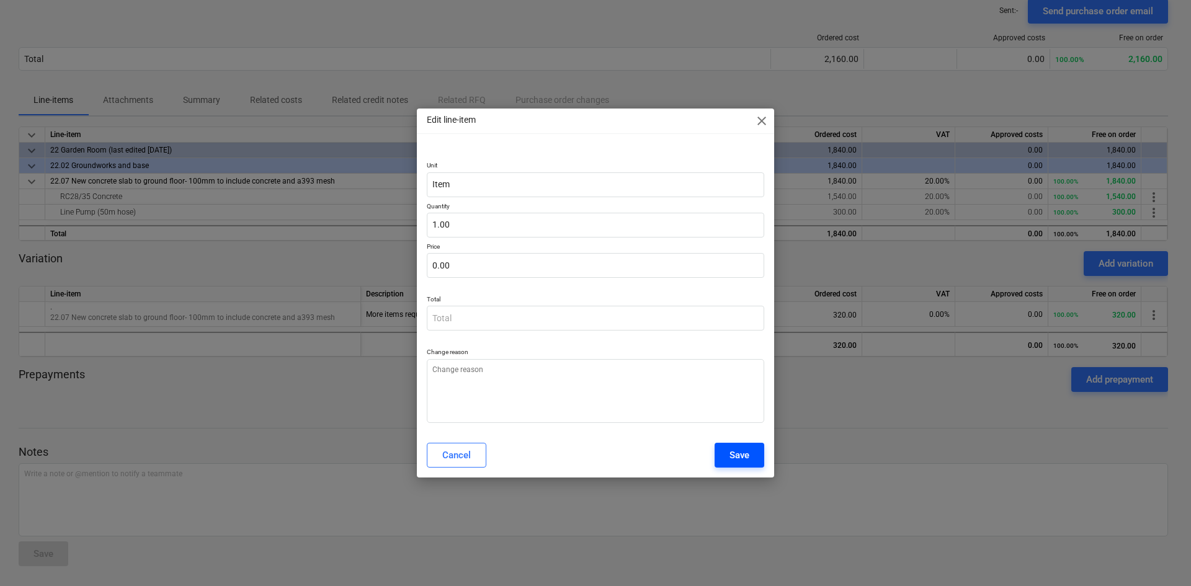
type input "0.00"
click at [726, 457] on button "Save" at bounding box center [740, 455] width 50 height 25
click at [483, 257] on input "text" at bounding box center [595, 265] width 337 height 25
type input "4"
type input "4.00"
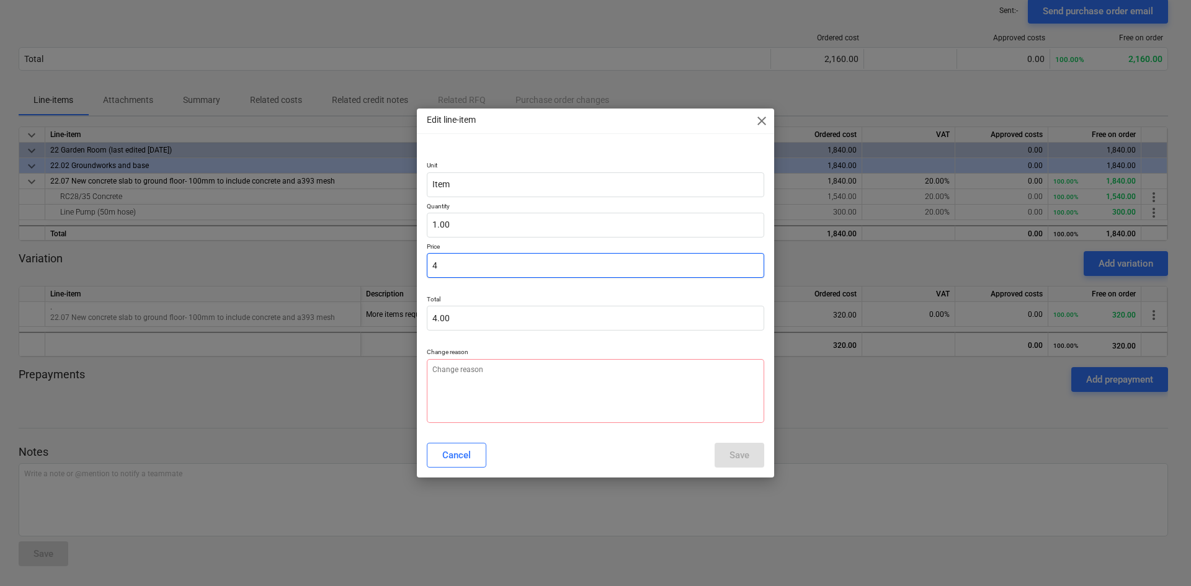
type input "49"
type input "49.00"
type input "490"
type input "490.00"
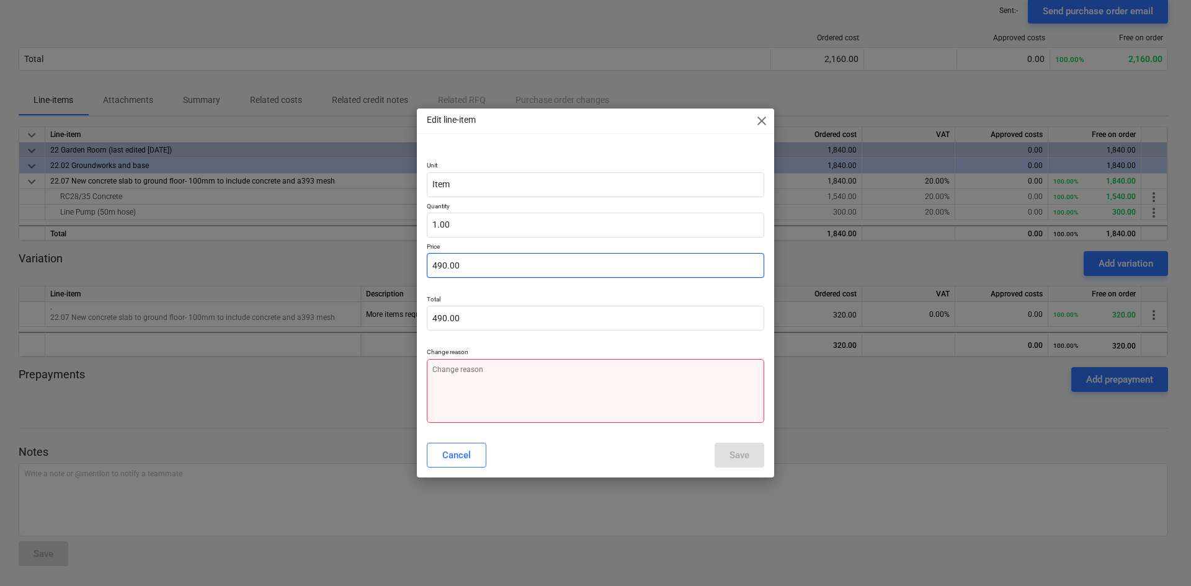
type input "490.00"
click at [544, 380] on textarea at bounding box center [595, 391] width 337 height 64
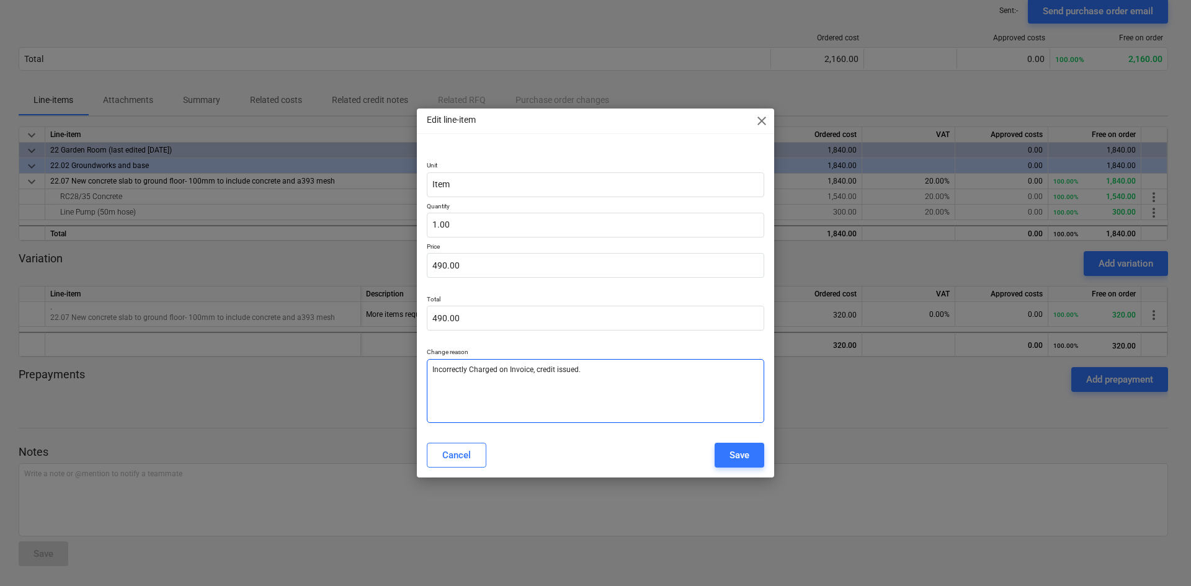
click at [431, 366] on textarea "Incorrectly Charged on Invoice, credit issued." at bounding box center [595, 391] width 337 height 64
drag, startPoint x: 578, startPoint y: 368, endPoint x: 544, endPoint y: 368, distance: 34.1
click at [544, 368] on textarea "Required more, PO not amended, Incorrectly Charged on Invoice, credit issued." at bounding box center [595, 391] width 337 height 64
type textarea "Required more, PO not amended, charged more on Invoice, credit issued."
click at [738, 452] on div "Save" at bounding box center [740, 455] width 20 height 16
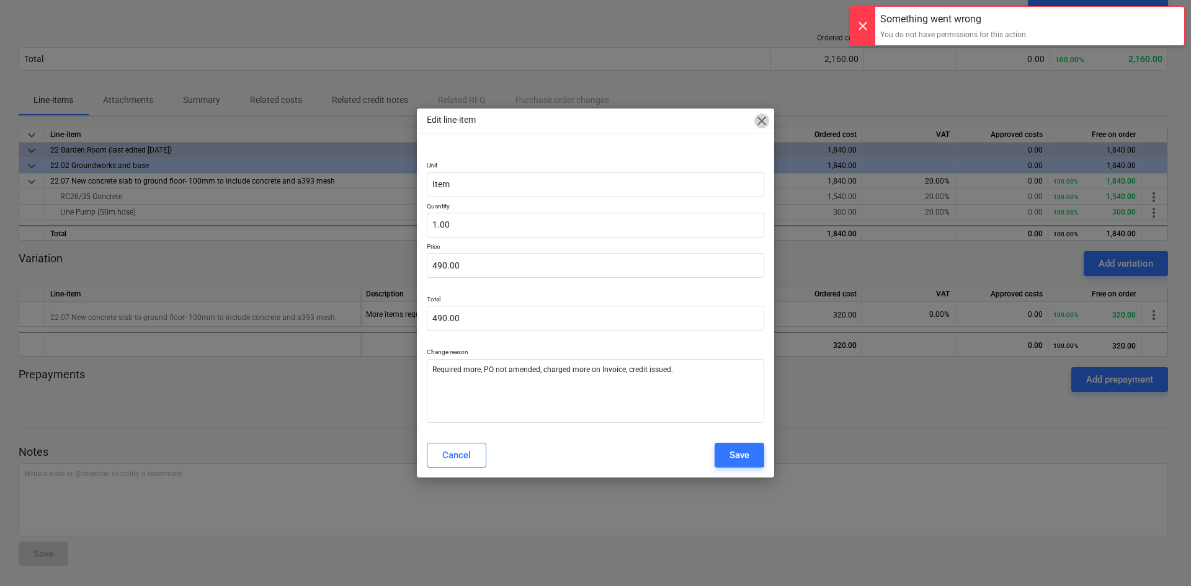
click at [760, 117] on span "close" at bounding box center [761, 121] width 15 height 15
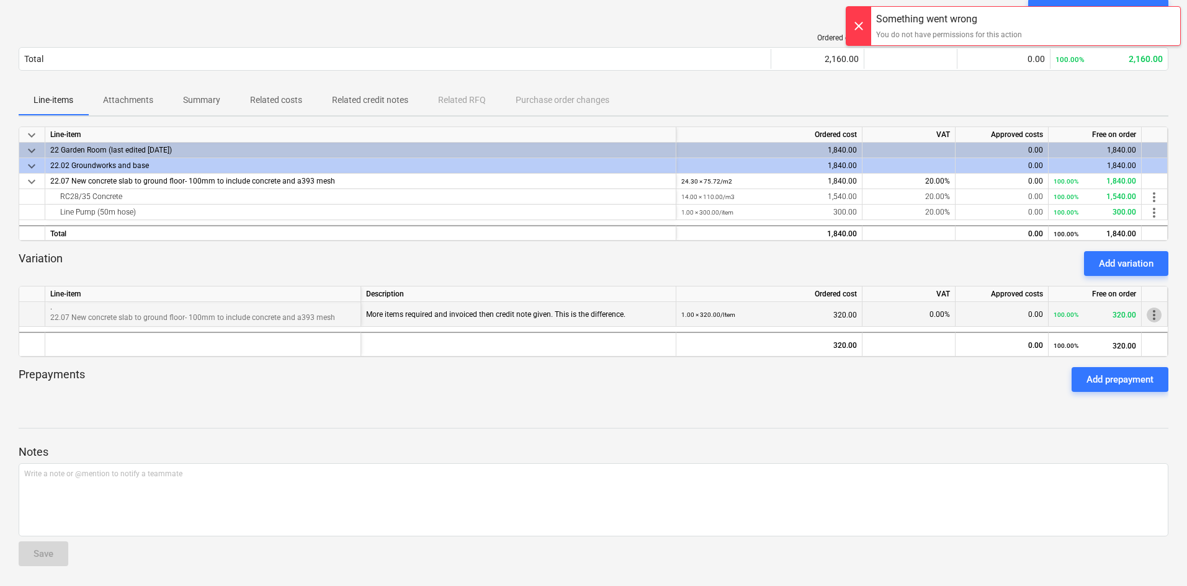
click at [1146, 314] on span "more_vert" at bounding box center [1153, 315] width 15 height 15
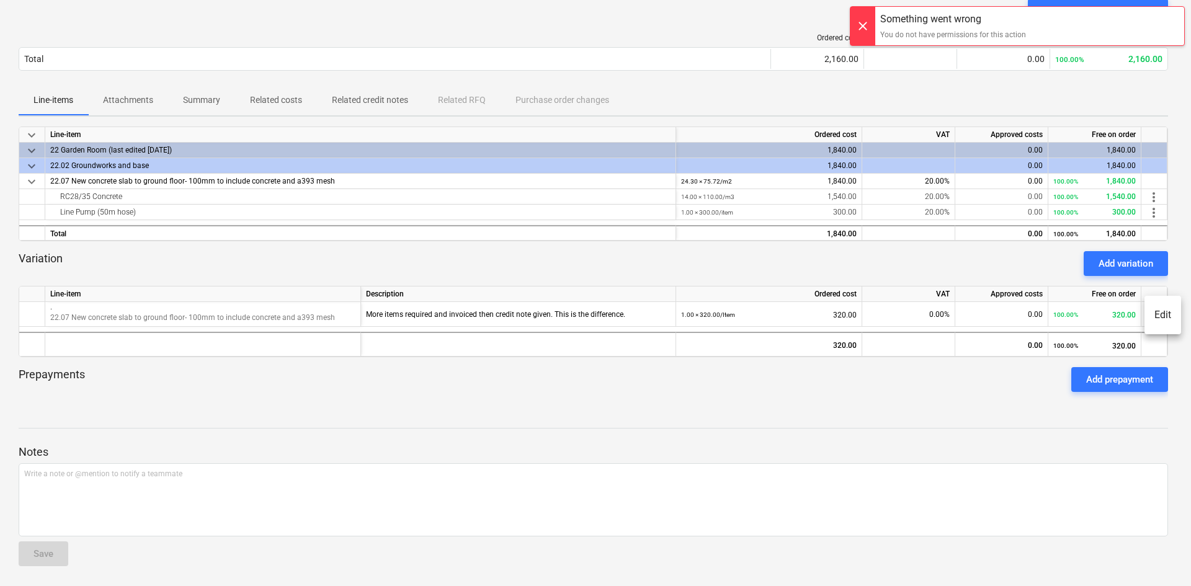
click at [1121, 314] on div at bounding box center [595, 293] width 1191 height 586
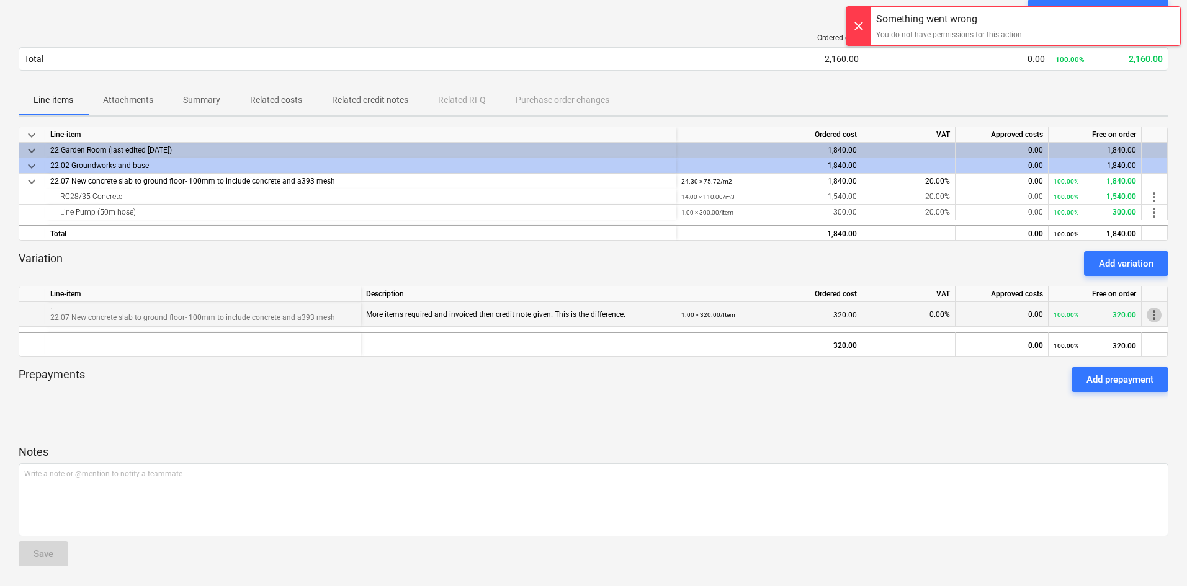
click at [1150, 312] on span "more_vert" at bounding box center [1153, 315] width 15 height 15
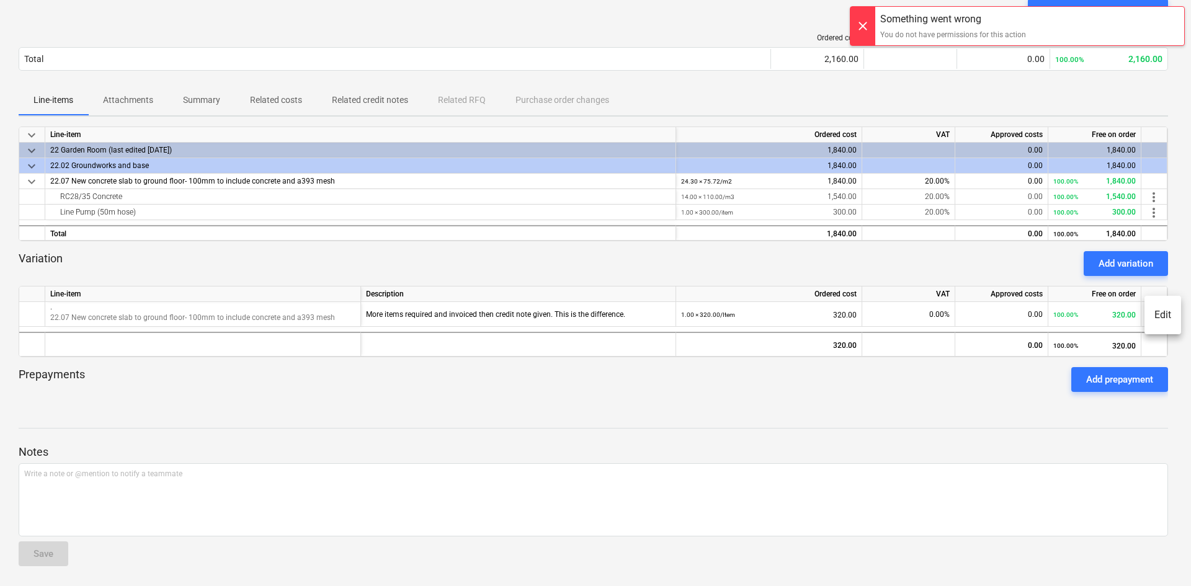
click at [1162, 318] on li "Edit" at bounding box center [1163, 315] width 37 height 29
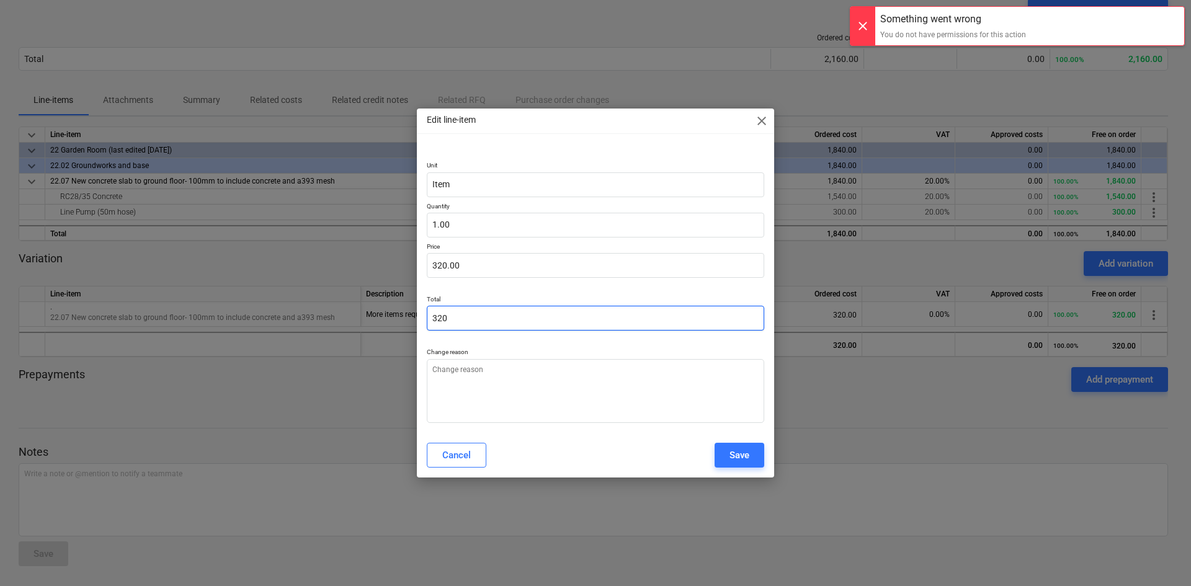
click at [467, 318] on input "320" at bounding box center [595, 318] width 337 height 25
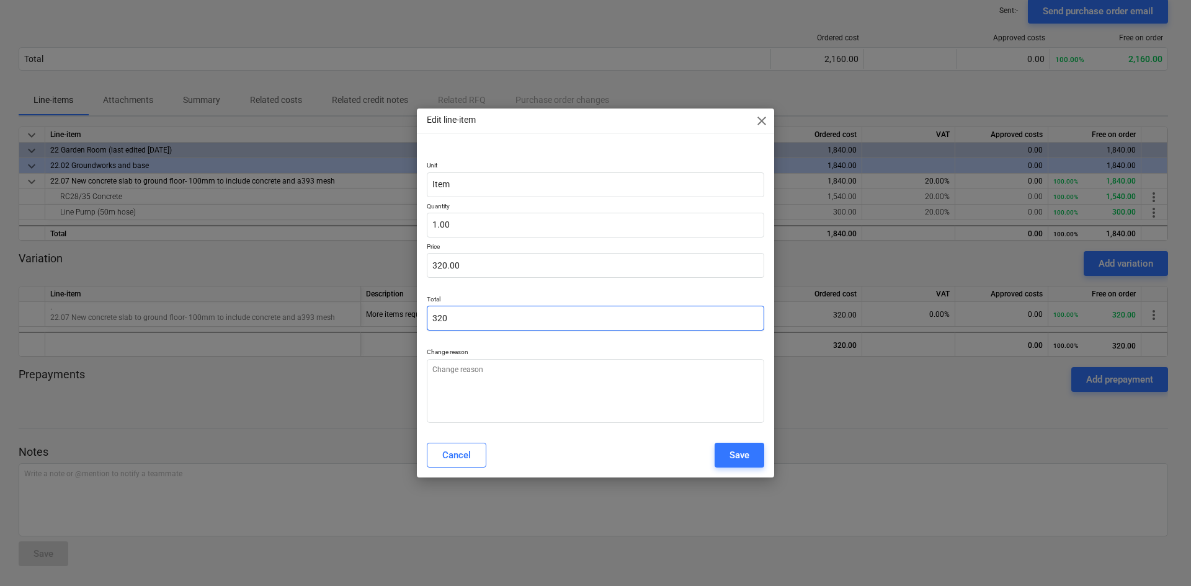
type input "32"
type input "32.00"
type input "3"
type input "3.00"
type input "0.00"
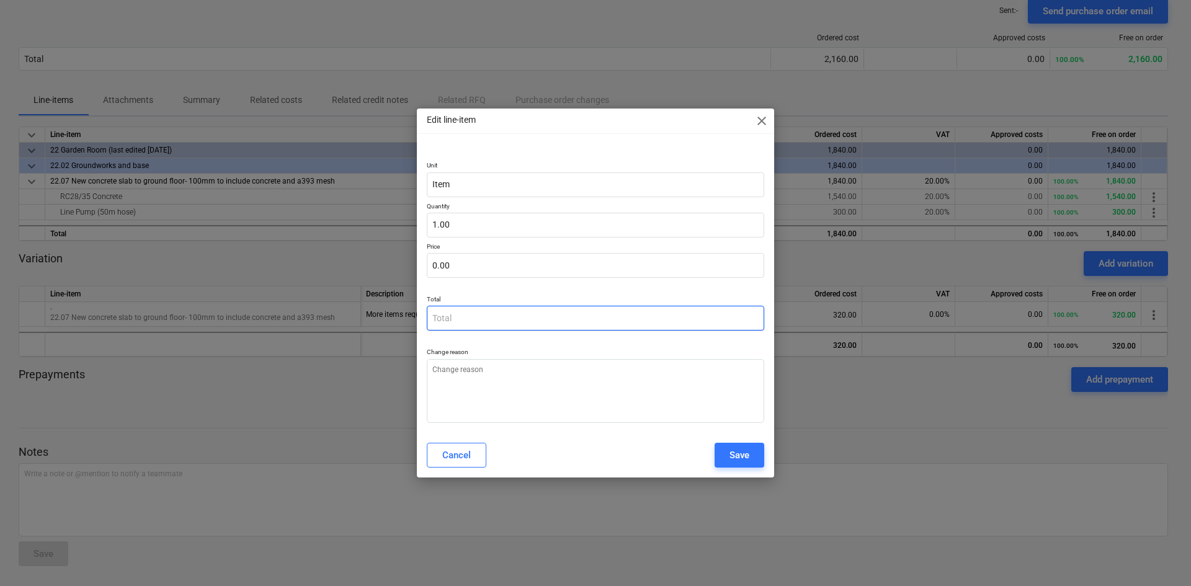
type input "4"
type input "4.00"
type input "49"
type input "49.00"
type input "490"
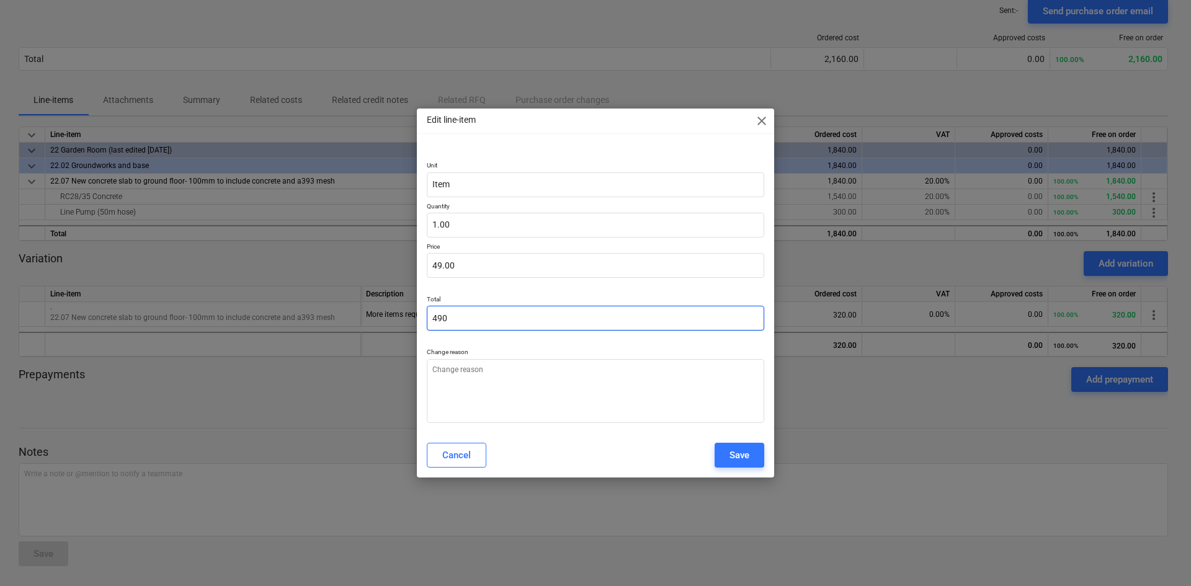
type input "490.00"
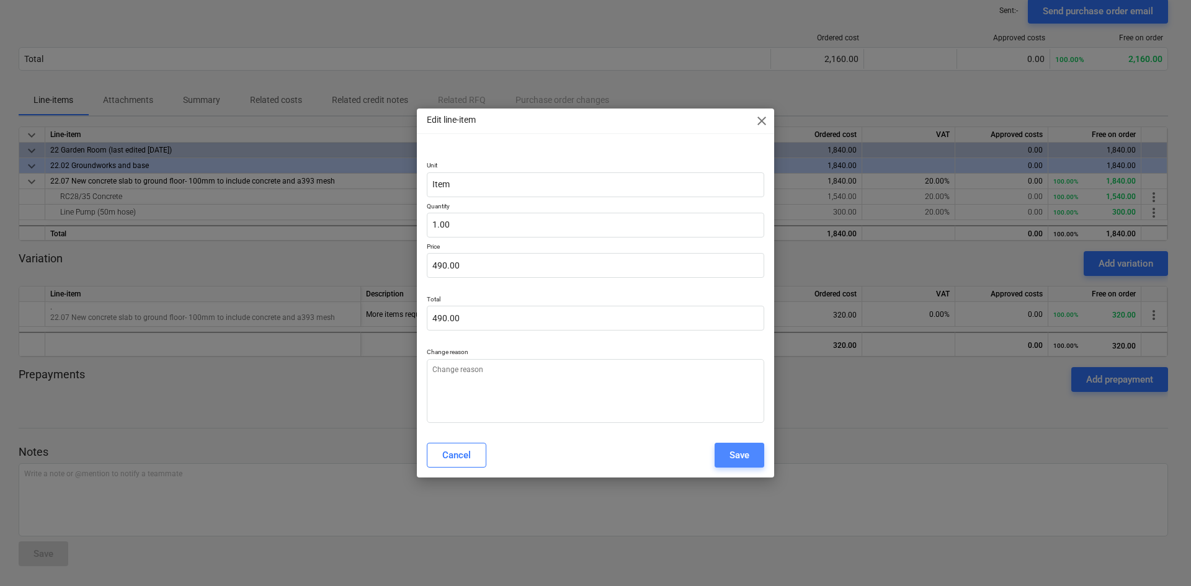
click at [749, 456] on div "Save" at bounding box center [740, 455] width 20 height 16
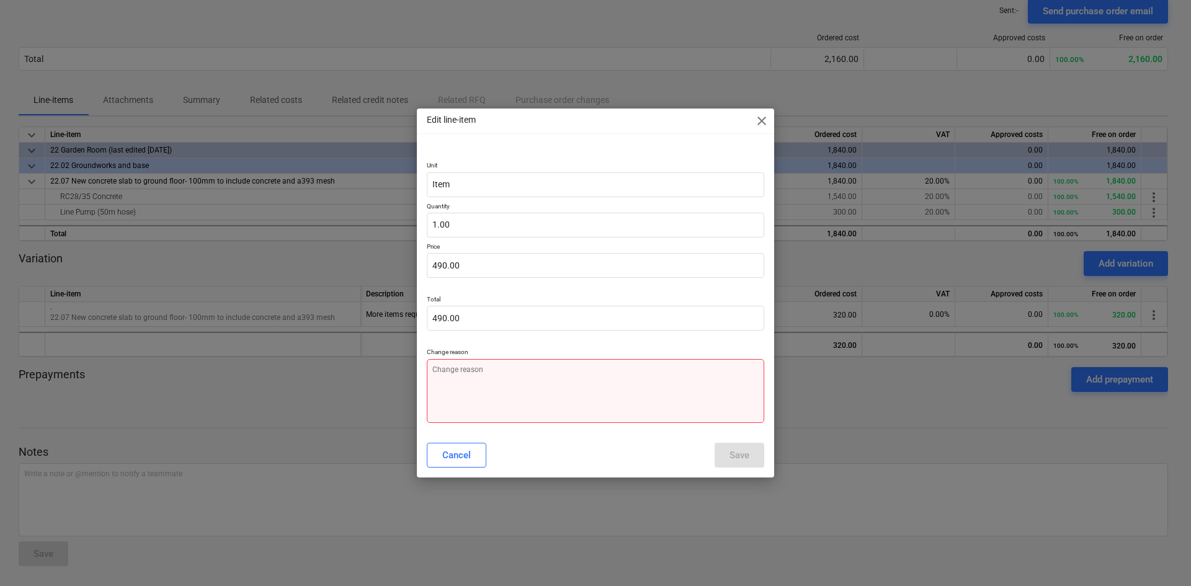
click at [571, 412] on textarea at bounding box center [595, 391] width 337 height 64
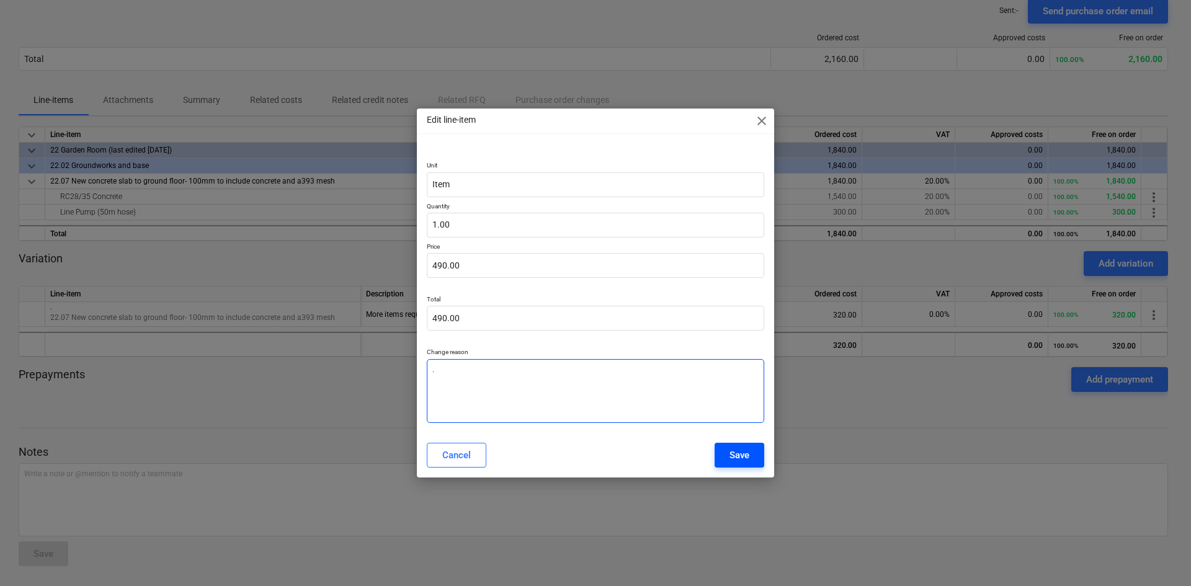
type textarea "."
click at [742, 457] on div "Save" at bounding box center [740, 455] width 20 height 16
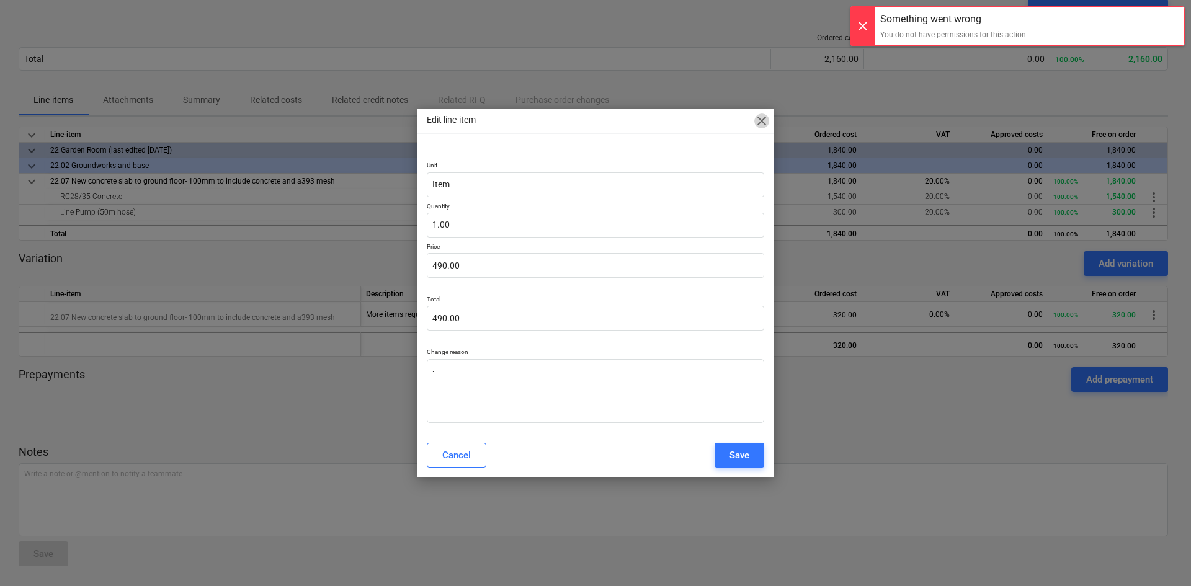
click at [762, 125] on span "close" at bounding box center [761, 121] width 15 height 15
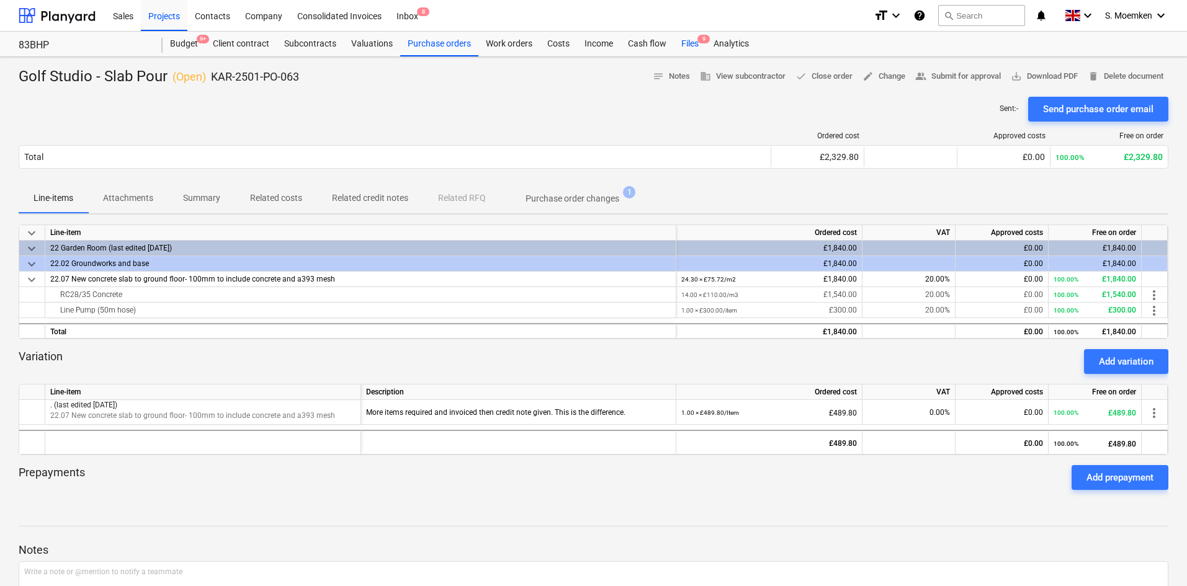
click at [693, 41] on div "Files 9" at bounding box center [690, 44] width 32 height 25
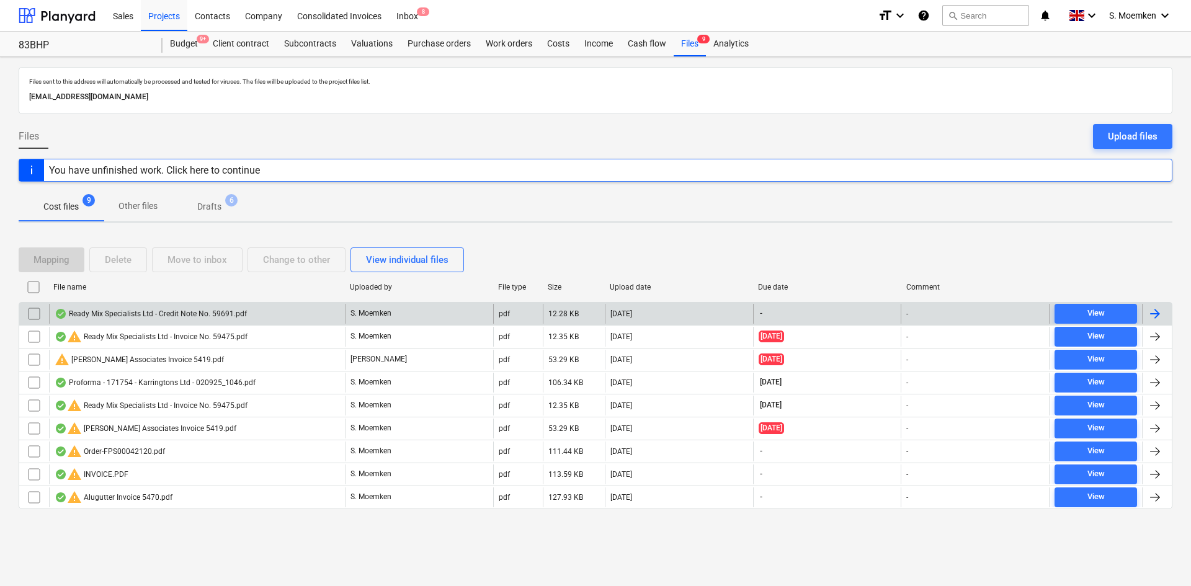
click at [140, 315] on div "Ready Mix Specialists Ltd - Credit Note No. 59691.pdf" at bounding box center [151, 314] width 192 height 10
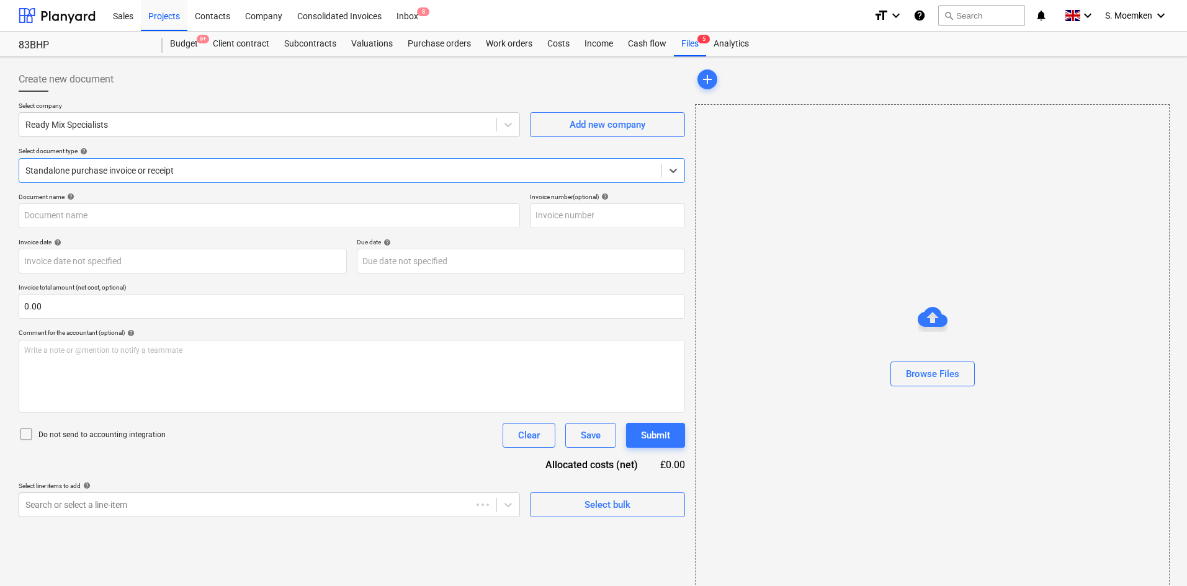
type input "59691"
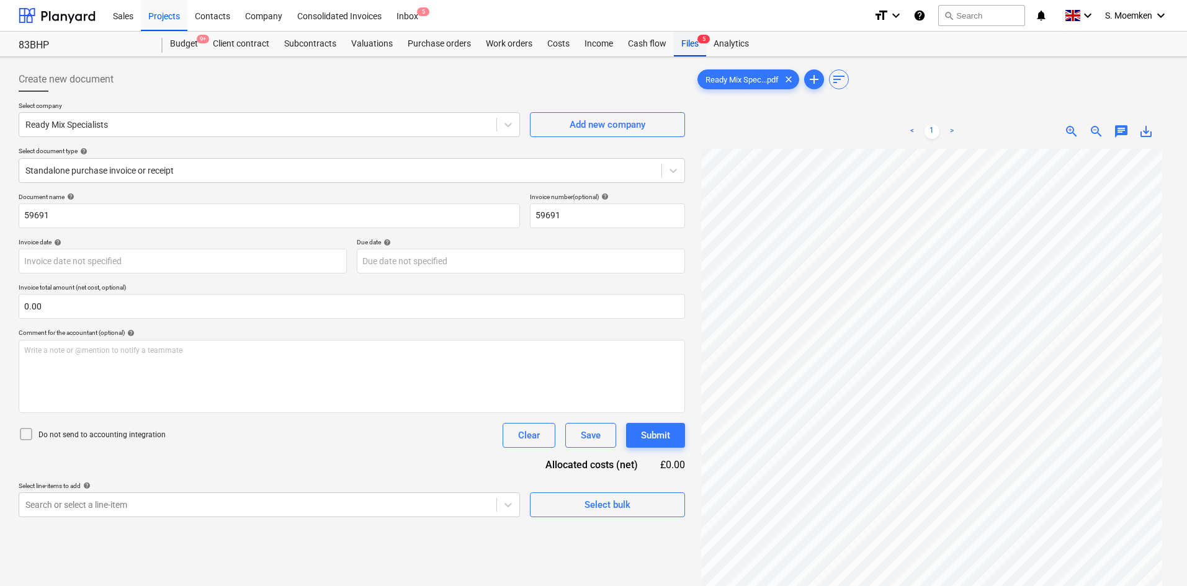
click at [679, 38] on div "Files 5" at bounding box center [690, 44] width 32 height 25
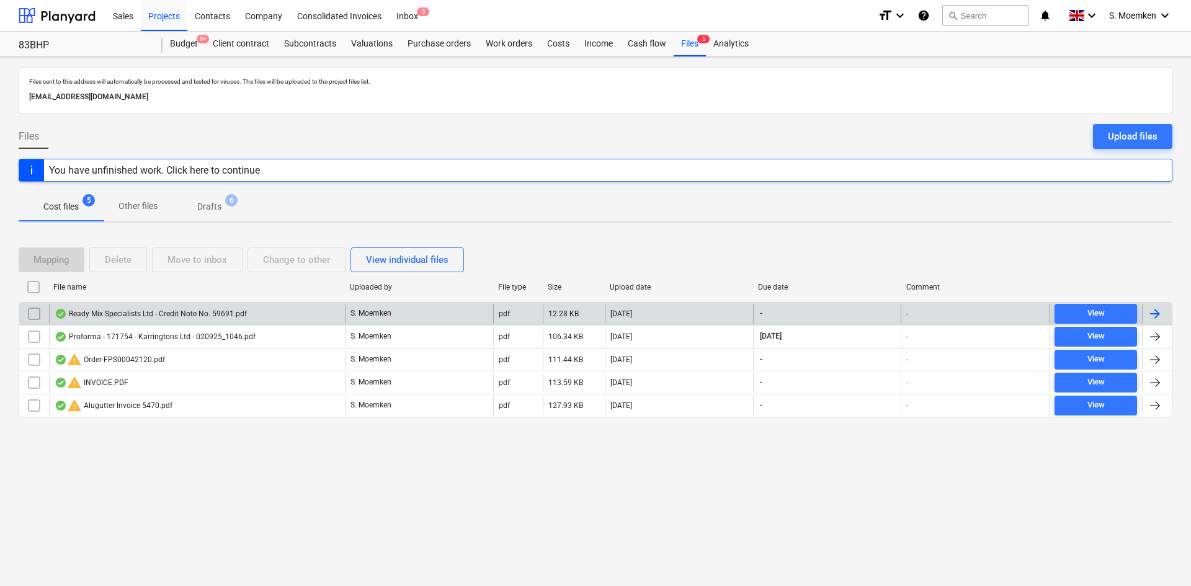
click at [230, 307] on div "Ready Mix Specialists Ltd - Credit Note No. 59691.pdf" at bounding box center [197, 314] width 296 height 20
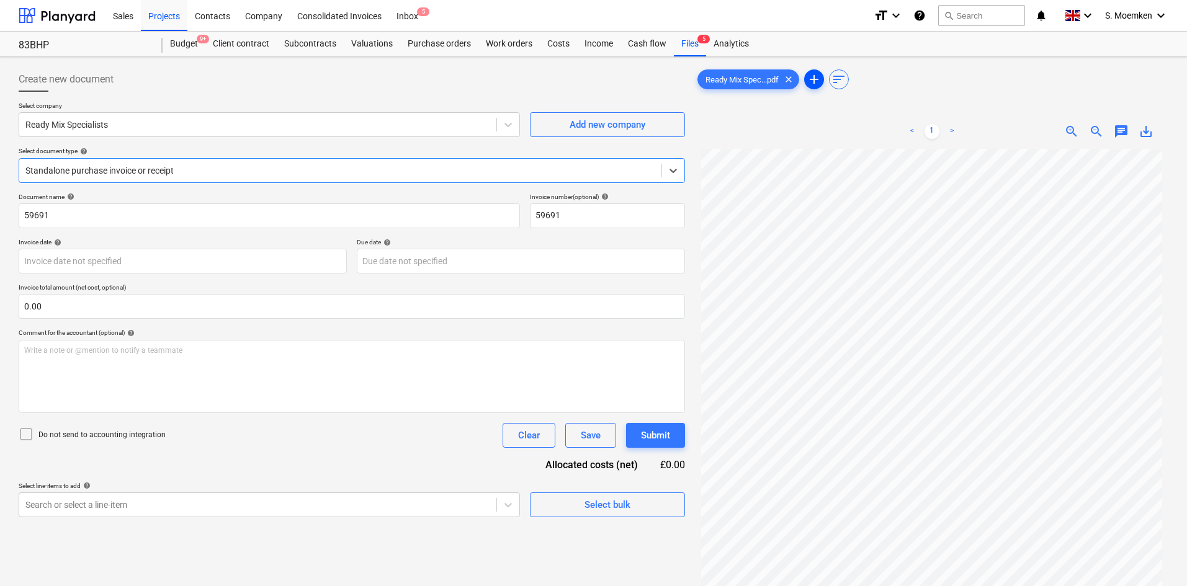
click at [813, 78] on span "add" at bounding box center [813, 79] width 15 height 15
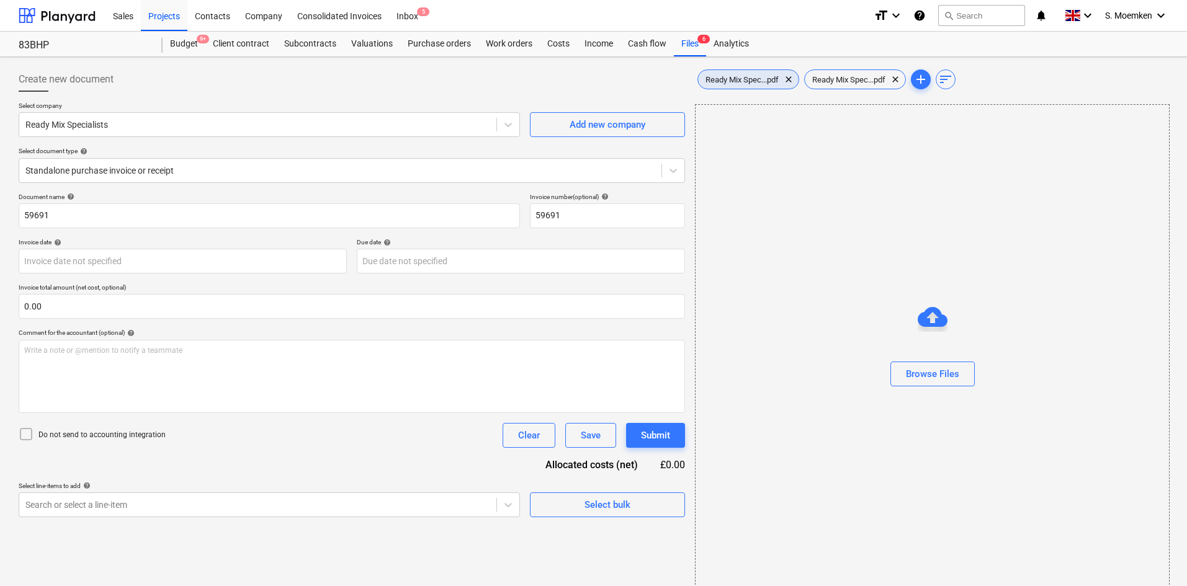
click at [743, 80] on span "Ready Mix Spec...pdf" at bounding box center [742, 79] width 88 height 9
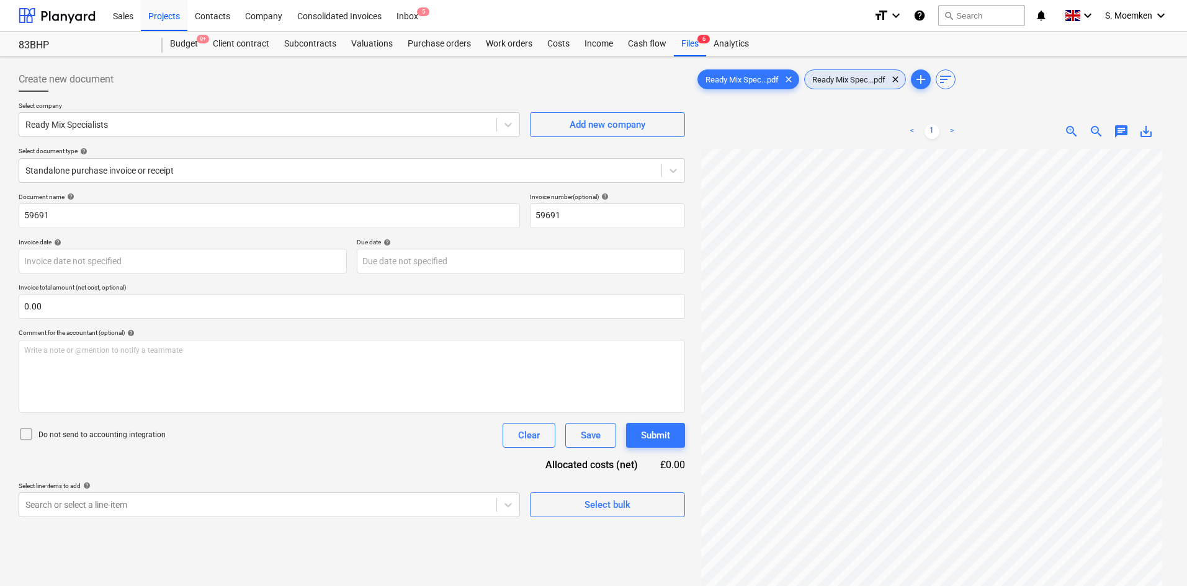
click at [837, 76] on span "Ready Mix Spec...pdf" at bounding box center [849, 79] width 88 height 9
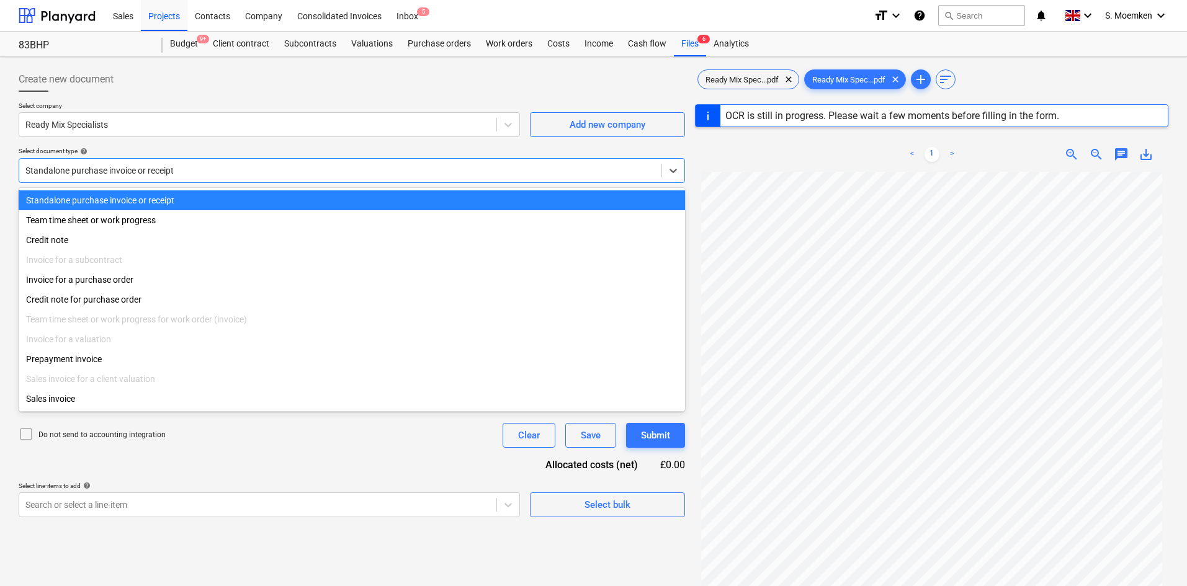
click at [232, 174] on div at bounding box center [340, 170] width 630 height 12
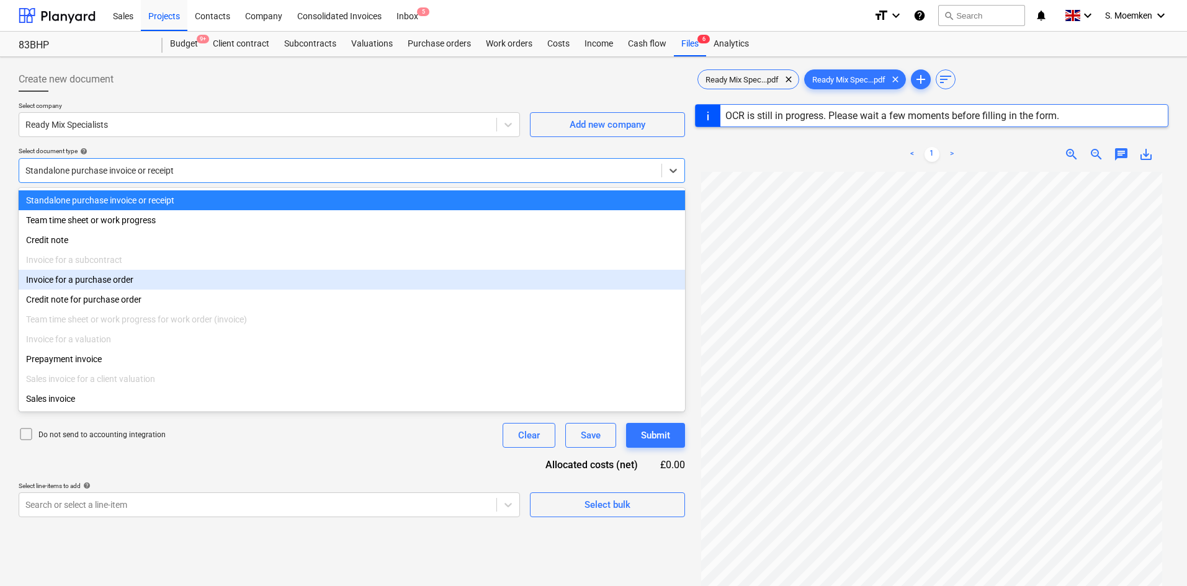
click at [111, 285] on div "Invoice for a purchase order" at bounding box center [352, 280] width 666 height 20
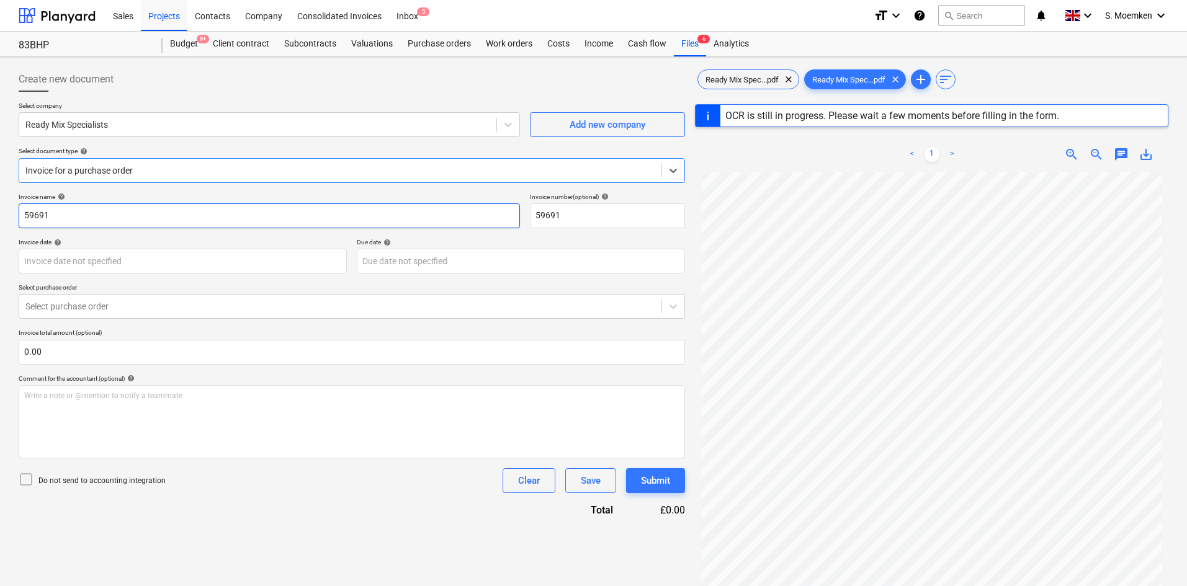
click at [142, 215] on input "59691" at bounding box center [269, 215] width 501 height 25
type input "59475"
type input "95"
type input "59691"
type input "[DATE]"
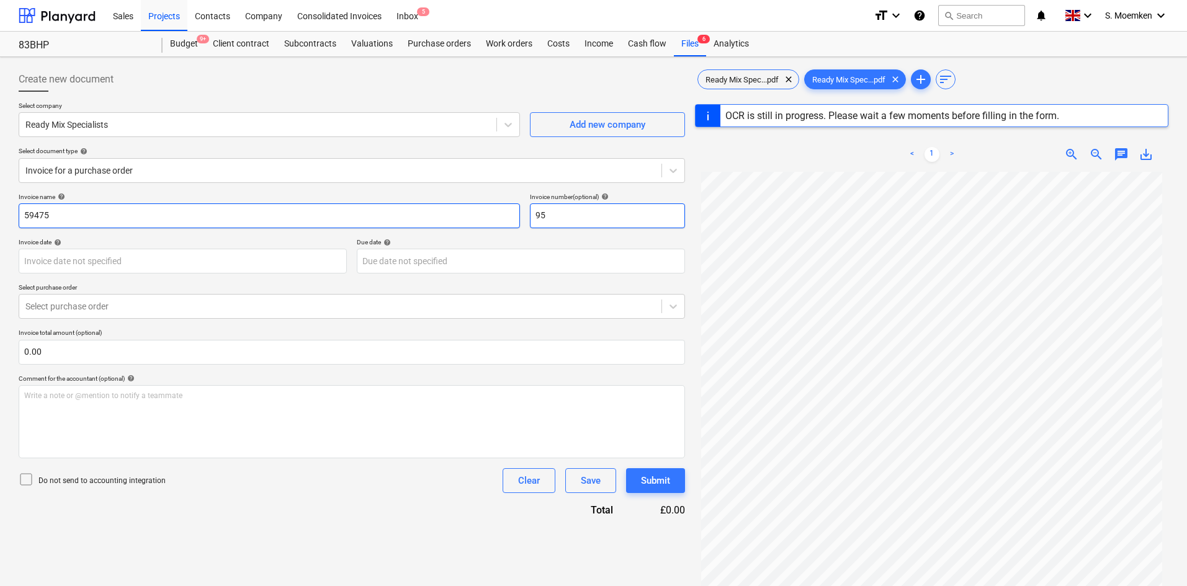
type input "[DATE]"
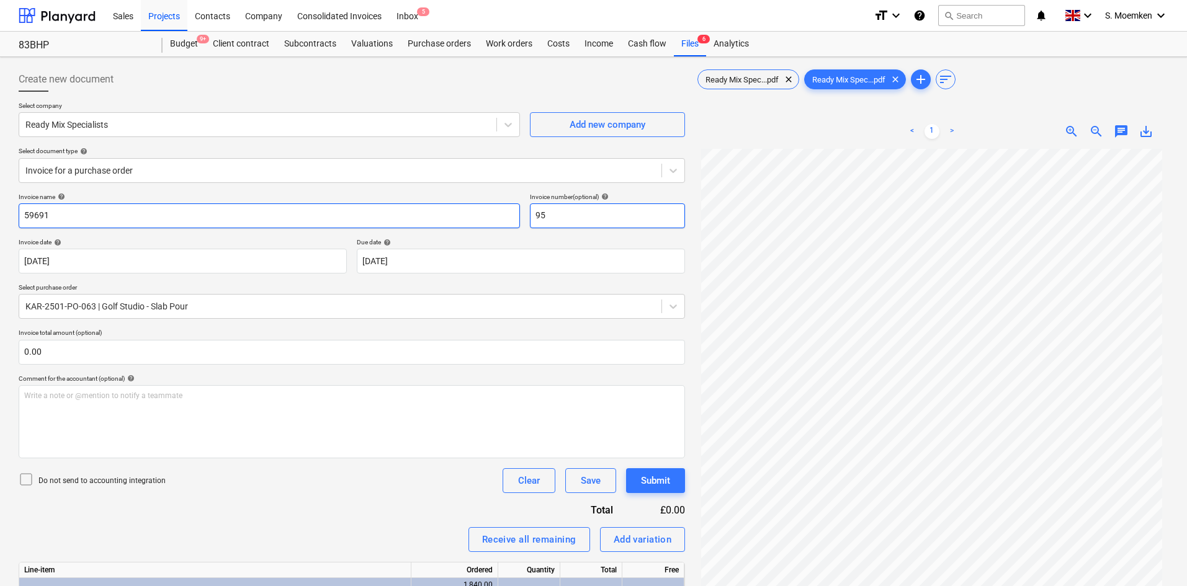
type input "9"
type input "59475"
click at [98, 215] on input "59691" at bounding box center [269, 215] width 501 height 25
type input "59475"
click at [476, 257] on body "Sales Projects Contacts Company Consolidated Invoices Inbox 5 format_size keybo…" at bounding box center [593, 293] width 1187 height 586
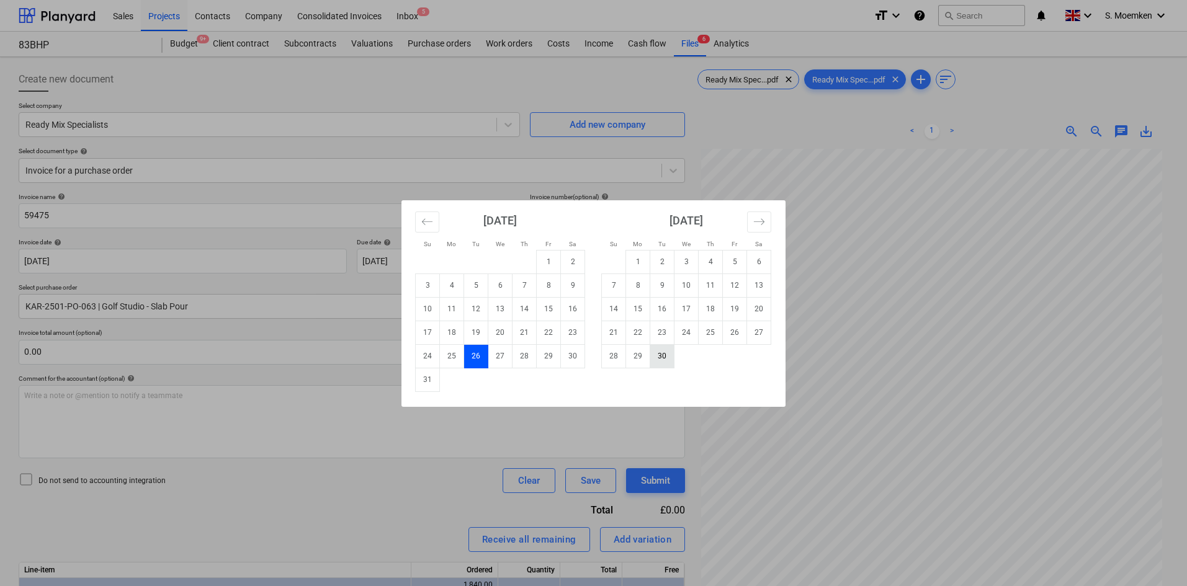
click at [666, 354] on td "30" at bounding box center [662, 356] width 24 height 24
type input "[DATE]"
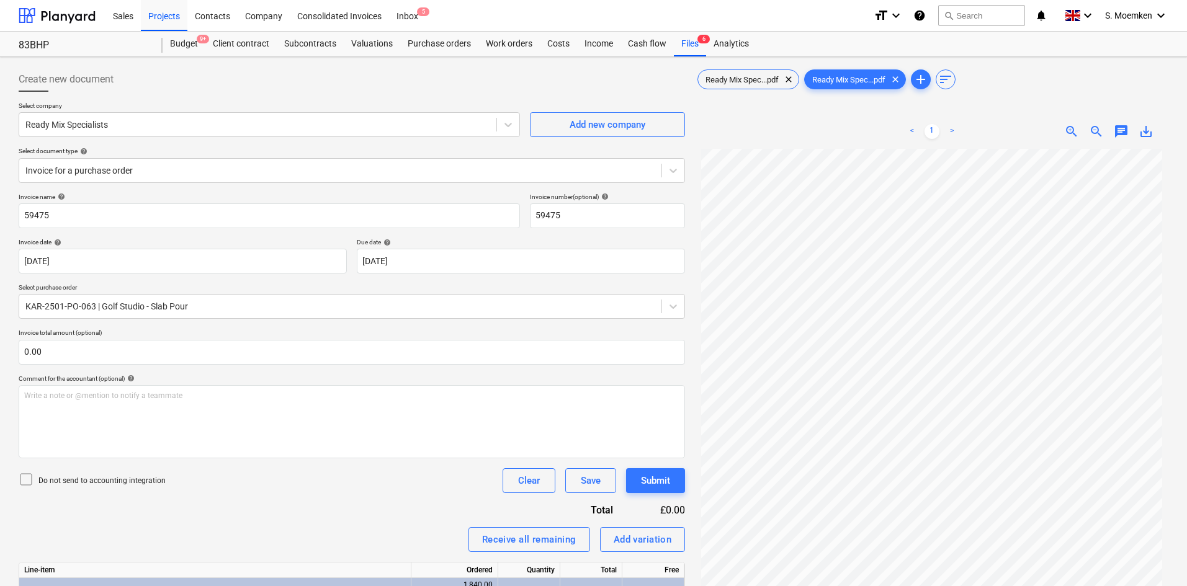
click at [29, 480] on icon at bounding box center [26, 479] width 15 height 15
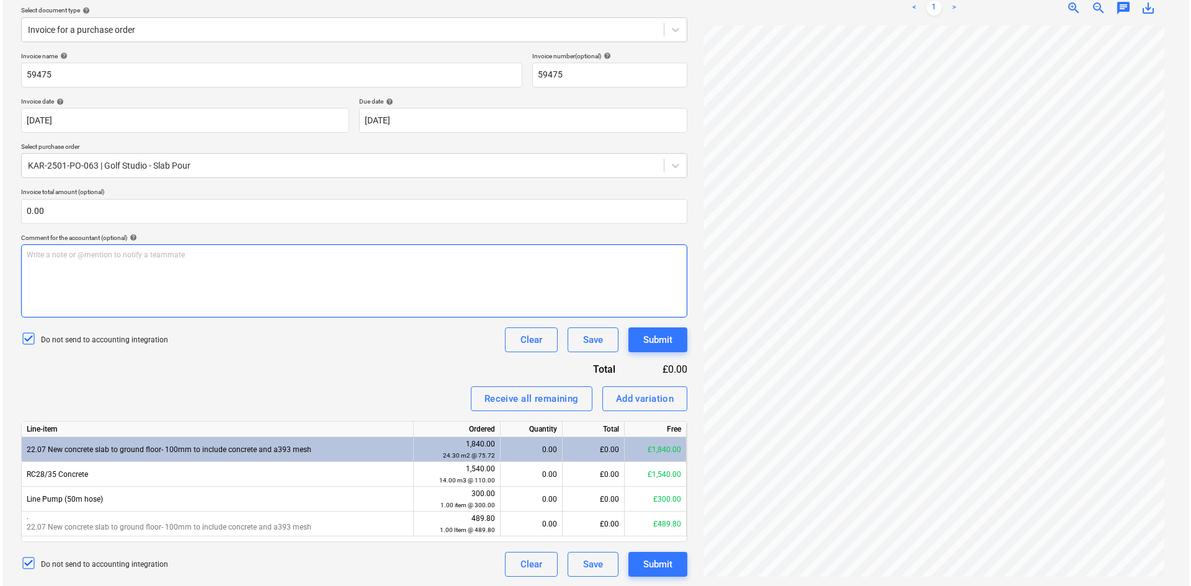
scroll to position [141, 0]
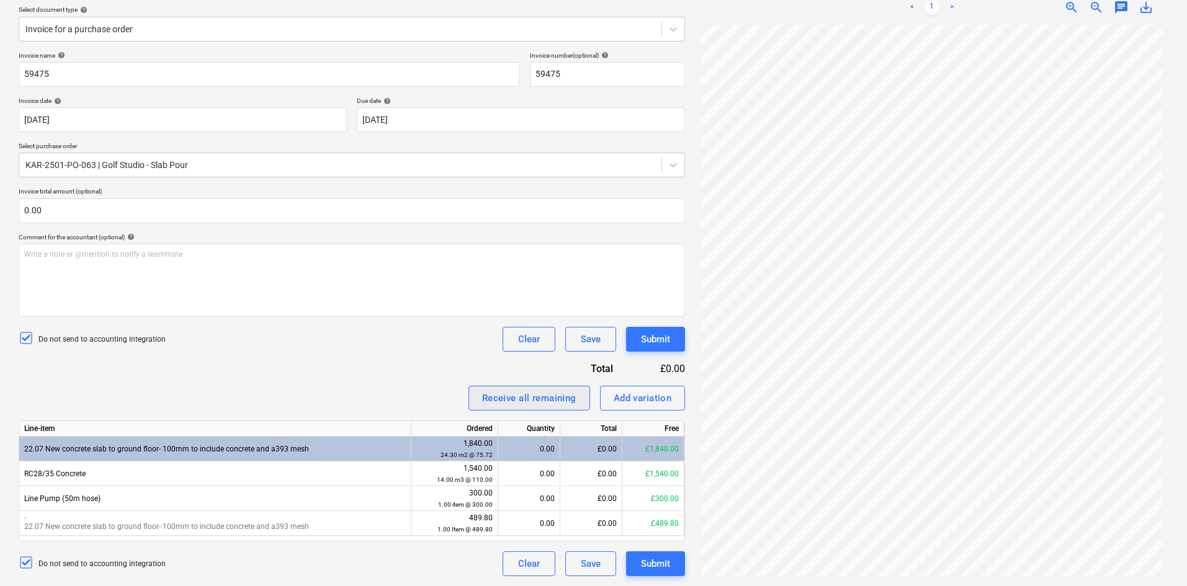
click at [511, 398] on div "Receive all remaining" at bounding box center [529, 398] width 94 height 16
click at [660, 565] on div "Submit" at bounding box center [655, 564] width 29 height 16
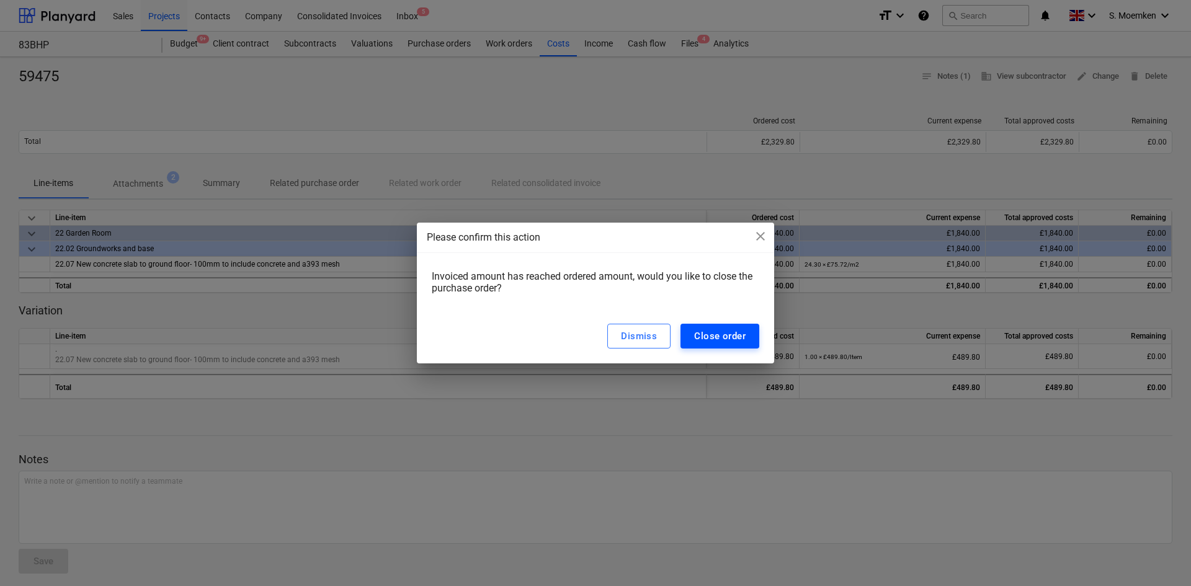
click at [733, 332] on div "Close order" at bounding box center [719, 336] width 51 height 16
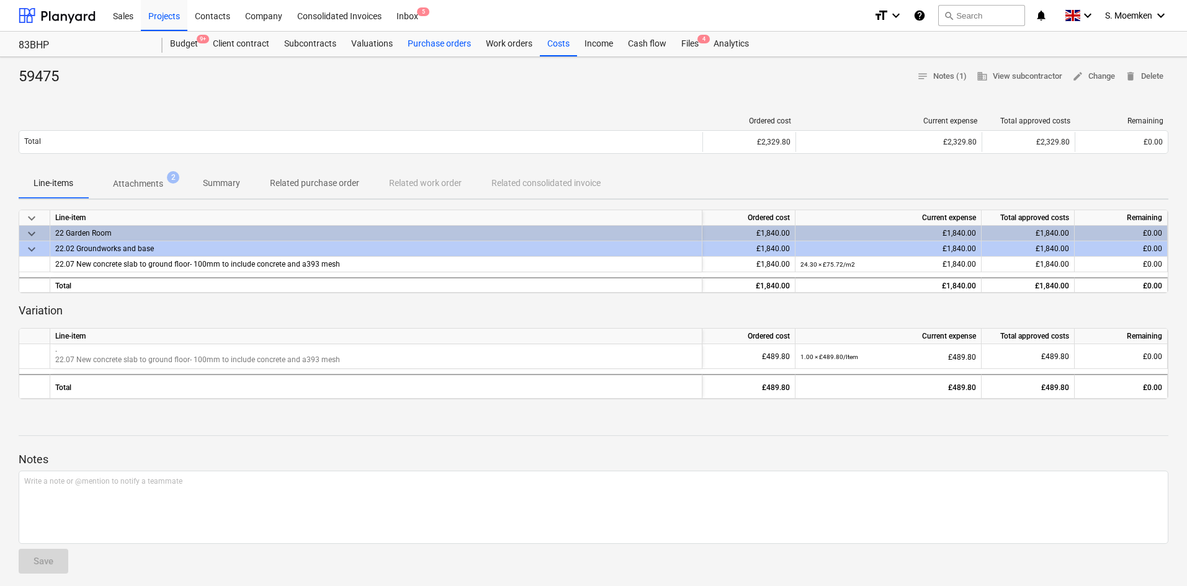
click at [443, 42] on div "Purchase orders" at bounding box center [439, 44] width 78 height 25
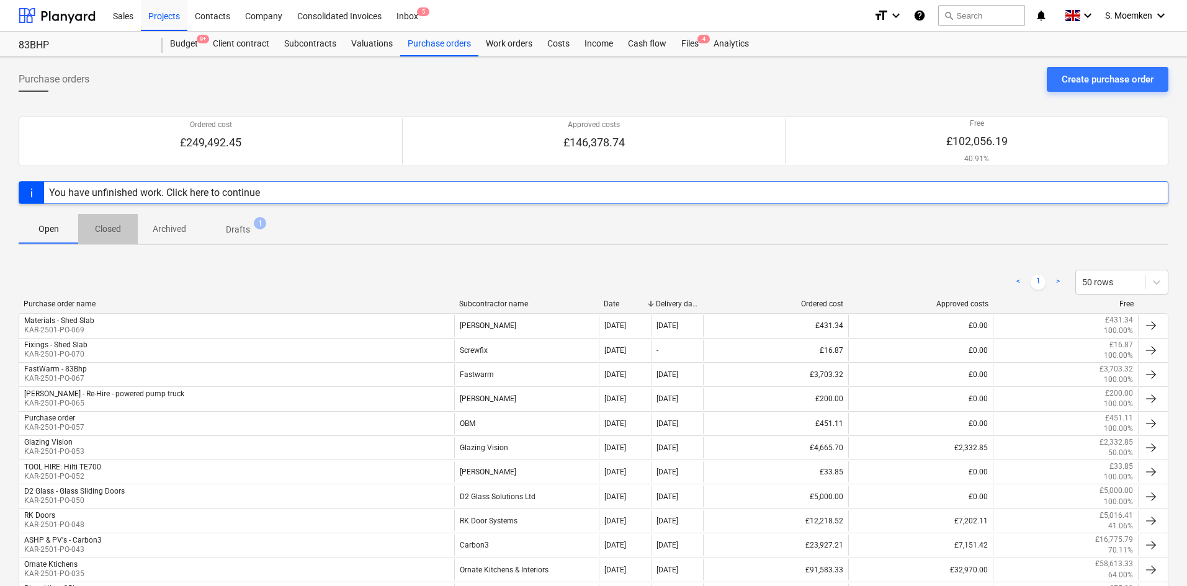
click at [111, 227] on p "Closed" at bounding box center [108, 229] width 30 height 13
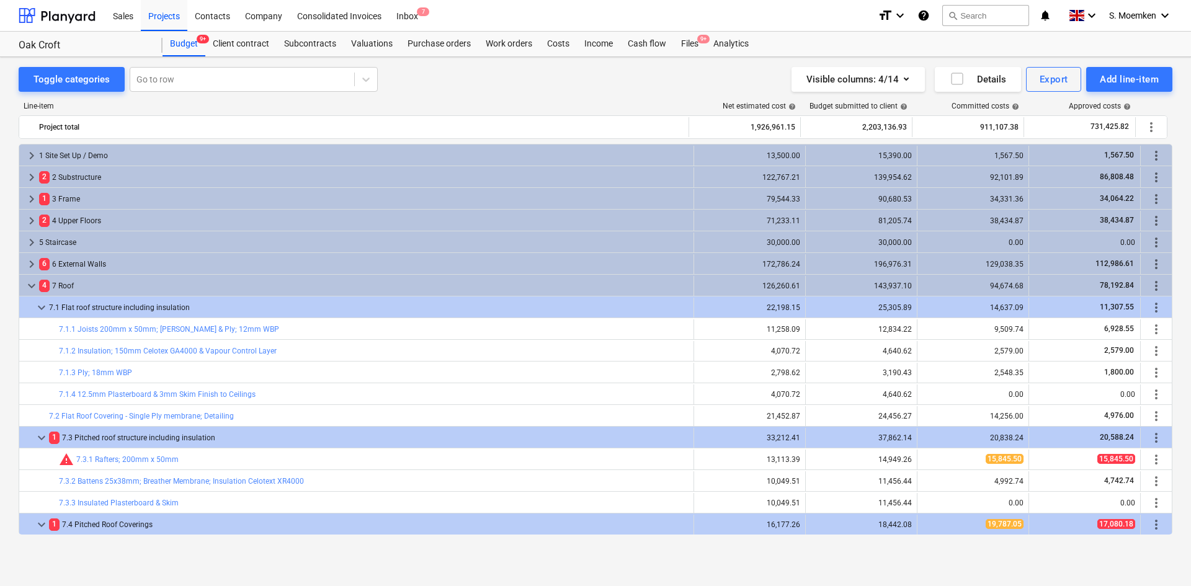
scroll to position [217, 0]
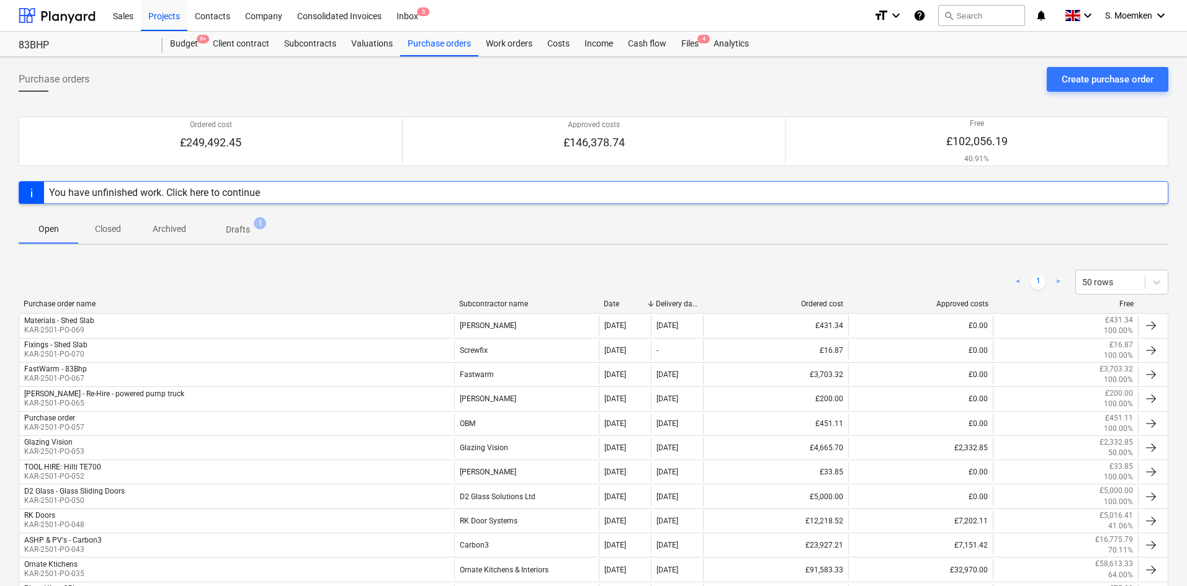
click at [114, 230] on p "Closed" at bounding box center [108, 229] width 30 height 13
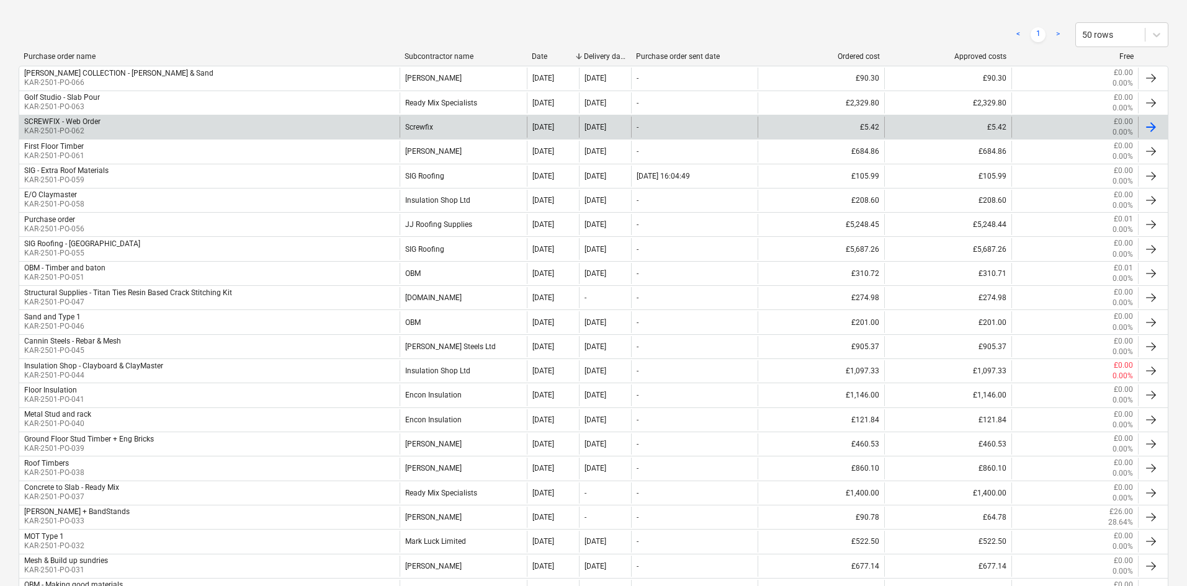
scroll to position [248, 0]
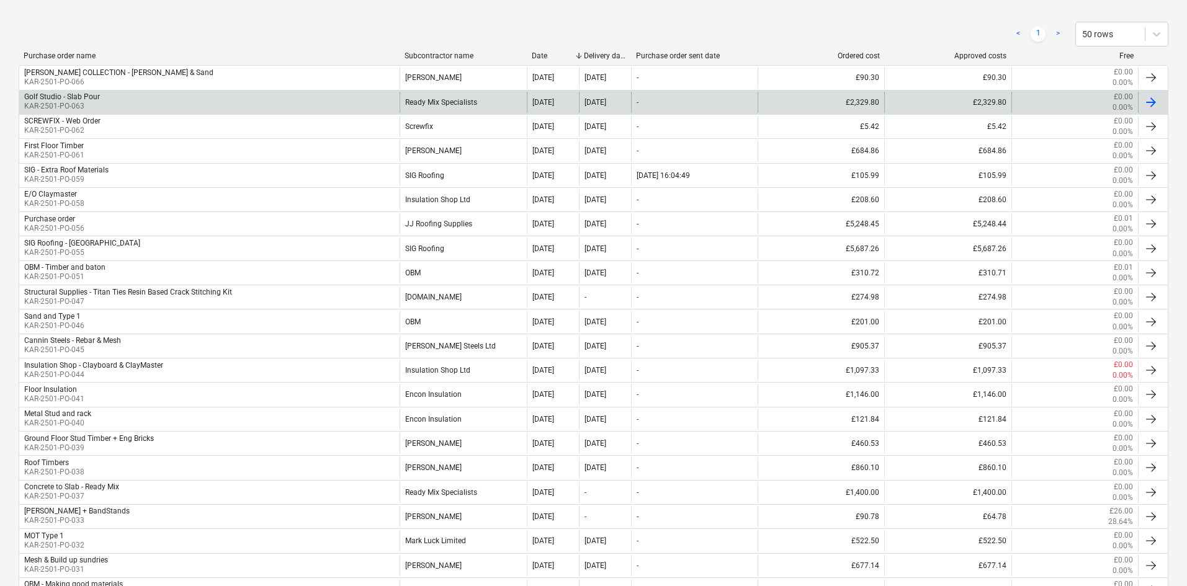
click at [154, 100] on div "Golf Studio - Slab Pour KAR-2501-PO-063" at bounding box center [209, 102] width 380 height 21
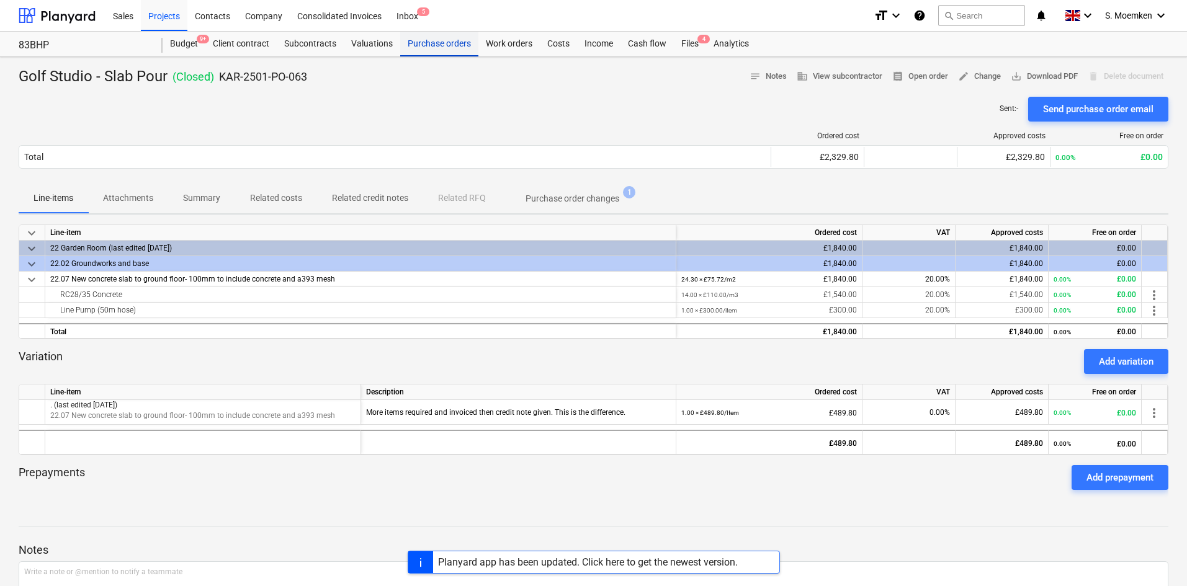
click at [437, 47] on div "Purchase orders" at bounding box center [439, 44] width 78 height 25
